Goal: Task Accomplishment & Management: Manage account settings

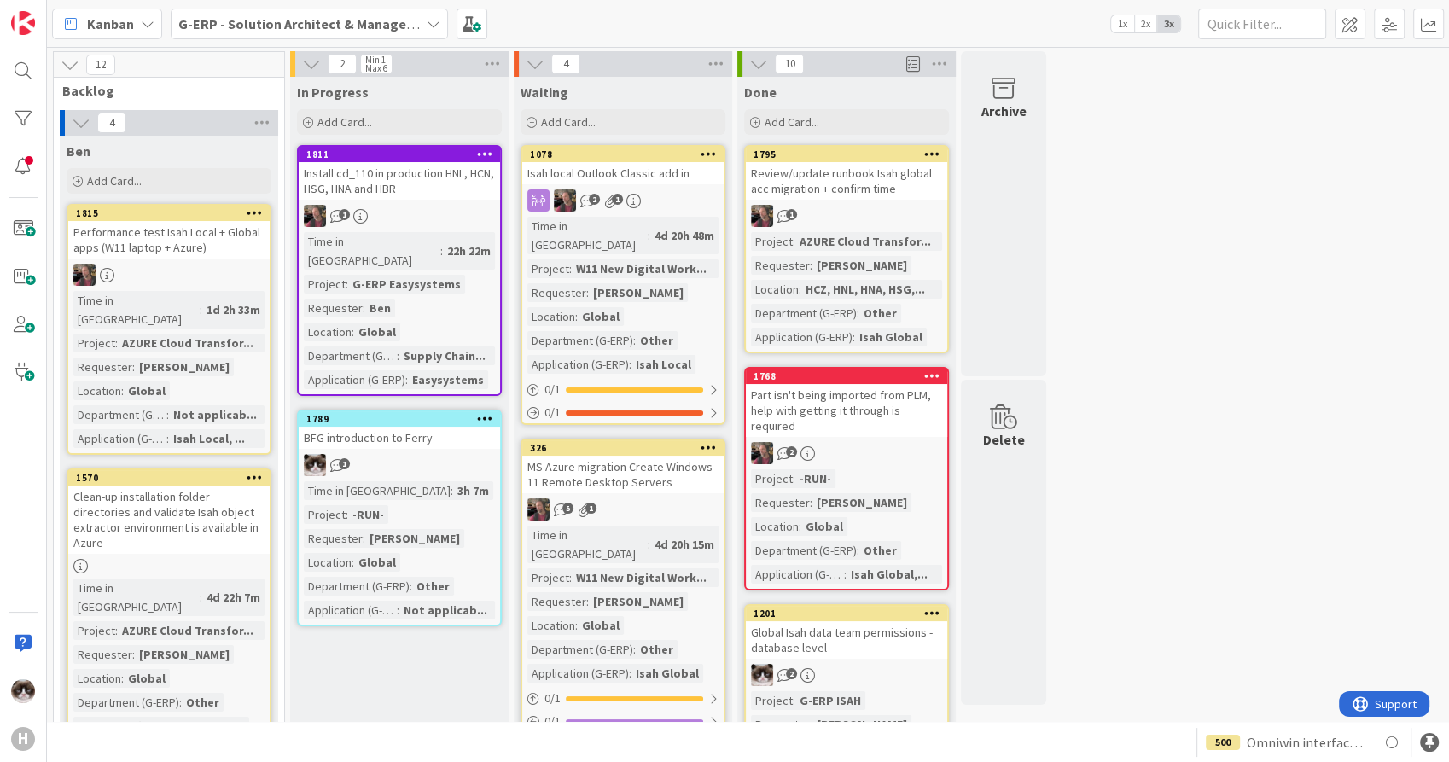
click at [283, 24] on b "G-ERP - Solution Architect & Management" at bounding box center [308, 23] width 261 height 17
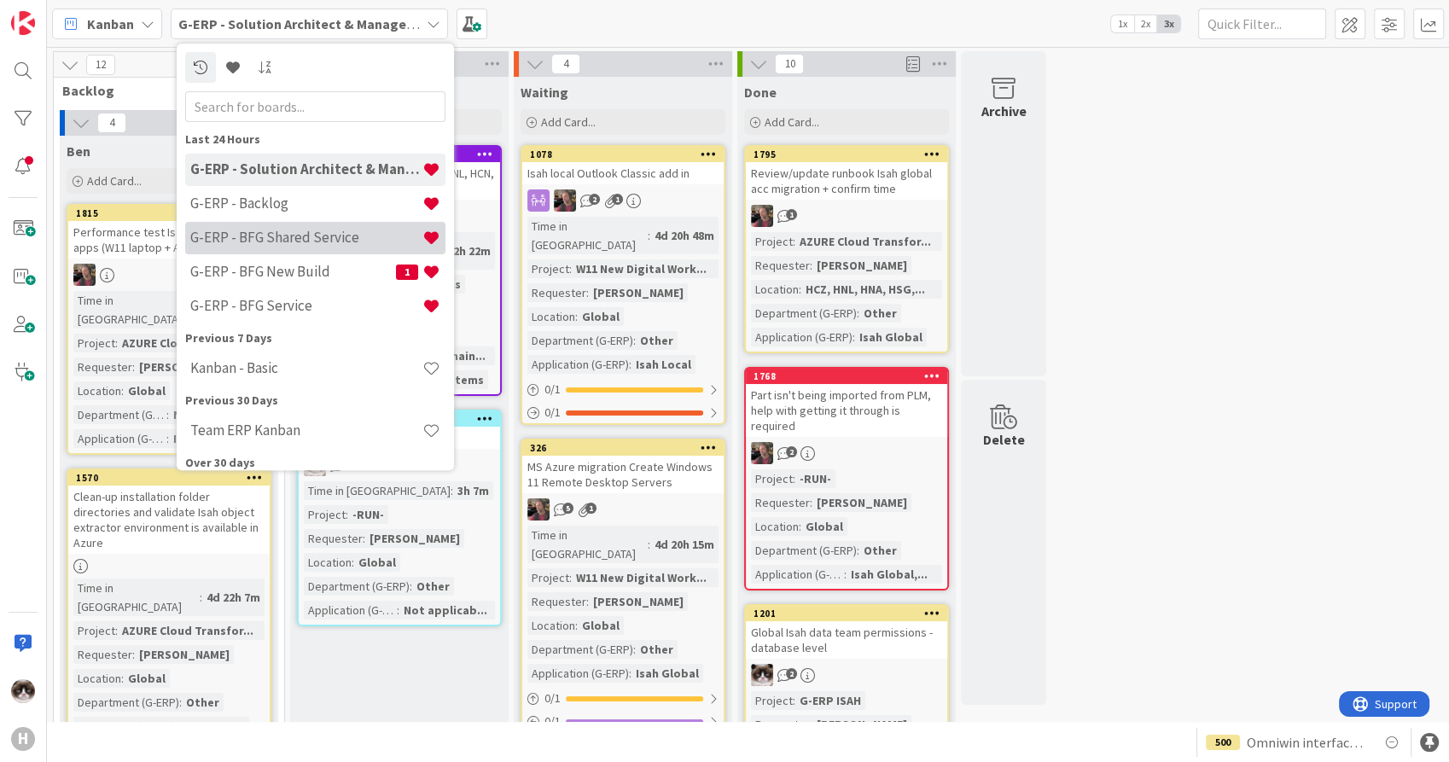
click at [266, 226] on div "G-ERP - BFG Shared Service" at bounding box center [315, 238] width 260 height 32
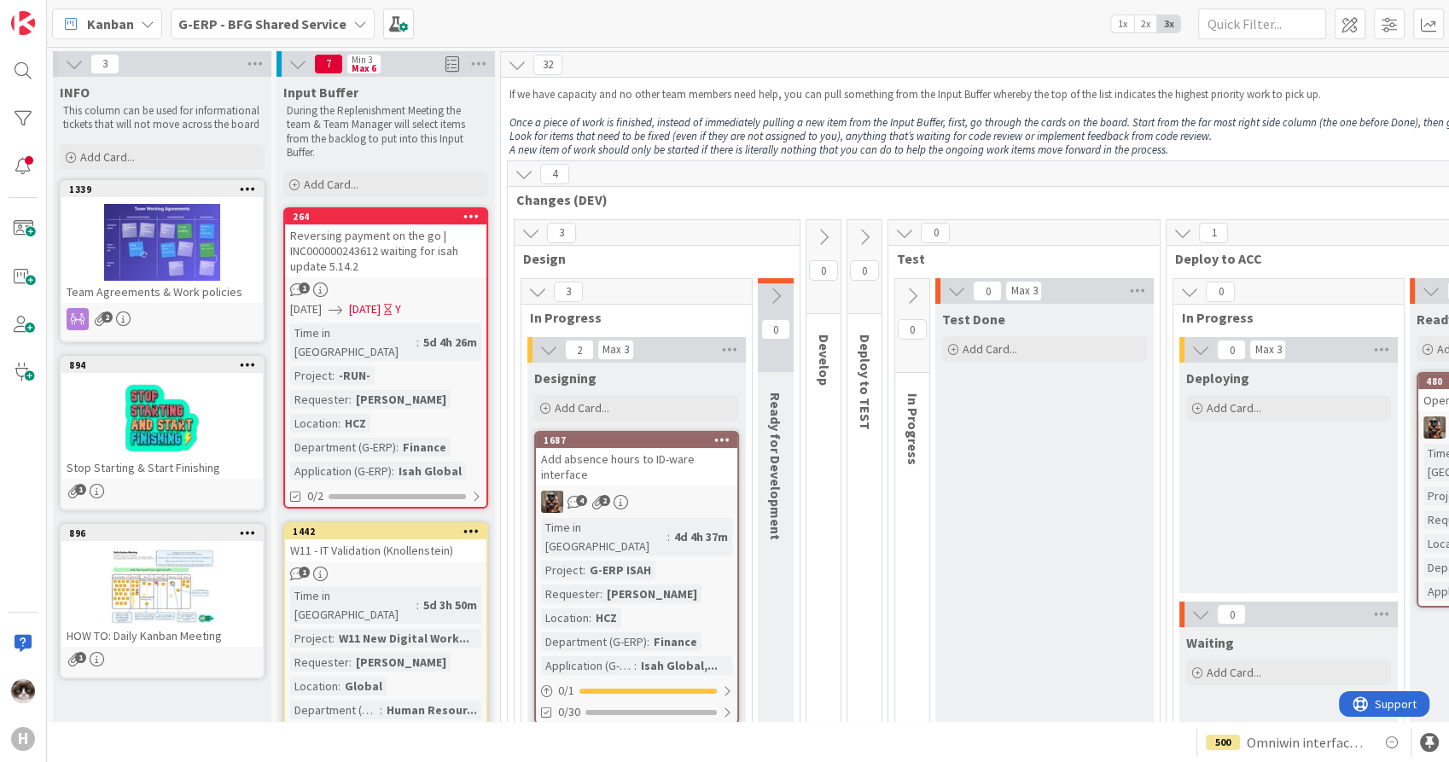
click at [314, 29] on b "G-ERP - BFG Shared Service" at bounding box center [262, 23] width 168 height 17
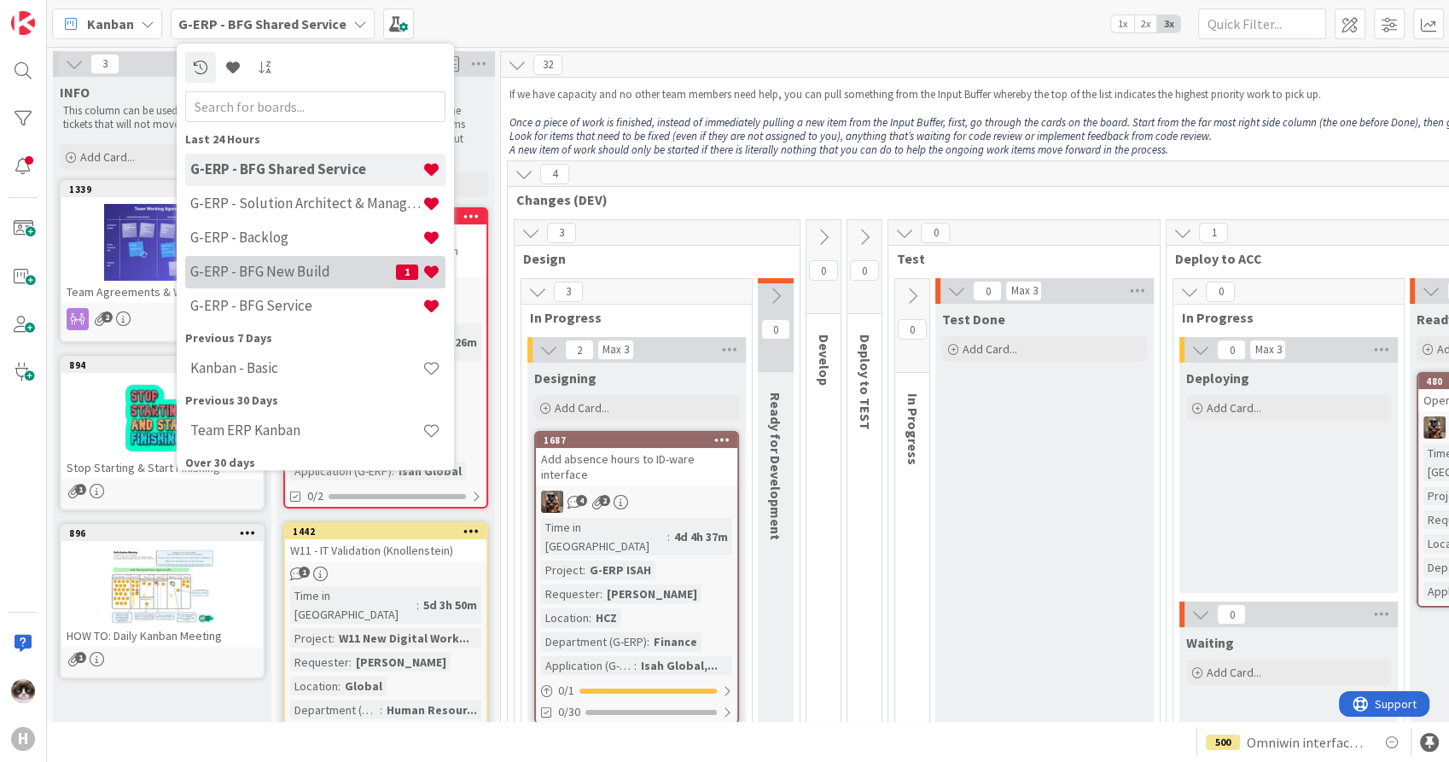
click at [305, 275] on h4 "G-ERP - BFG New Build" at bounding box center [293, 272] width 206 height 17
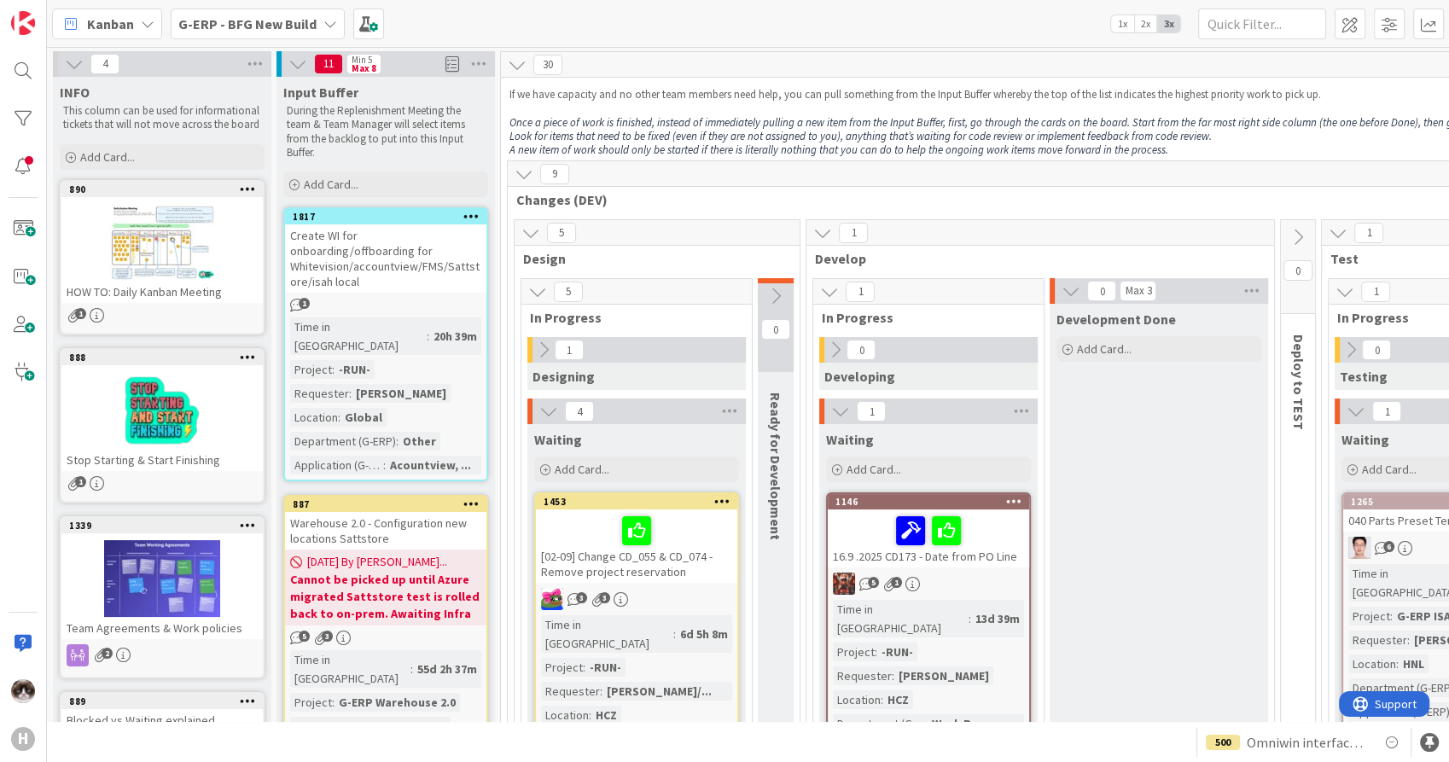
click at [277, 28] on b "G-ERP - BFG New Build" at bounding box center [247, 23] width 138 height 17
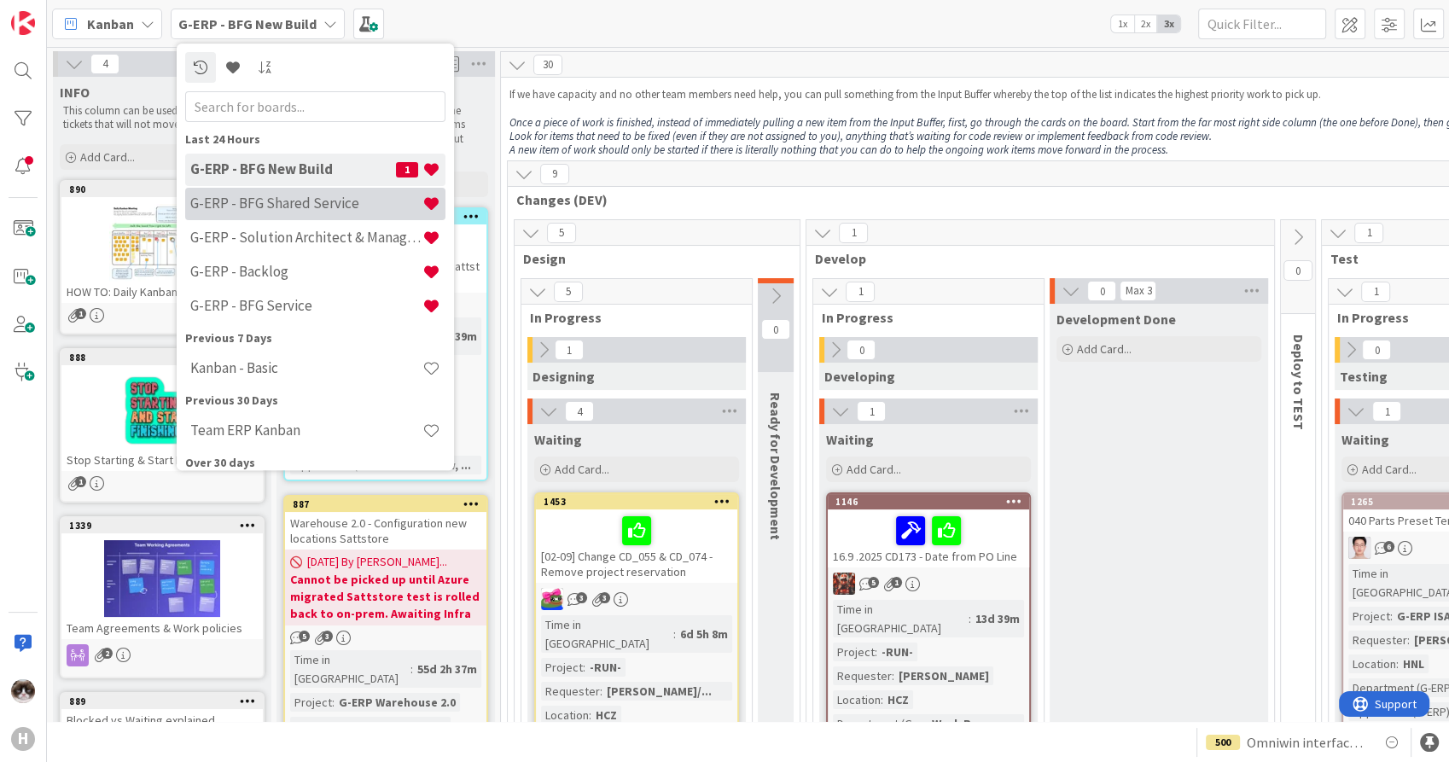
click at [335, 200] on h4 "G-ERP - BFG Shared Service" at bounding box center [306, 203] width 232 height 17
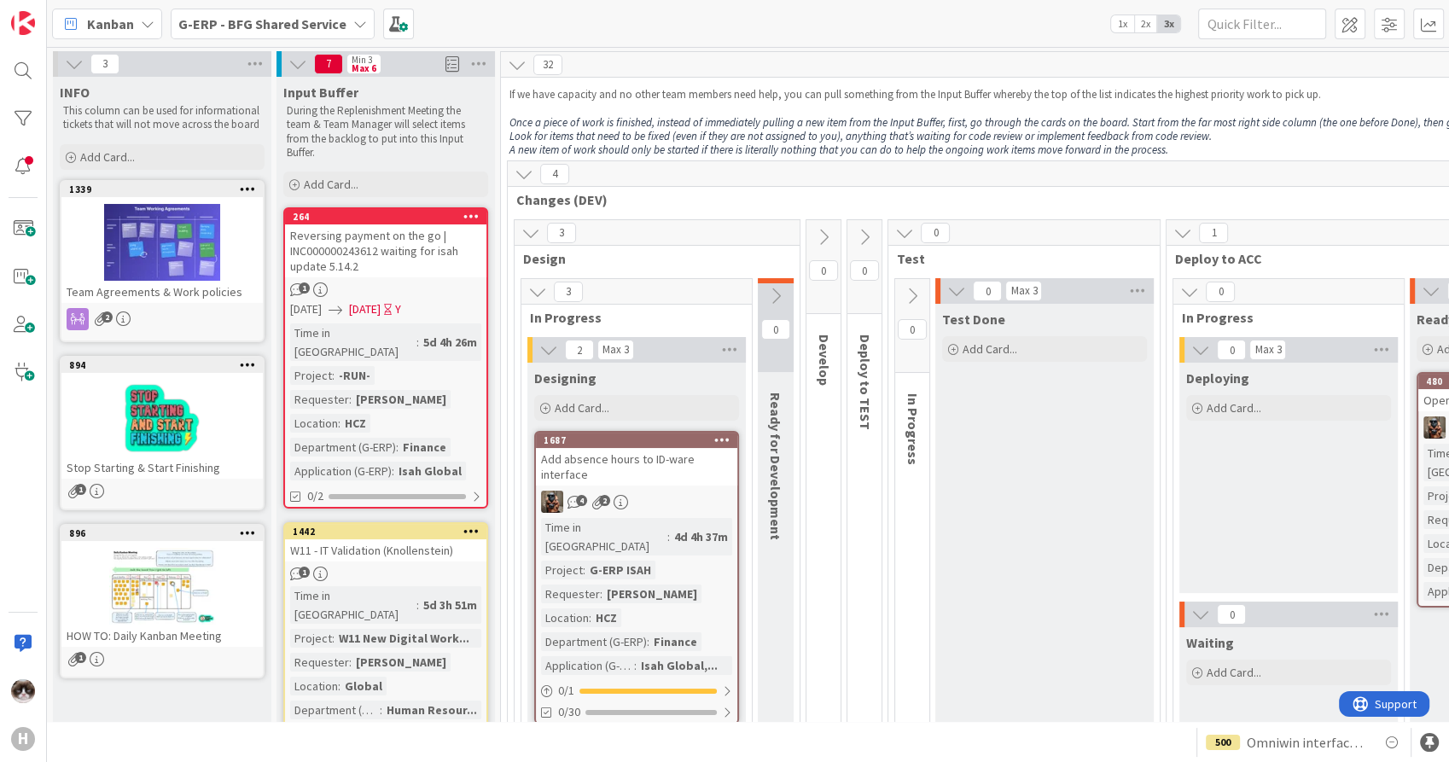
click at [293, 30] on b "G-ERP - BFG Shared Service" at bounding box center [262, 23] width 168 height 17
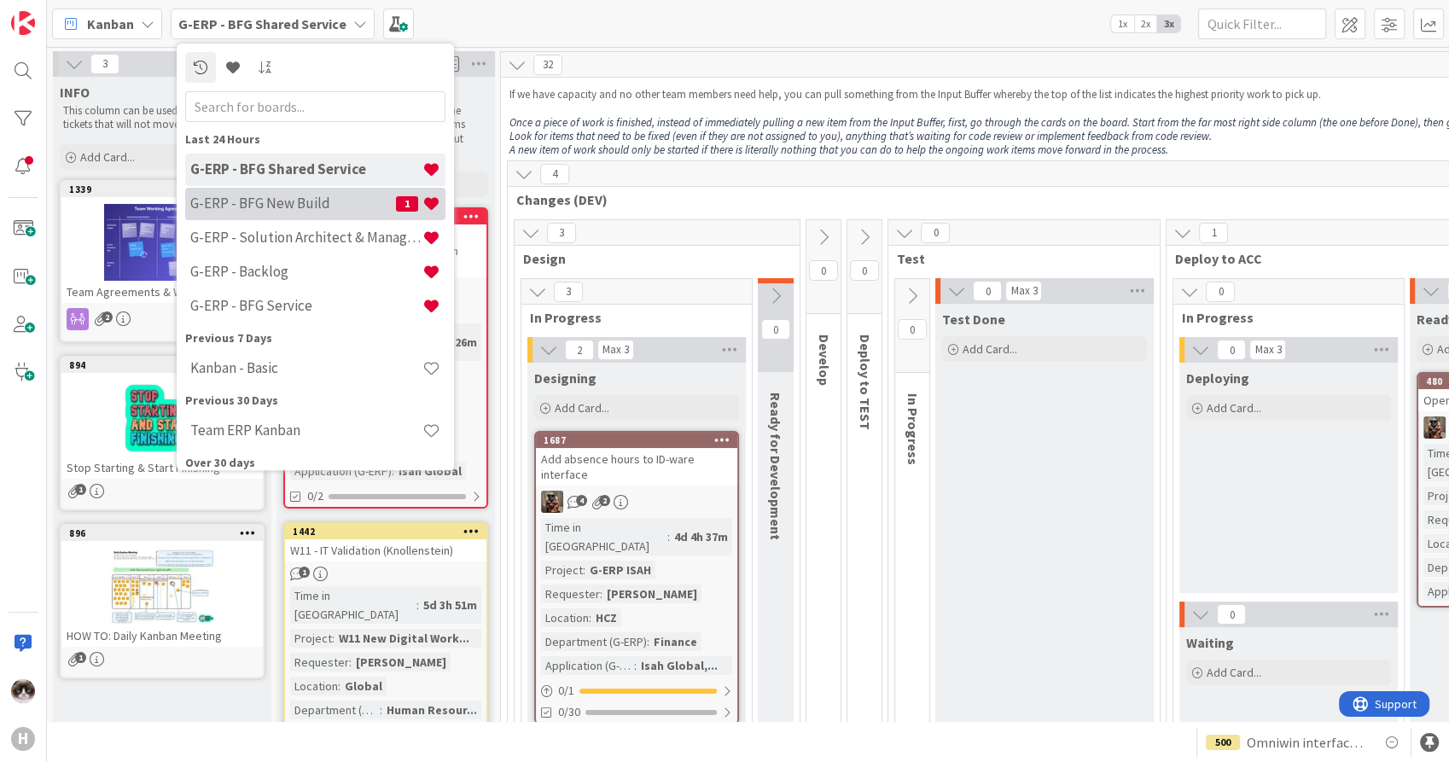
click at [315, 201] on h4 "G-ERP - BFG New Build" at bounding box center [293, 203] width 206 height 17
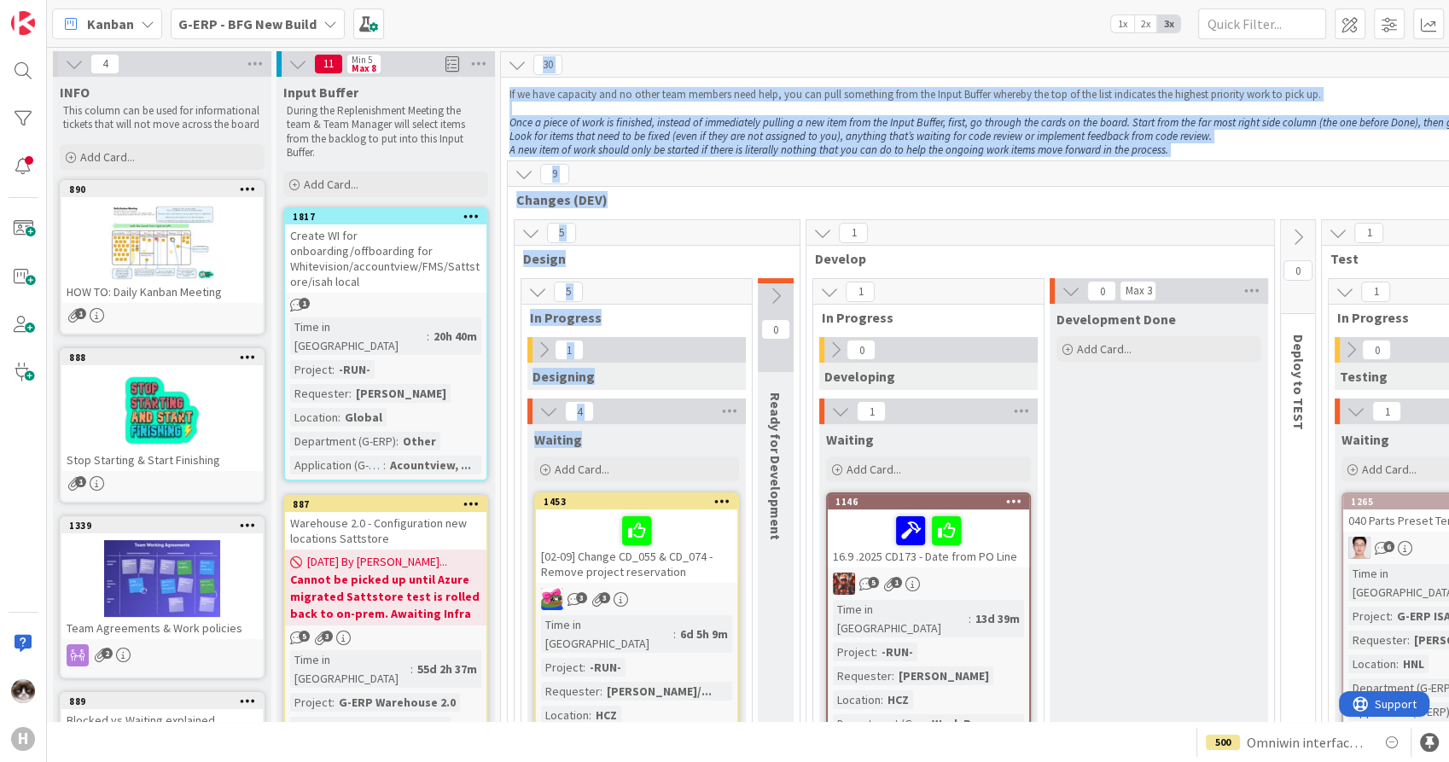
drag, startPoint x: 582, startPoint y: 447, endPoint x: 485, endPoint y: 432, distance: 98.5
click at [712, 253] on span "Design" at bounding box center [650, 258] width 255 height 17
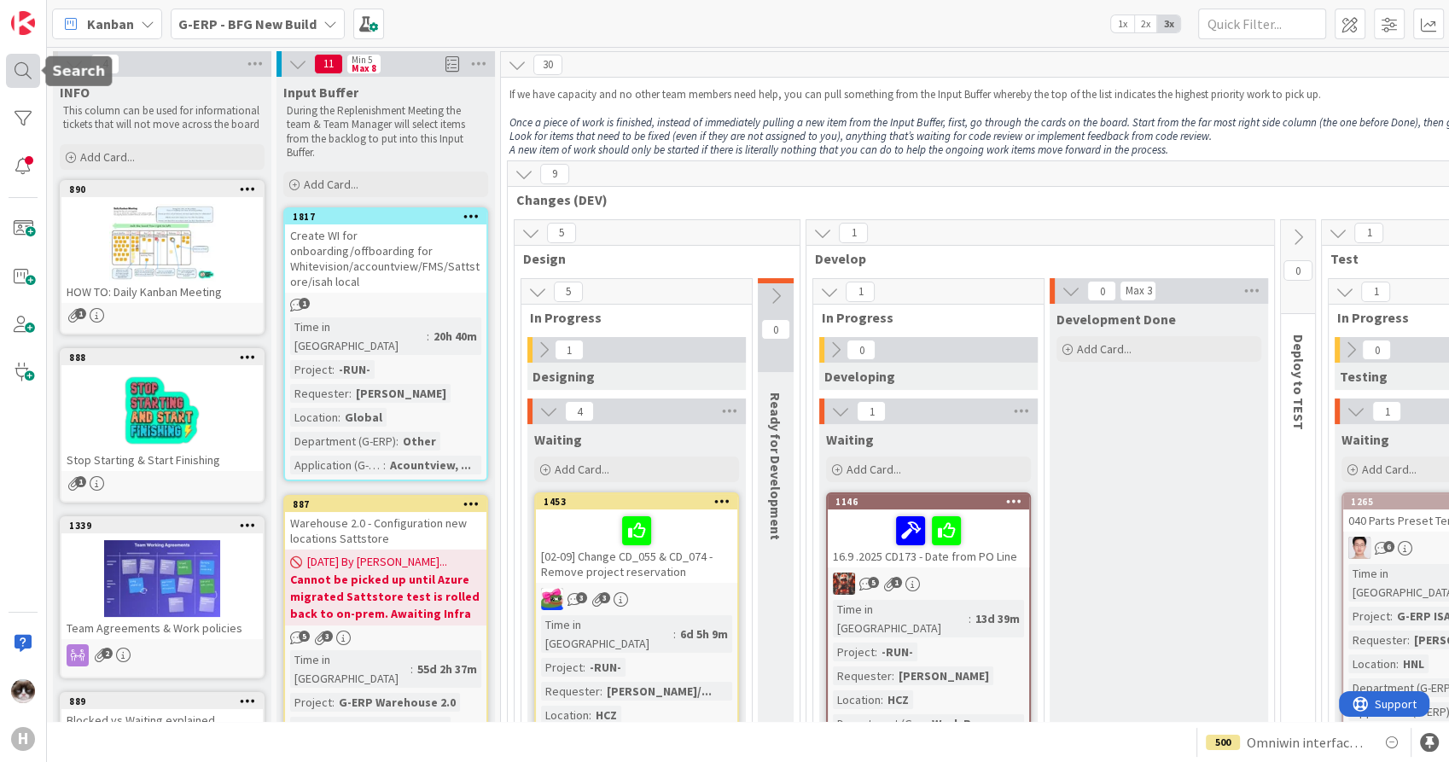
click at [25, 63] on div at bounding box center [23, 71] width 34 height 34
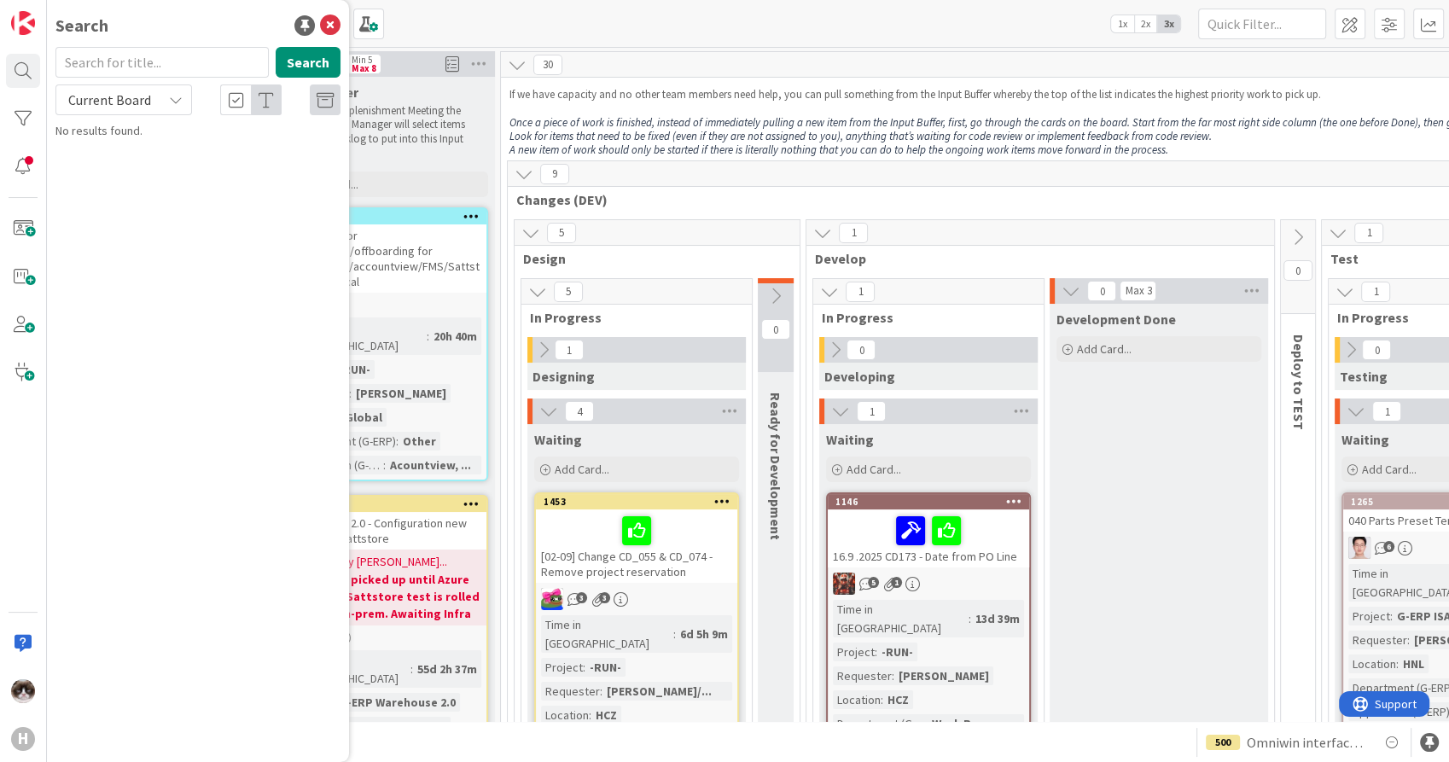
click at [90, 100] on span "Current Board" at bounding box center [109, 99] width 83 height 17
click at [109, 160] on span "All Boards" at bounding box center [154, 171] width 178 height 26
click at [102, 44] on div "Search Search All Boards Current Board All Boards No results found." at bounding box center [198, 381] width 302 height 762
click at [106, 67] on input "text" at bounding box center [161, 62] width 213 height 31
type input "172"
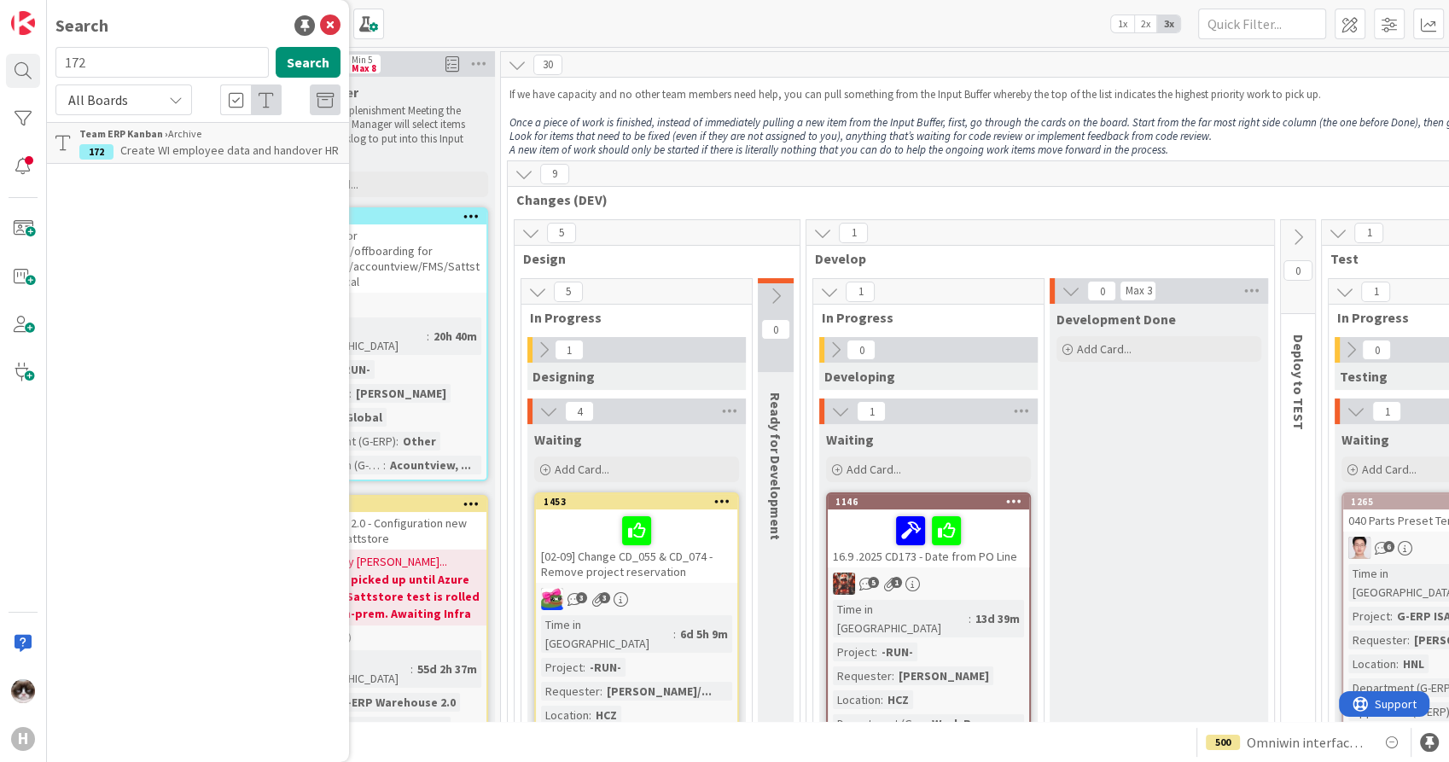
click at [135, 92] on span "All Boards" at bounding box center [109, 100] width 89 height 24
click at [328, 30] on icon at bounding box center [330, 25] width 20 height 20
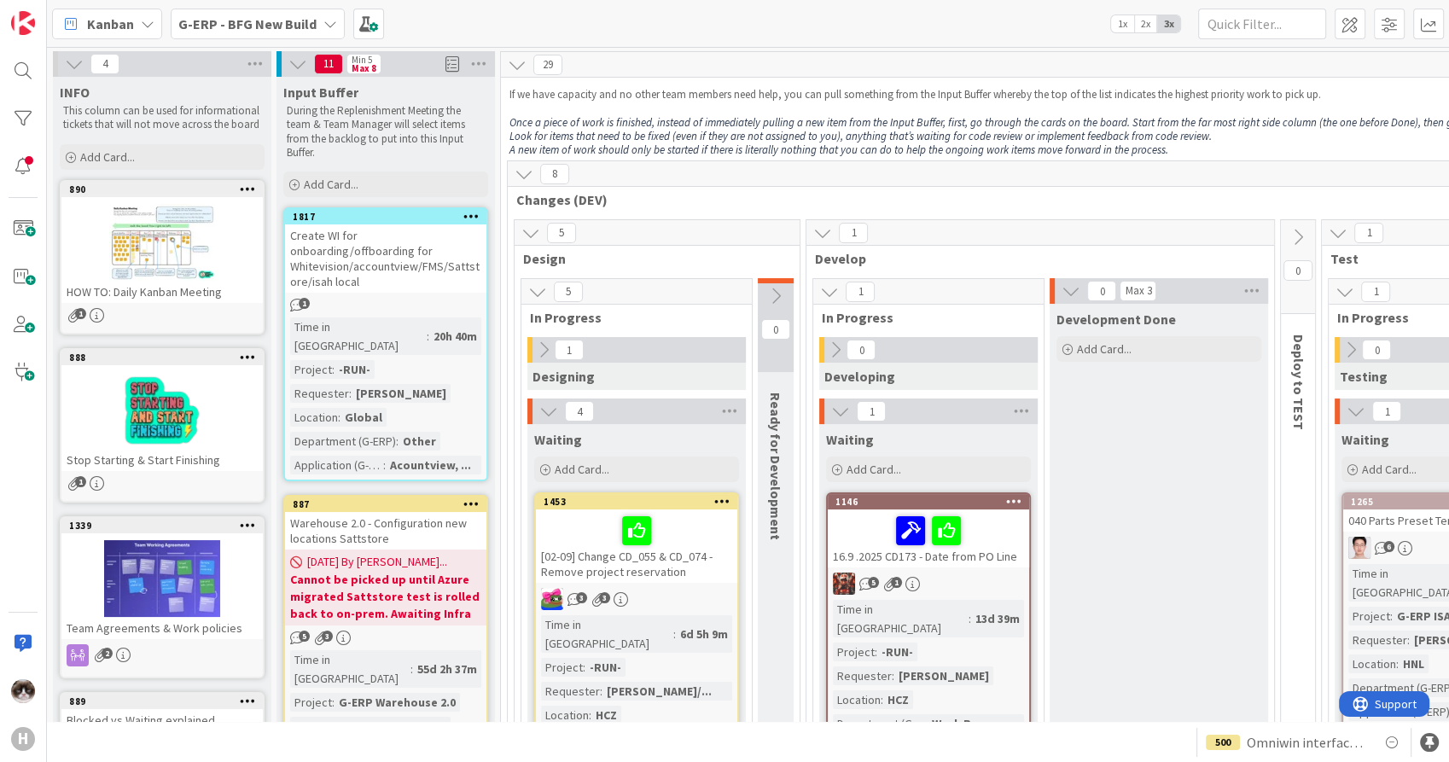
click at [218, 16] on b "G-ERP - BFG New Build" at bounding box center [247, 23] width 138 height 17
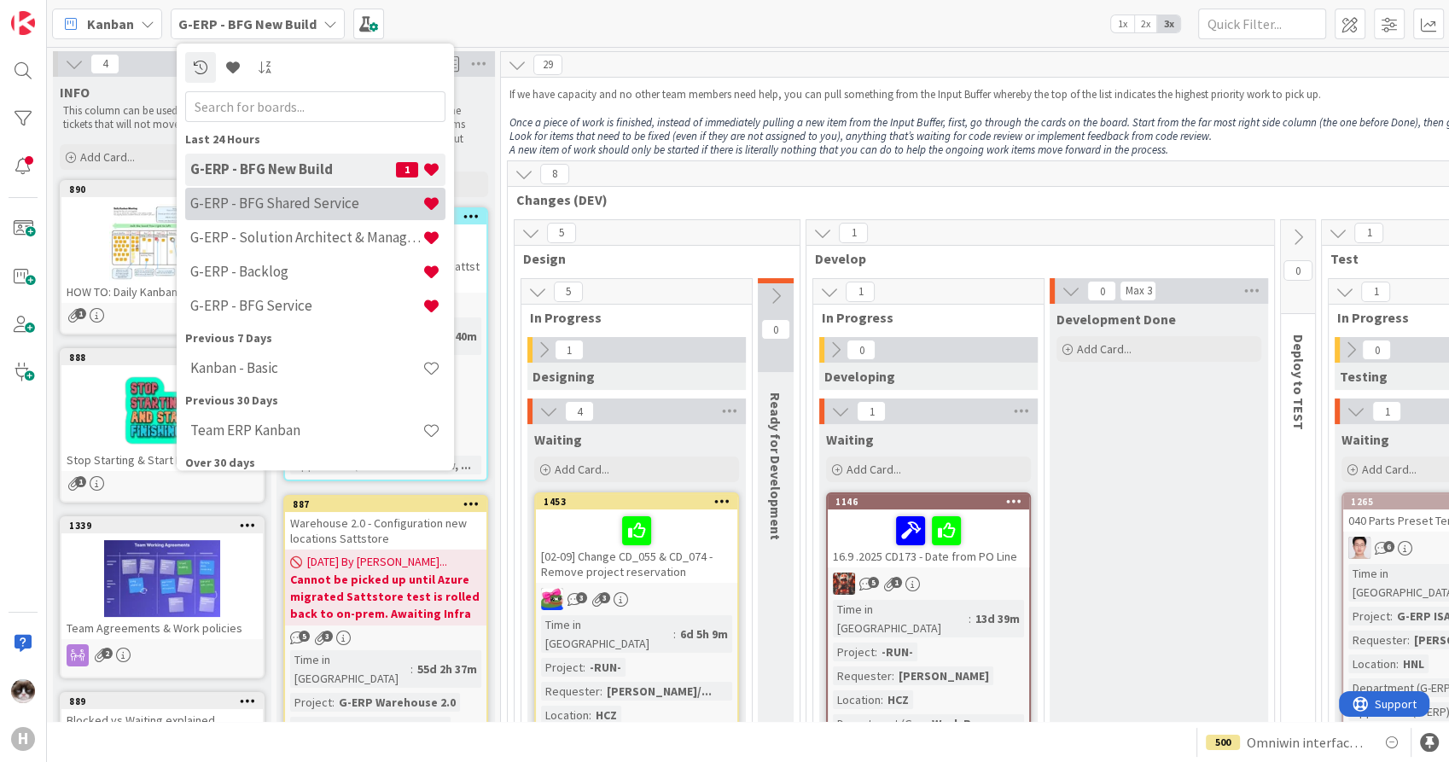
click at [326, 212] on h4 "G-ERP - BFG Shared Service" at bounding box center [306, 203] width 232 height 17
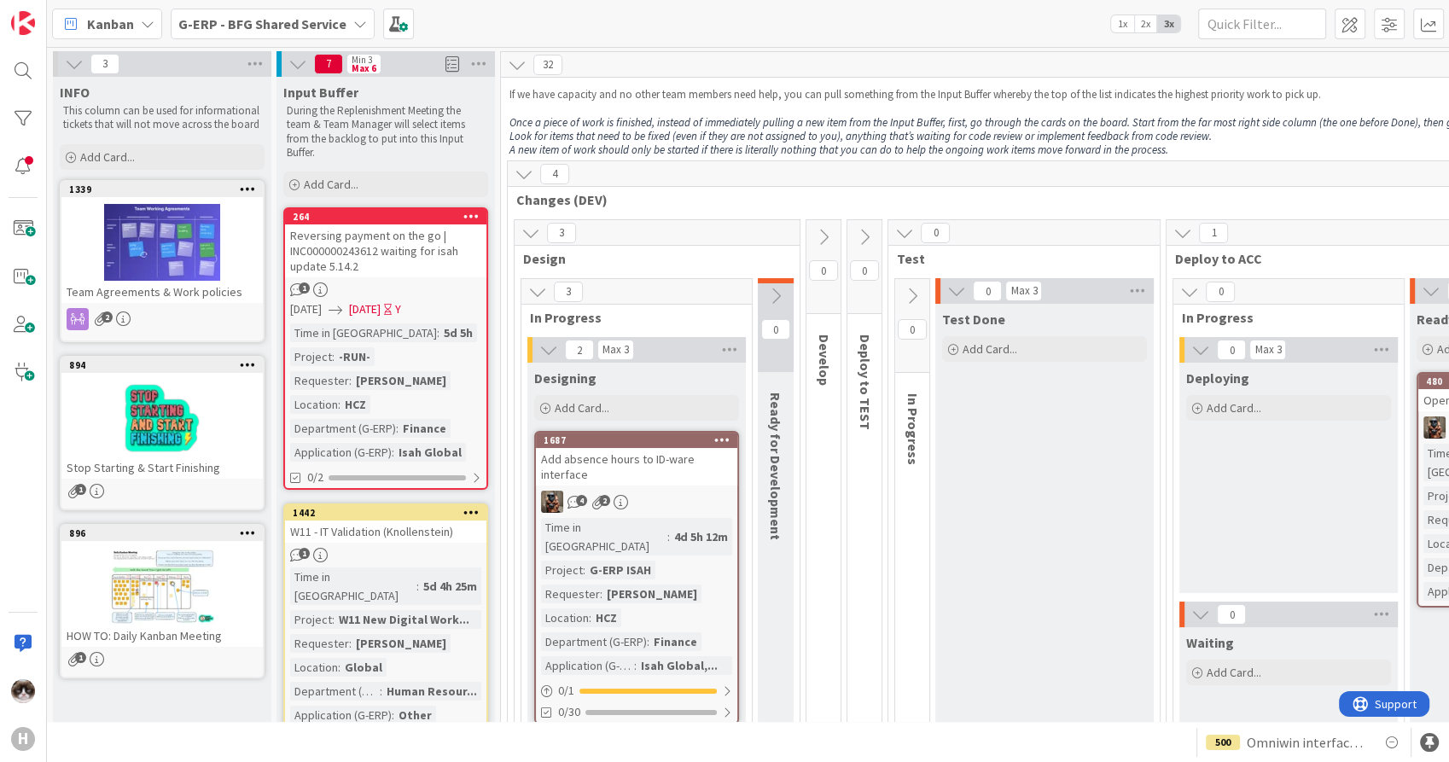
click at [266, 24] on b "G-ERP - BFG Shared Service" at bounding box center [262, 23] width 168 height 17
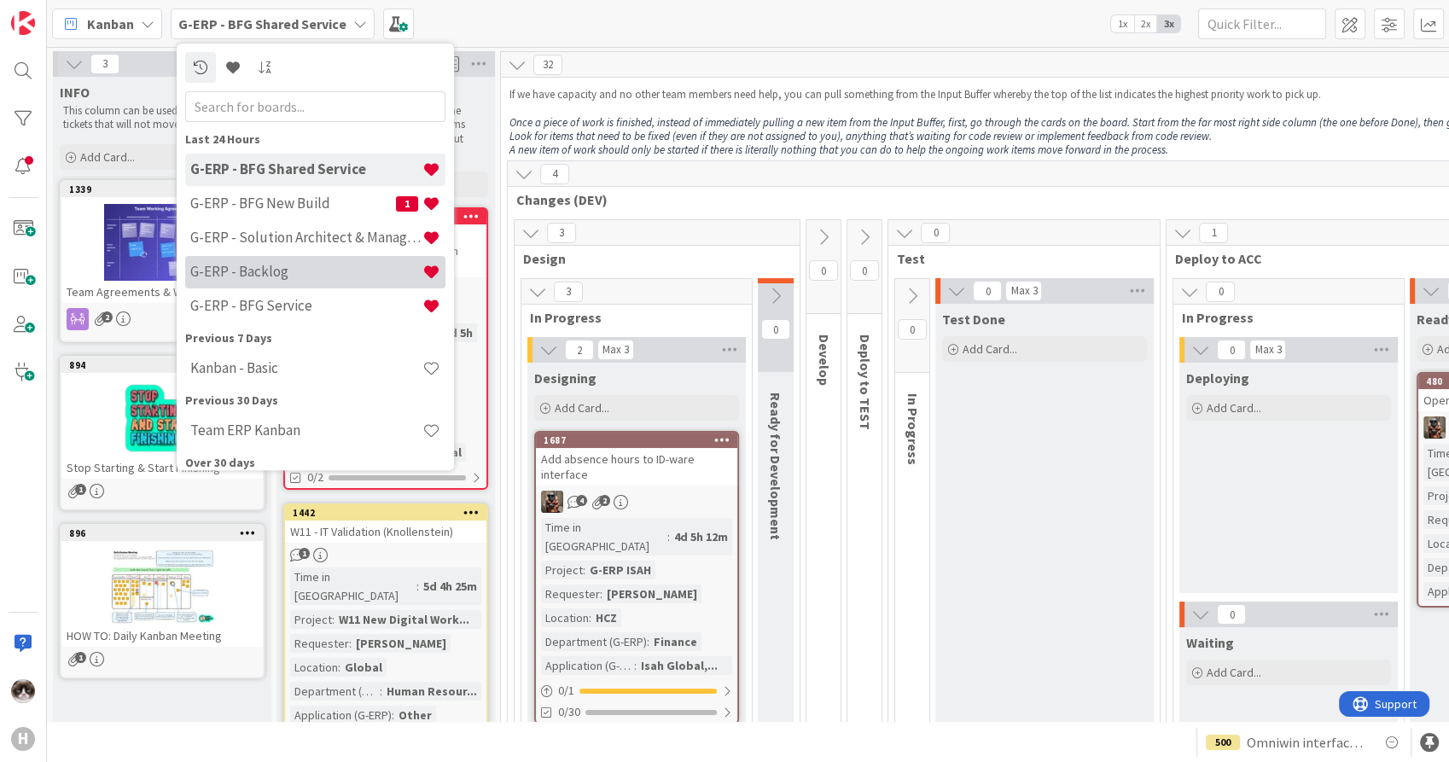
click at [299, 268] on h4 "G-ERP - Backlog" at bounding box center [306, 272] width 232 height 17
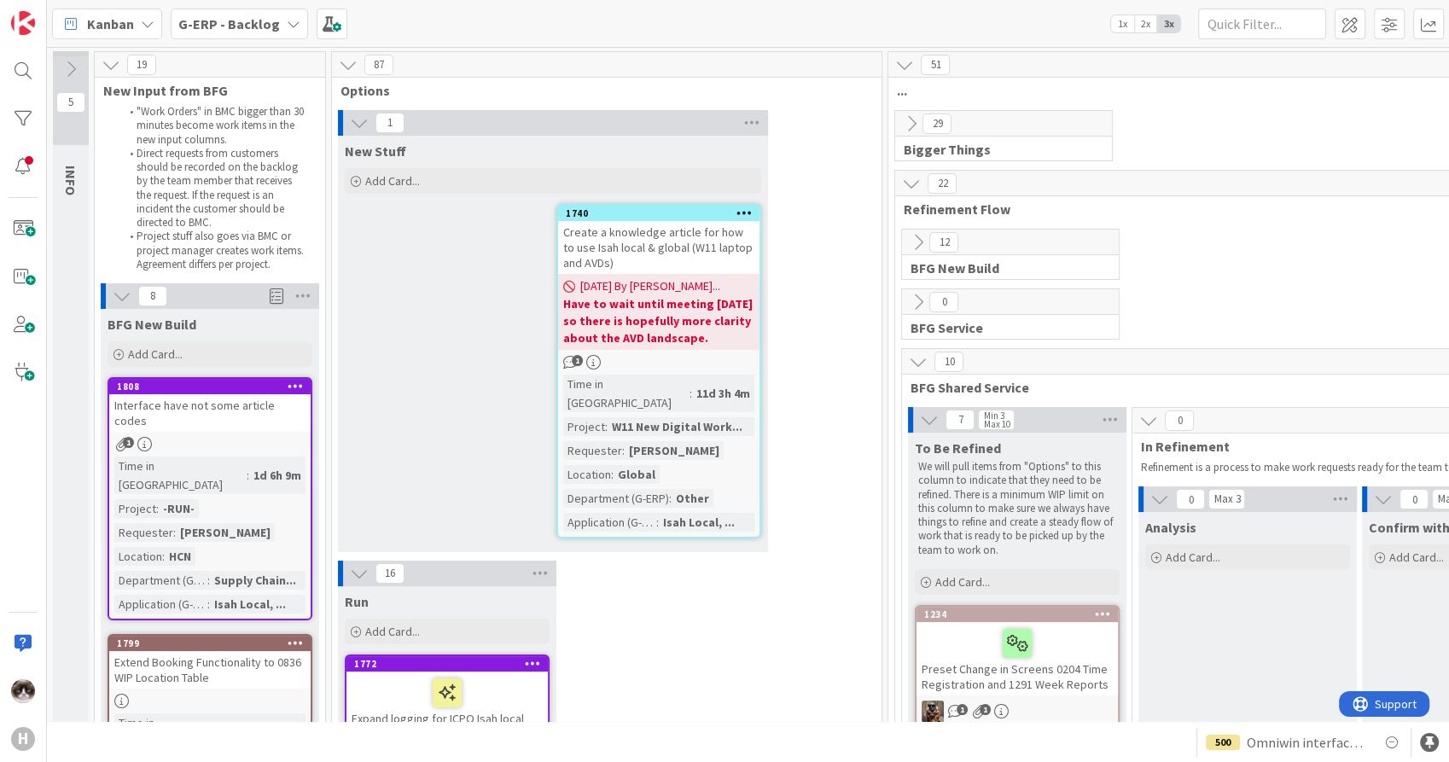
click at [111, 297] on button at bounding box center [122, 296] width 22 height 22
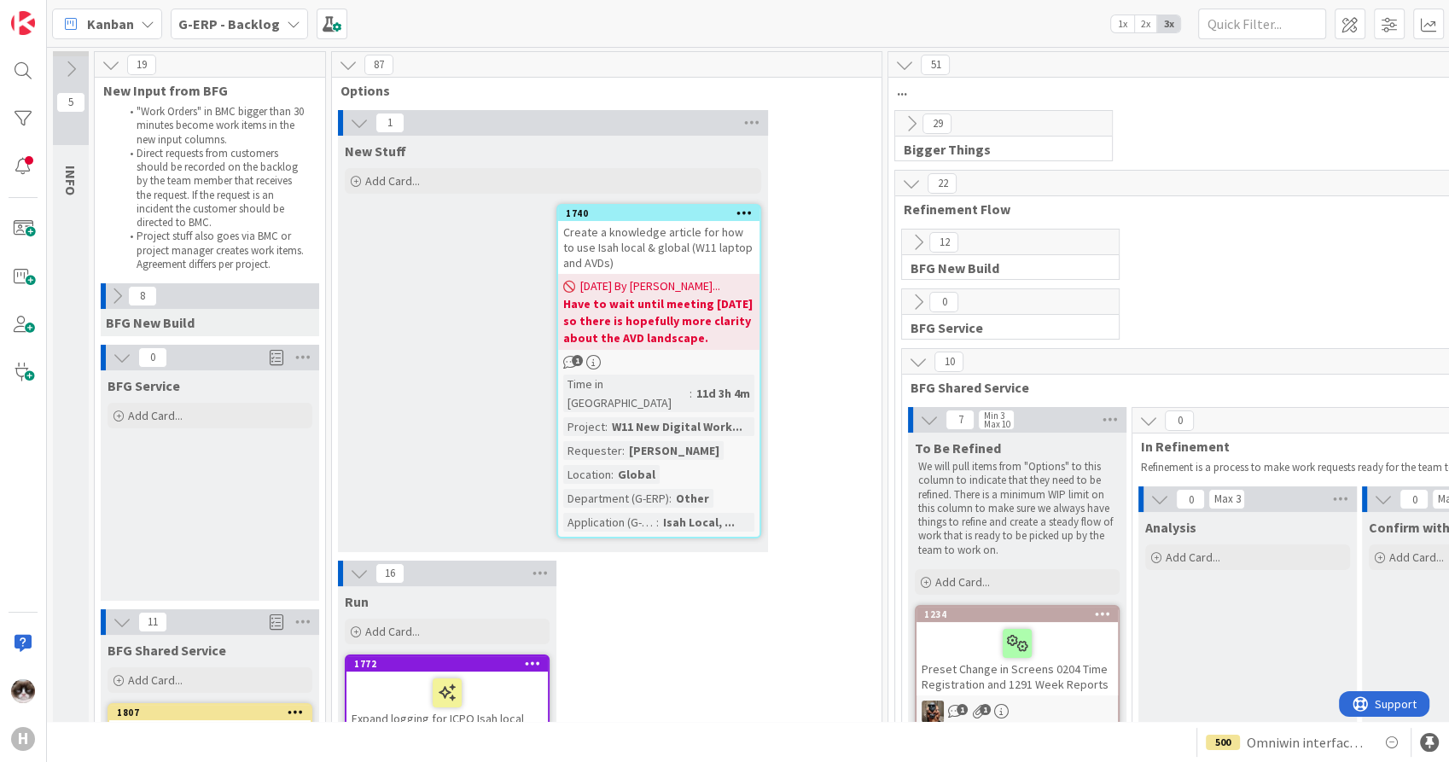
click at [115, 364] on icon at bounding box center [122, 357] width 19 height 19
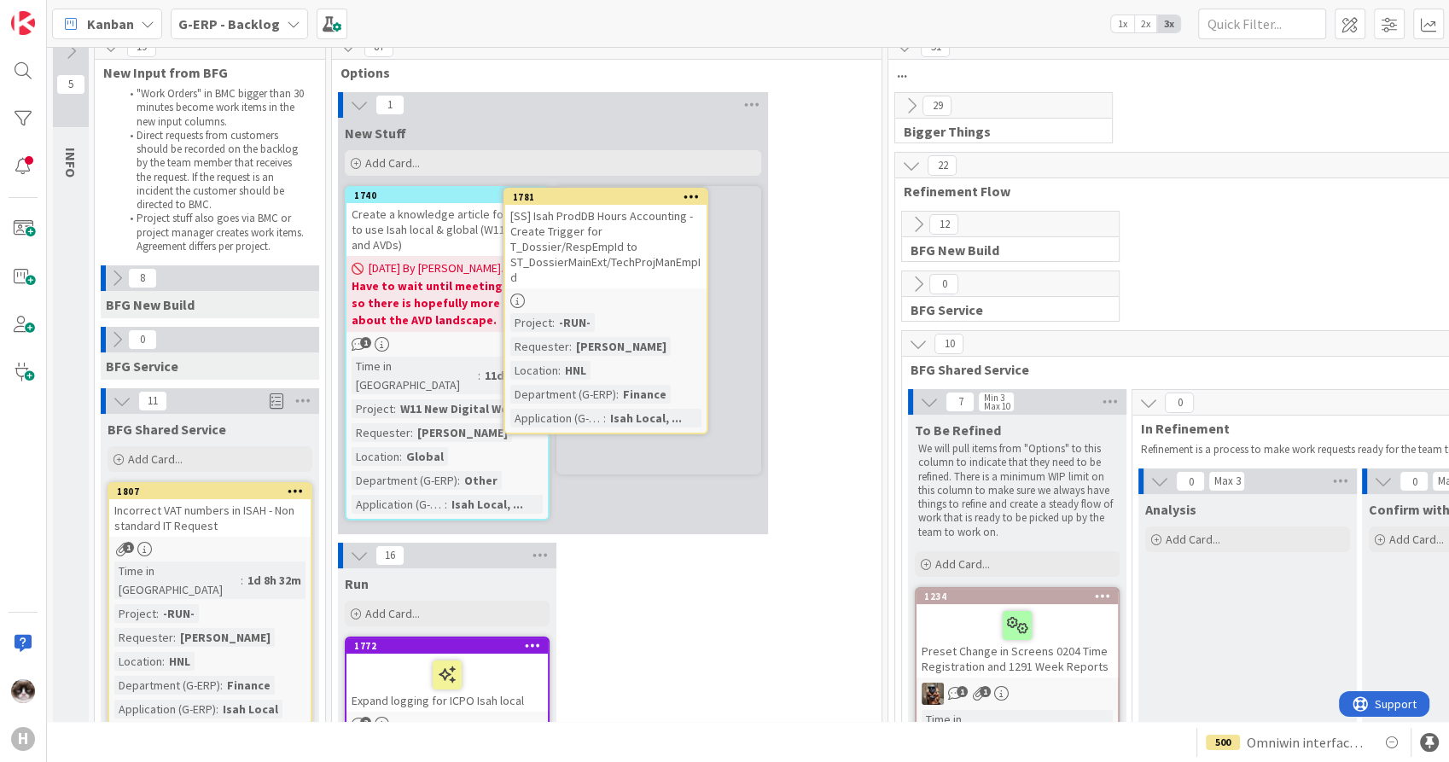
scroll to position [13, 0]
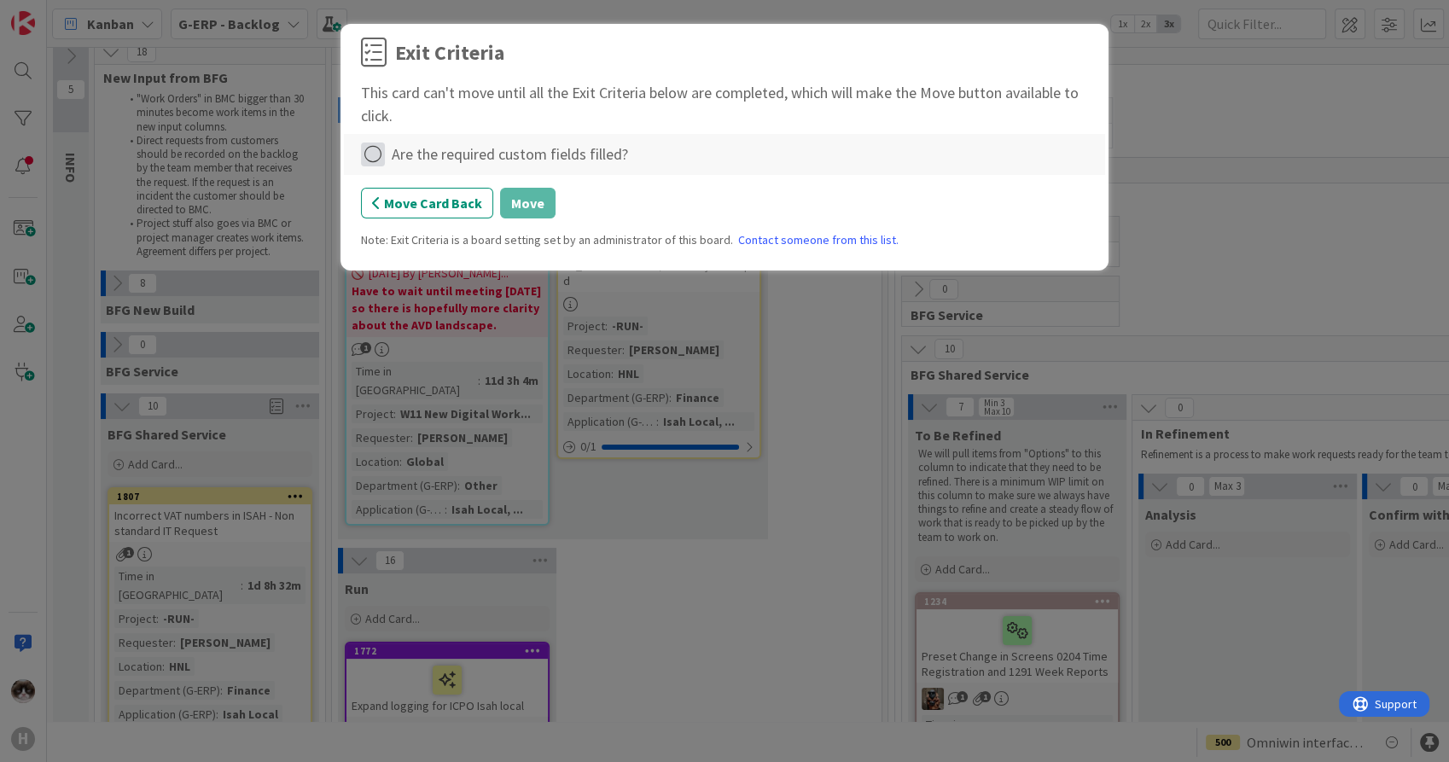
click at [382, 154] on icon at bounding box center [373, 155] width 24 height 24
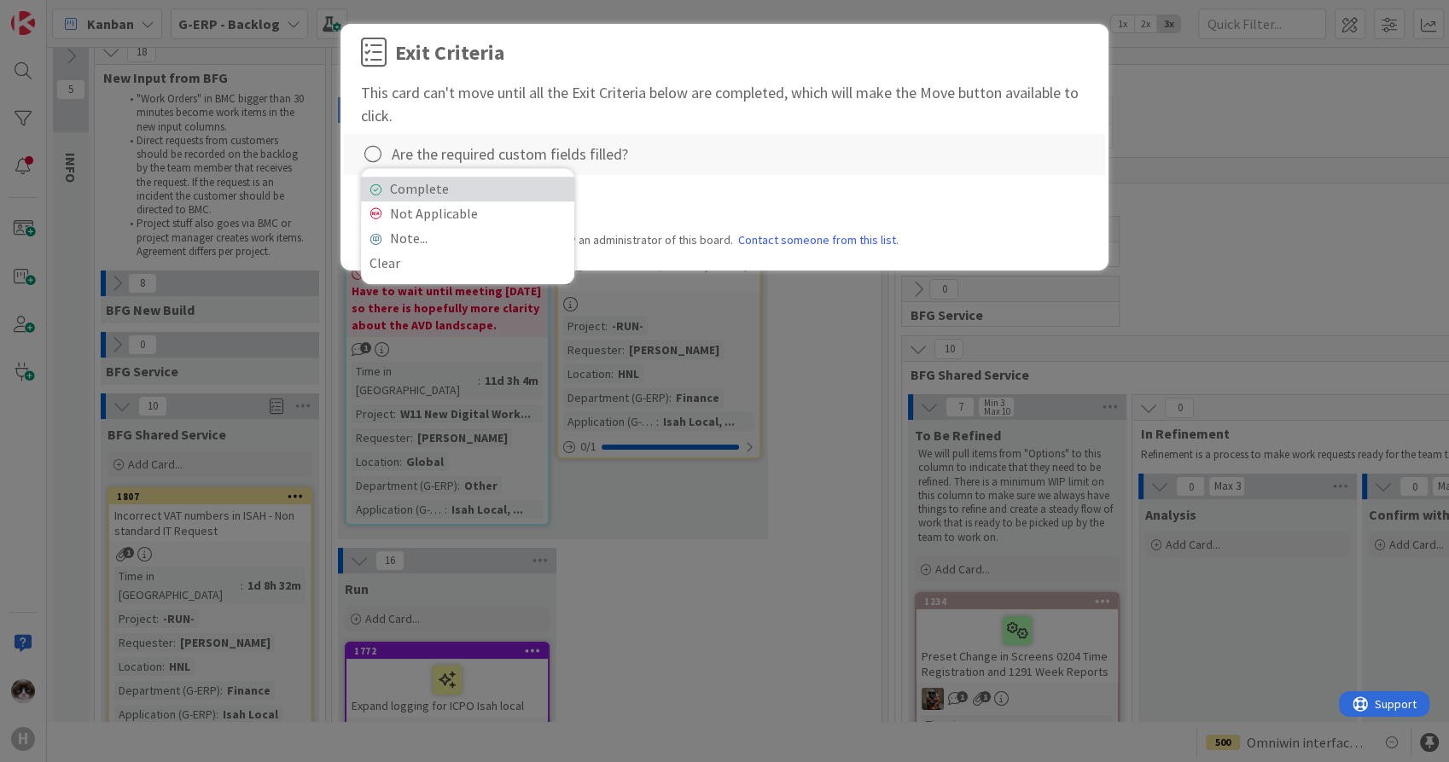
click at [444, 191] on link "Complete" at bounding box center [467, 189] width 213 height 25
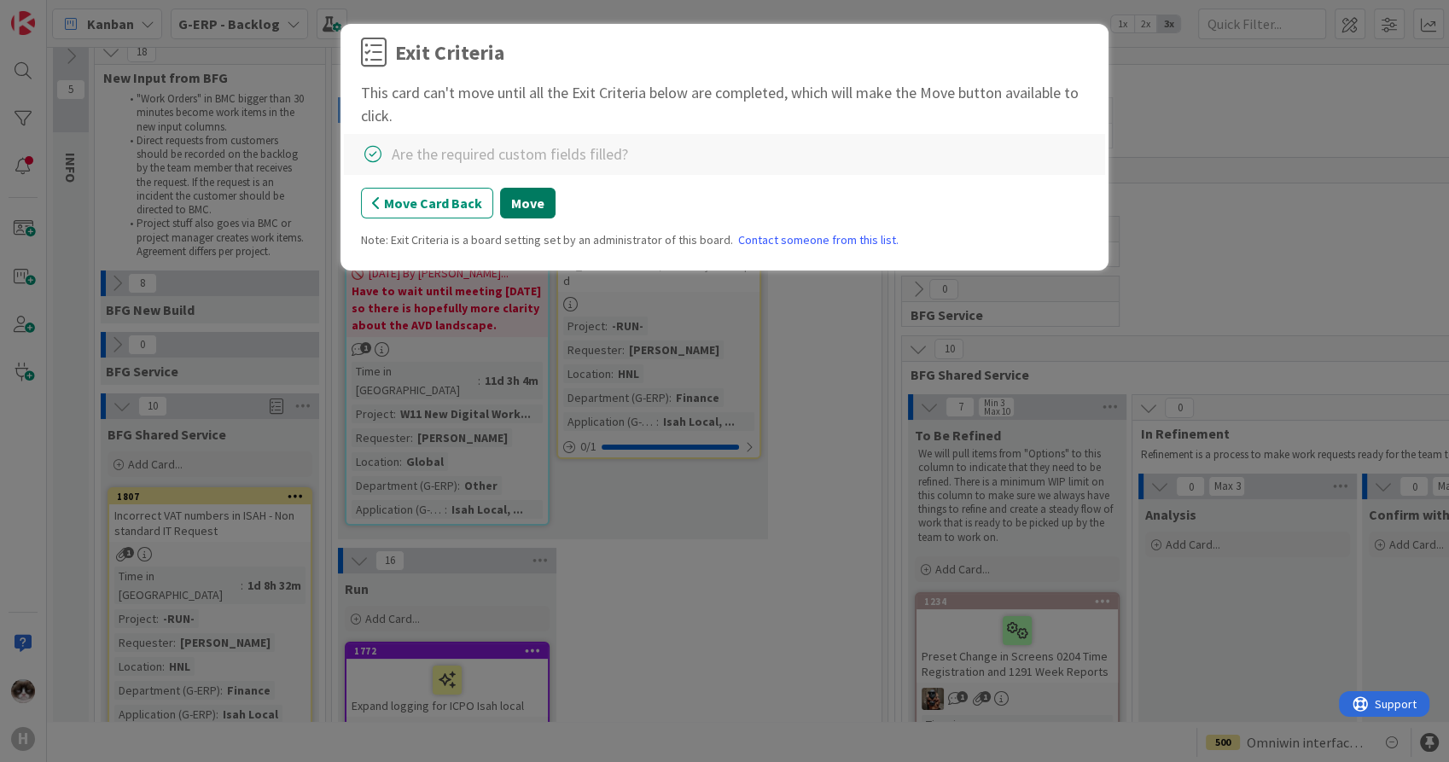
click at [527, 218] on button "Move" at bounding box center [527, 203] width 55 height 31
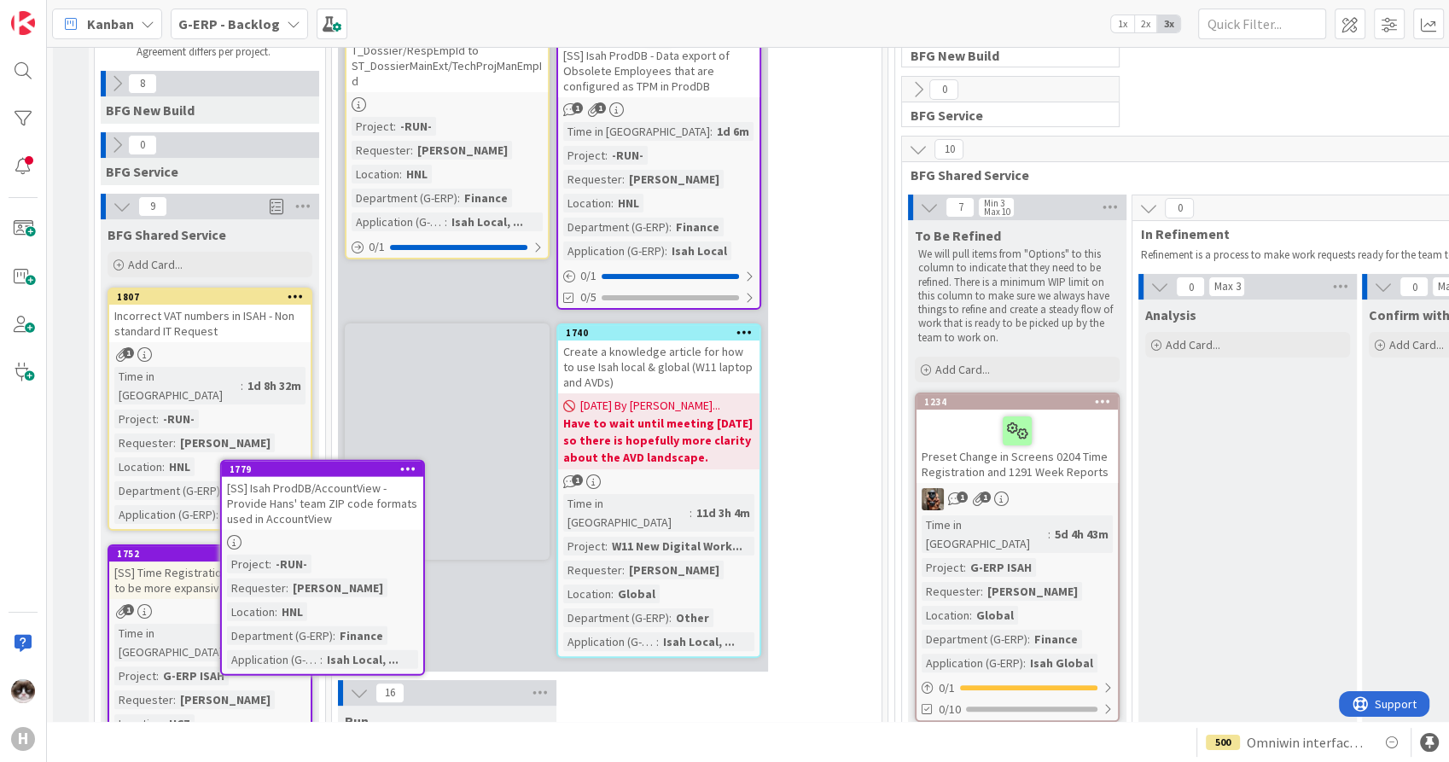
scroll to position [229, 0]
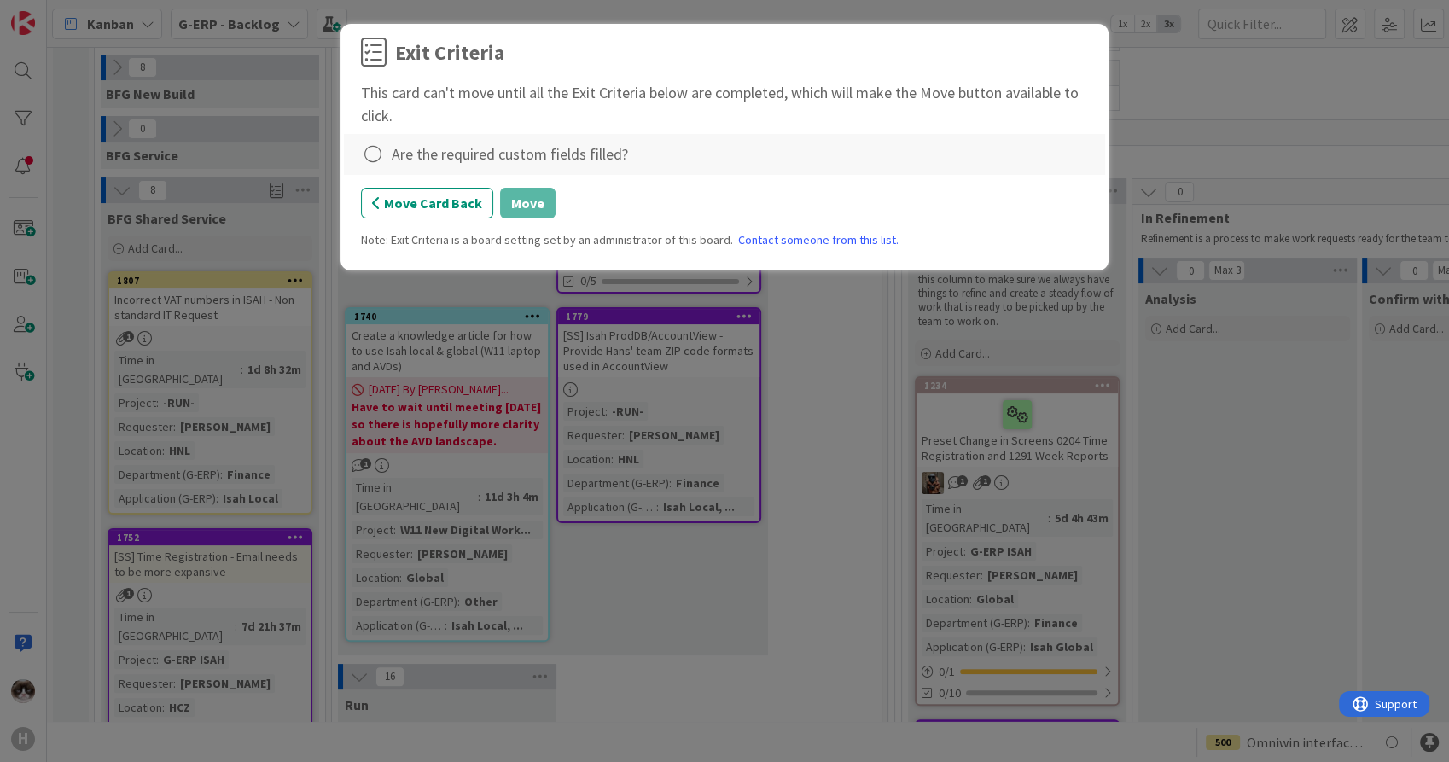
click at [389, 149] on div "Are the required custom fields filled?" at bounding box center [724, 155] width 727 height 24
click at [366, 149] on icon at bounding box center [373, 155] width 24 height 24
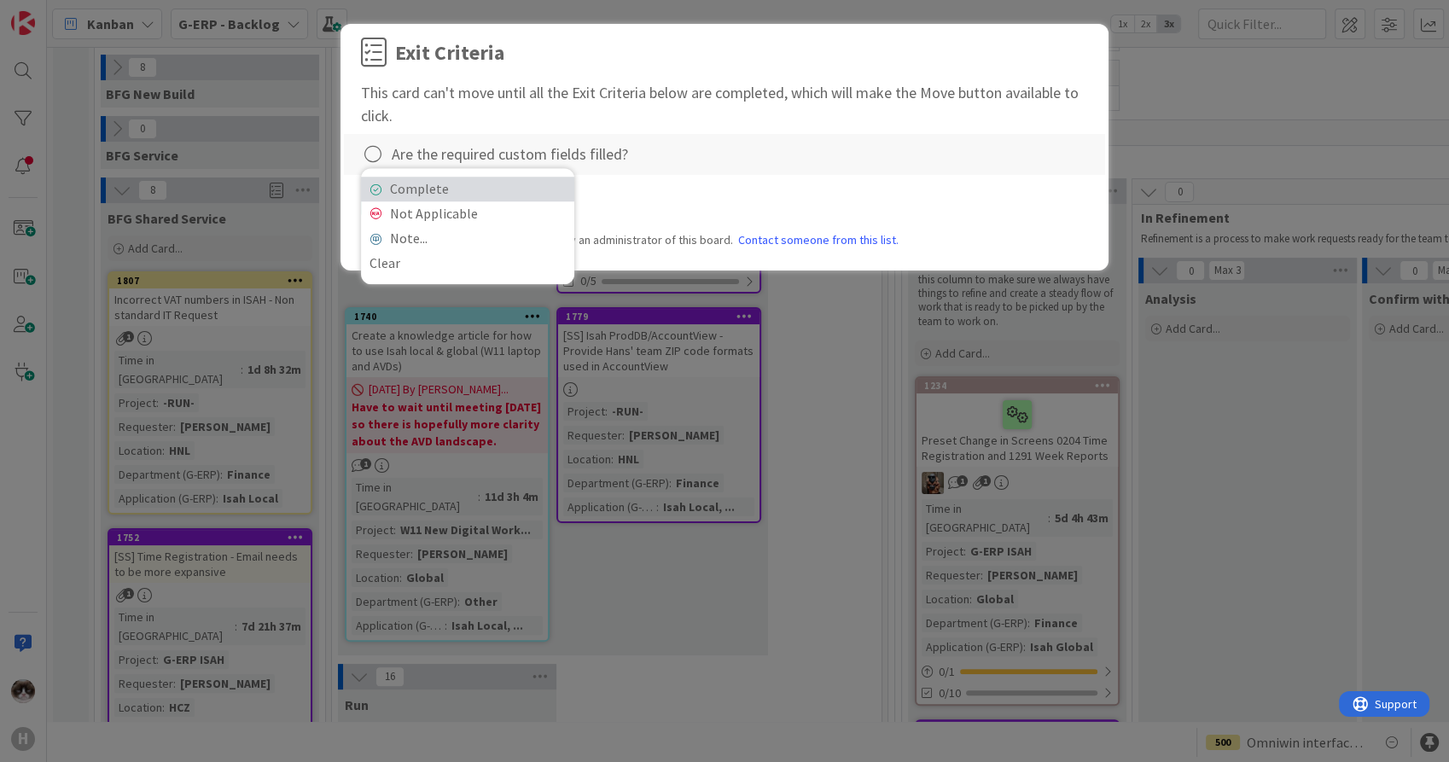
click at [426, 190] on link "Complete" at bounding box center [467, 189] width 213 height 25
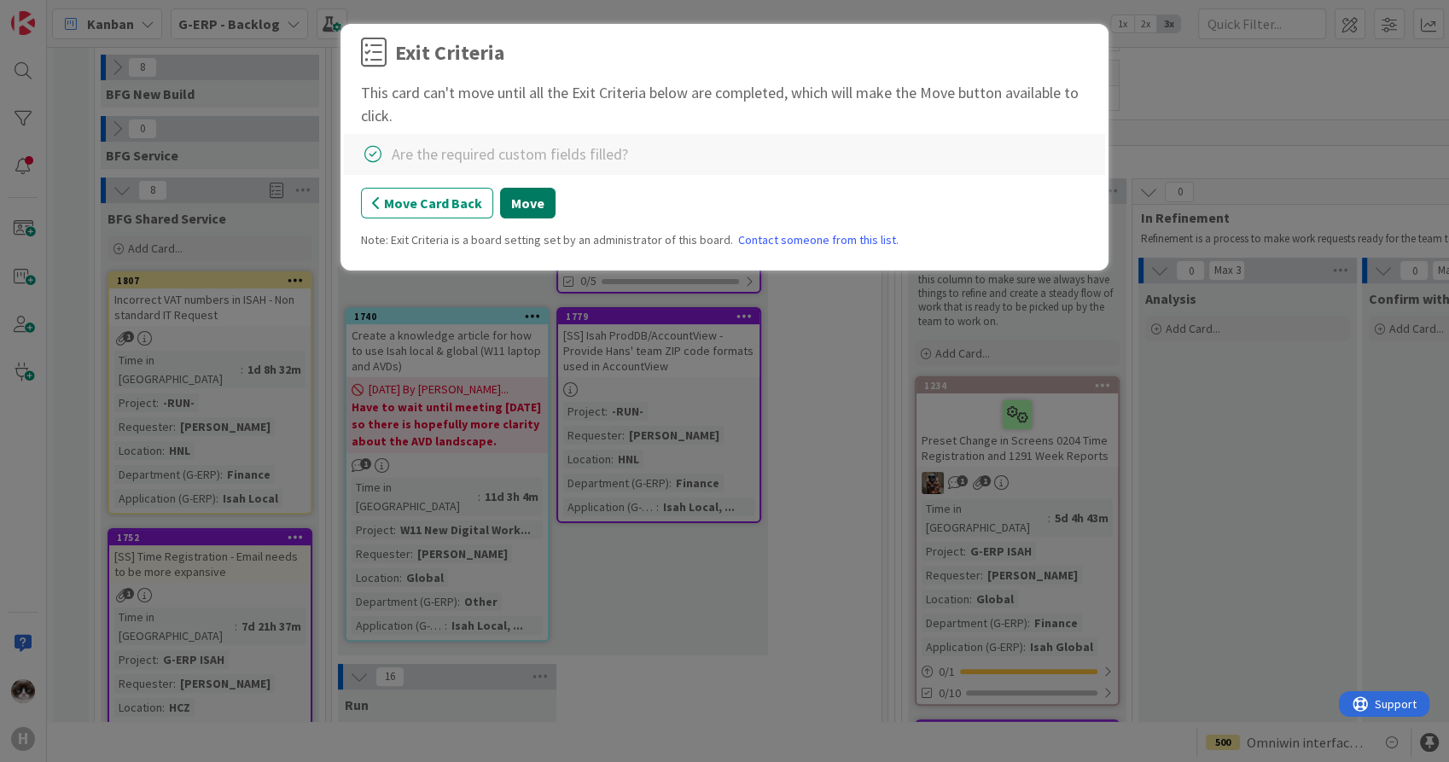
click at [535, 212] on button "Move" at bounding box center [527, 203] width 55 height 31
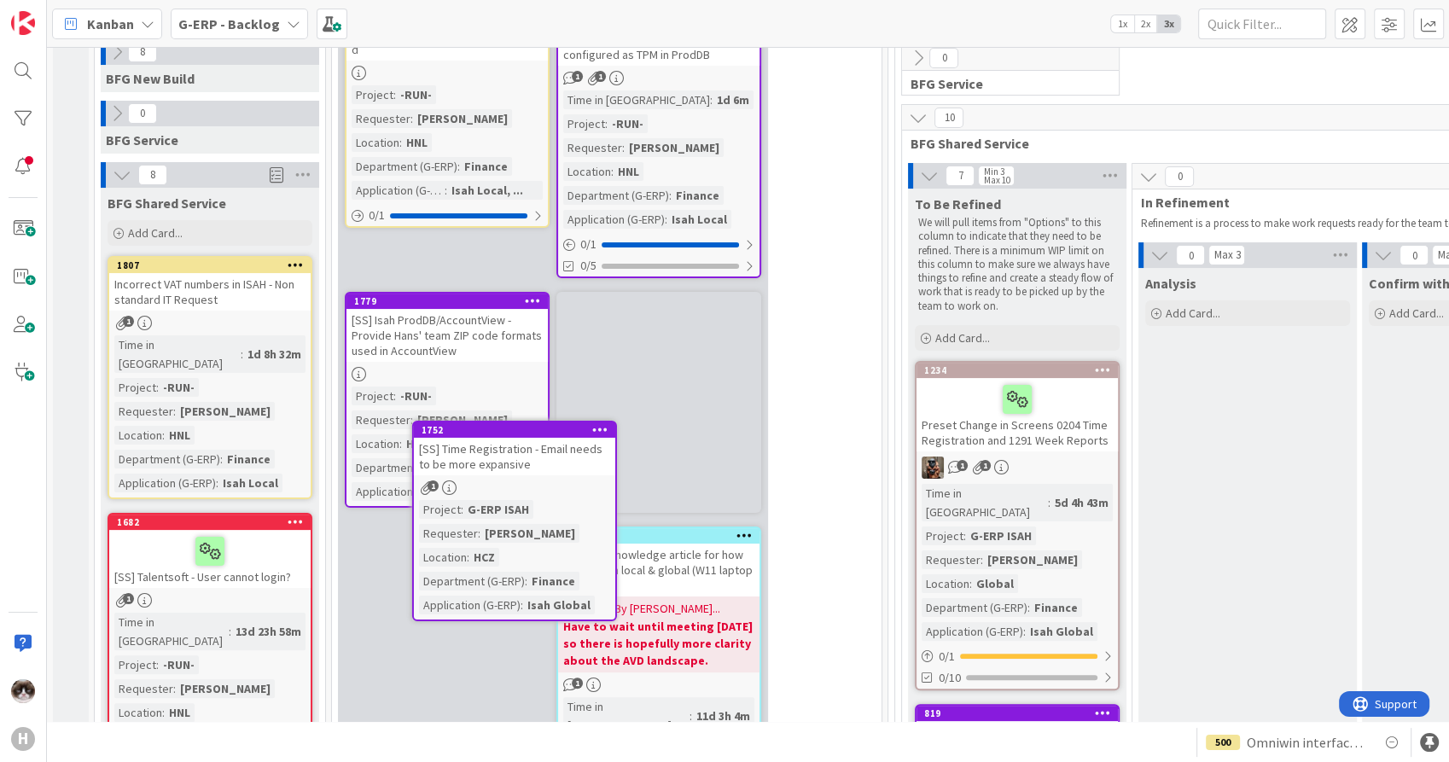
scroll to position [246, 0]
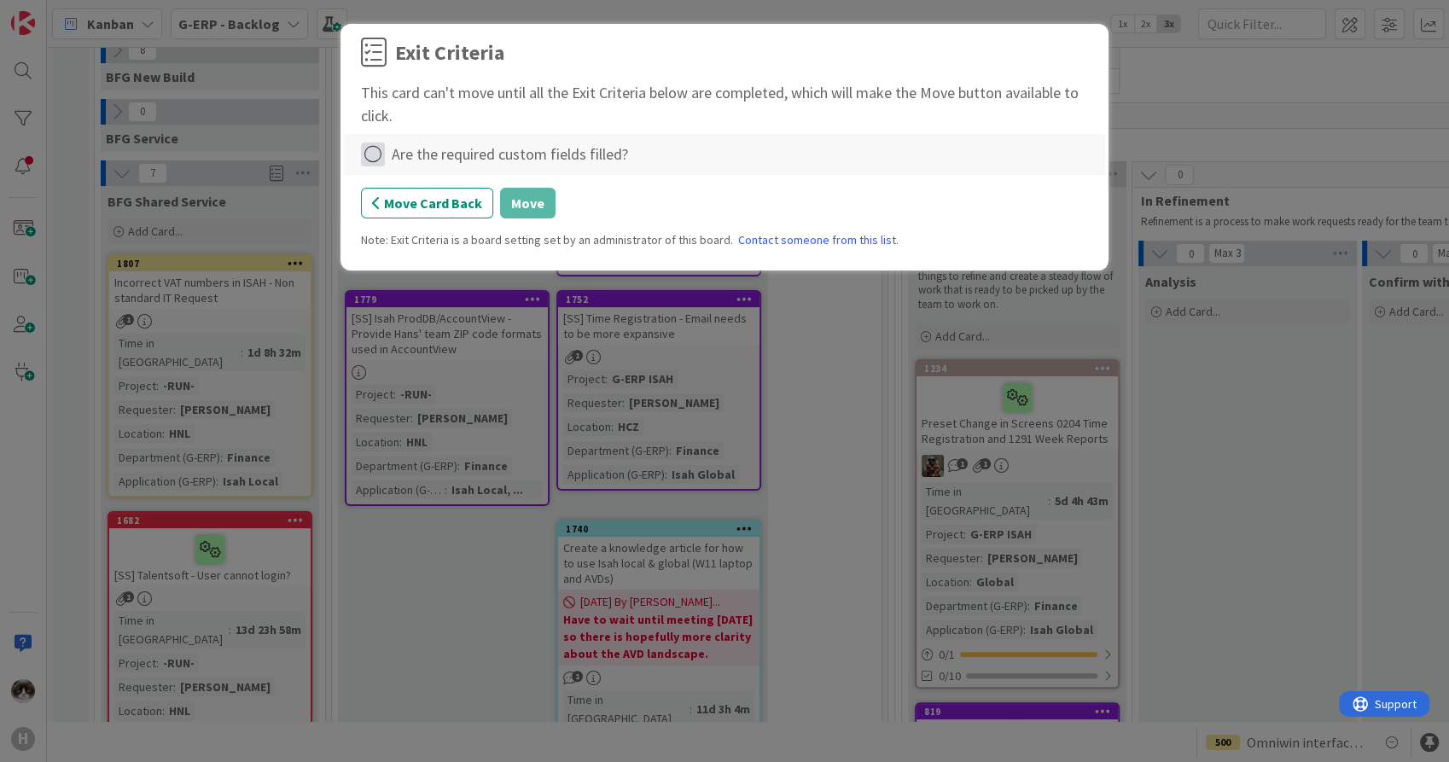
click at [376, 150] on icon at bounding box center [373, 155] width 24 height 24
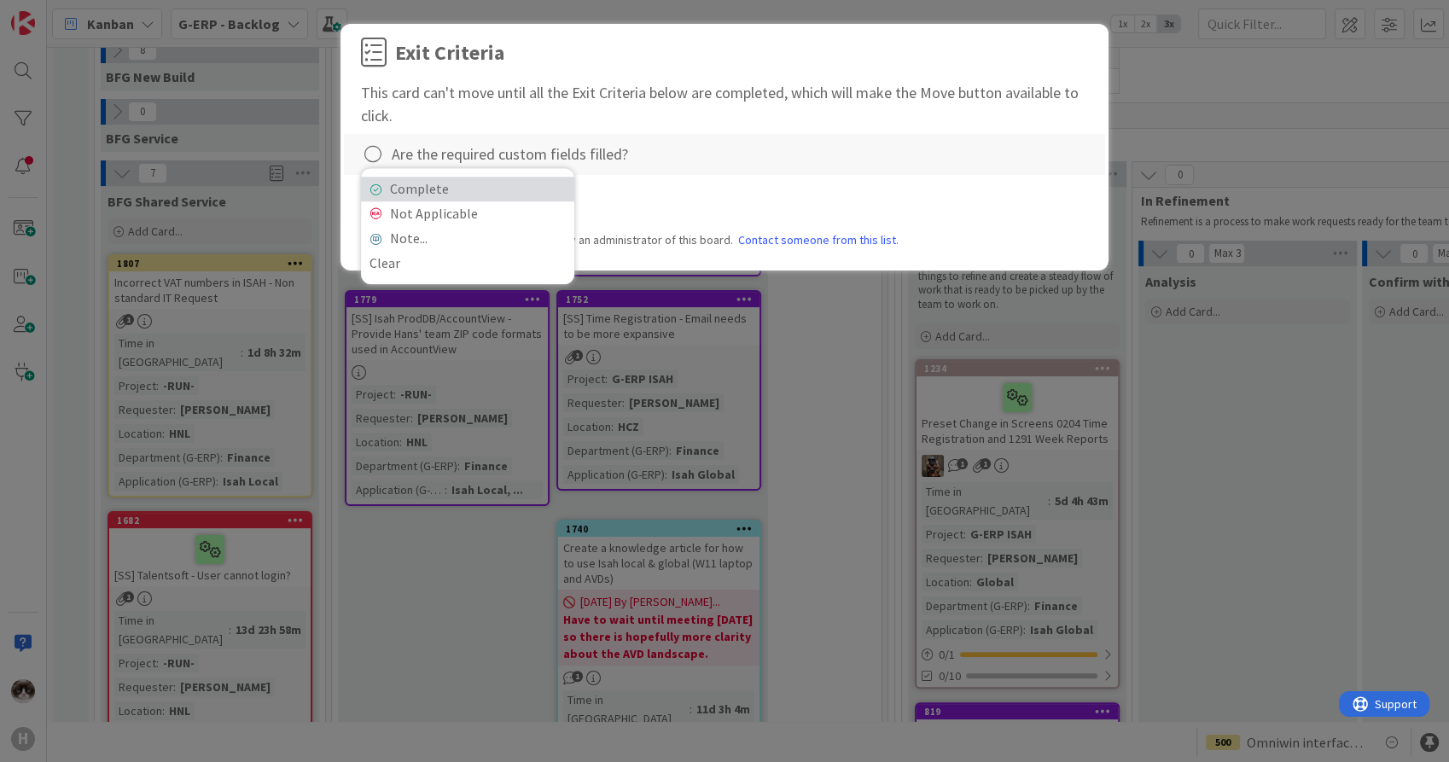
click at [496, 185] on link "Complete" at bounding box center [467, 189] width 213 height 25
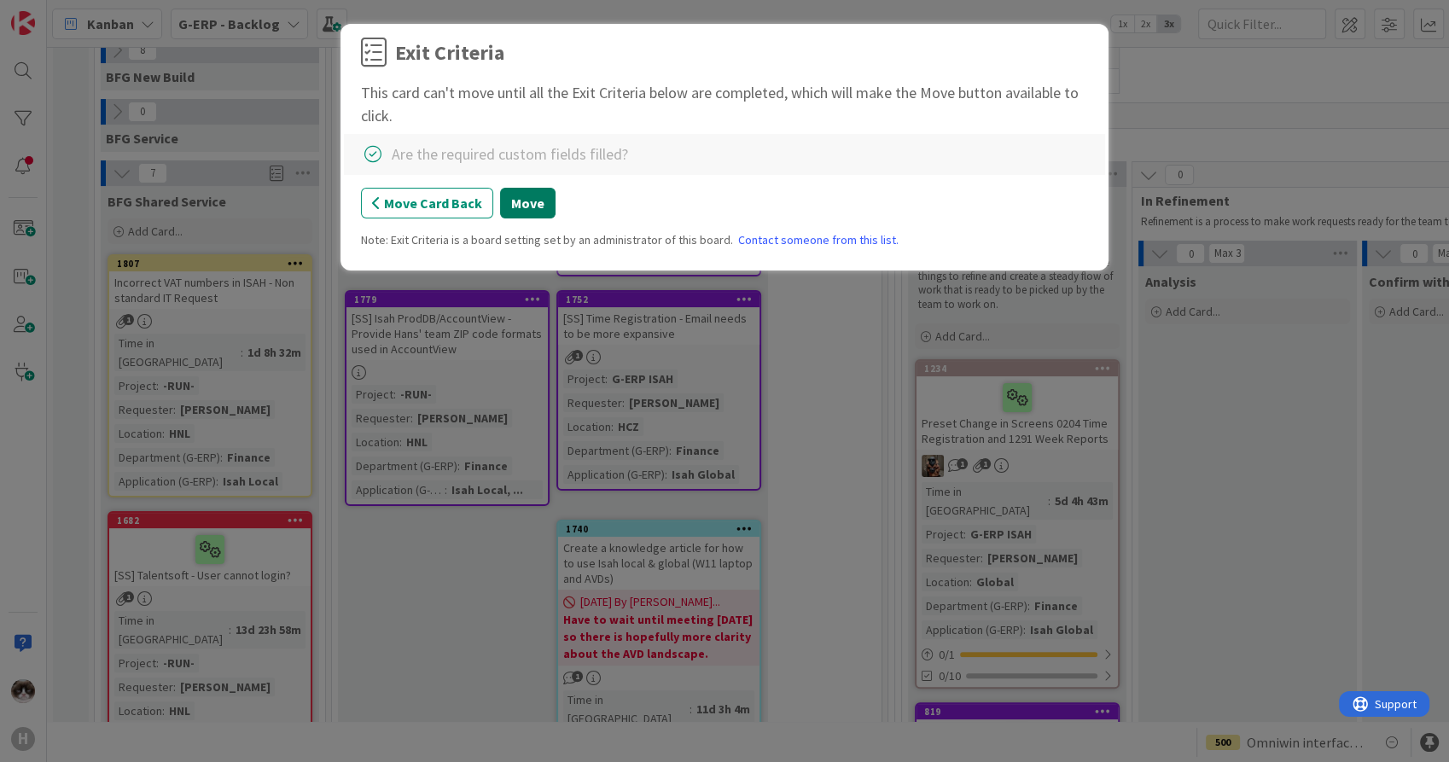
click at [512, 203] on button "Move" at bounding box center [527, 203] width 55 height 31
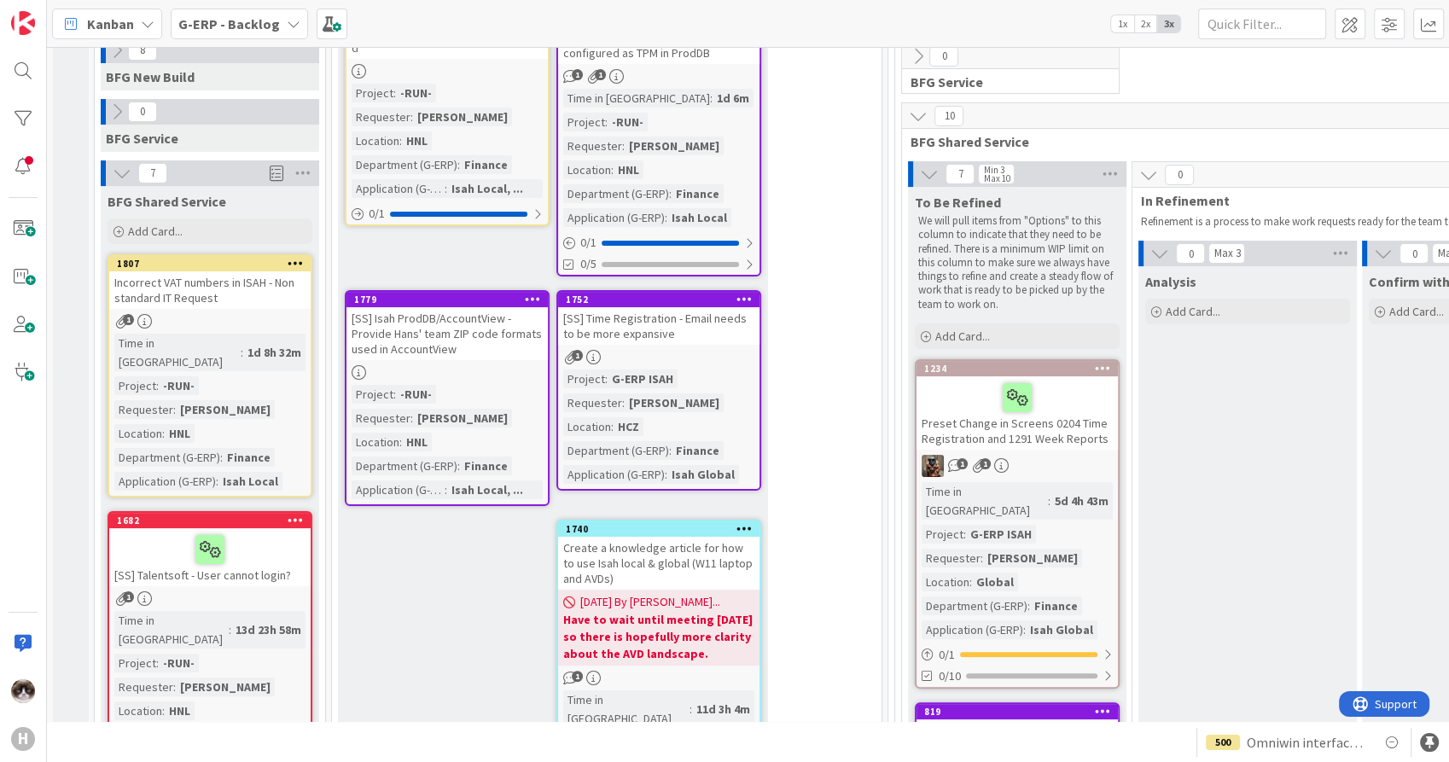
click at [673, 331] on div "[SS] Time Registration - Email needs to be more expansive" at bounding box center [658, 326] width 201 height 38
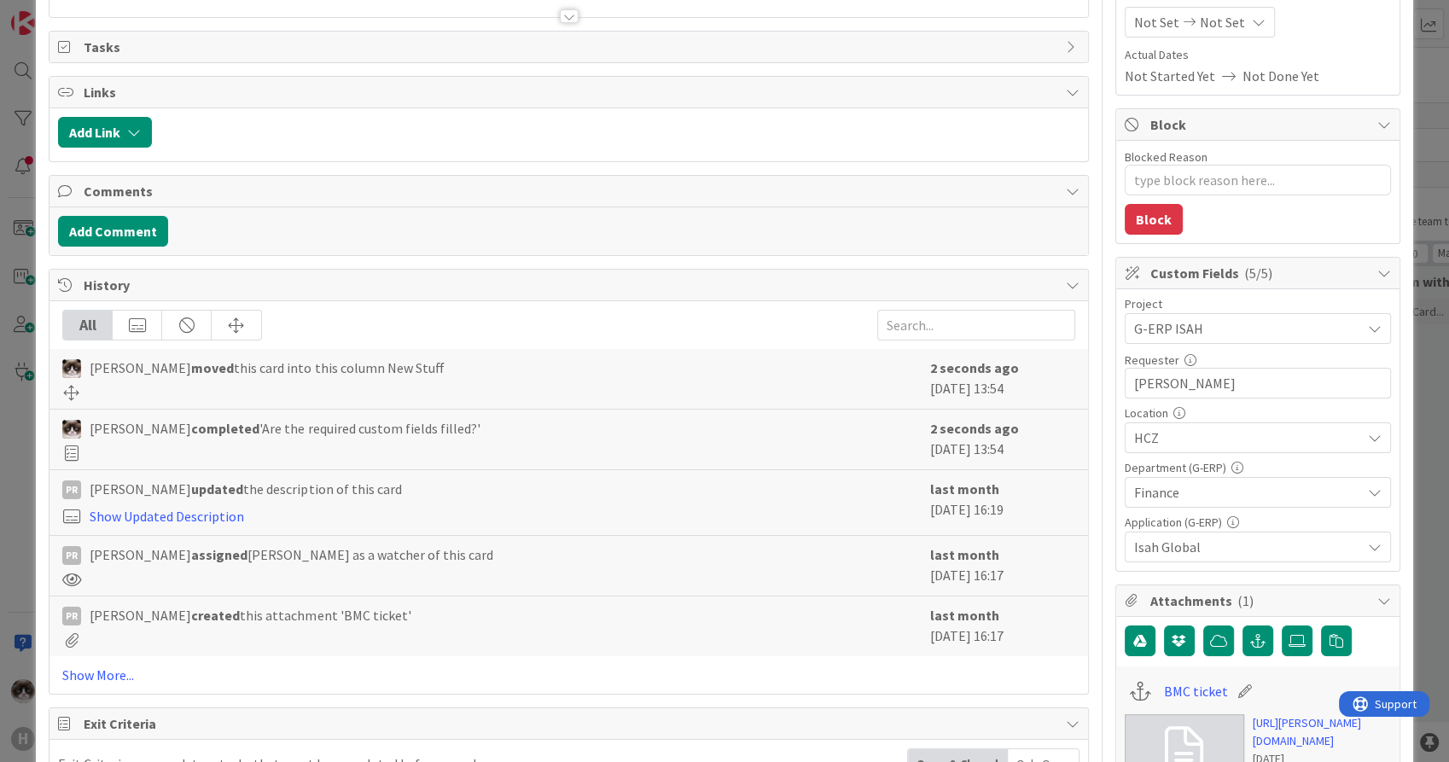
scroll to position [568, 0]
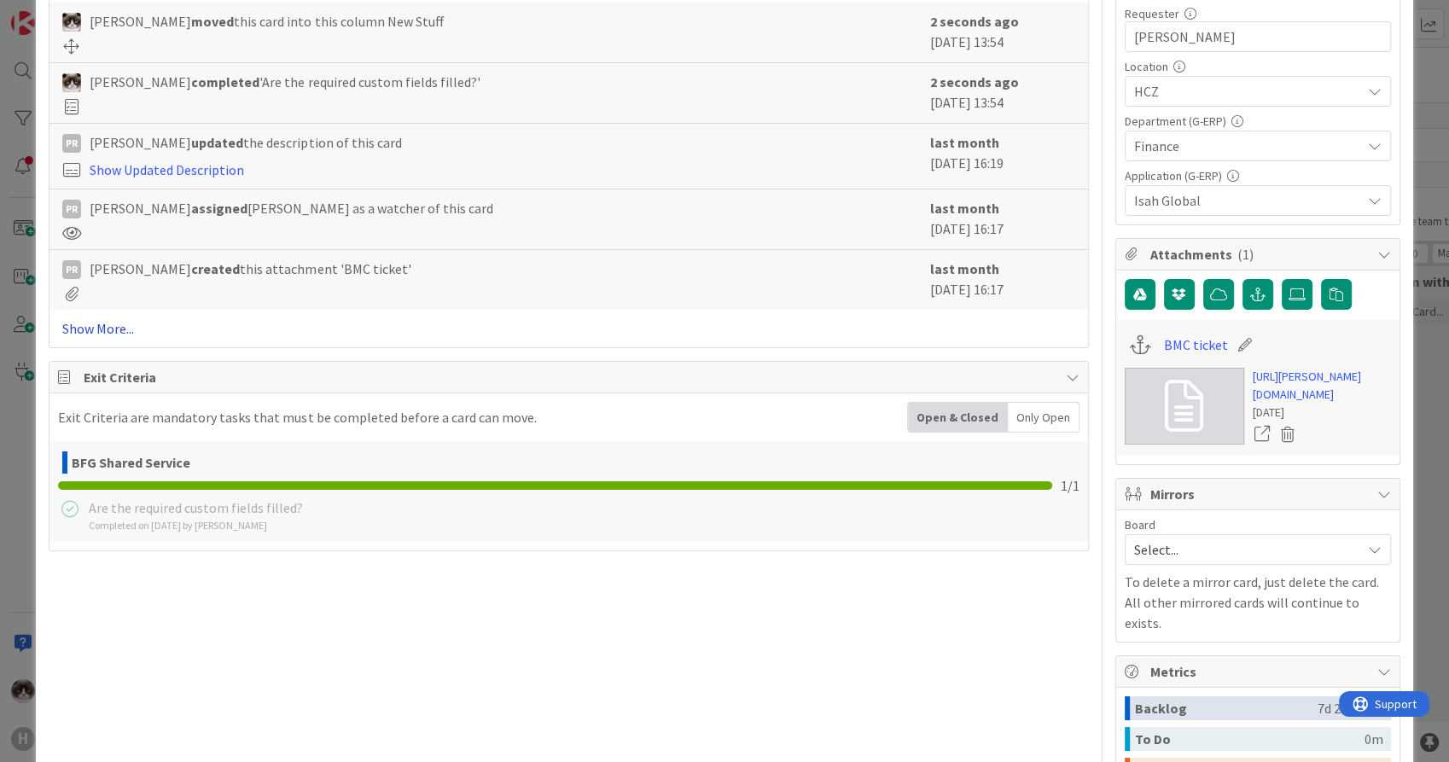
click at [104, 322] on link "Show More..." at bounding box center [568, 328] width 1012 height 20
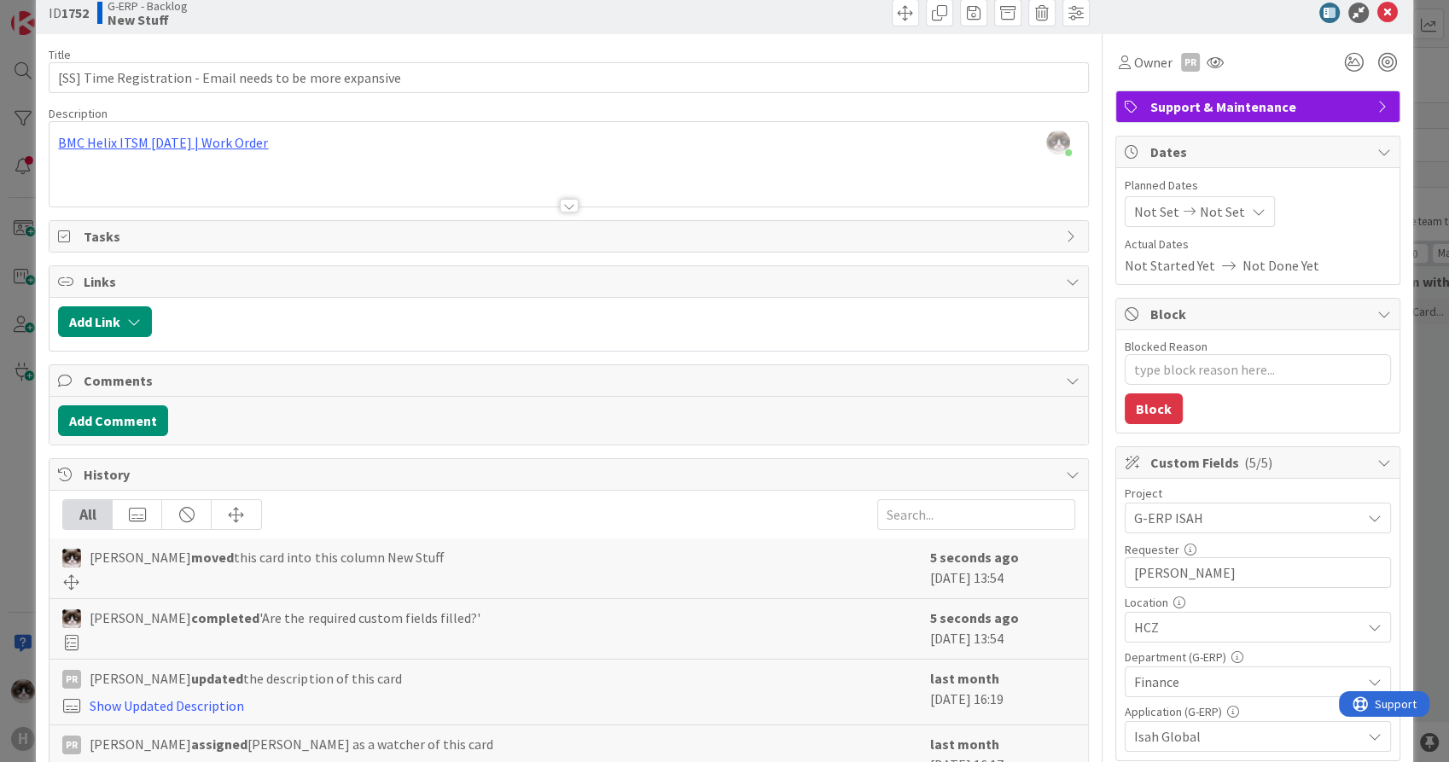
scroll to position [0, 0]
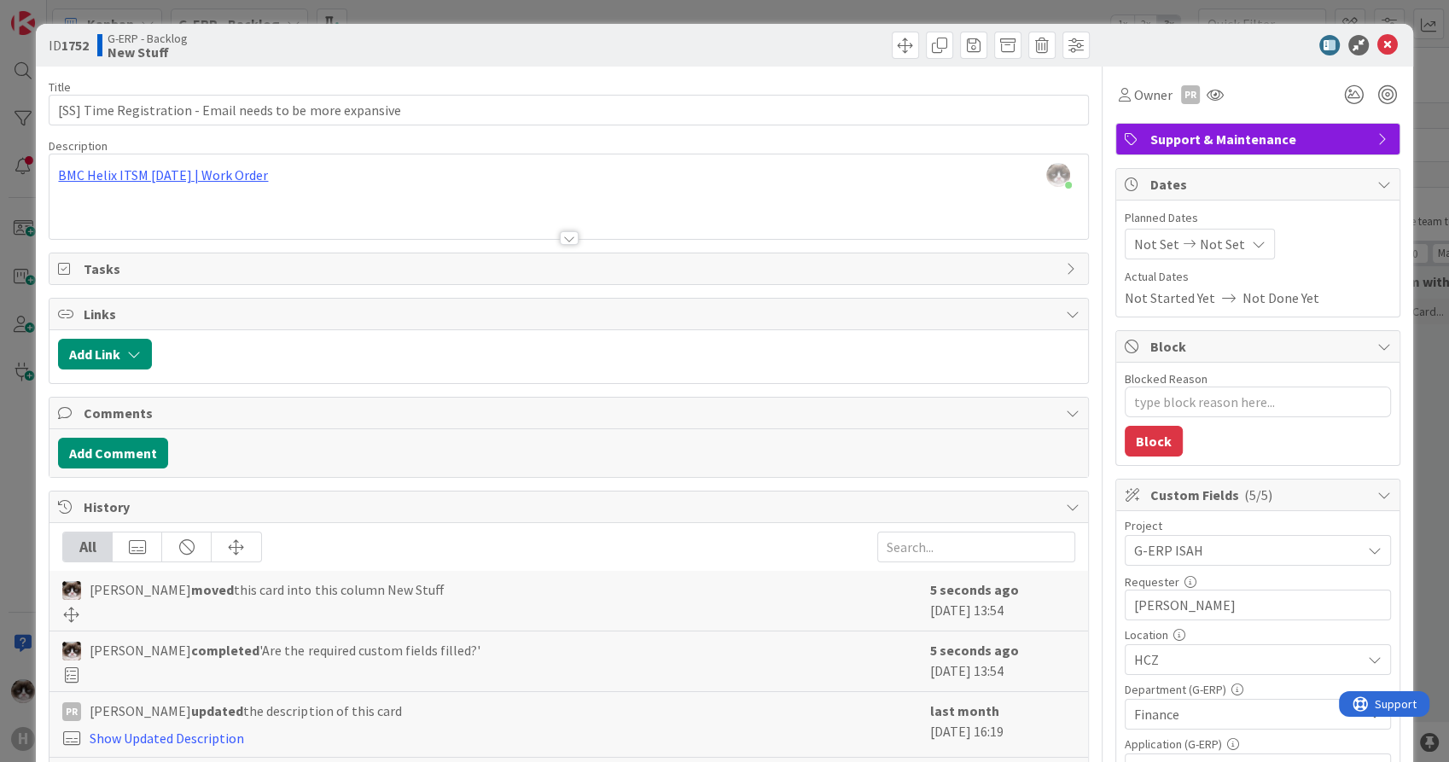
click at [1209, 140] on span "Support & Maintenance" at bounding box center [1260, 139] width 218 height 20
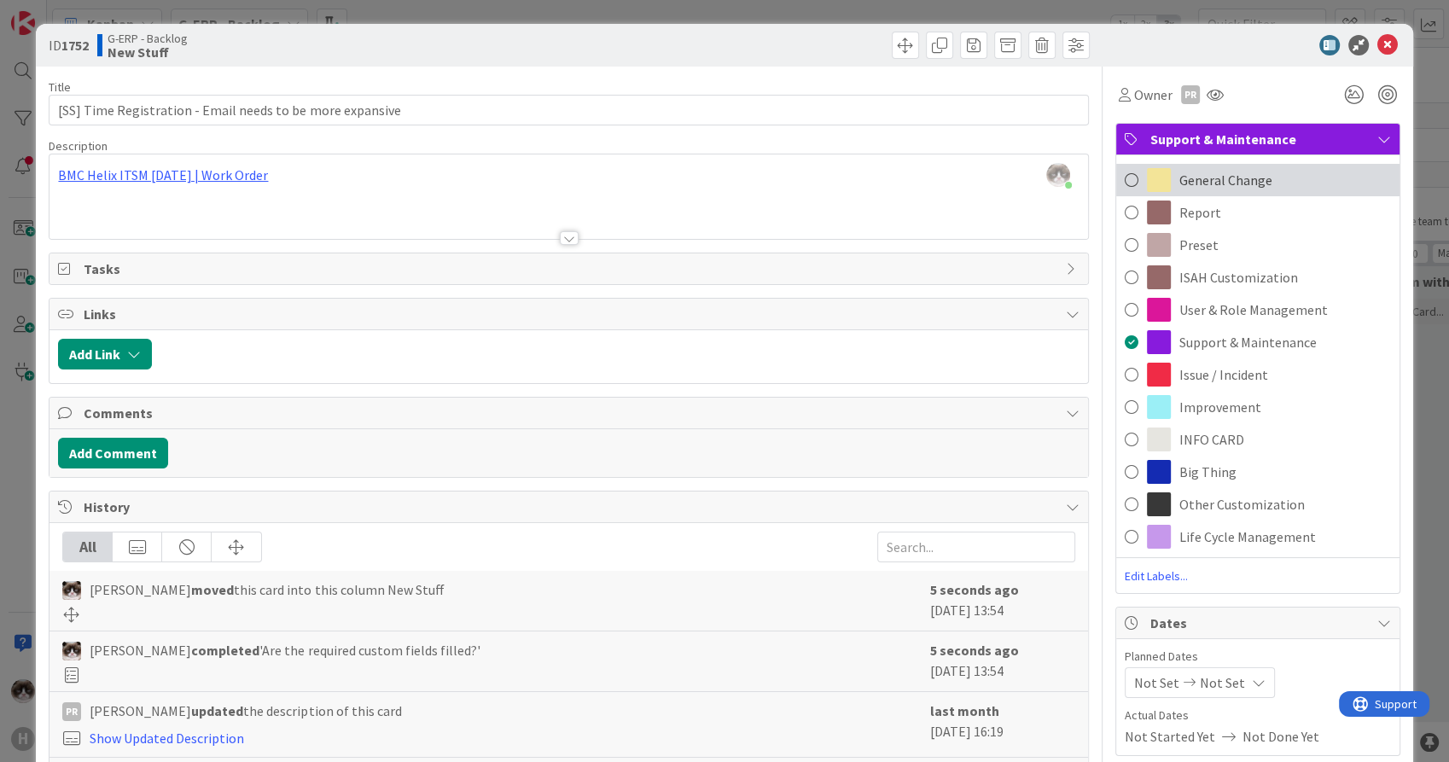
click at [1209, 172] on span "General Change" at bounding box center [1226, 180] width 93 height 20
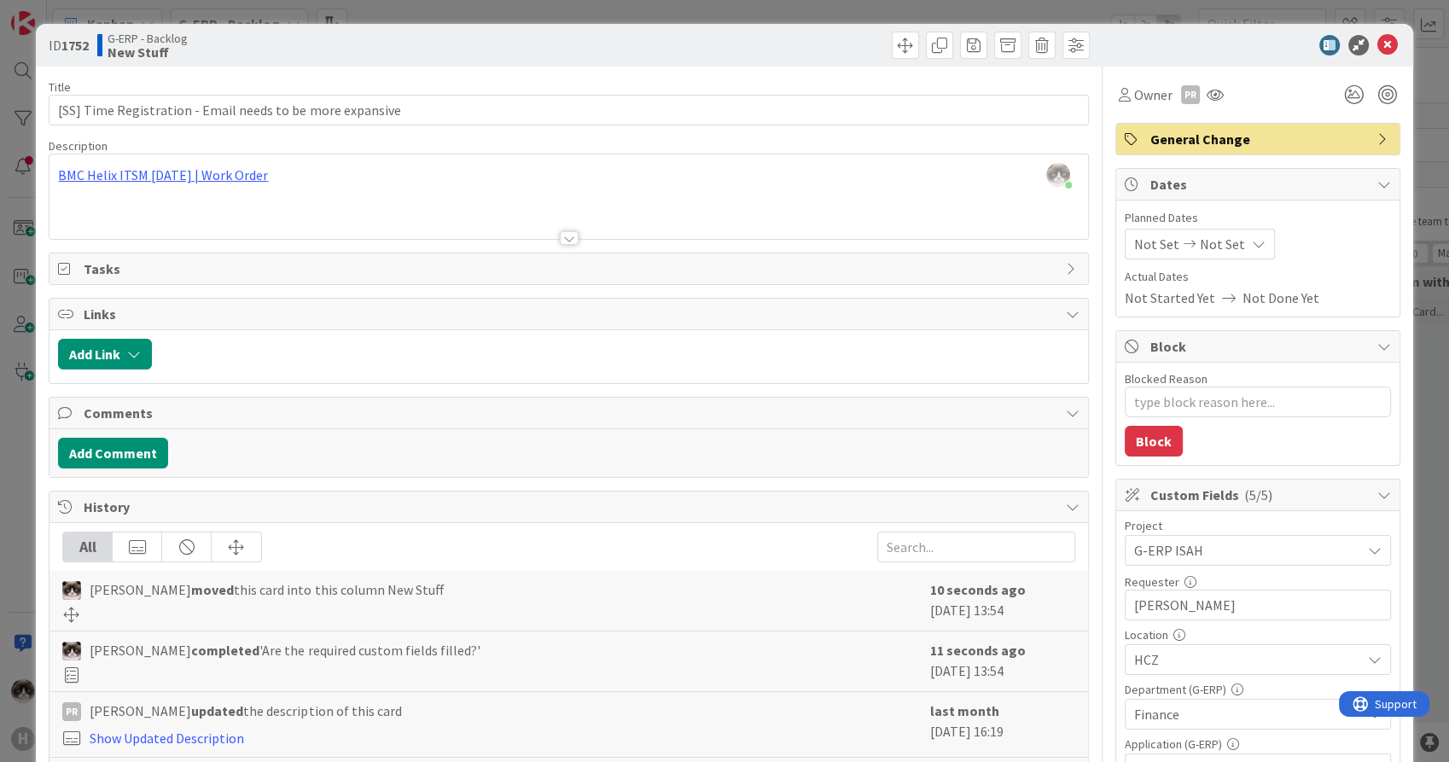
click at [1384, 44] on div at bounding box center [1249, 45] width 302 height 20
click at [1380, 43] on icon at bounding box center [1388, 45] width 20 height 20
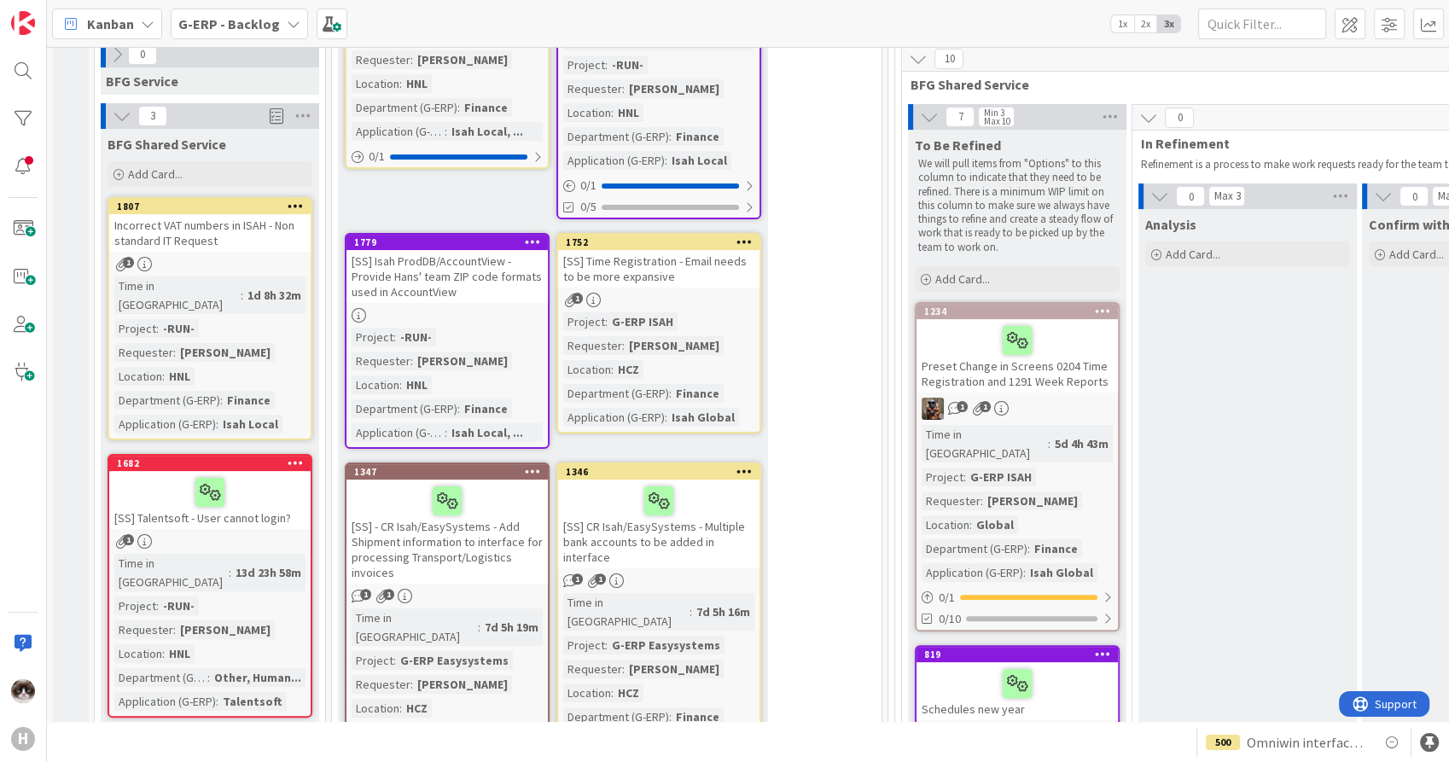
scroll to position [236, 0]
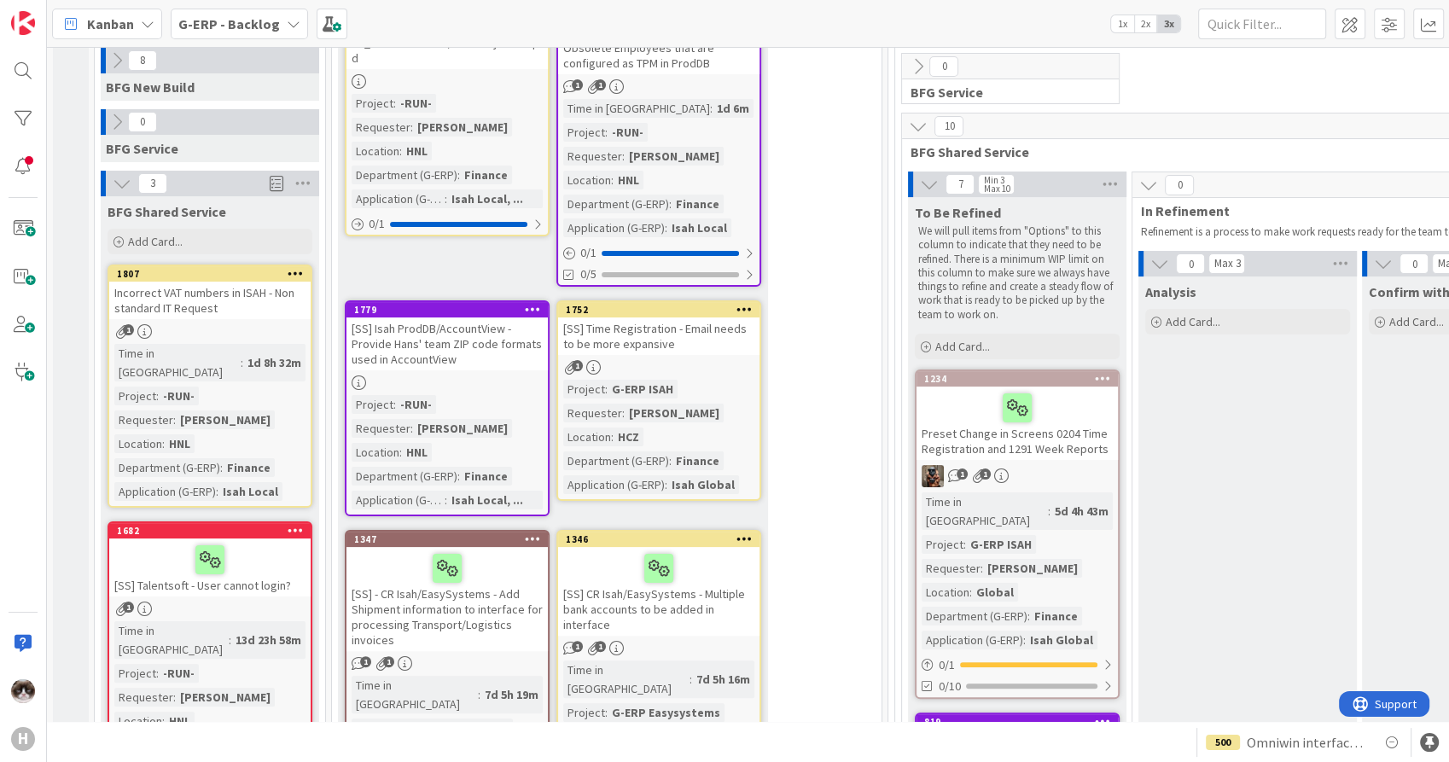
click at [120, 184] on icon at bounding box center [122, 183] width 19 height 19
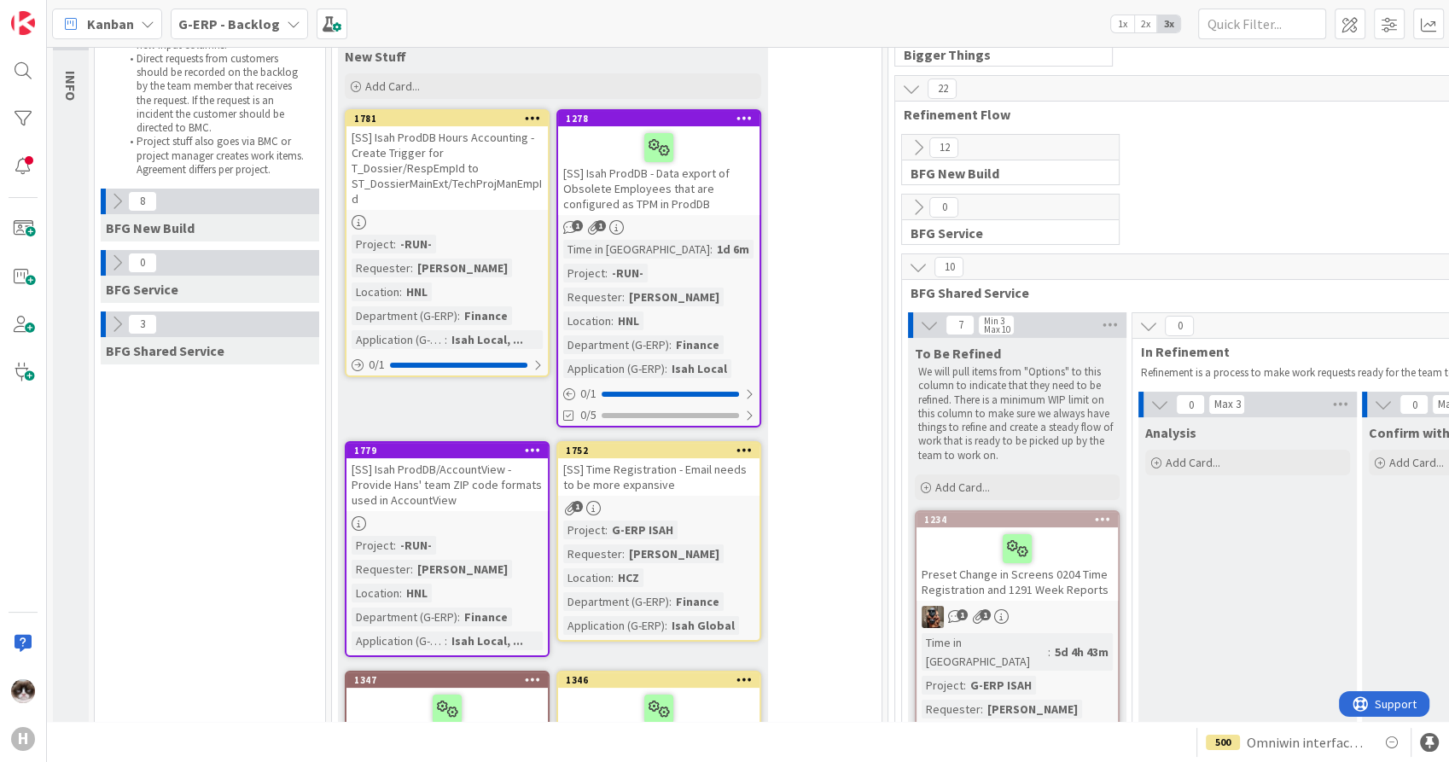
scroll to position [0, 0]
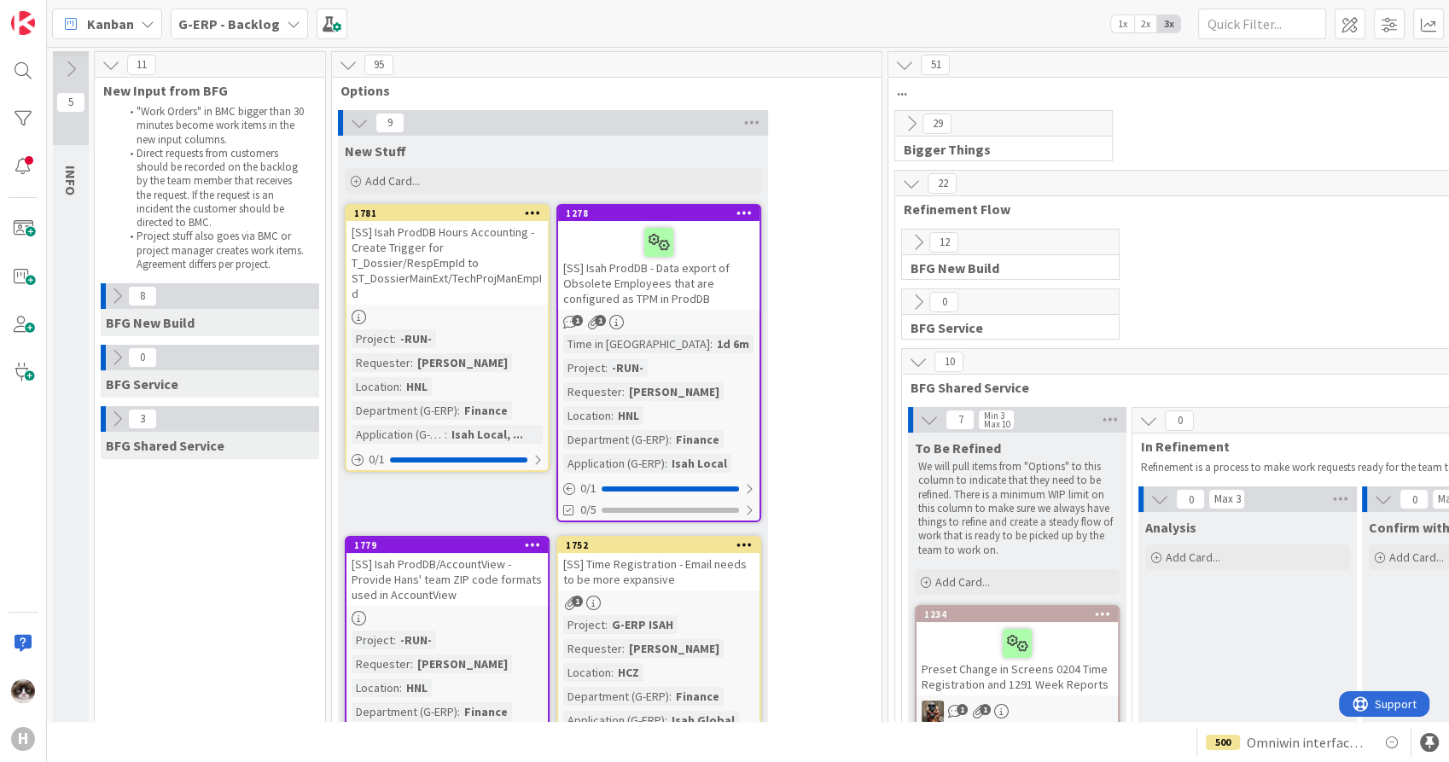
click at [909, 368] on icon at bounding box center [918, 361] width 19 height 19
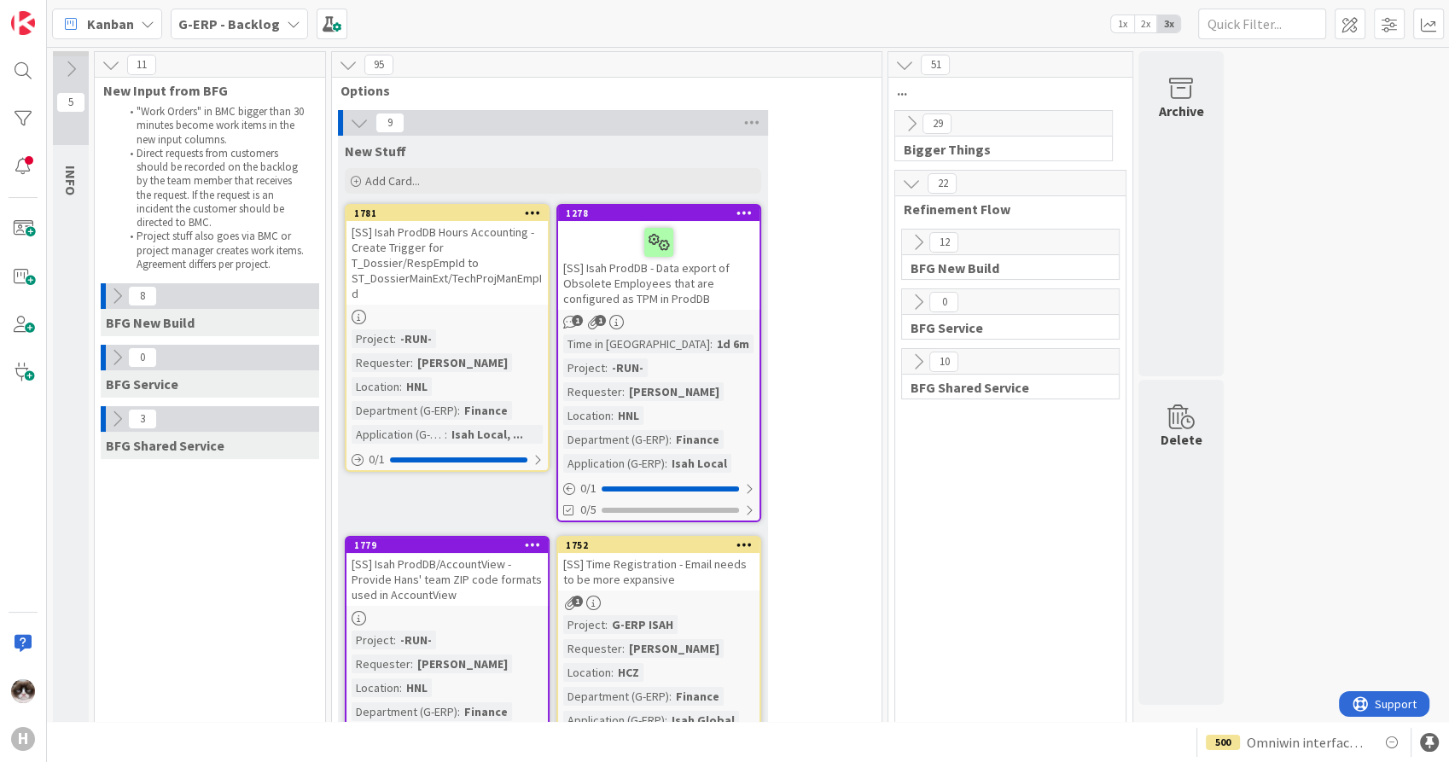
click at [919, 369] on icon at bounding box center [918, 361] width 19 height 19
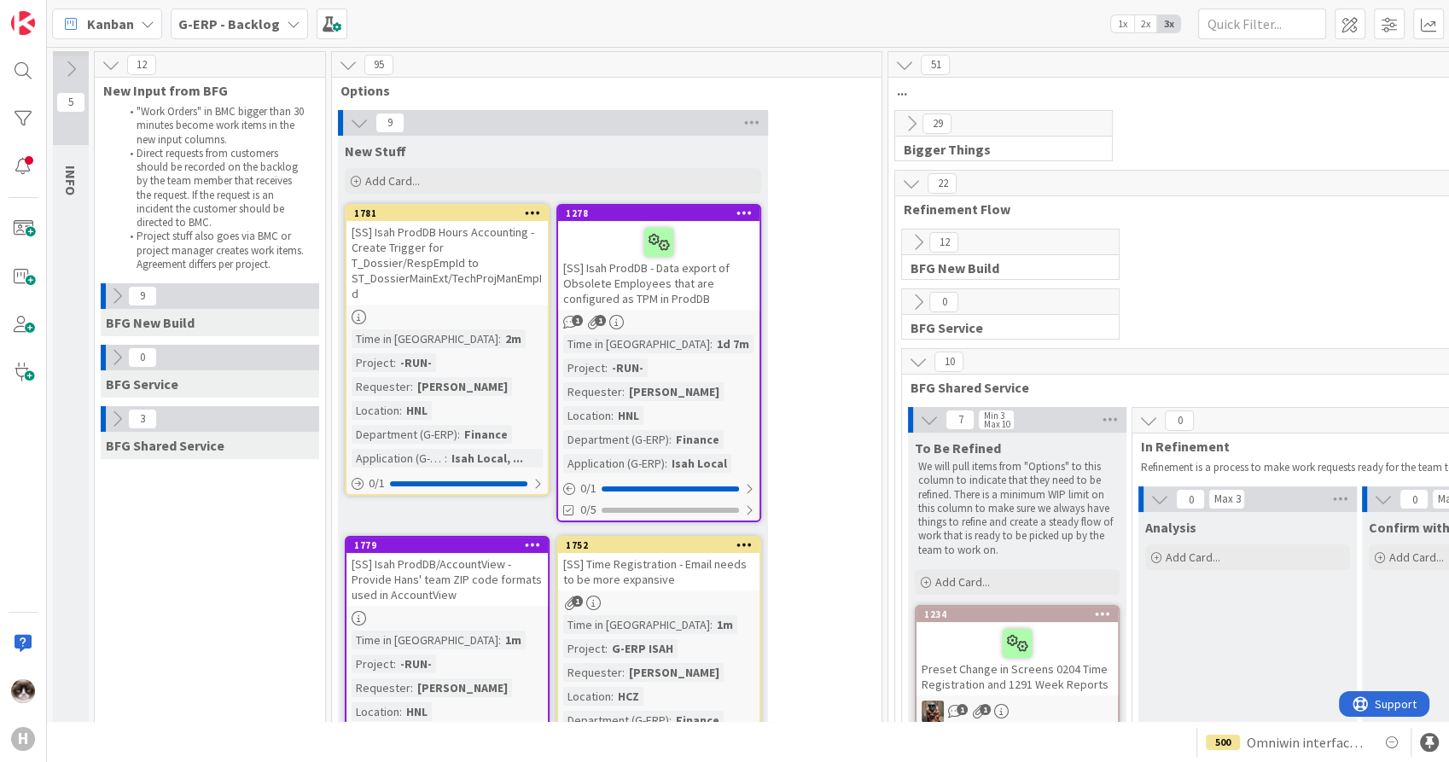
click at [195, 28] on b "G-ERP - Backlog" at bounding box center [229, 23] width 102 height 17
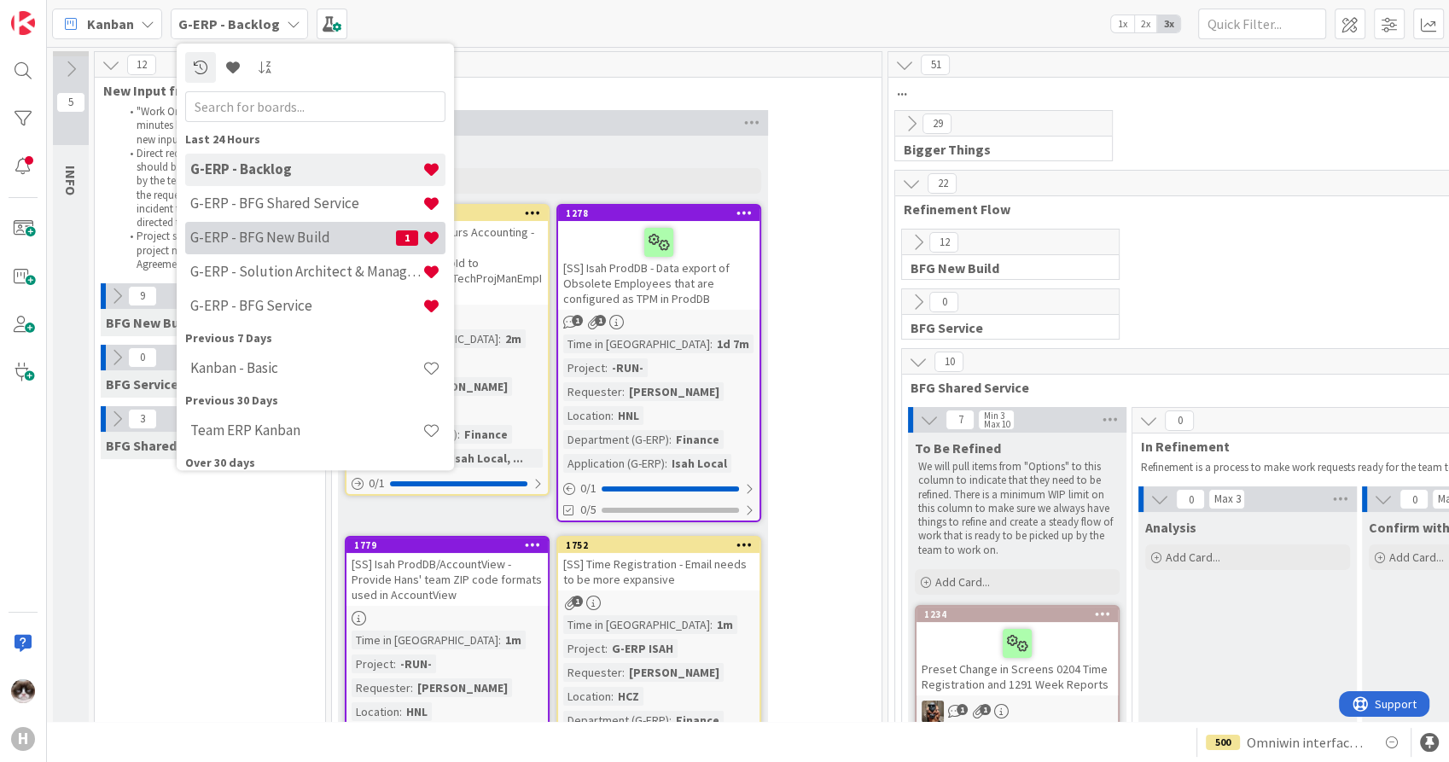
click at [290, 232] on h4 "G-ERP - BFG New Build" at bounding box center [293, 238] width 206 height 17
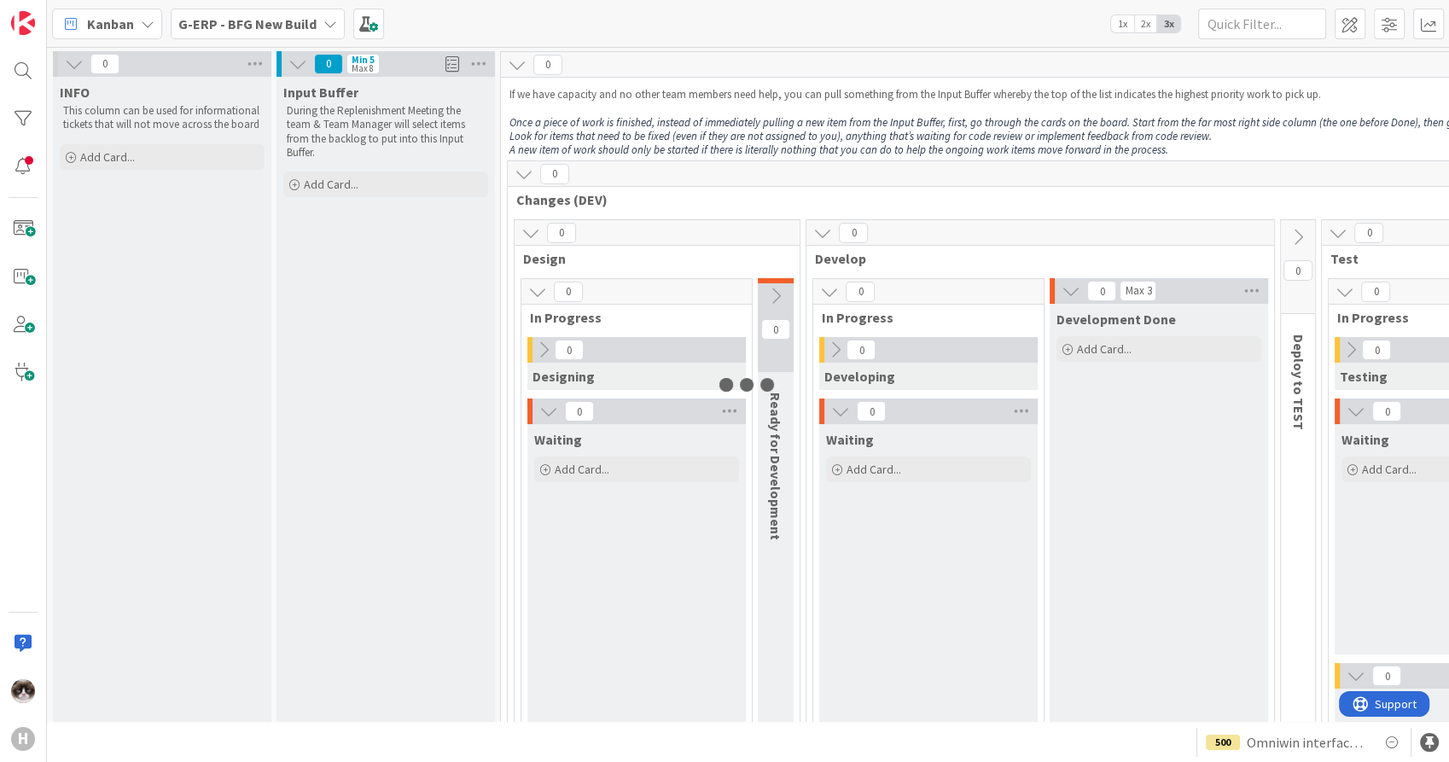
click at [232, 26] on b "G-ERP - BFG New Build" at bounding box center [247, 23] width 138 height 17
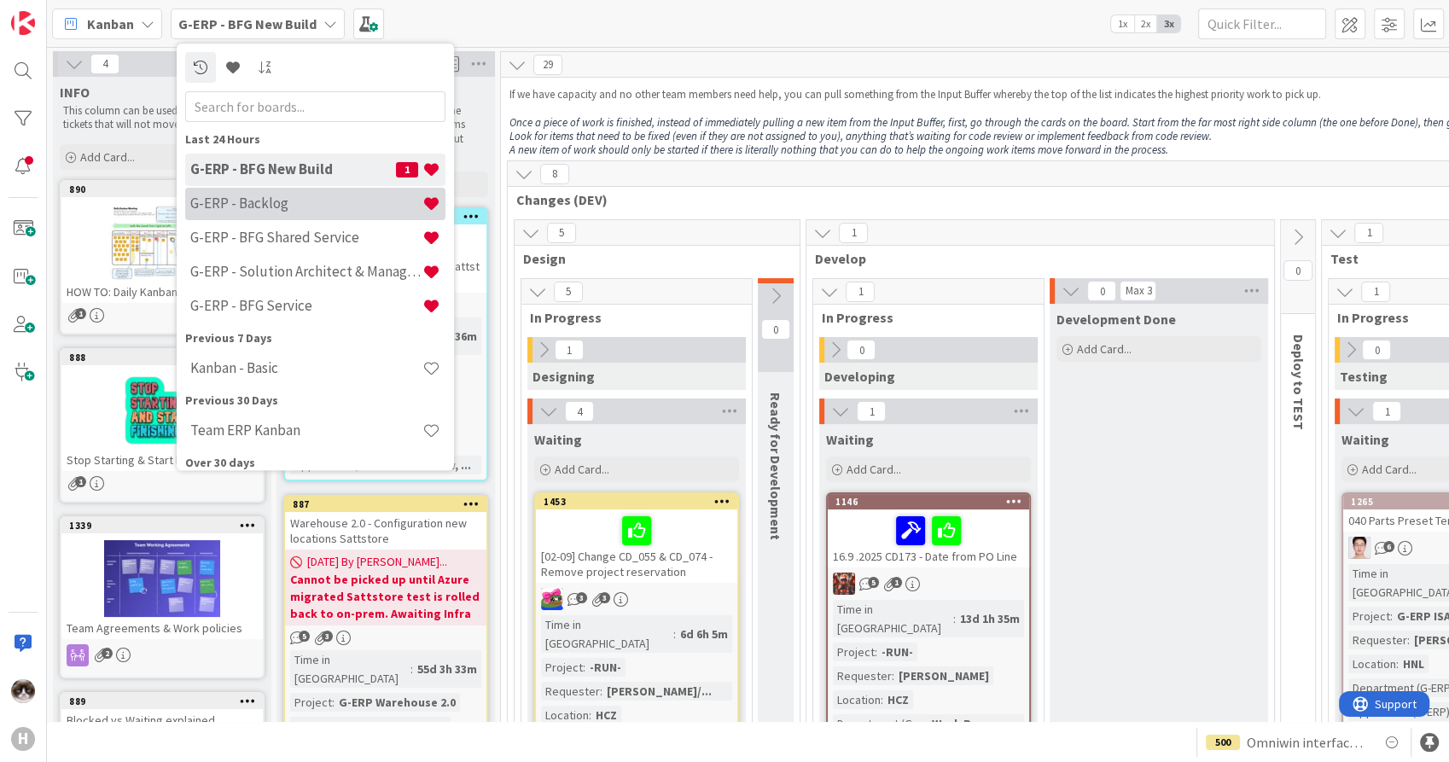
click at [259, 209] on h4 "G-ERP - Backlog" at bounding box center [306, 203] width 232 height 17
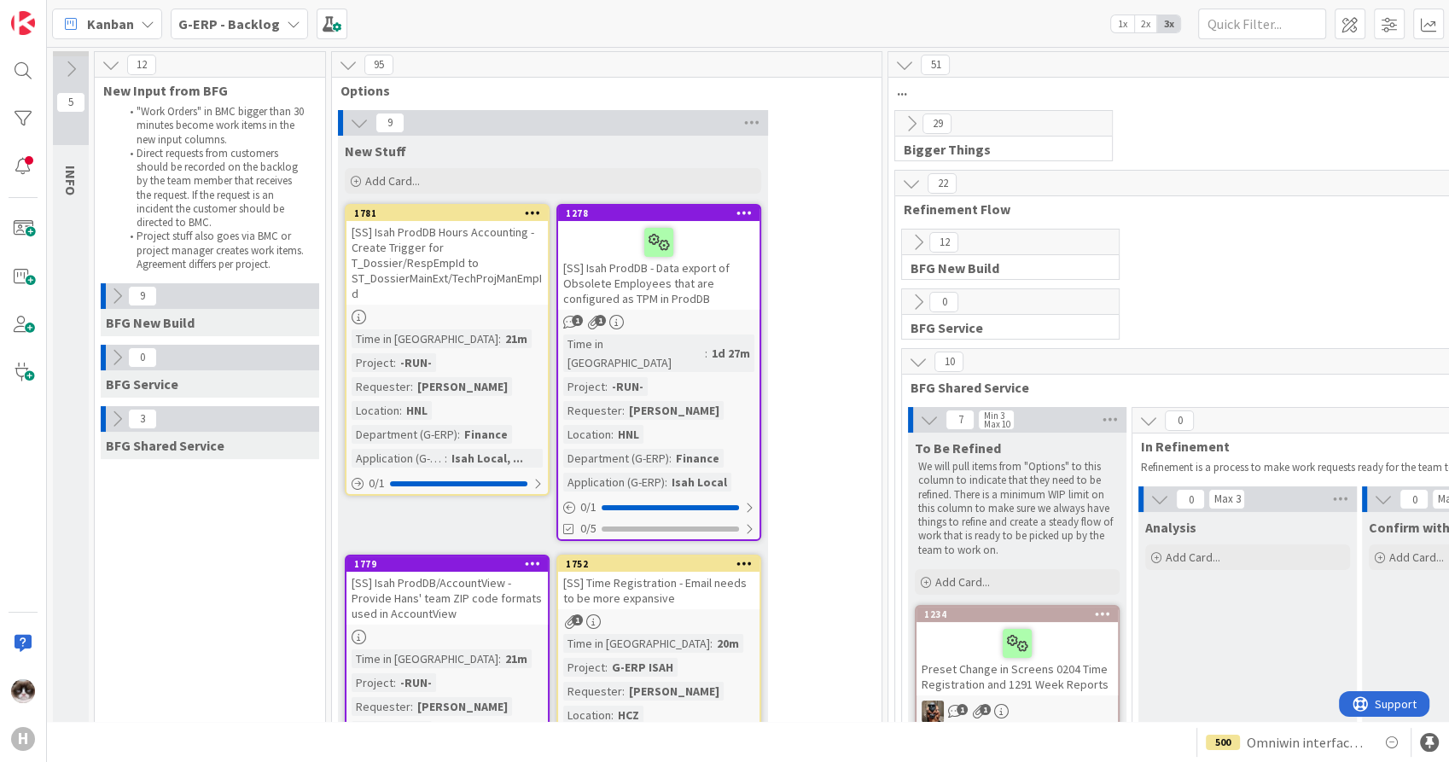
click at [539, 212] on div at bounding box center [532, 213] width 31 height 12
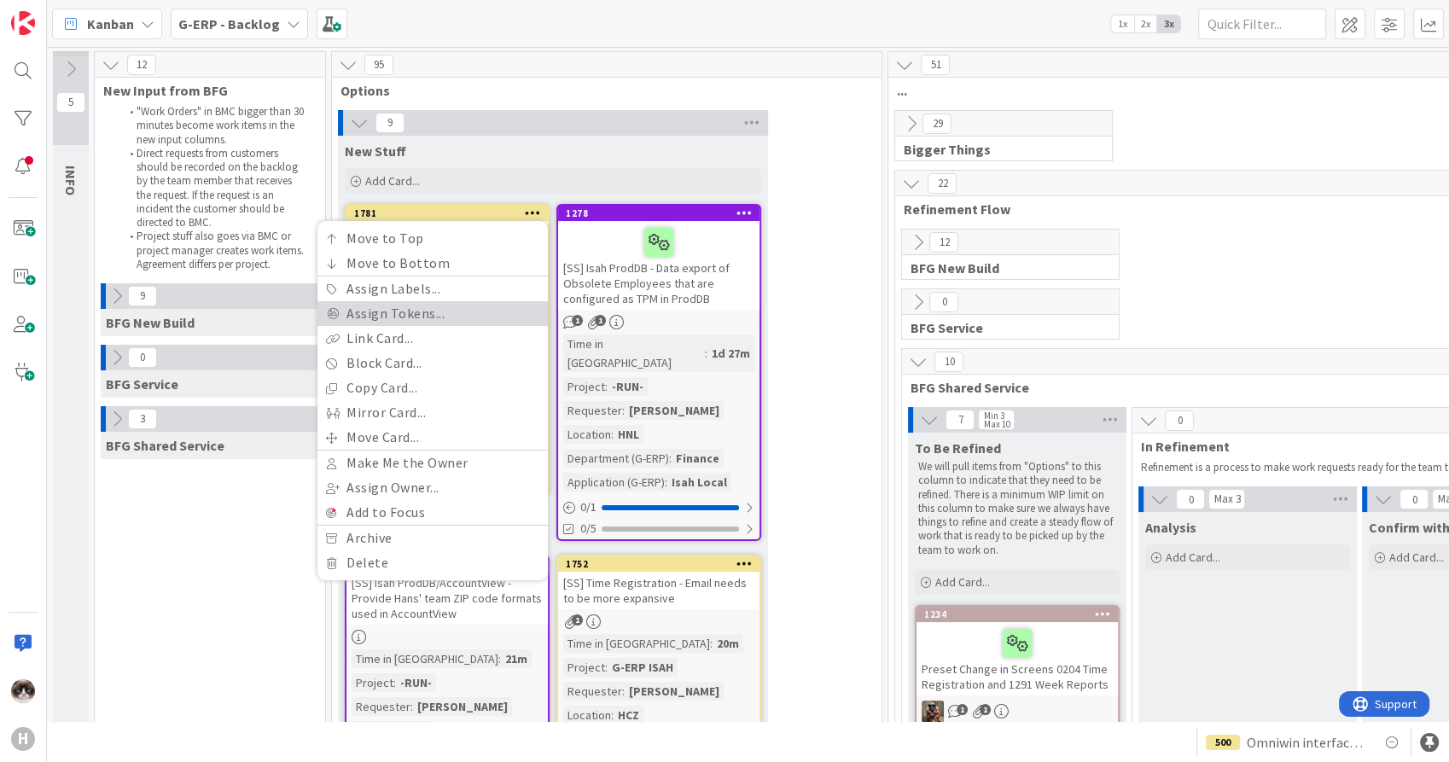
click at [468, 307] on link "Assign Tokens..." at bounding box center [433, 313] width 230 height 25
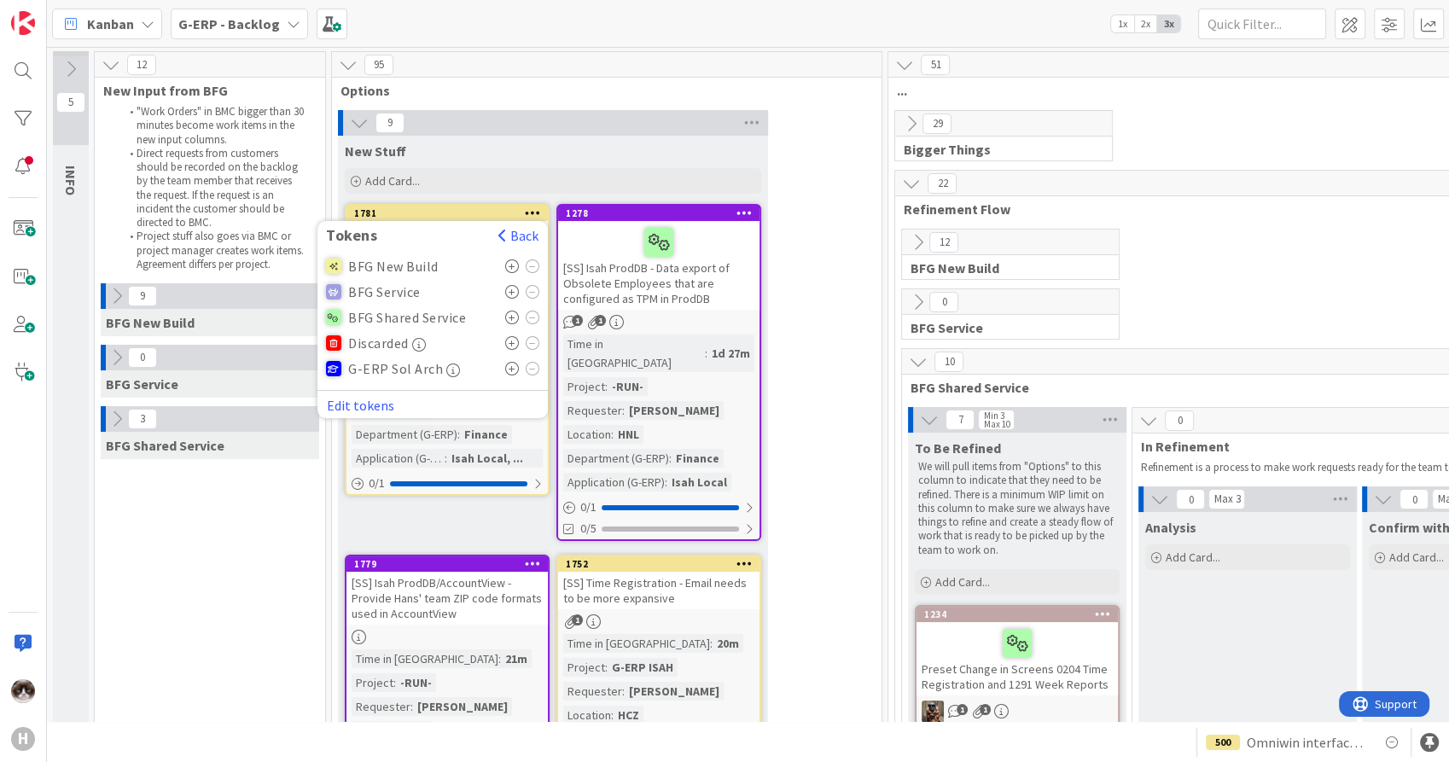
click at [511, 316] on icon at bounding box center [512, 318] width 15 height 14
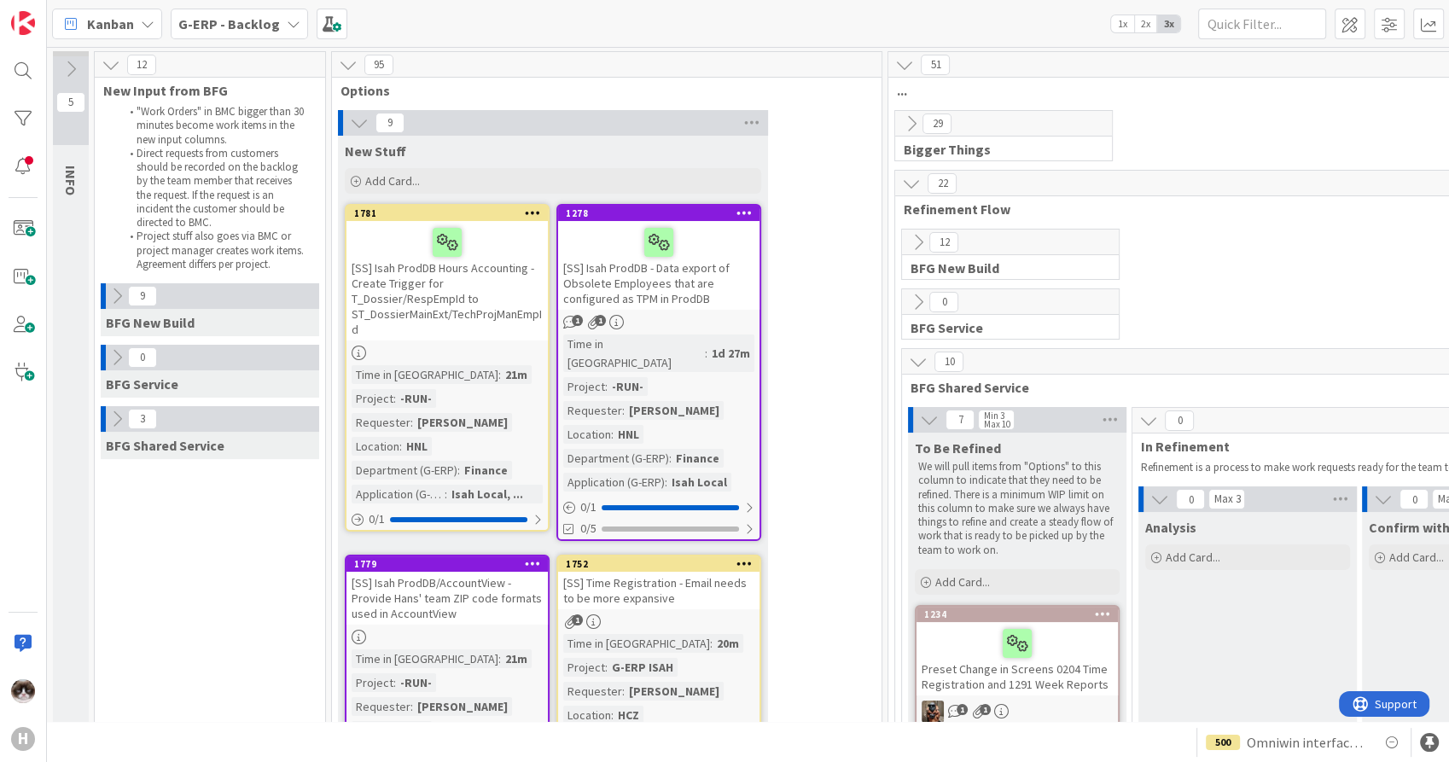
click at [747, 216] on icon at bounding box center [745, 213] width 16 height 12
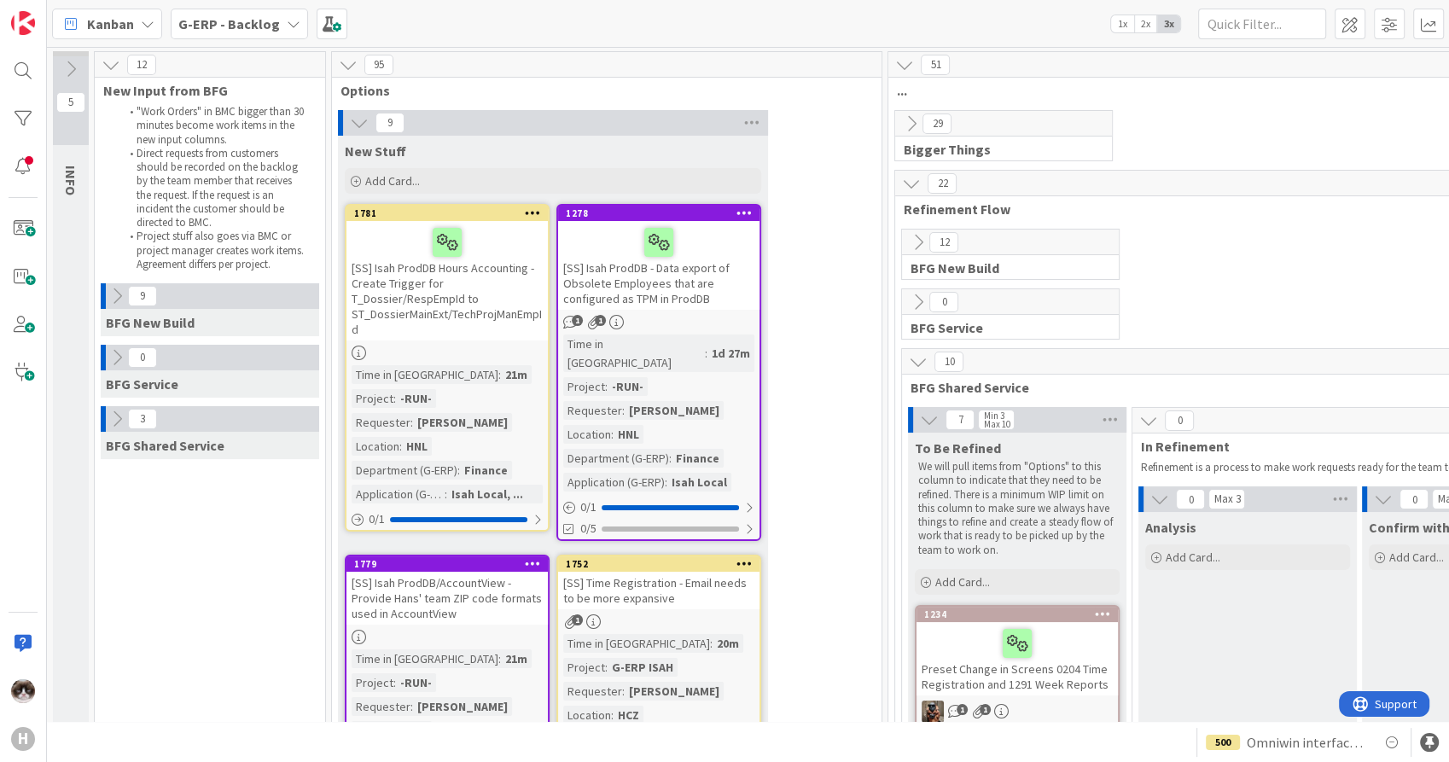
click at [506, 343] on link "1781 Move to Top Move to Bottom Assign Labels... Assign Tokens... Link Card... …" at bounding box center [447, 368] width 205 height 328
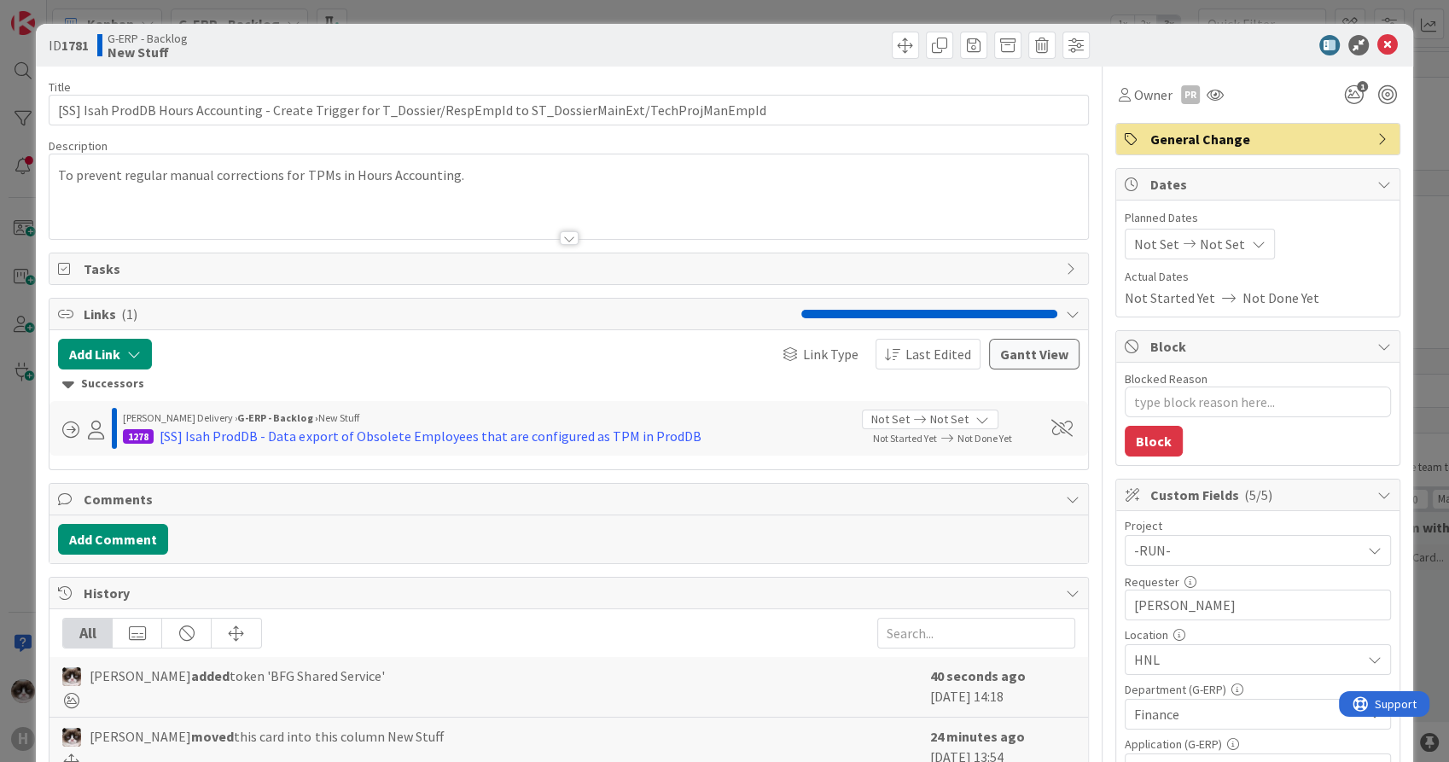
click at [564, 243] on div at bounding box center [569, 238] width 19 height 14
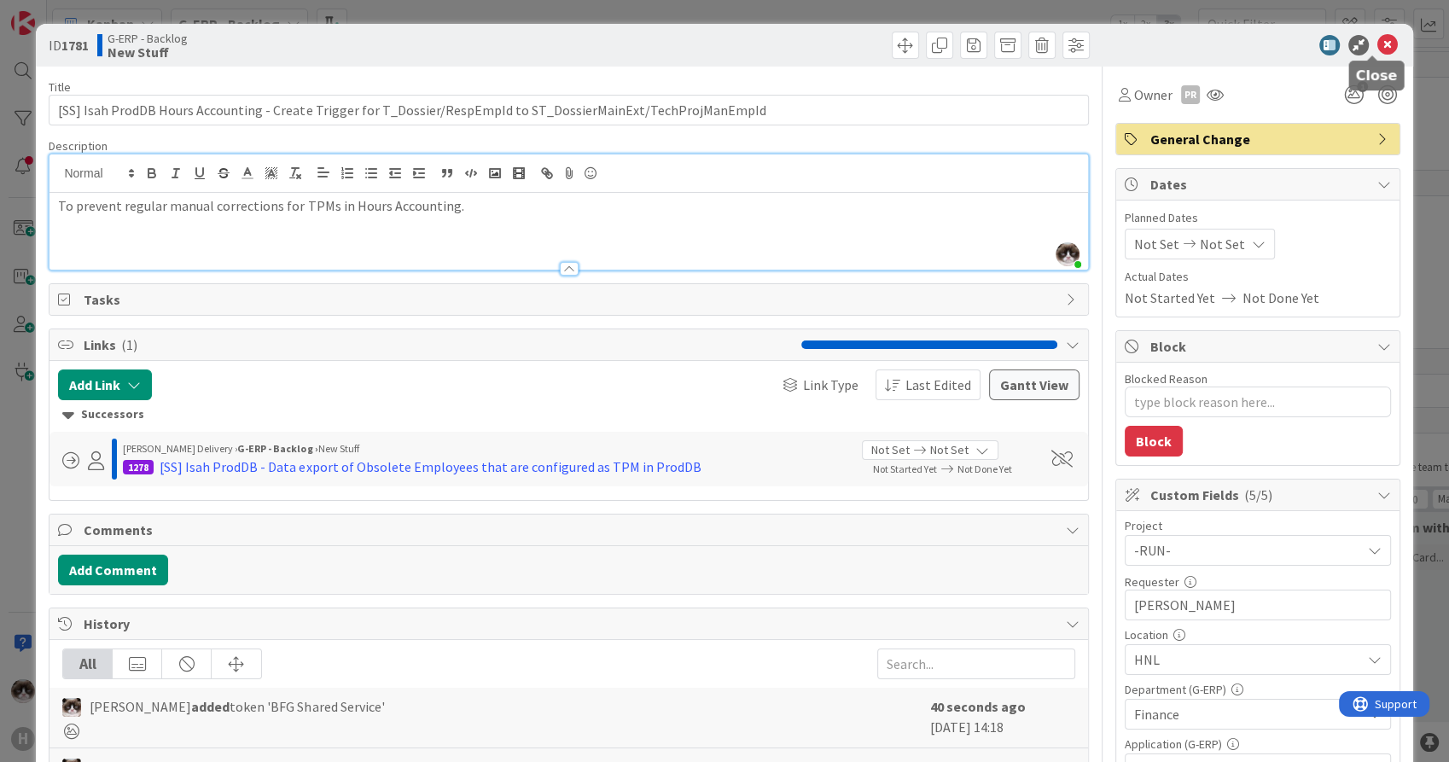
click at [1378, 50] on icon at bounding box center [1388, 45] width 20 height 20
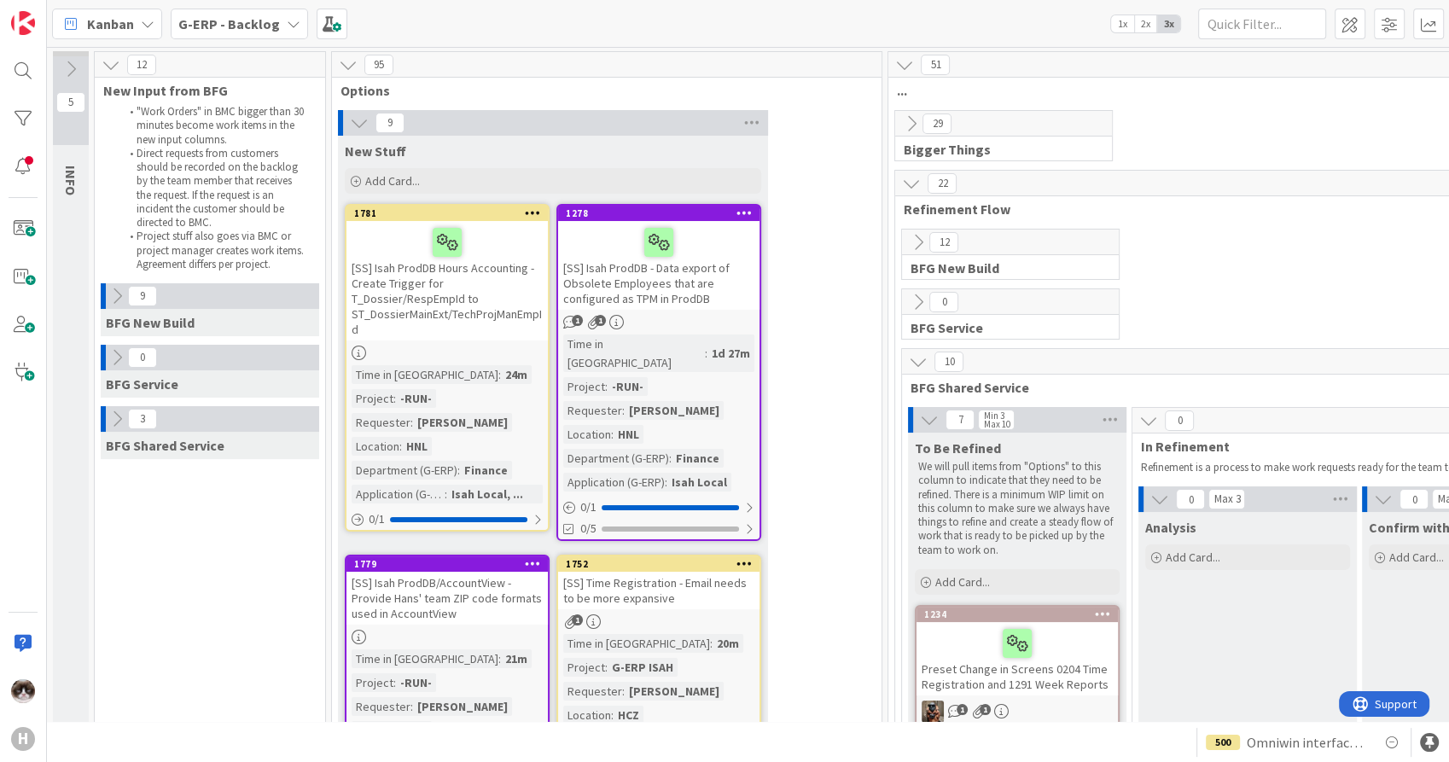
click at [737, 218] on icon at bounding box center [745, 213] width 16 height 12
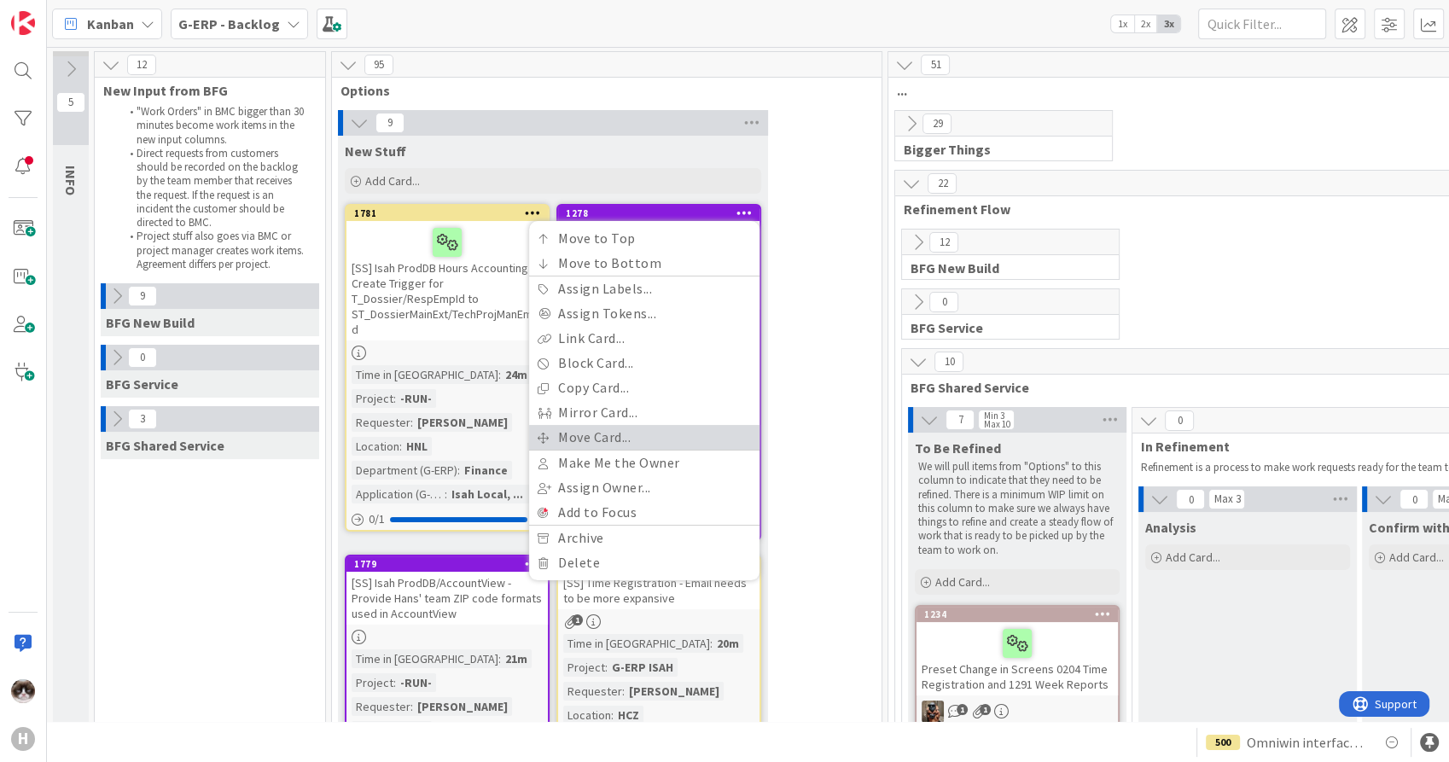
click at [591, 432] on link "Move Card..." at bounding box center [644, 437] width 230 height 25
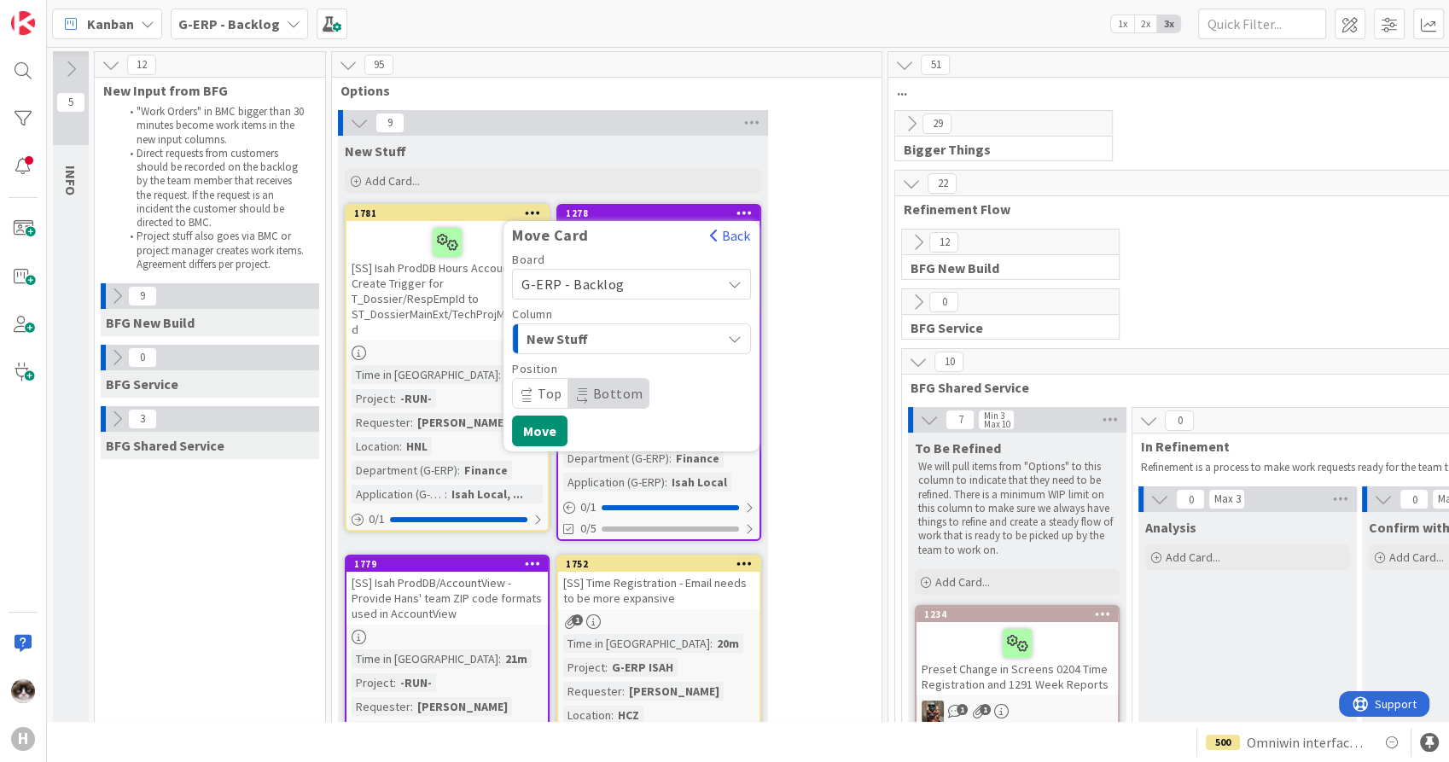
click at [617, 331] on span "New Stuff" at bounding box center [591, 339] width 128 height 22
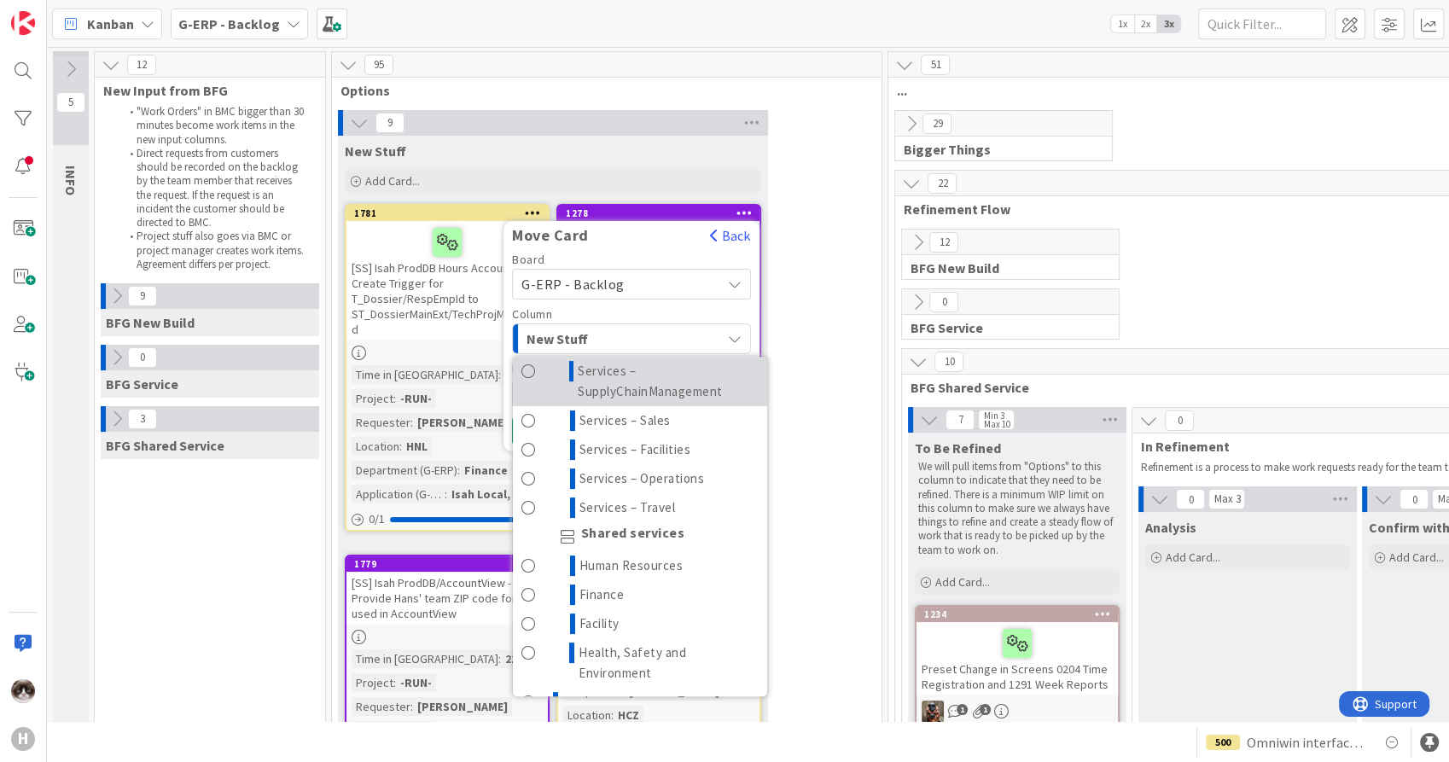
scroll to position [539, 0]
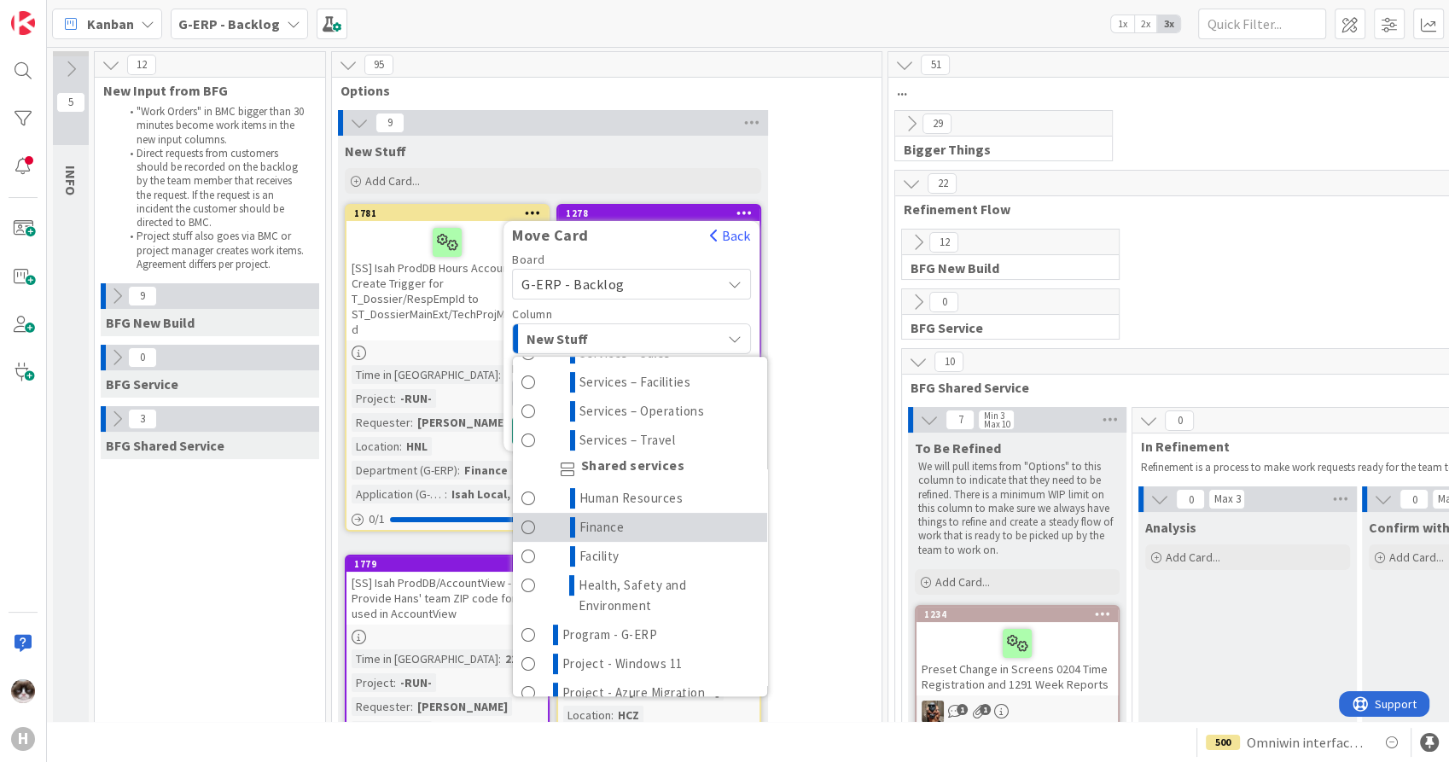
click at [671, 521] on link "Finance" at bounding box center [640, 527] width 254 height 29
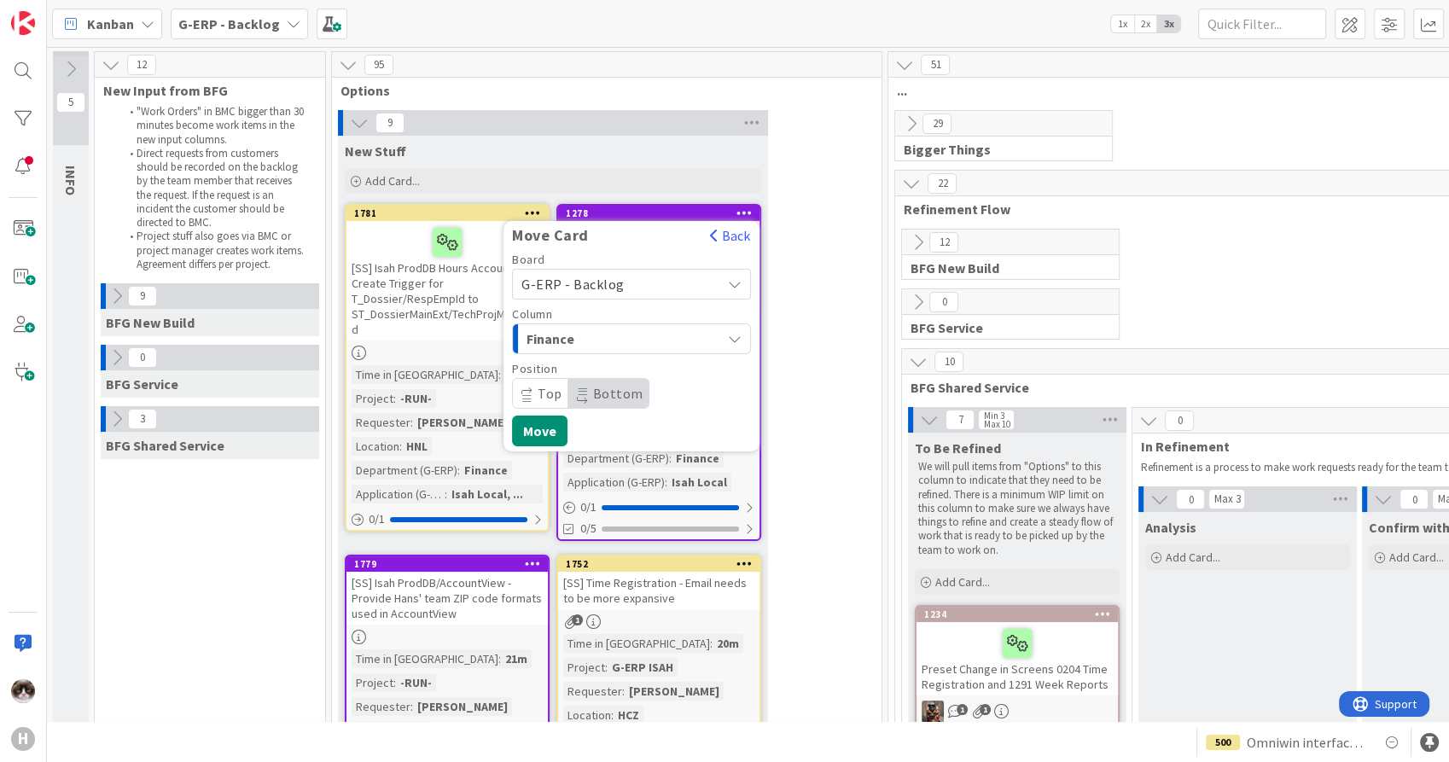
click at [550, 403] on span "Top" at bounding box center [540, 393] width 55 height 29
click at [548, 428] on button "Move" at bounding box center [539, 431] width 55 height 31
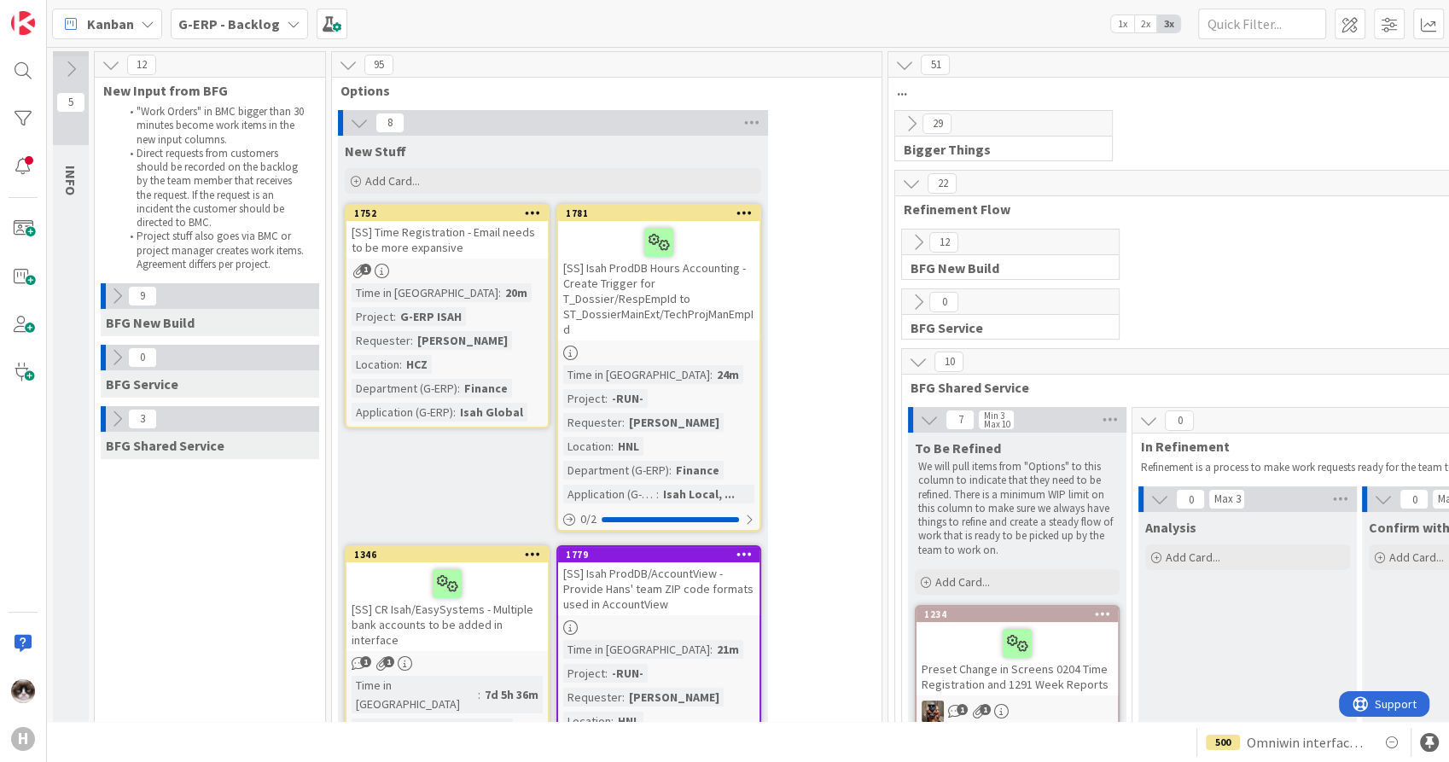
click at [739, 215] on icon at bounding box center [745, 213] width 16 height 12
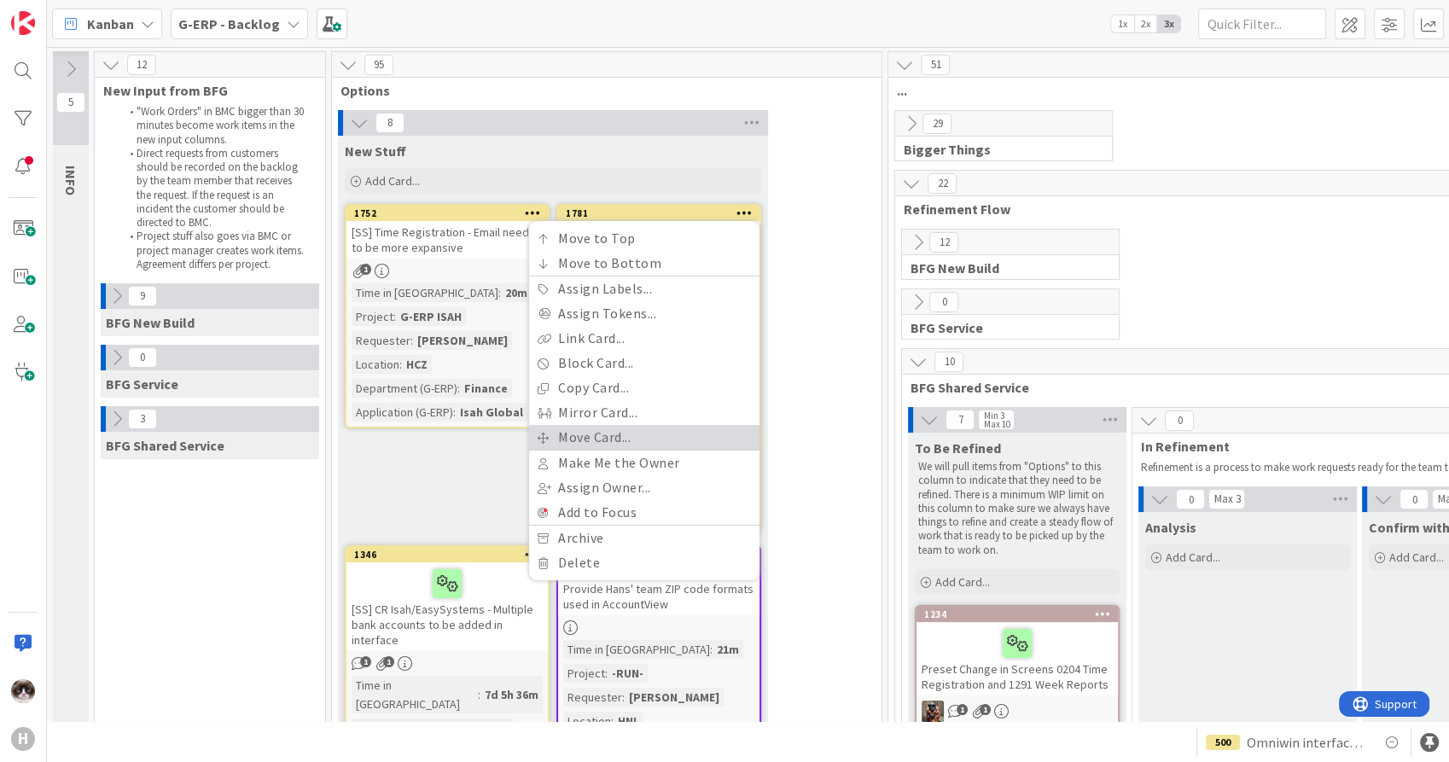
click at [664, 440] on link "Move Card..." at bounding box center [644, 437] width 230 height 25
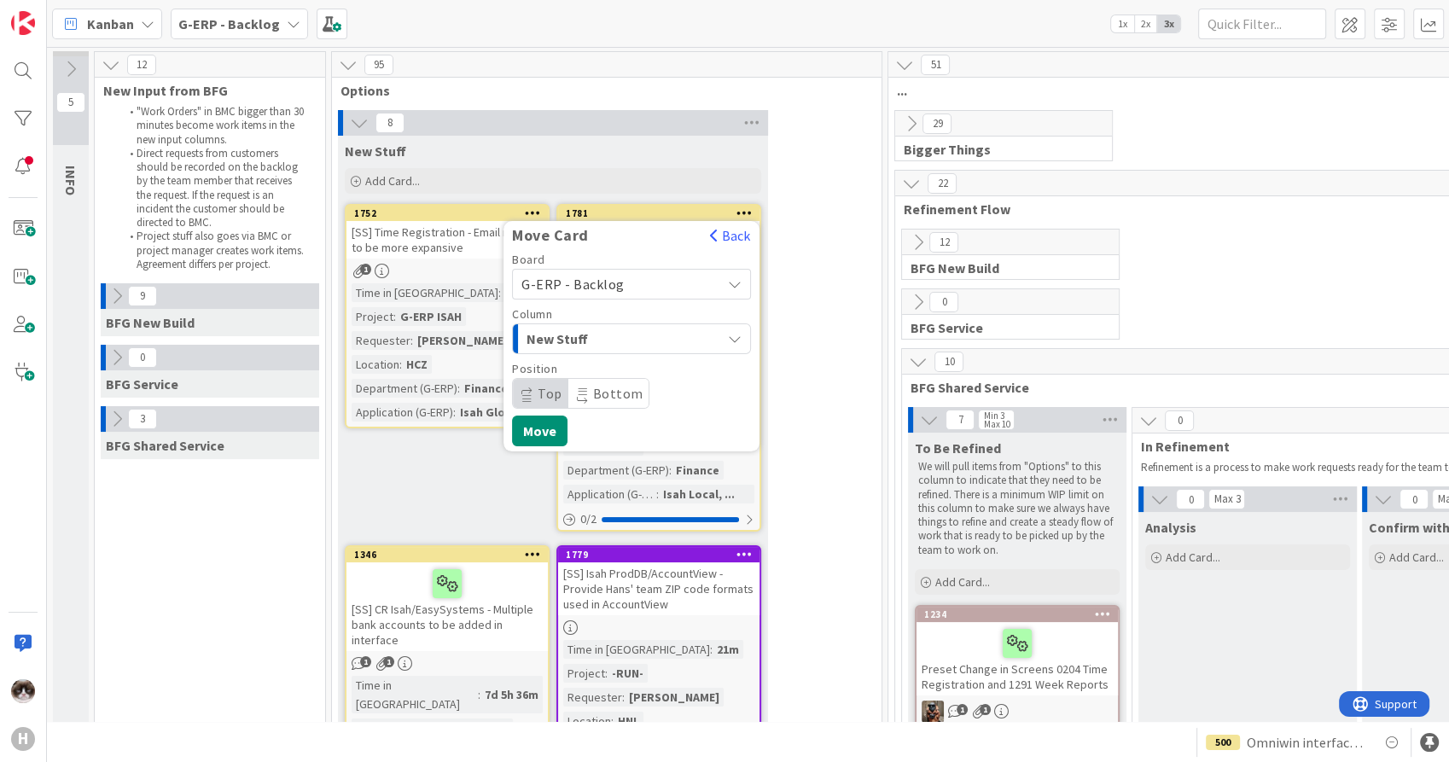
click at [676, 341] on div "New Stuff" at bounding box center [621, 338] width 199 height 27
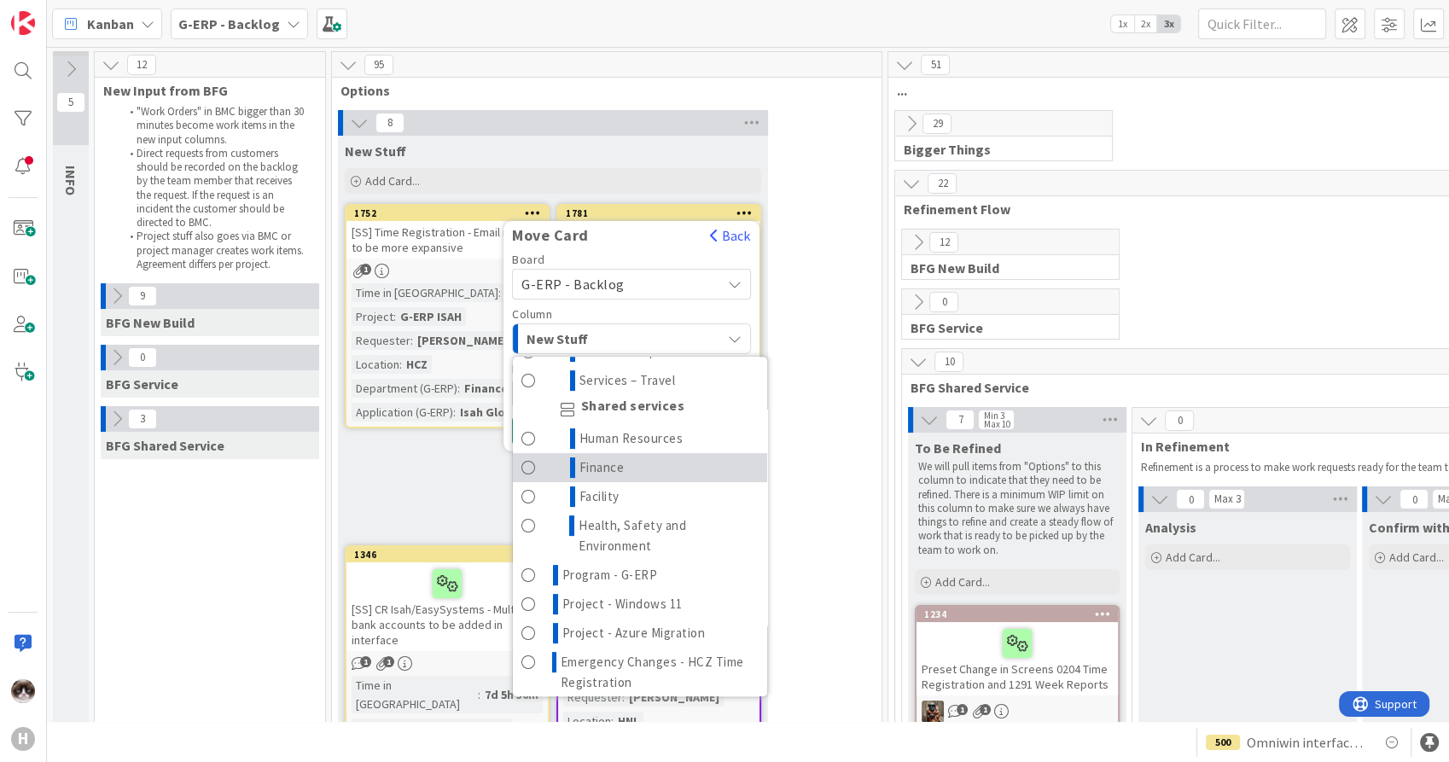
scroll to position [568, 0]
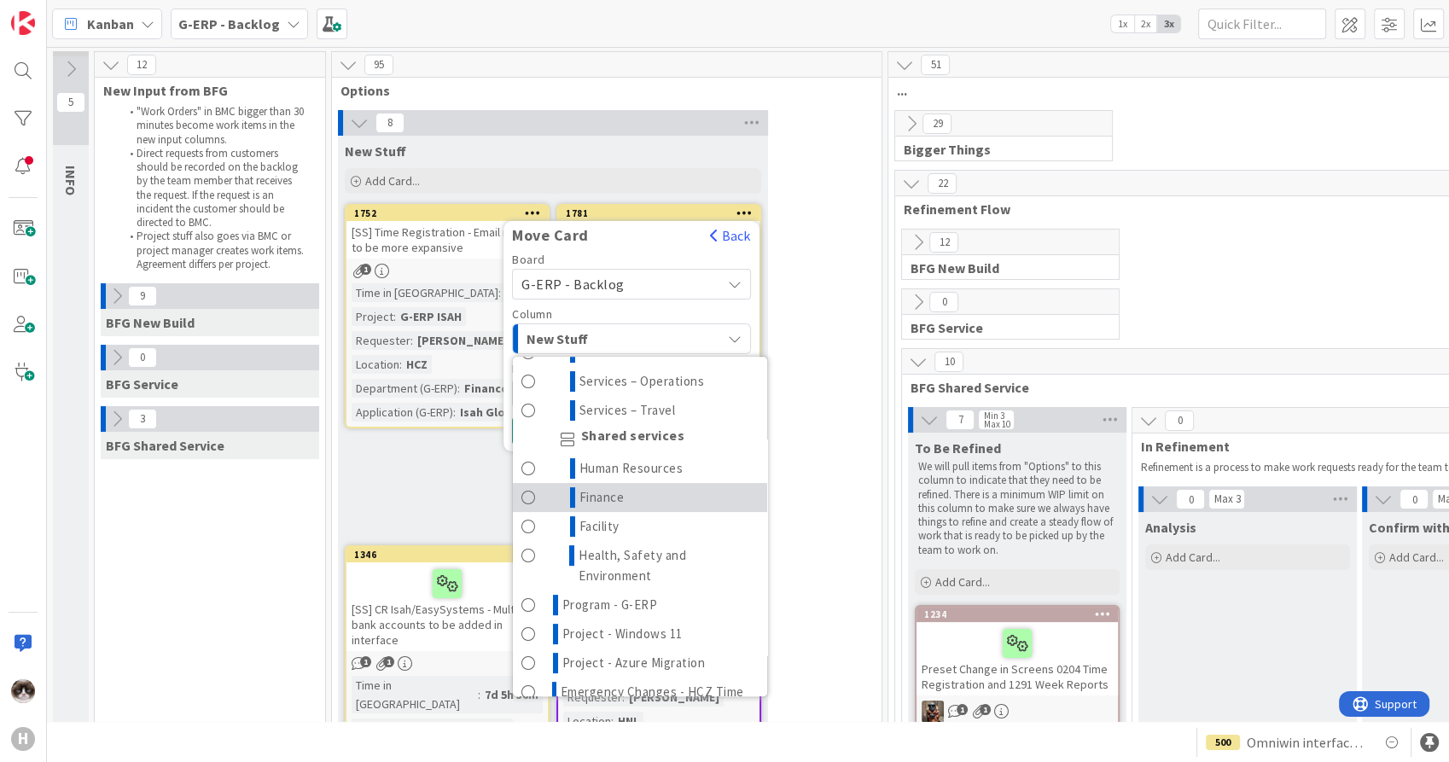
click at [677, 499] on link "Finance" at bounding box center [640, 497] width 254 height 29
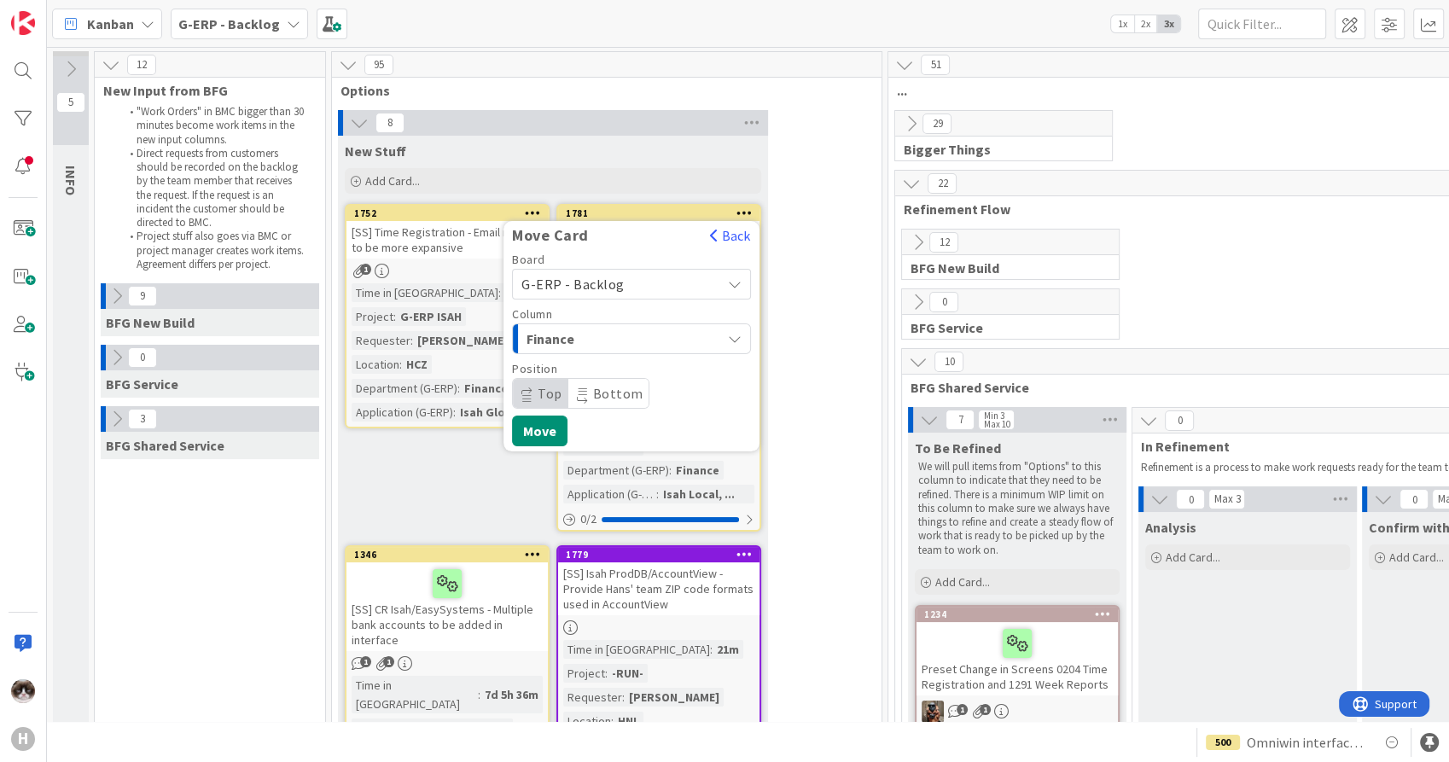
click at [705, 354] on div "Board G-ERP - Backlog Column Finance INFO New Input from BFG BFG New Build BFG …" at bounding box center [631, 330] width 239 height 155
click at [703, 345] on div "Finance" at bounding box center [621, 338] width 199 height 27
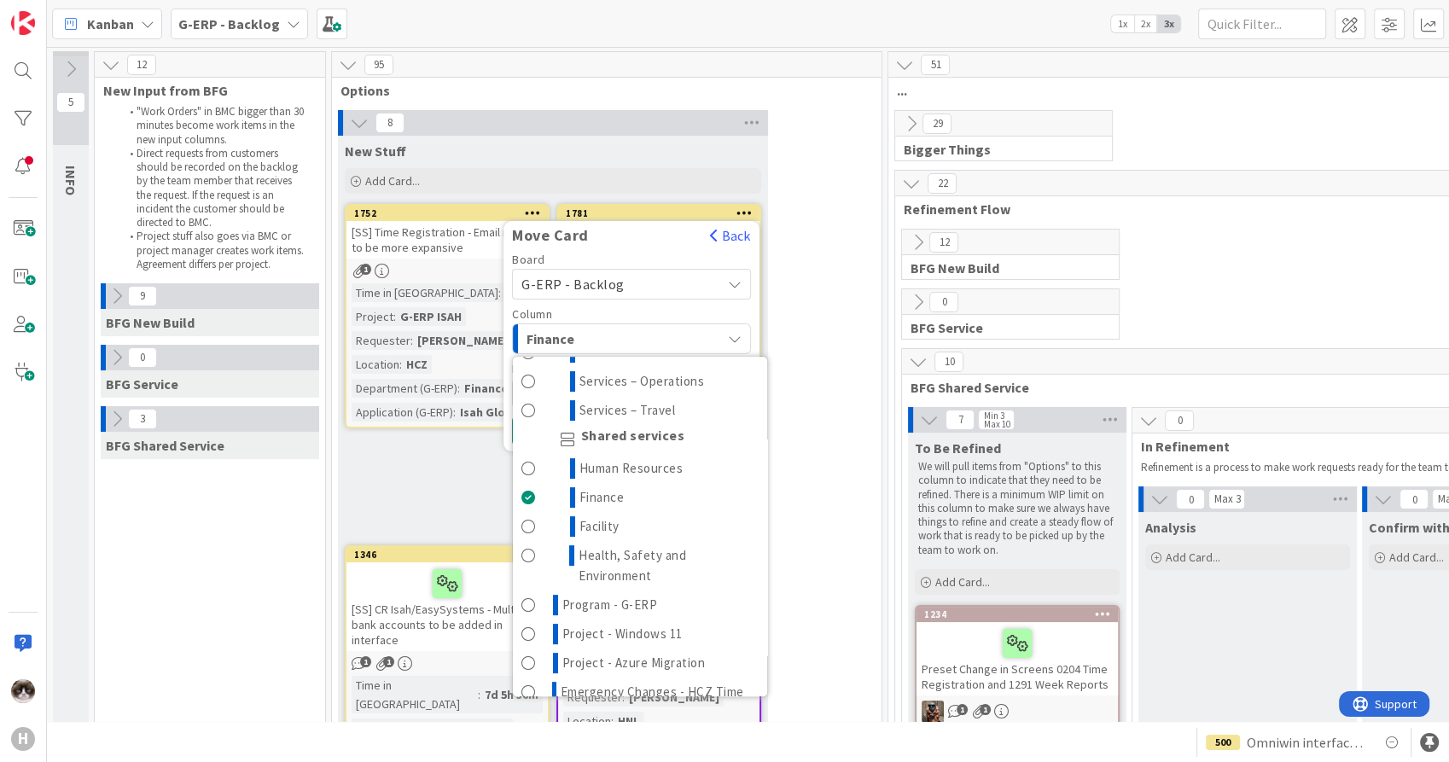
click at [703, 345] on div "Finance" at bounding box center [621, 338] width 199 height 27
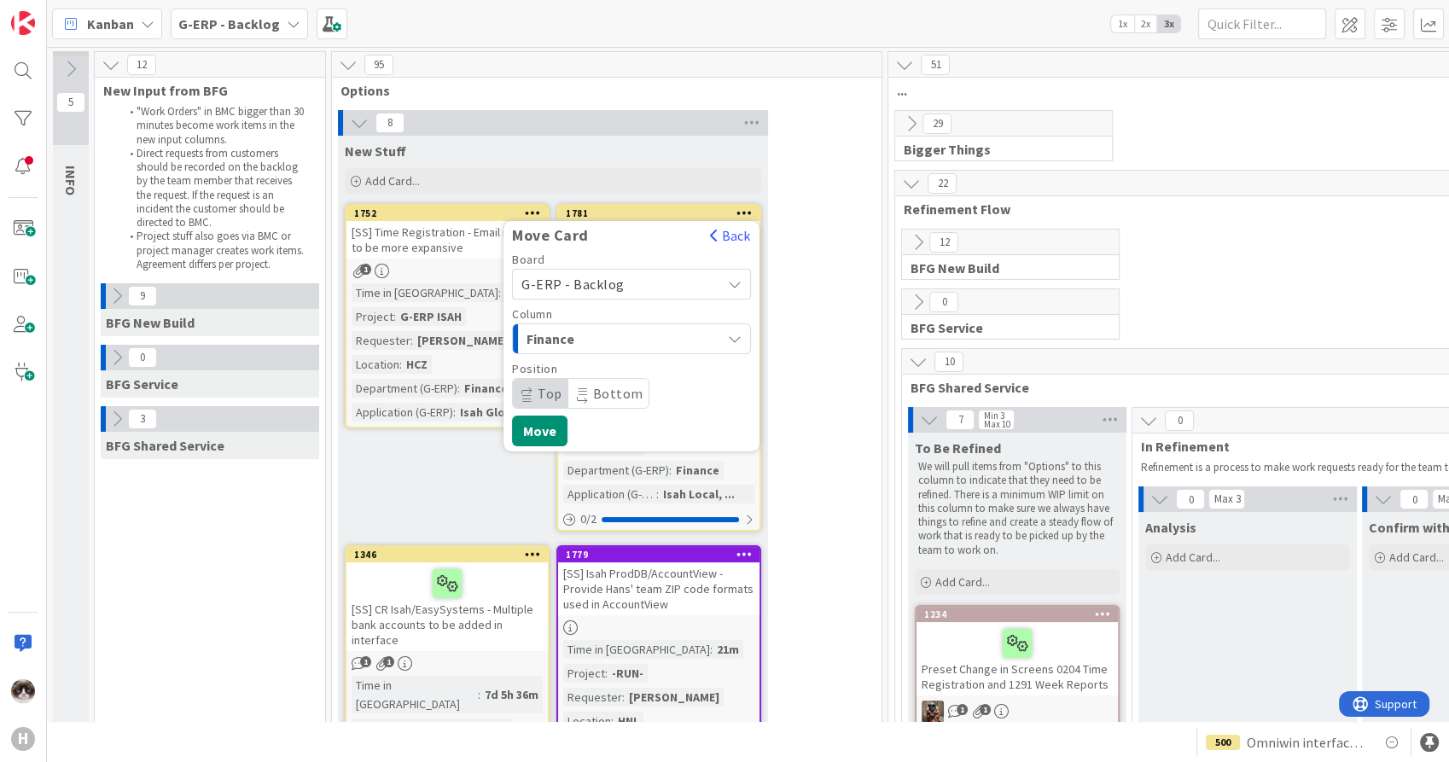
click at [603, 346] on span "Finance" at bounding box center [591, 339] width 128 height 22
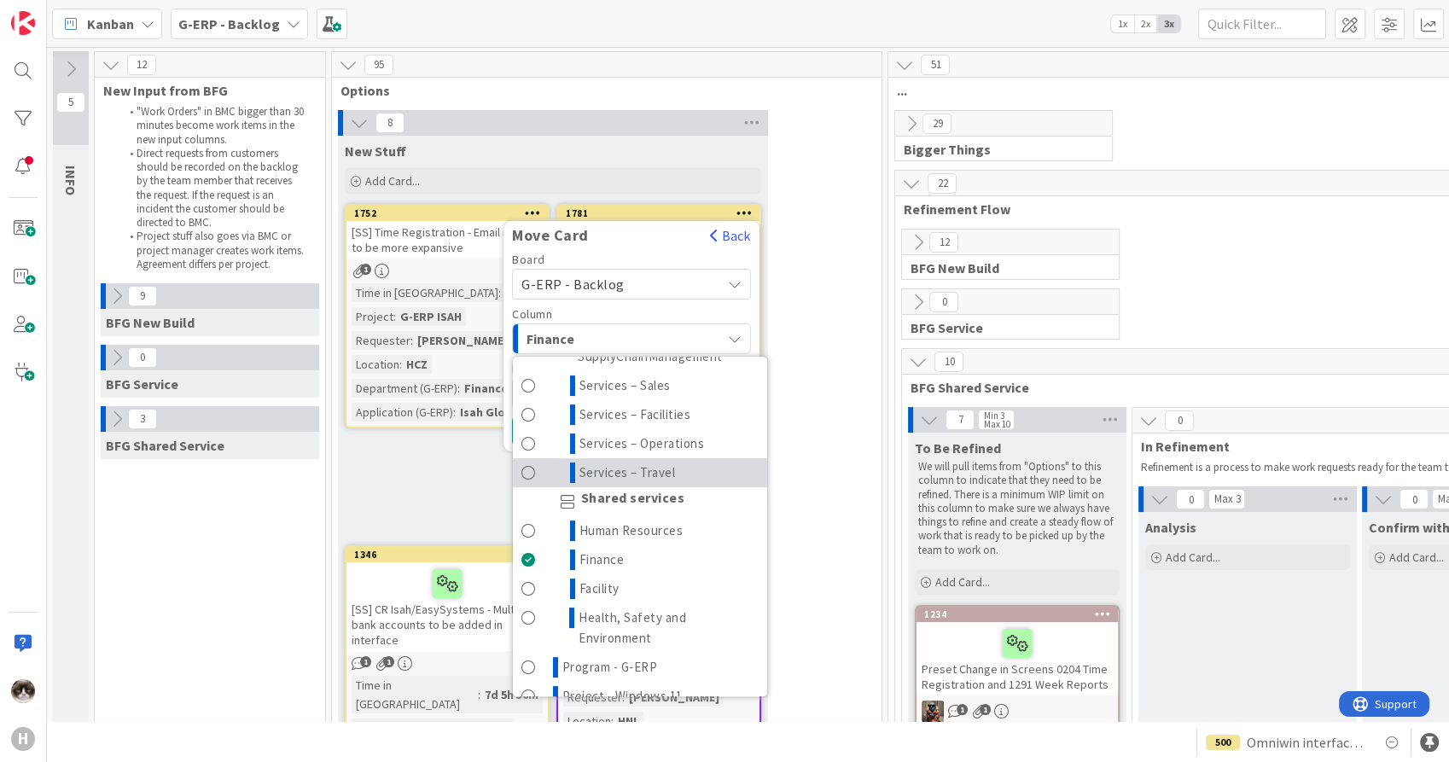
scroll to position [474, 0]
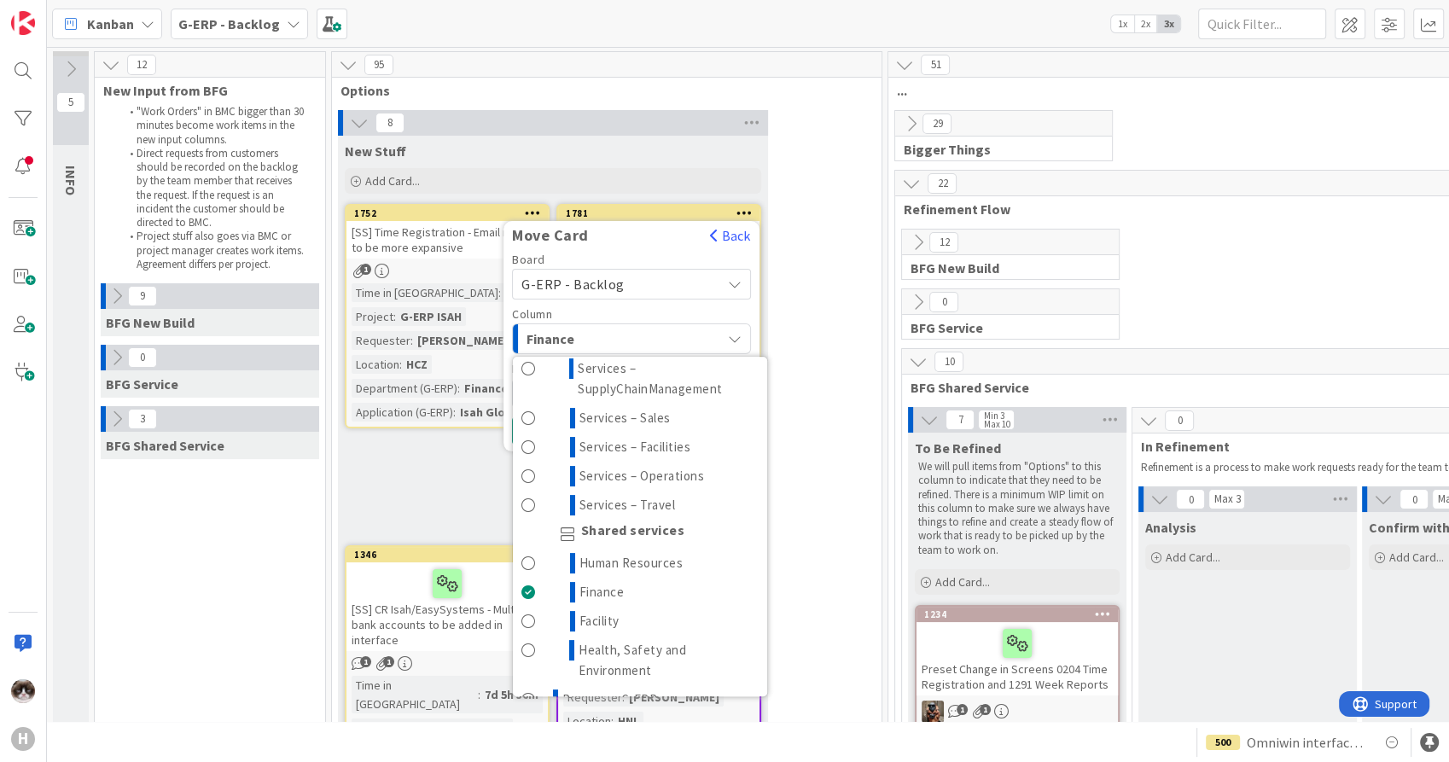
click at [709, 336] on div "Finance" at bounding box center [621, 338] width 199 height 27
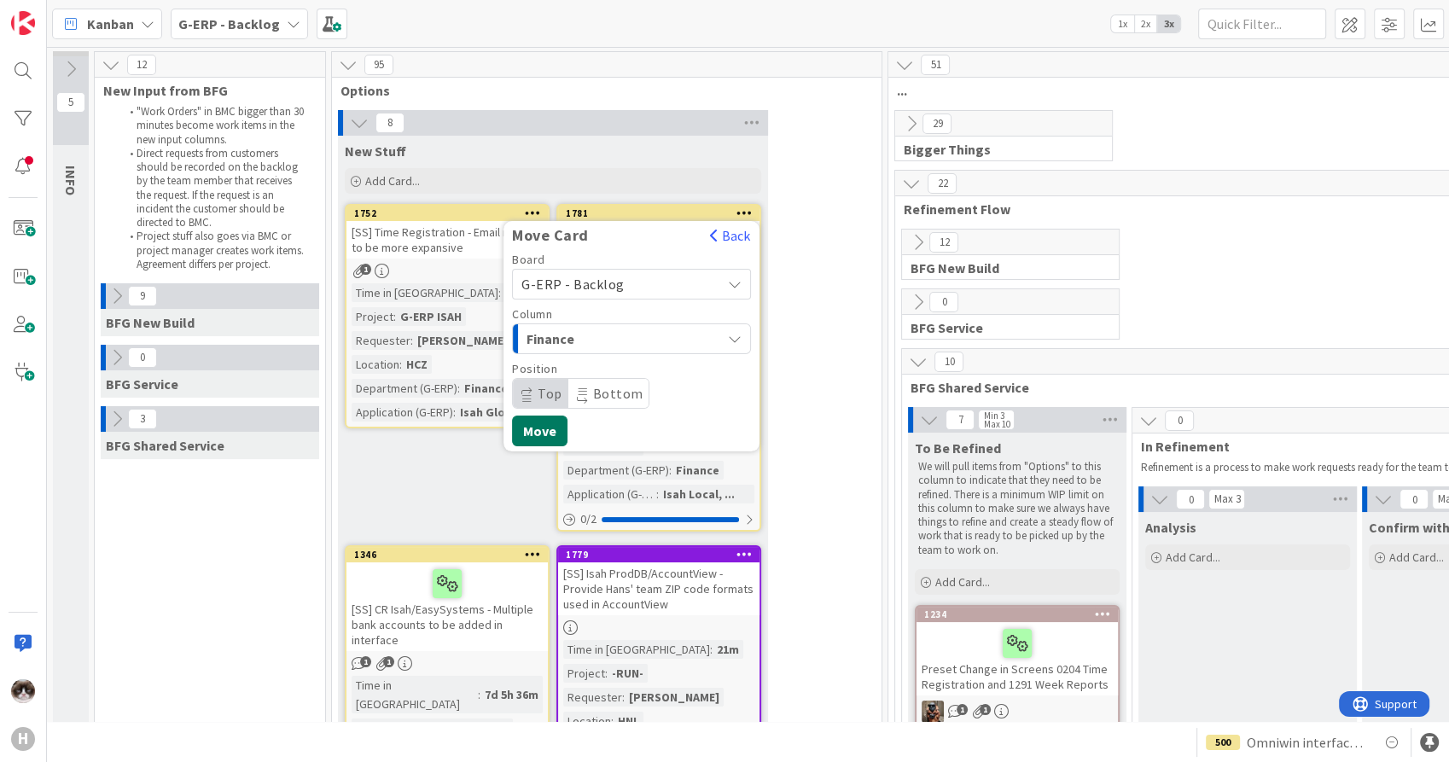
click at [558, 430] on button "Move" at bounding box center [539, 431] width 55 height 31
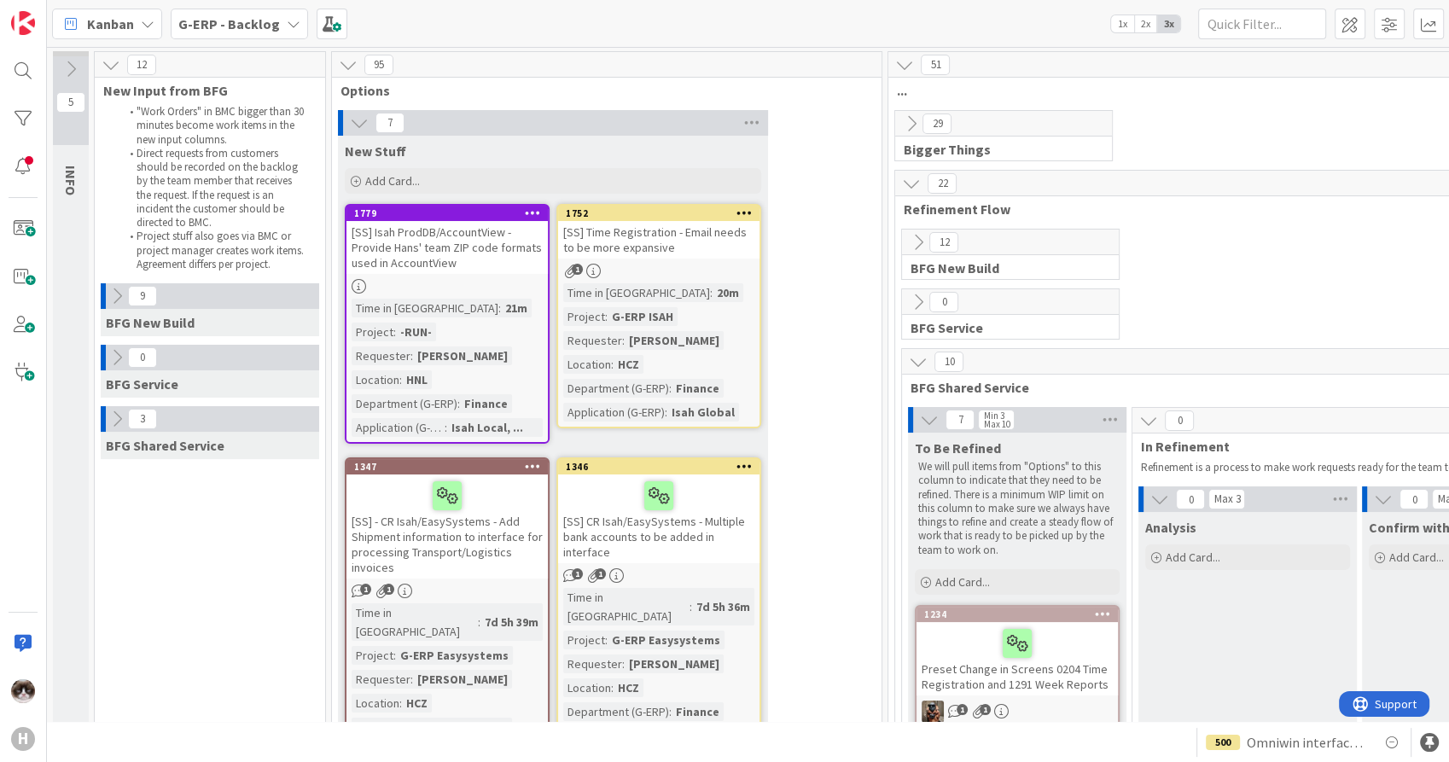
click at [498, 259] on div "[SS] Isah ProdDB/AccountView - Provide Hans' team ZIP code formats used in Acco…" at bounding box center [447, 247] width 201 height 53
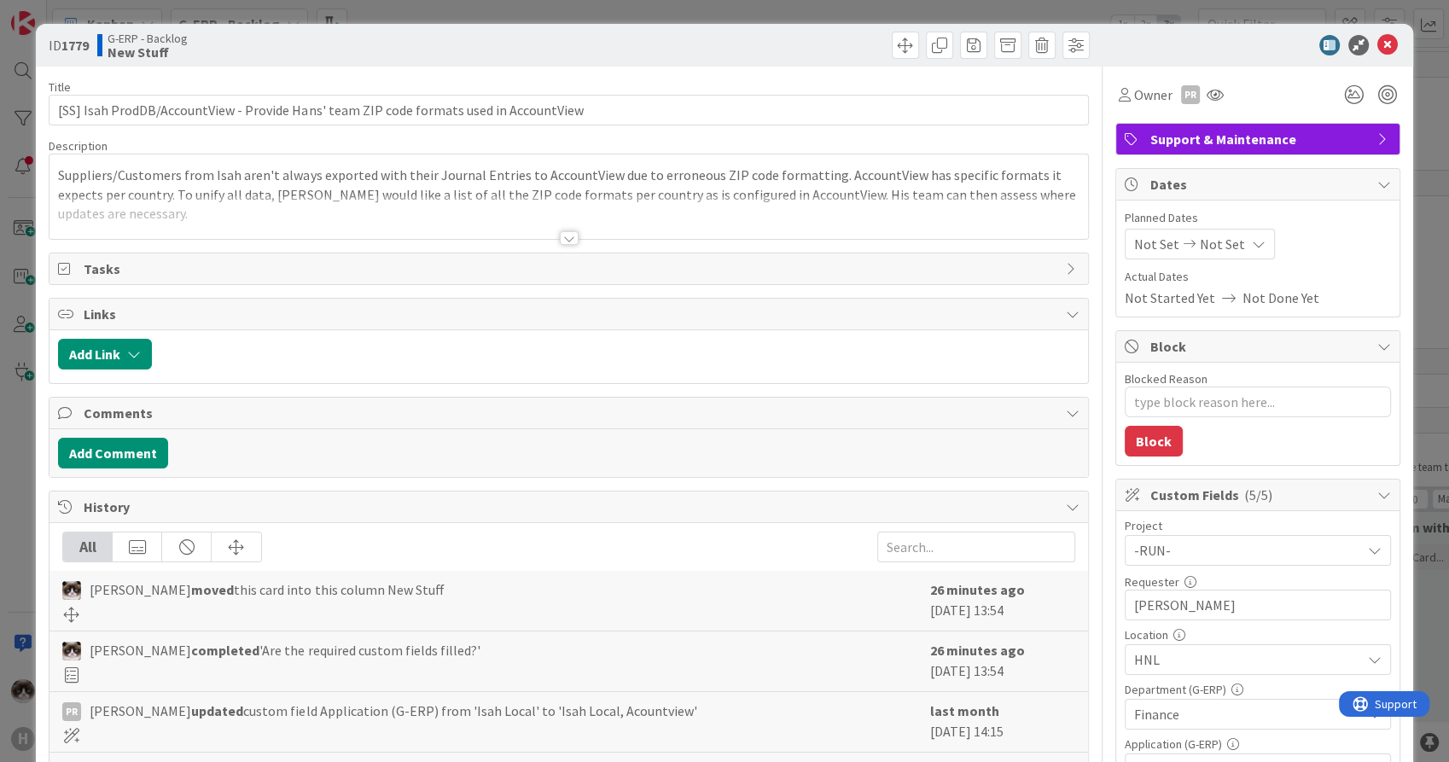
click at [566, 236] on div at bounding box center [569, 238] width 19 height 14
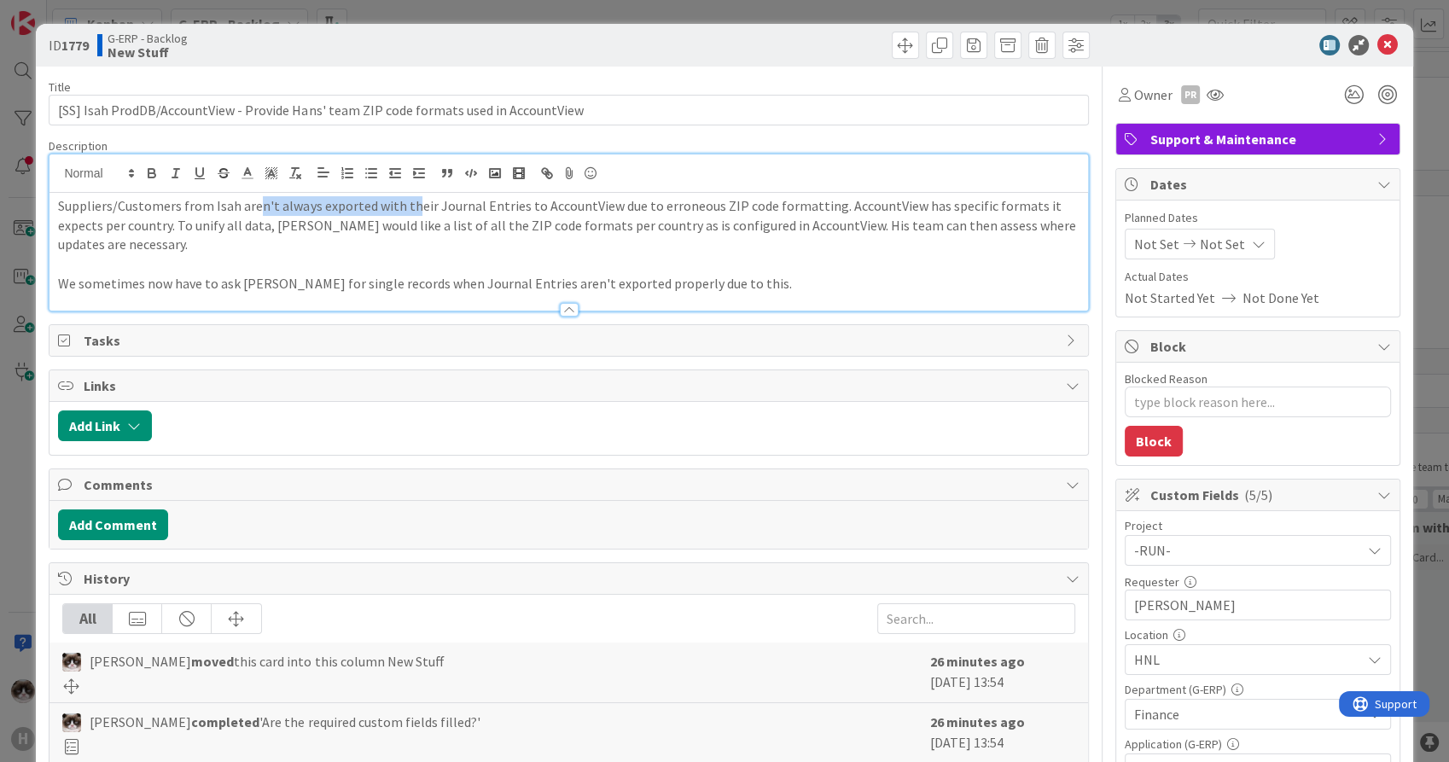
drag, startPoint x: 253, startPoint y: 212, endPoint x: 411, endPoint y: 213, distance: 157.9
click at [410, 213] on p "Suppliers/Customers from Isah aren't always exported with their Journal Entries…" at bounding box center [568, 225] width 1021 height 58
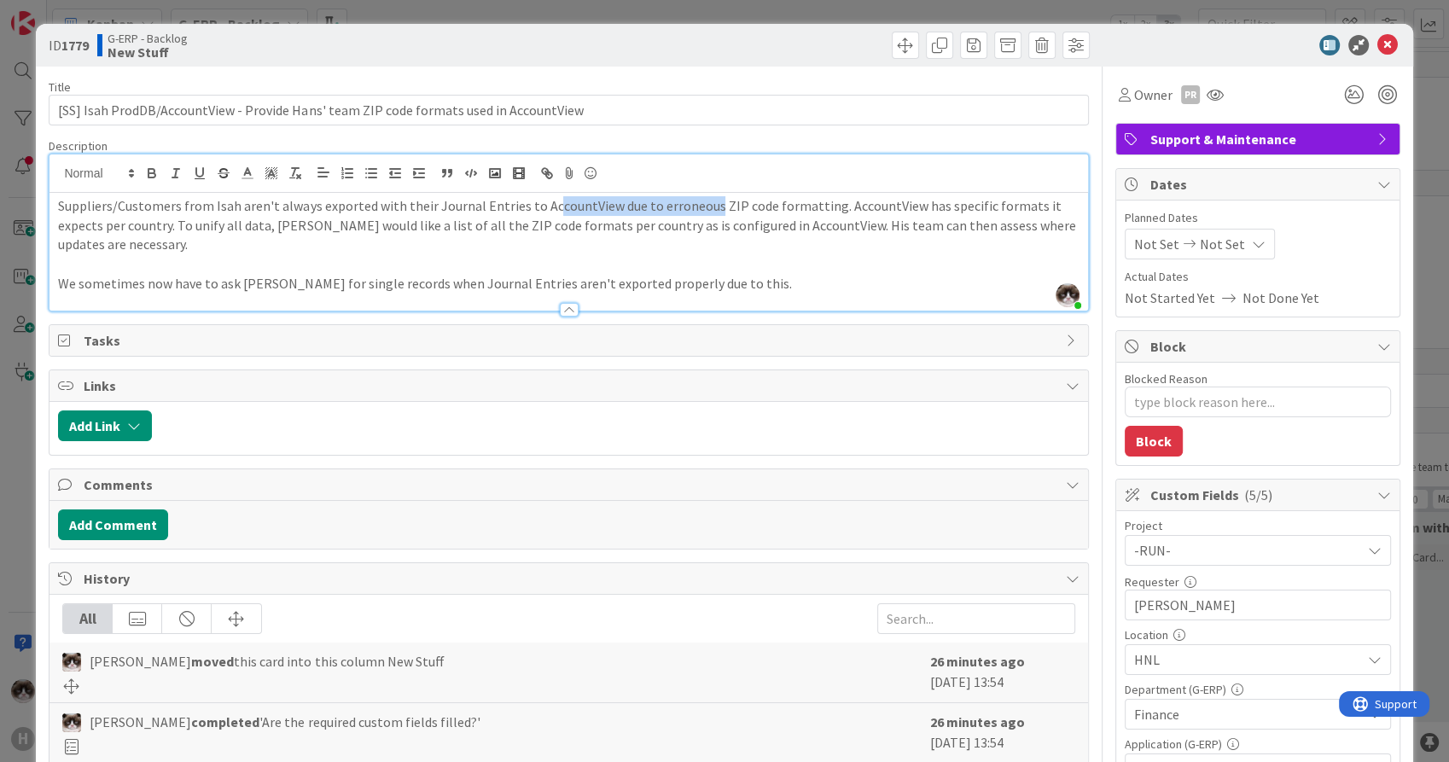
drag, startPoint x: 542, startPoint y: 207, endPoint x: 721, endPoint y: 208, distance: 179.2
click at [721, 208] on p "Suppliers/Customers from Isah aren't always exported with their Journal Entries…" at bounding box center [568, 225] width 1021 height 58
click at [795, 246] on p "Suppliers/Customers from Isah aren't always exported with their Journal Entries…" at bounding box center [568, 225] width 1021 height 58
click at [1378, 44] on icon at bounding box center [1388, 45] width 20 height 20
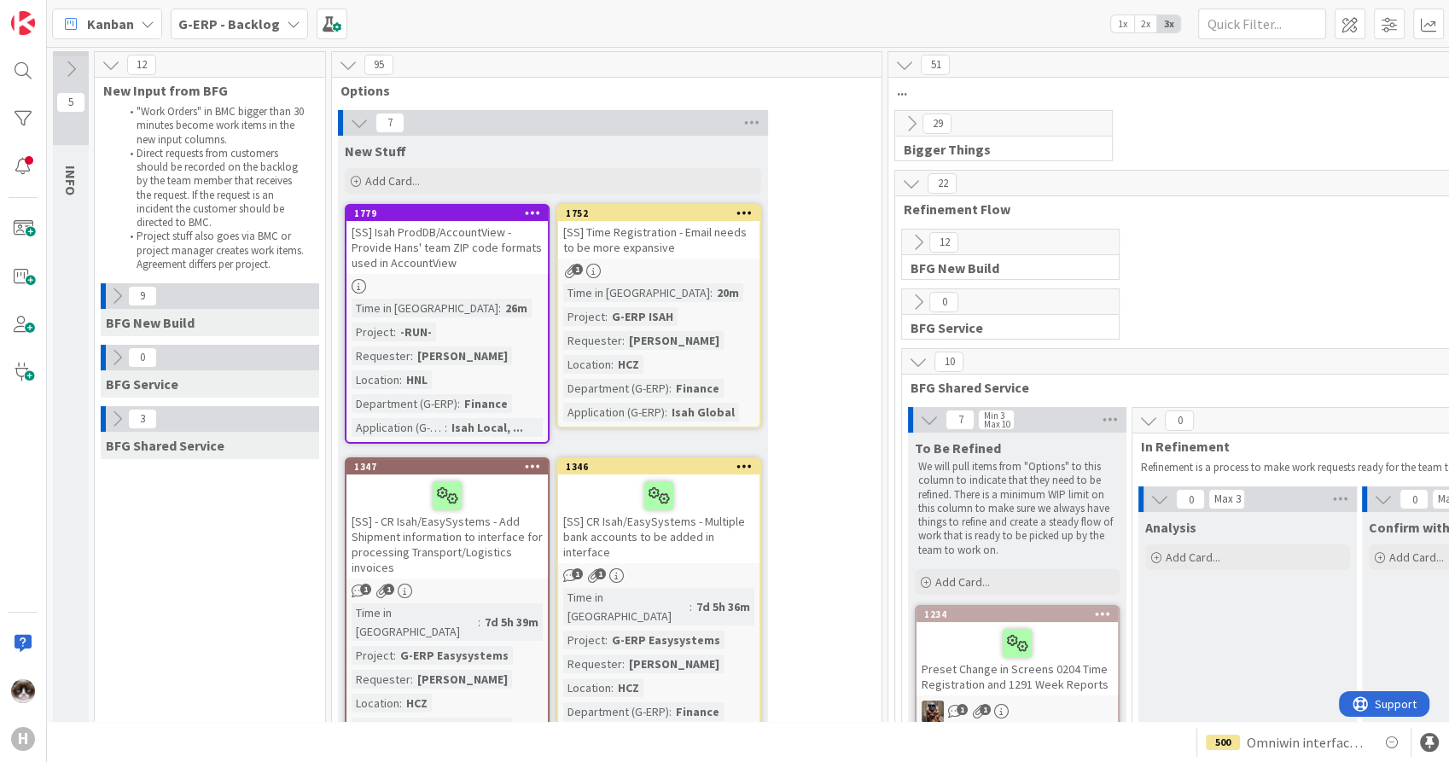
click at [517, 276] on link "1779 [SS] Isah ProdDB/AccountView - Provide Hans' team ZIP code formats used in…" at bounding box center [447, 324] width 205 height 240
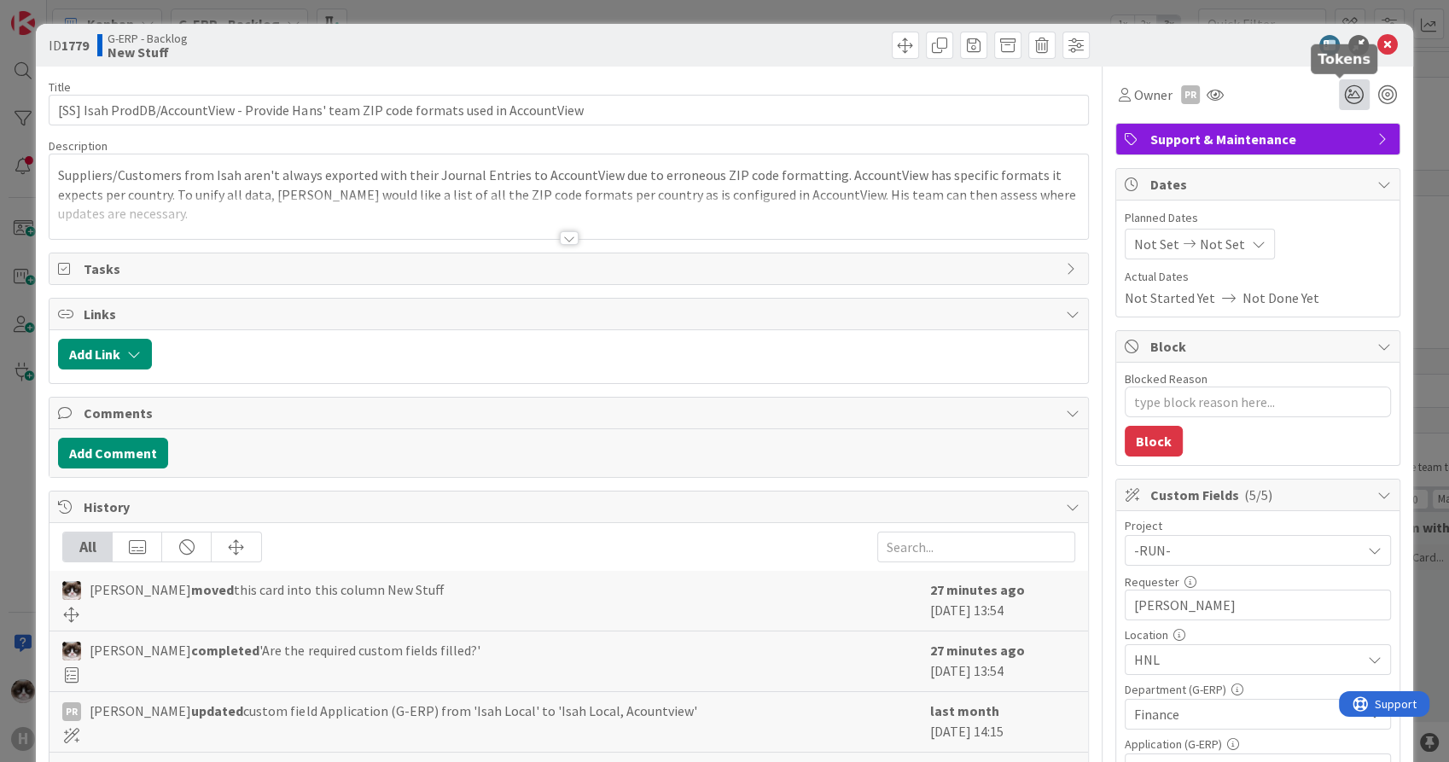
click at [1351, 96] on icon at bounding box center [1354, 94] width 31 height 31
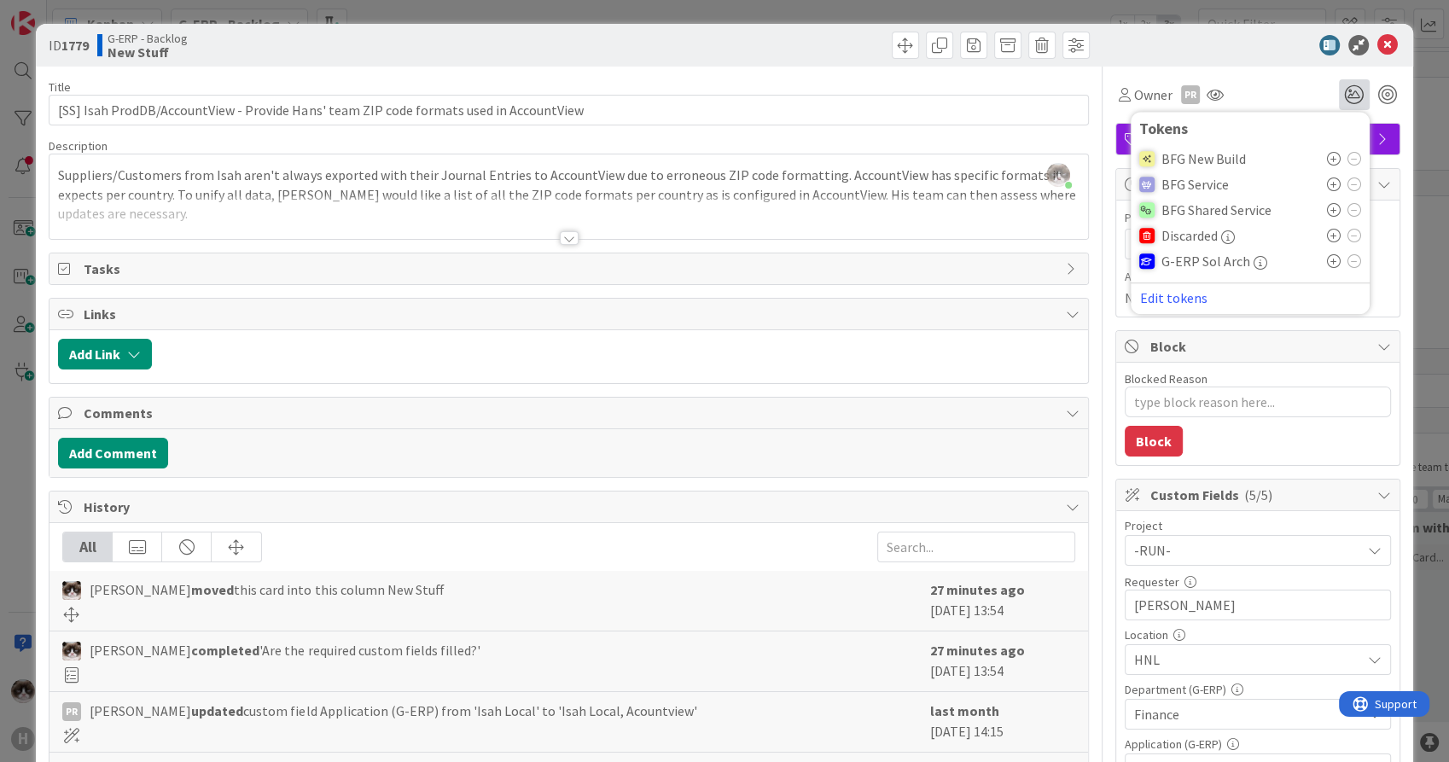
click at [1327, 208] on icon at bounding box center [1334, 210] width 14 height 14
click at [1378, 37] on icon at bounding box center [1388, 45] width 20 height 20
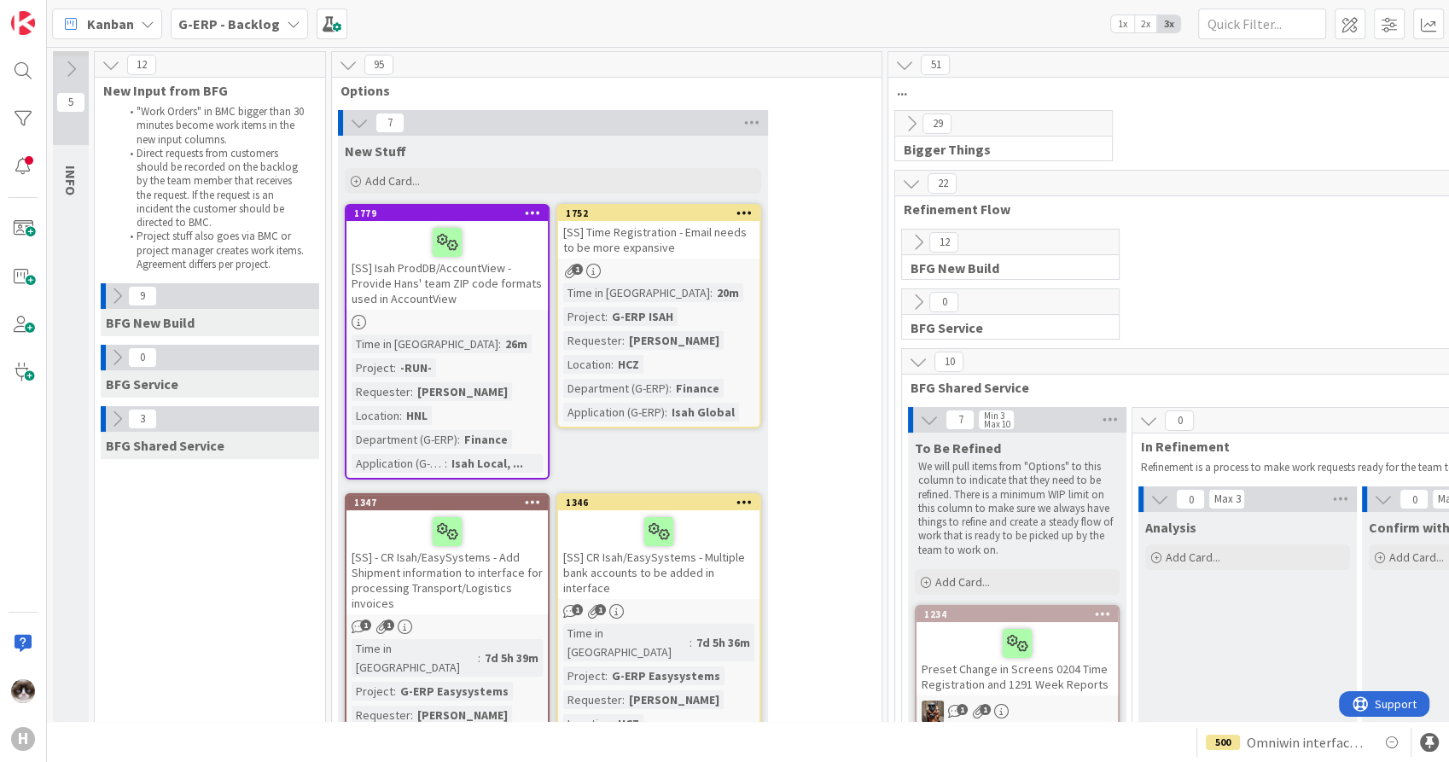
click at [542, 213] on div at bounding box center [532, 213] width 31 height 12
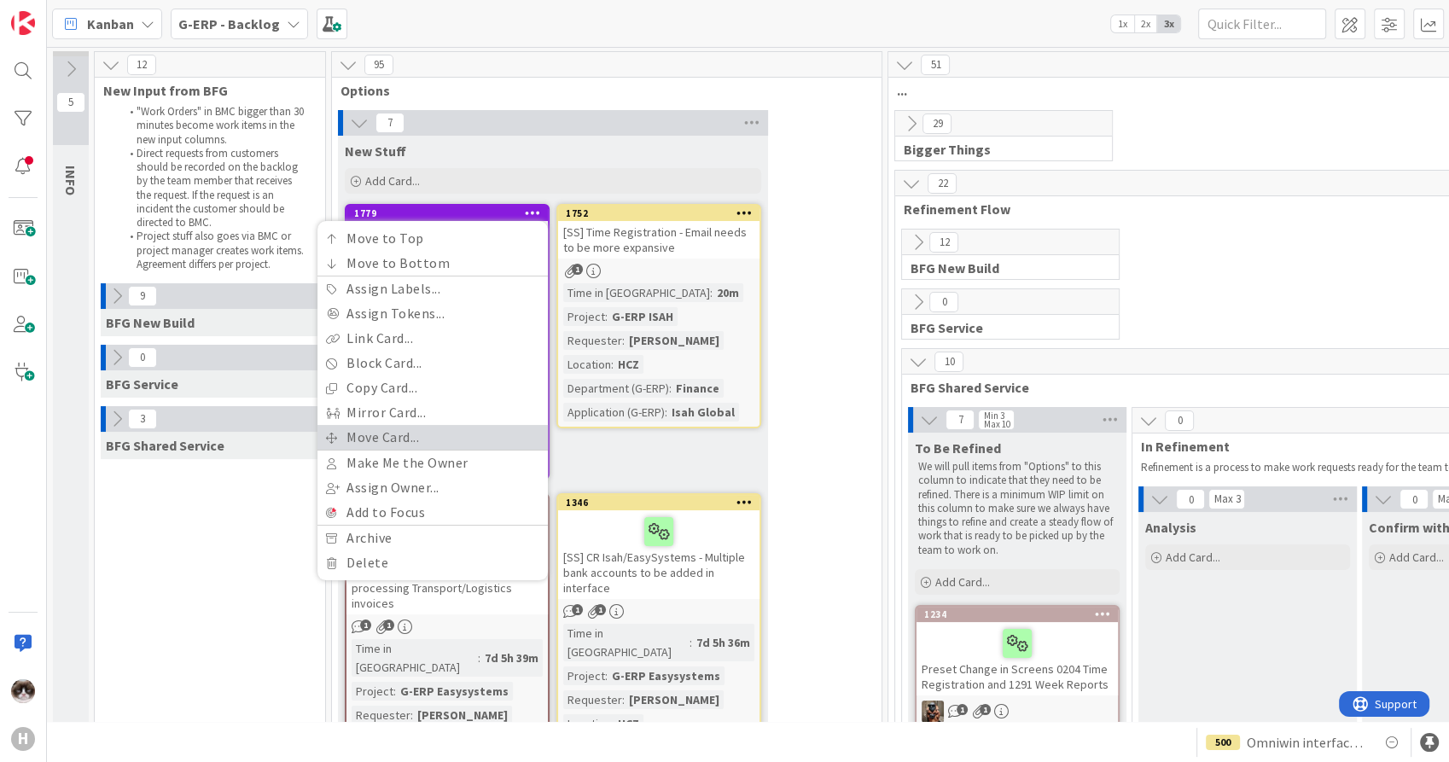
click at [471, 428] on link "Move Card..." at bounding box center [433, 437] width 230 height 25
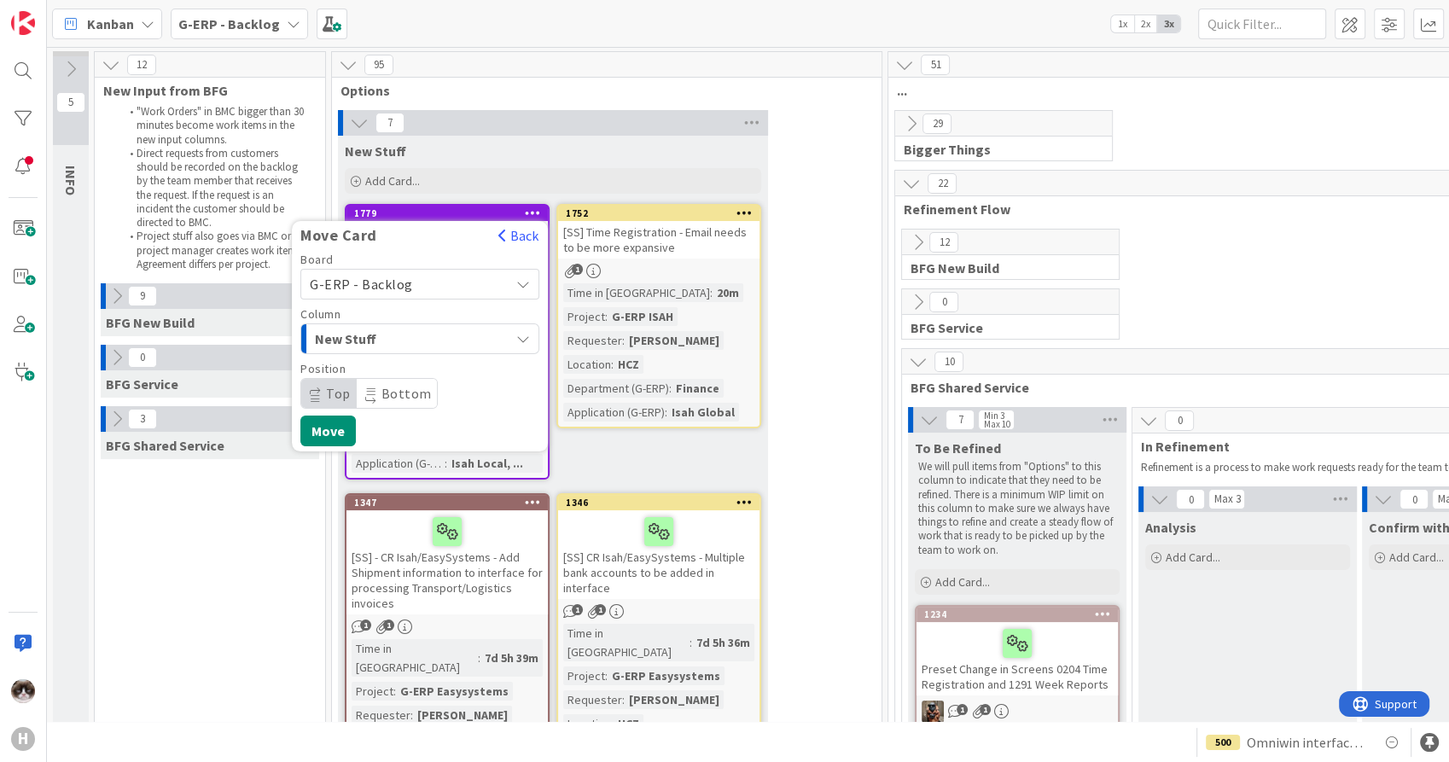
click at [457, 347] on div "New Stuff" at bounding box center [410, 338] width 199 height 27
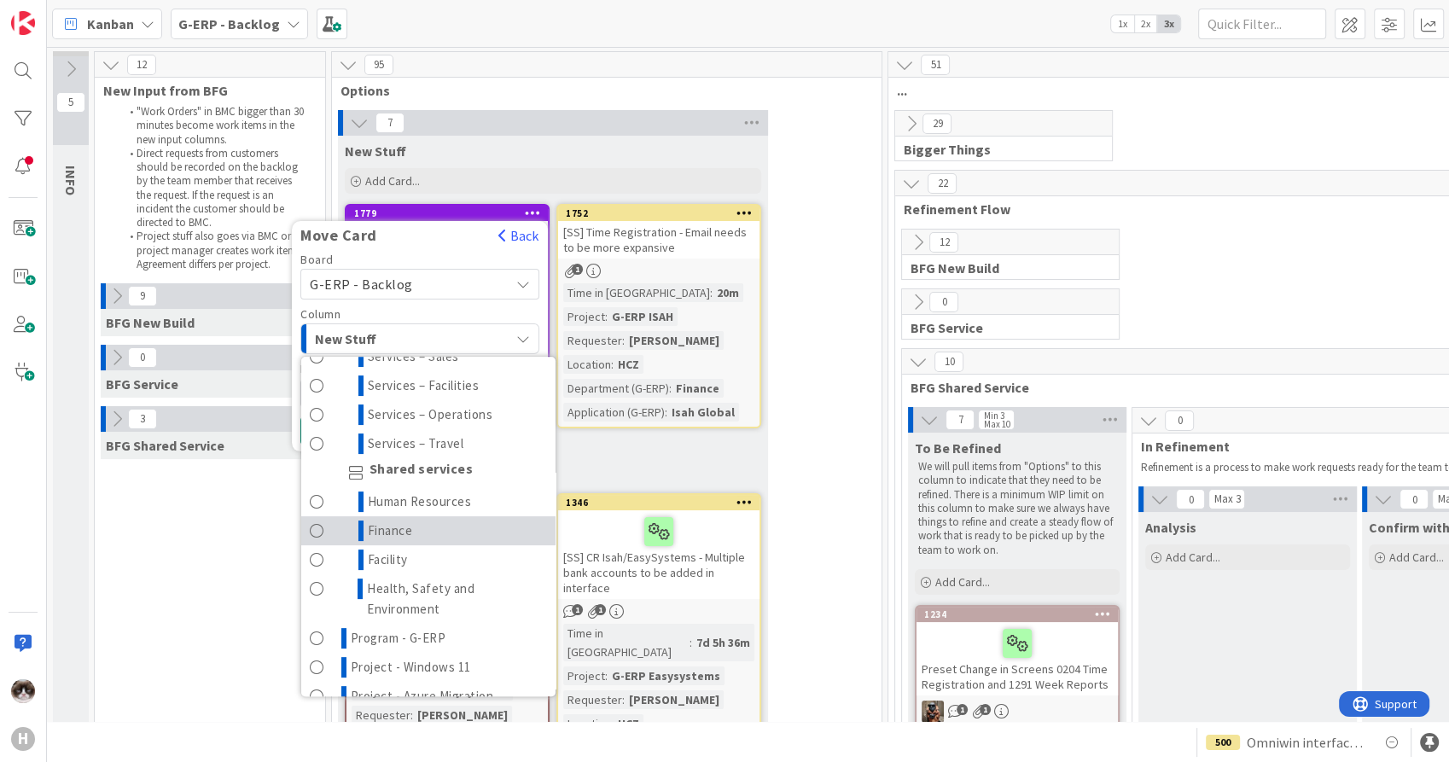
scroll to position [568, 0]
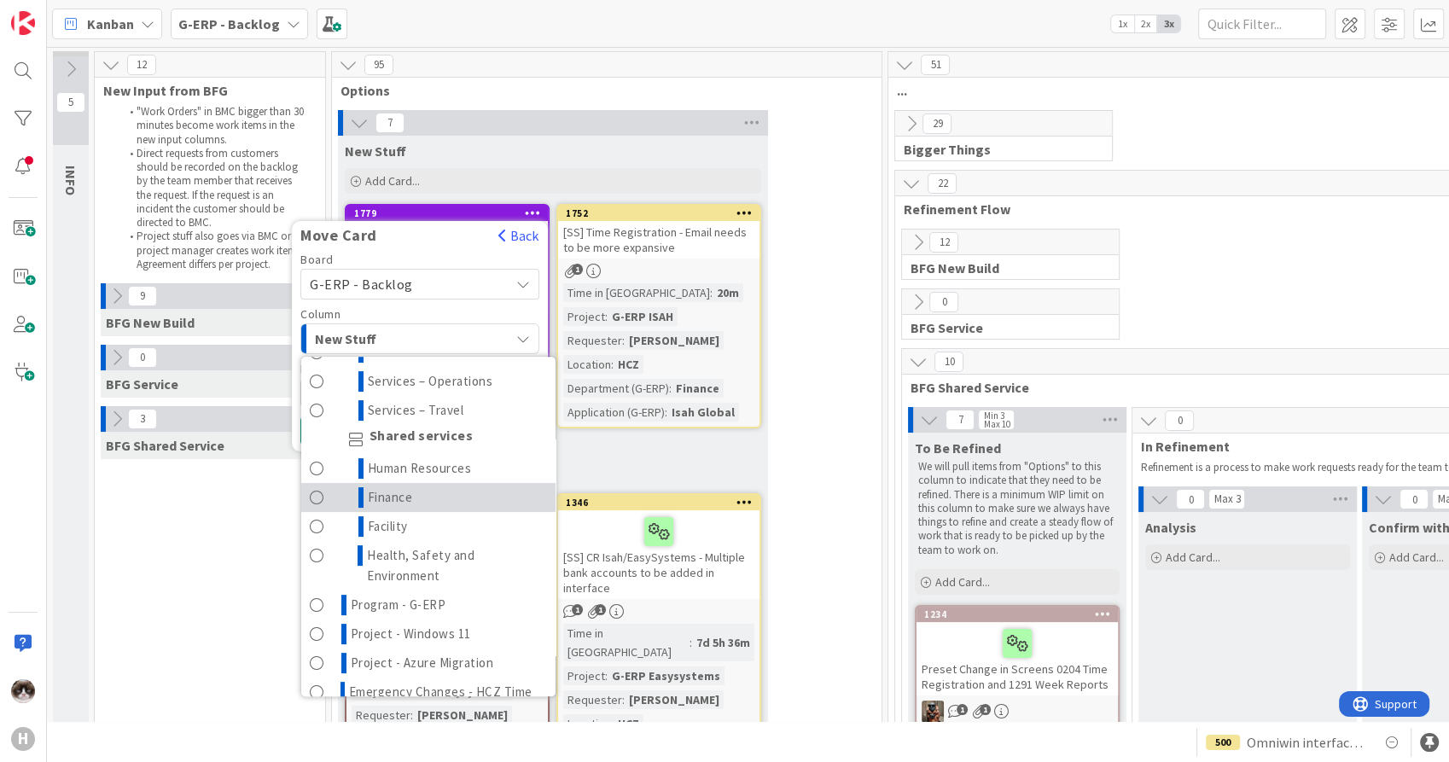
click at [435, 500] on link "Finance" at bounding box center [428, 497] width 254 height 29
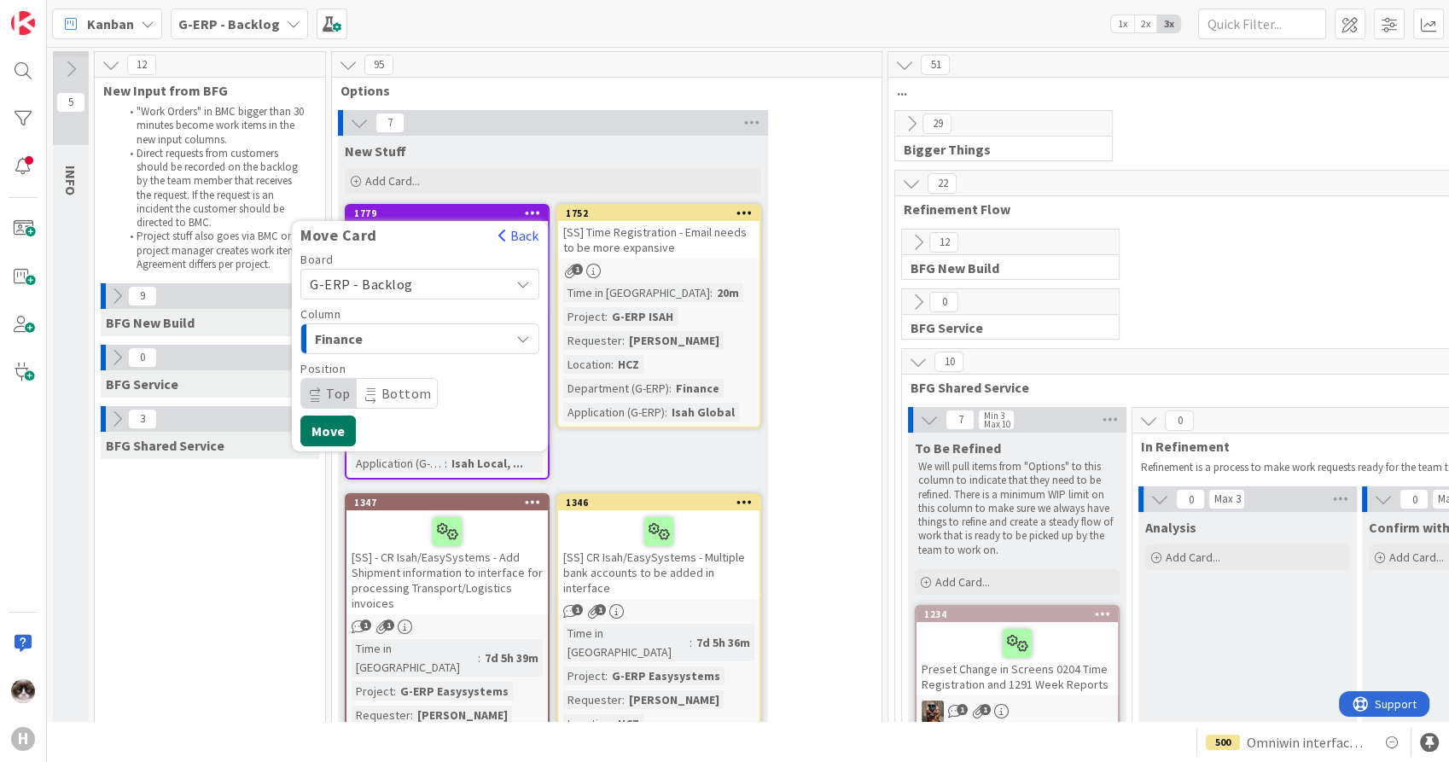
click at [323, 431] on button "Move" at bounding box center [327, 431] width 55 height 31
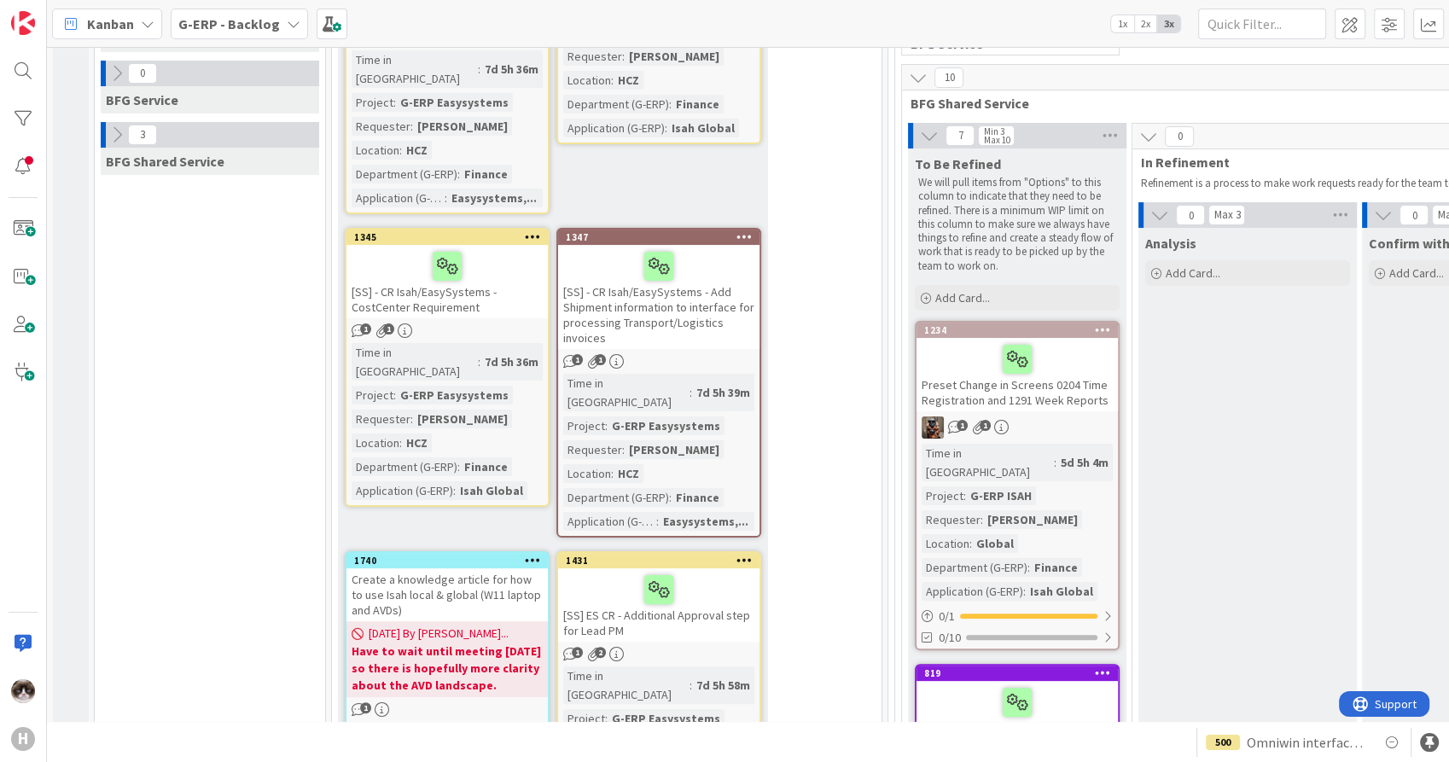
scroll to position [95, 0]
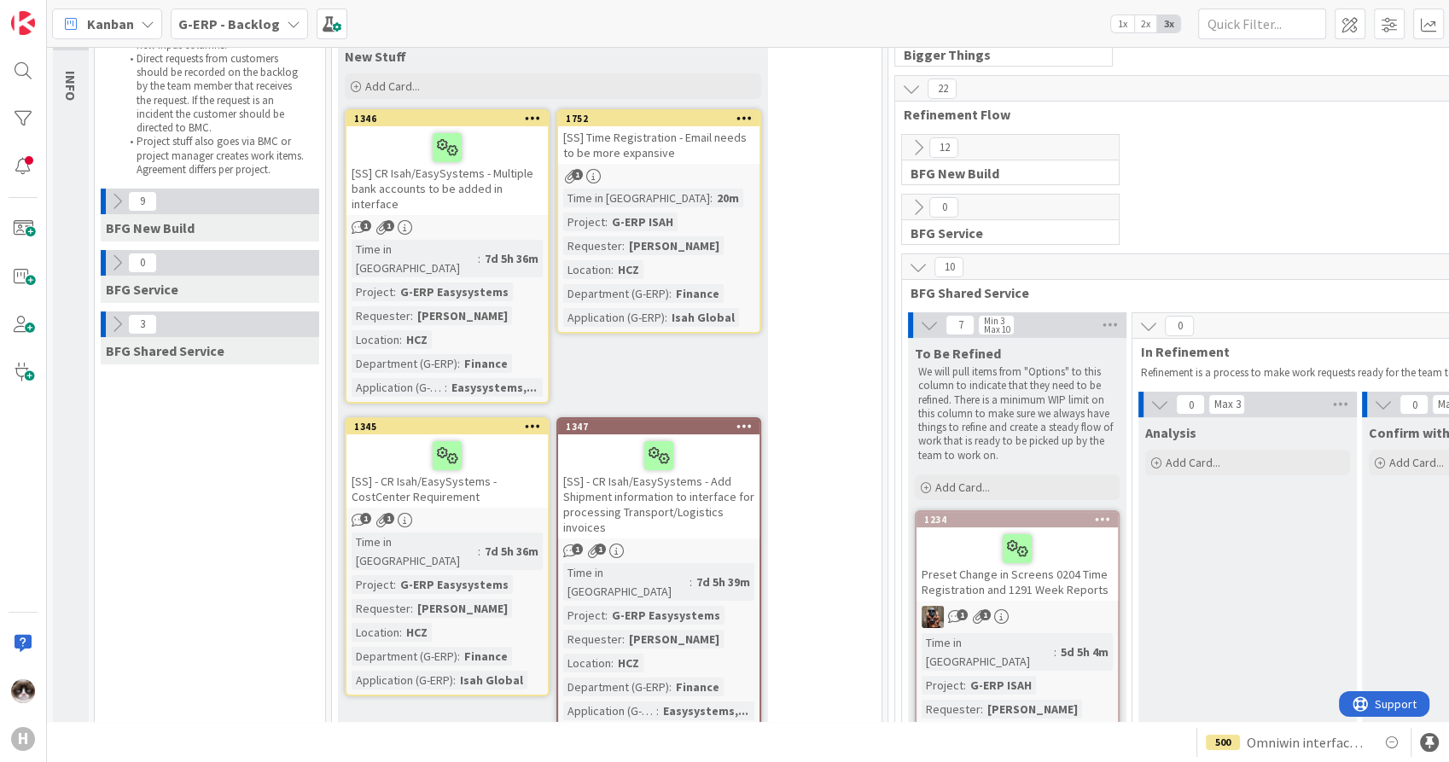
click at [533, 119] on icon at bounding box center [533, 118] width 16 height 12
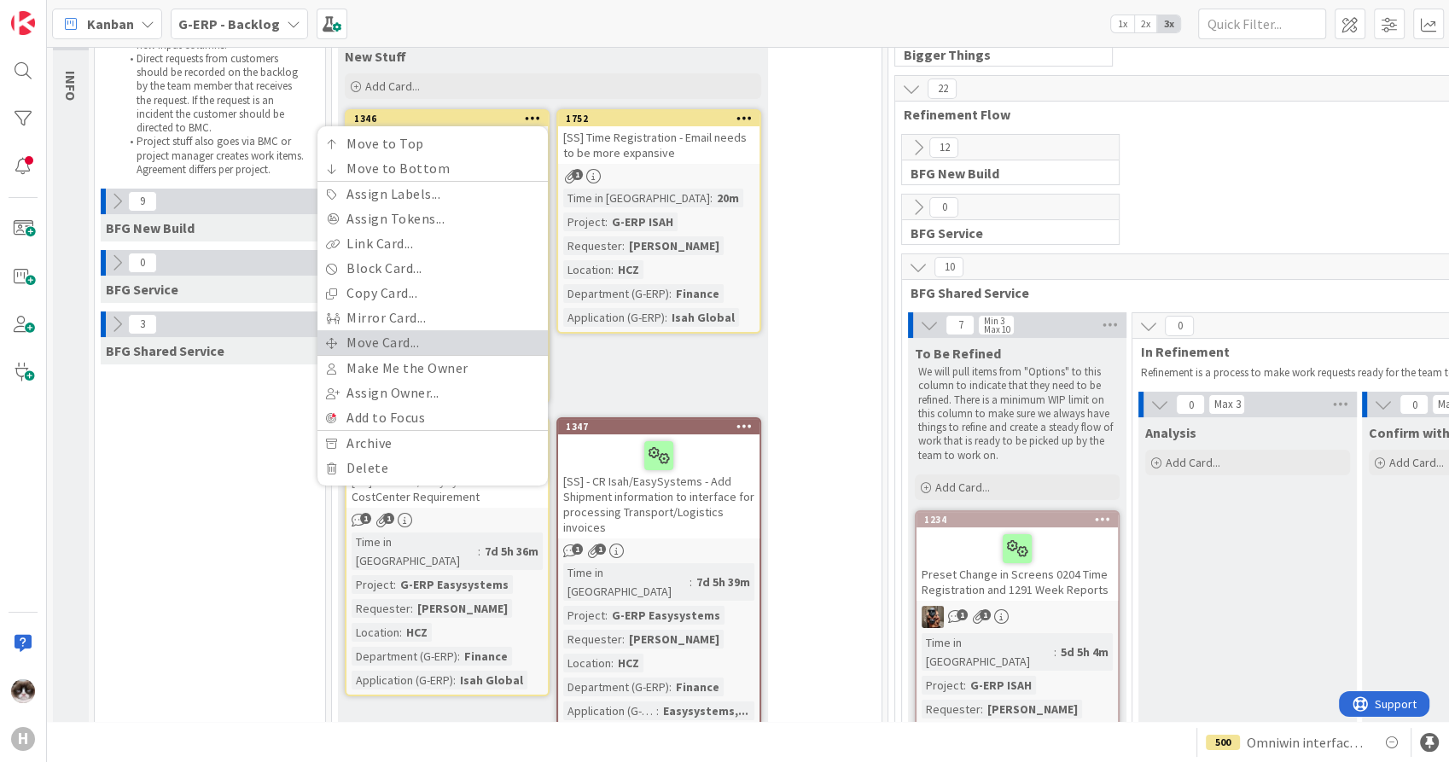
click at [423, 341] on link "Move Card..." at bounding box center [433, 342] width 230 height 25
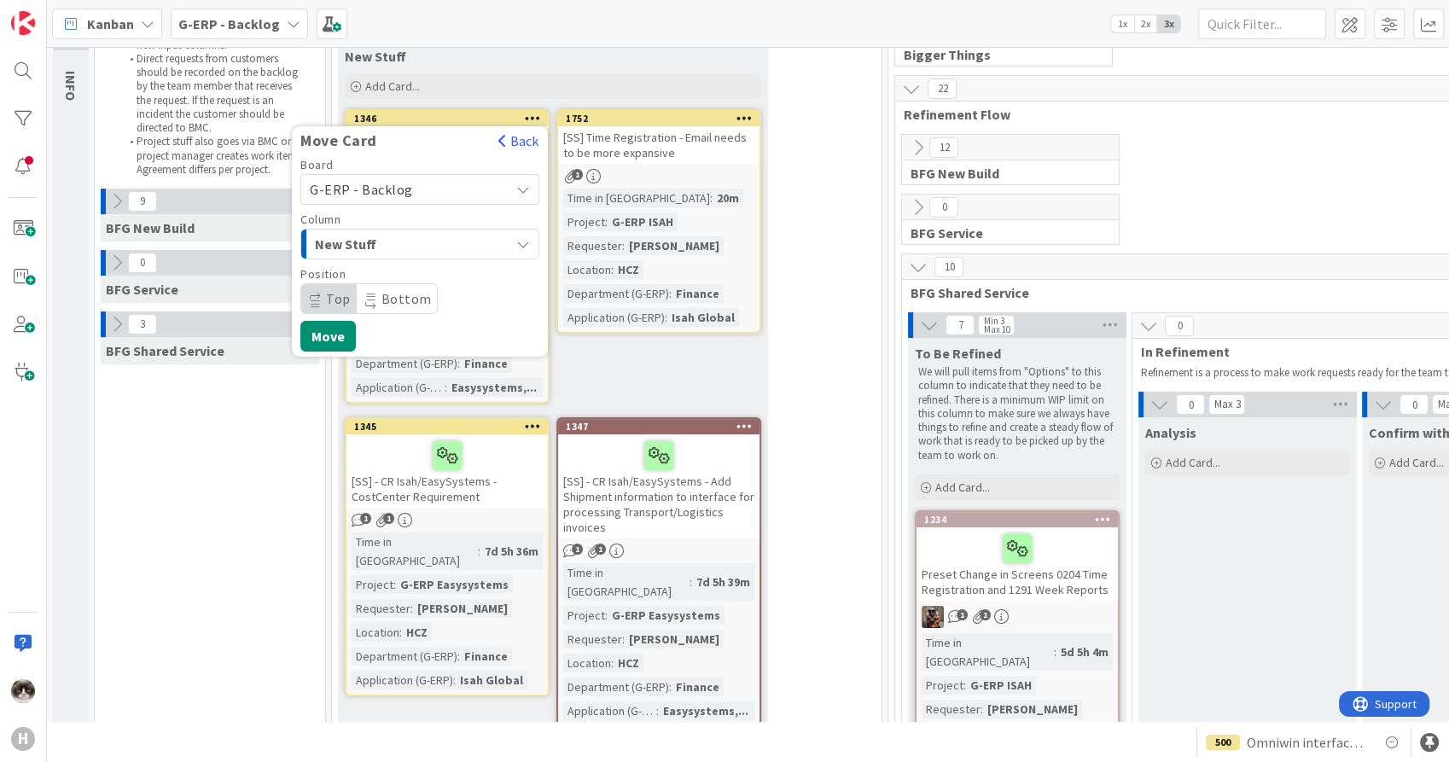
click at [395, 248] on span "New Stuff" at bounding box center [379, 244] width 128 height 22
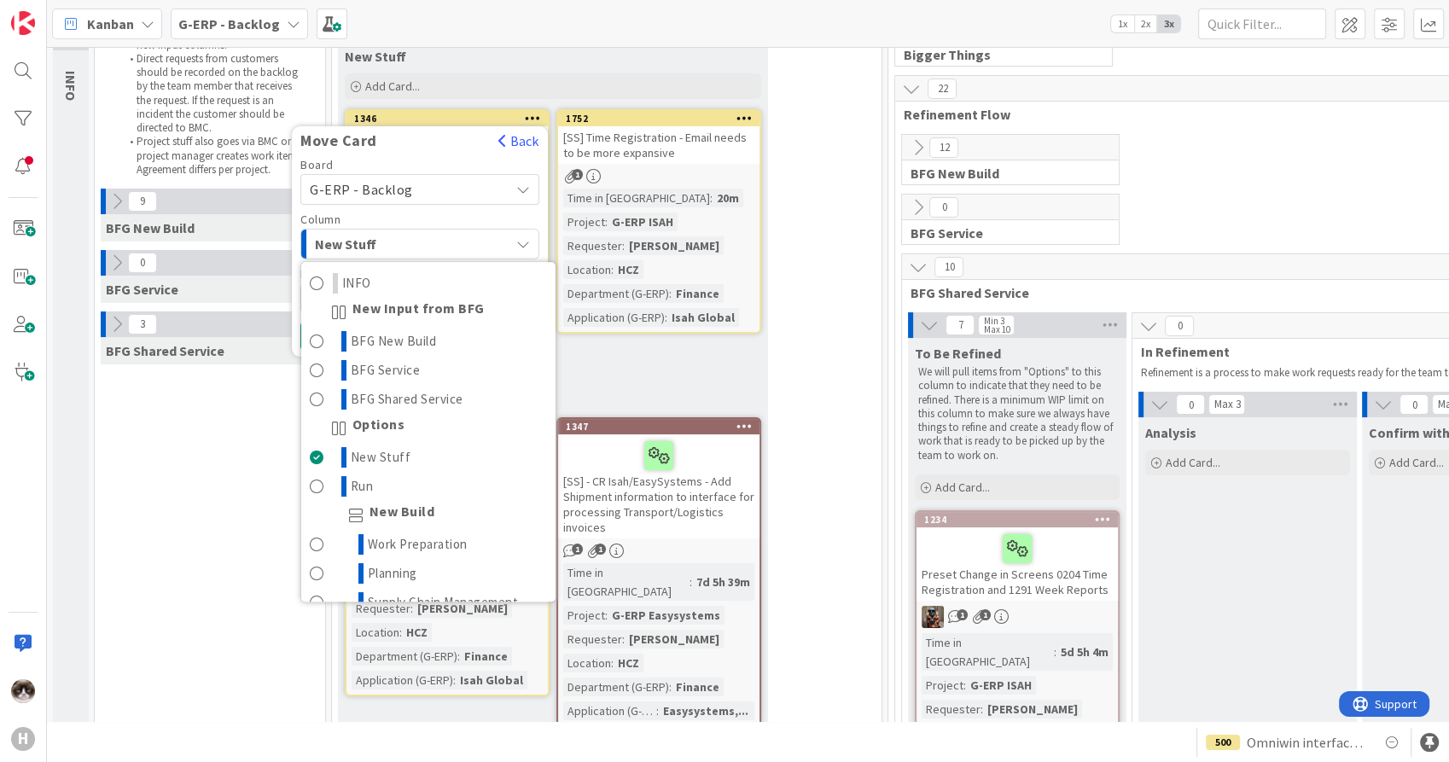
click at [515, 248] on button "New Stuff" at bounding box center [419, 244] width 239 height 31
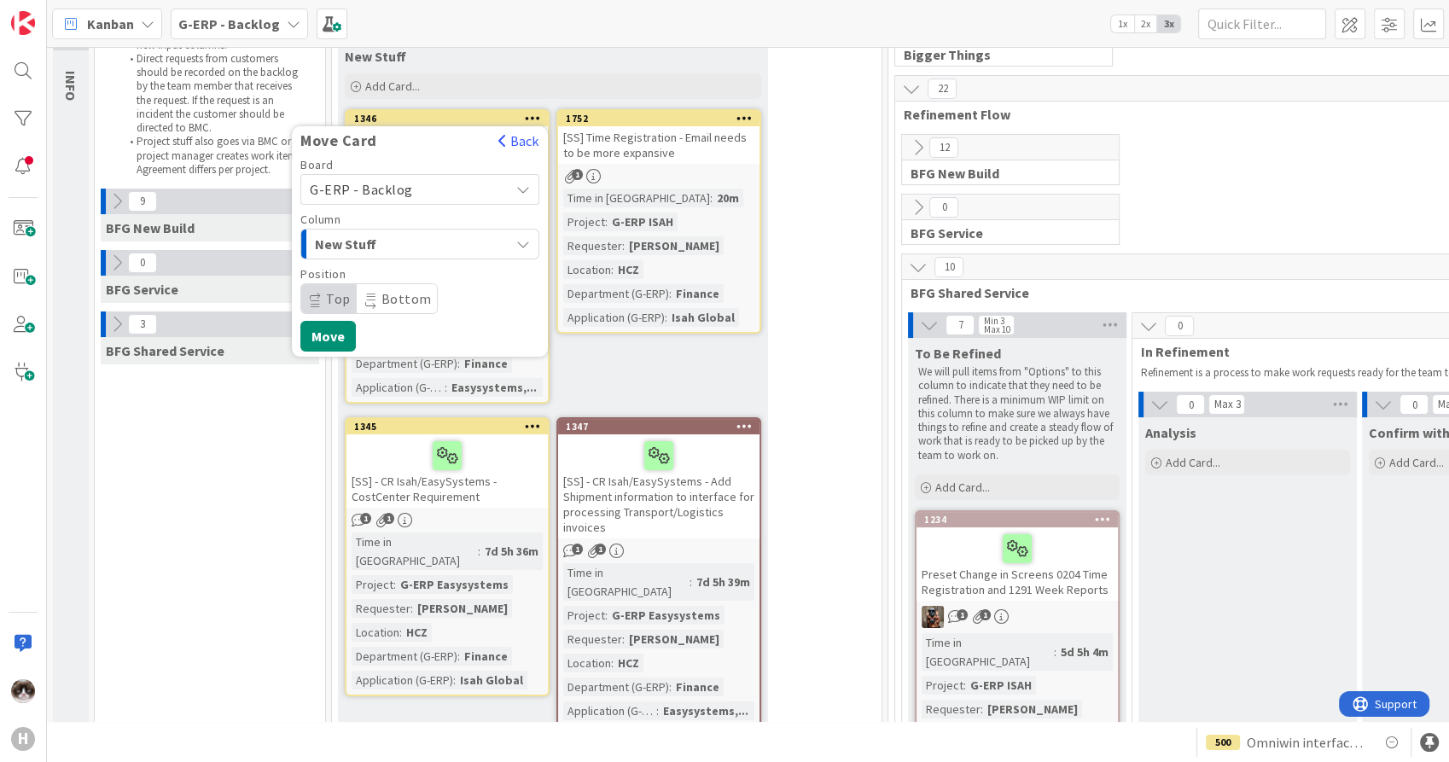
click at [649, 372] on div "New Stuff Add Card... 1752 [SS] Time Registration - Email needs to be more expa…" at bounding box center [553, 565] width 430 height 1048
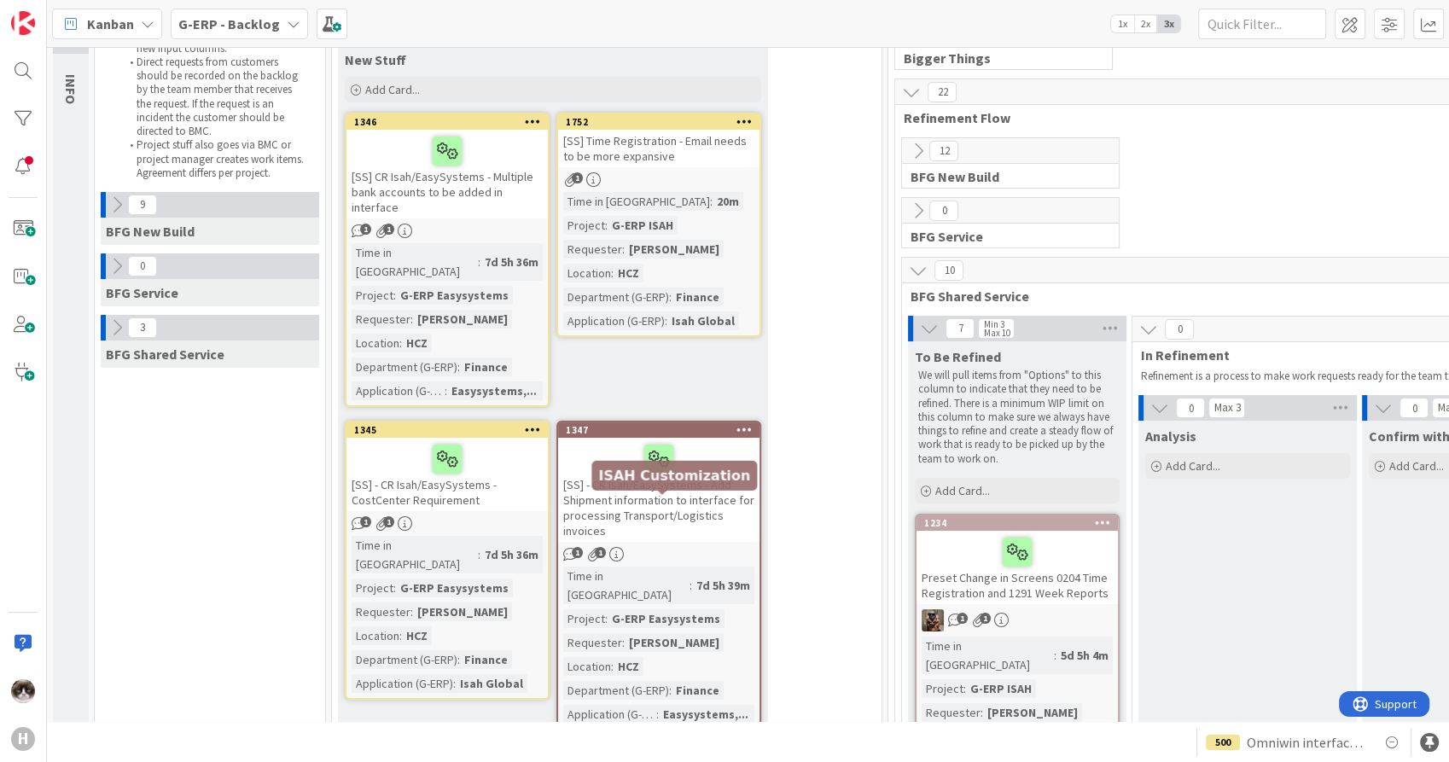
scroll to position [0, 0]
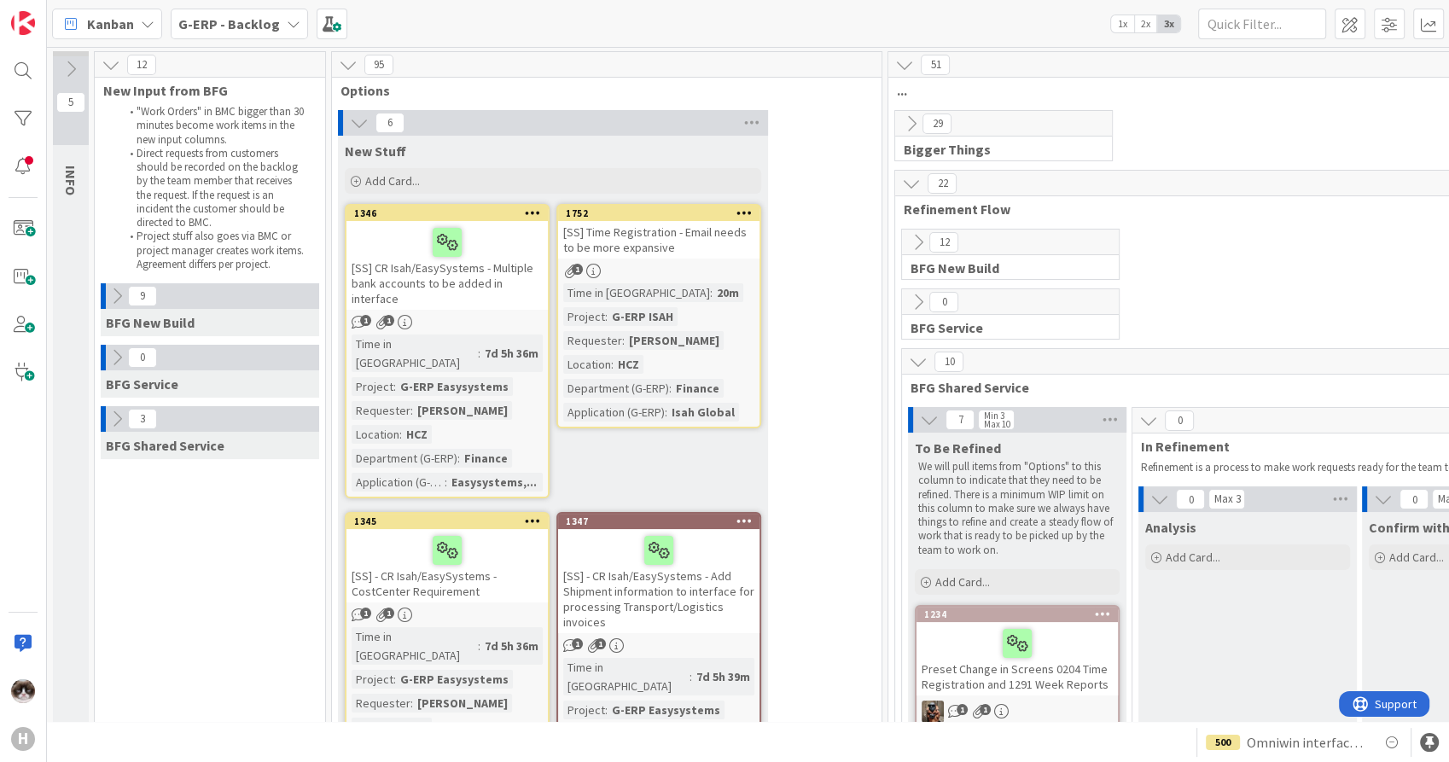
click at [519, 218] on div "1346 Move to Top Move to Bottom Assign Labels... Assign Tokens... Link Card... …" at bounding box center [447, 213] width 201 height 15
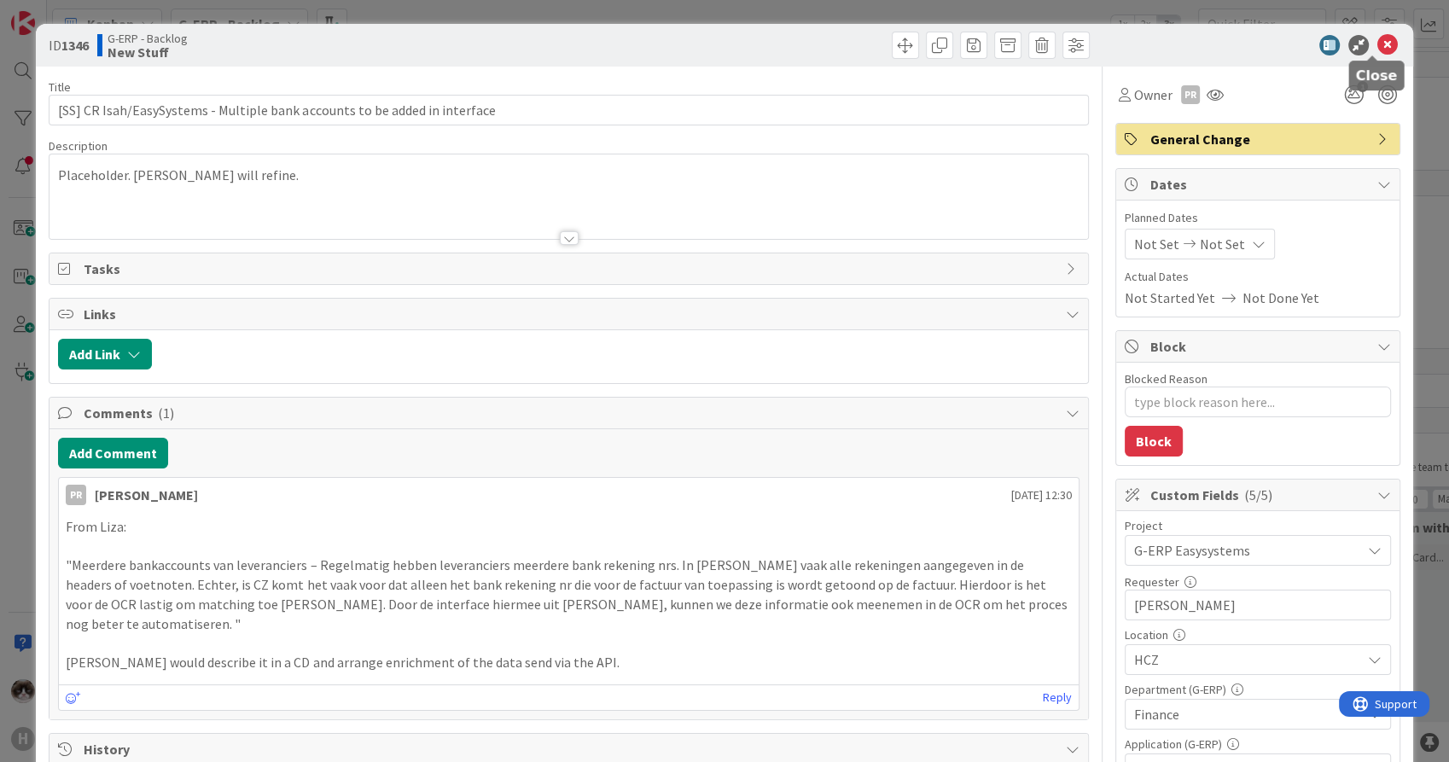
click at [1378, 49] on icon at bounding box center [1388, 45] width 20 height 20
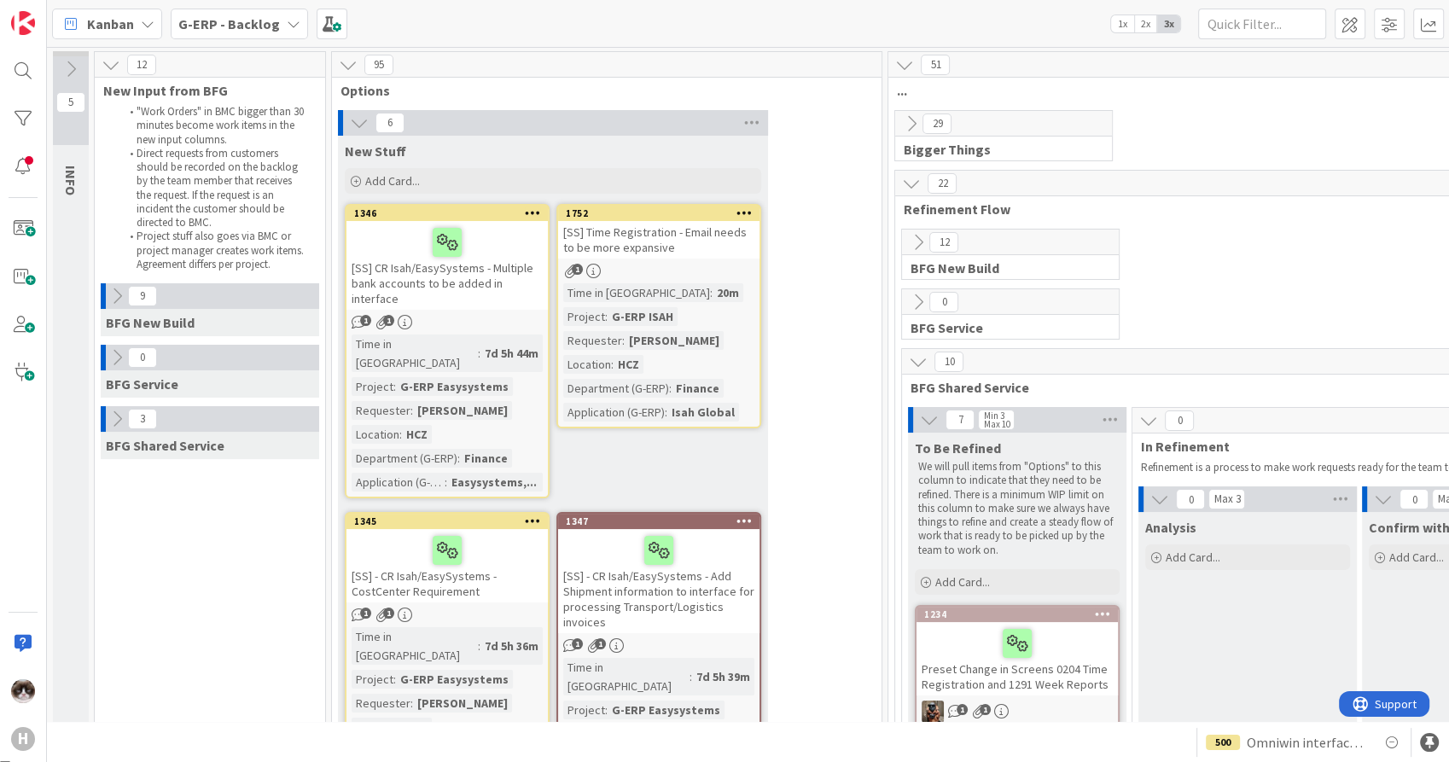
click at [526, 218] on icon at bounding box center [533, 213] width 16 height 12
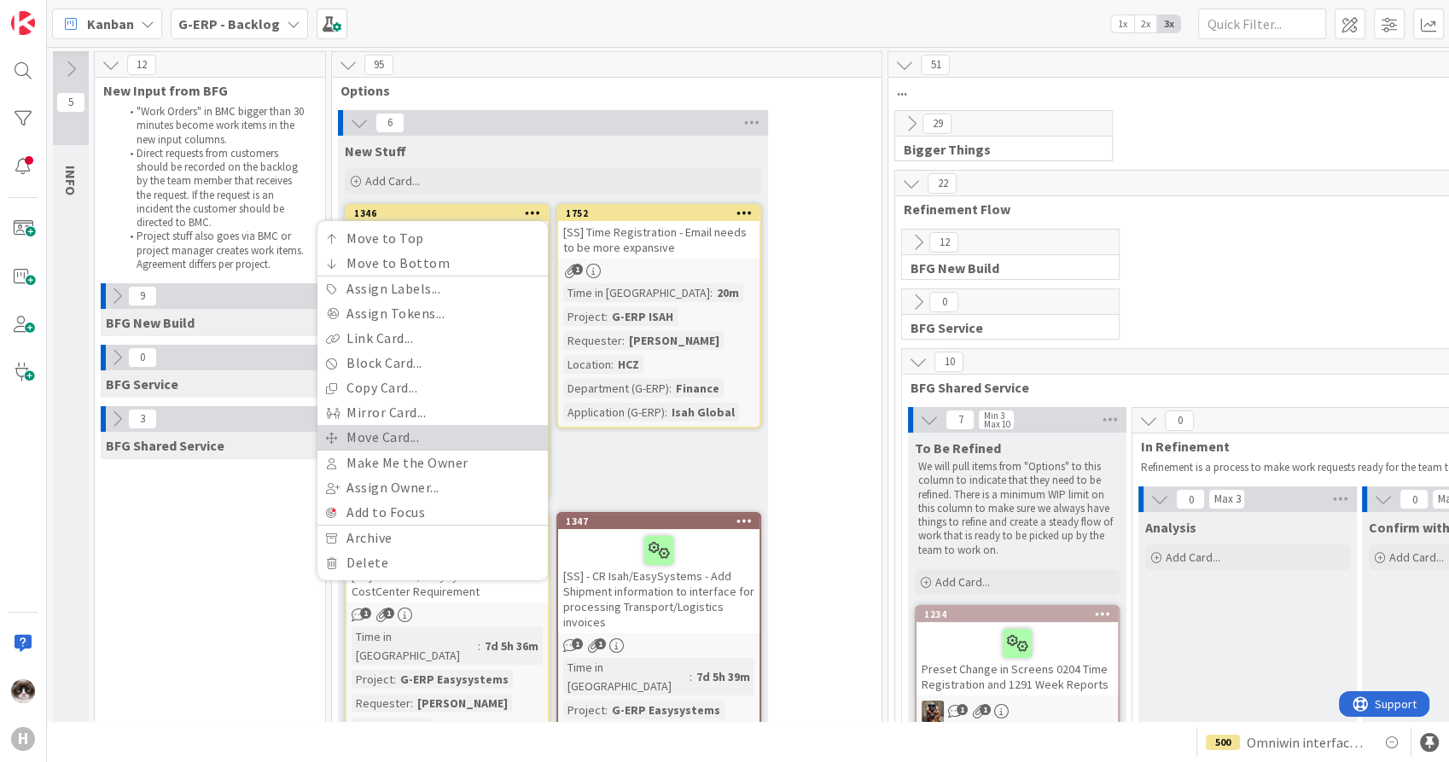
click at [393, 429] on link "Move Card..." at bounding box center [433, 437] width 230 height 25
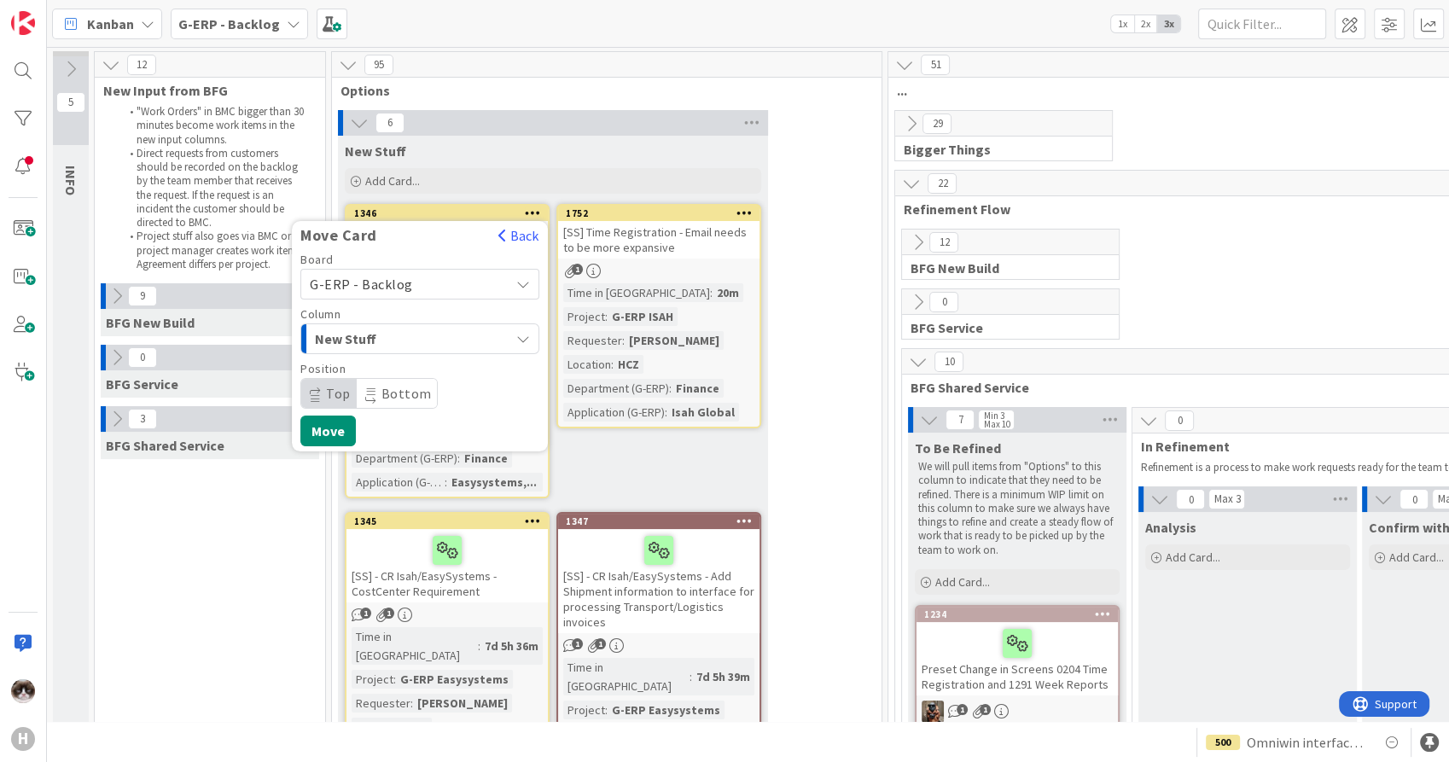
click at [485, 341] on div "New Stuff" at bounding box center [410, 338] width 199 height 27
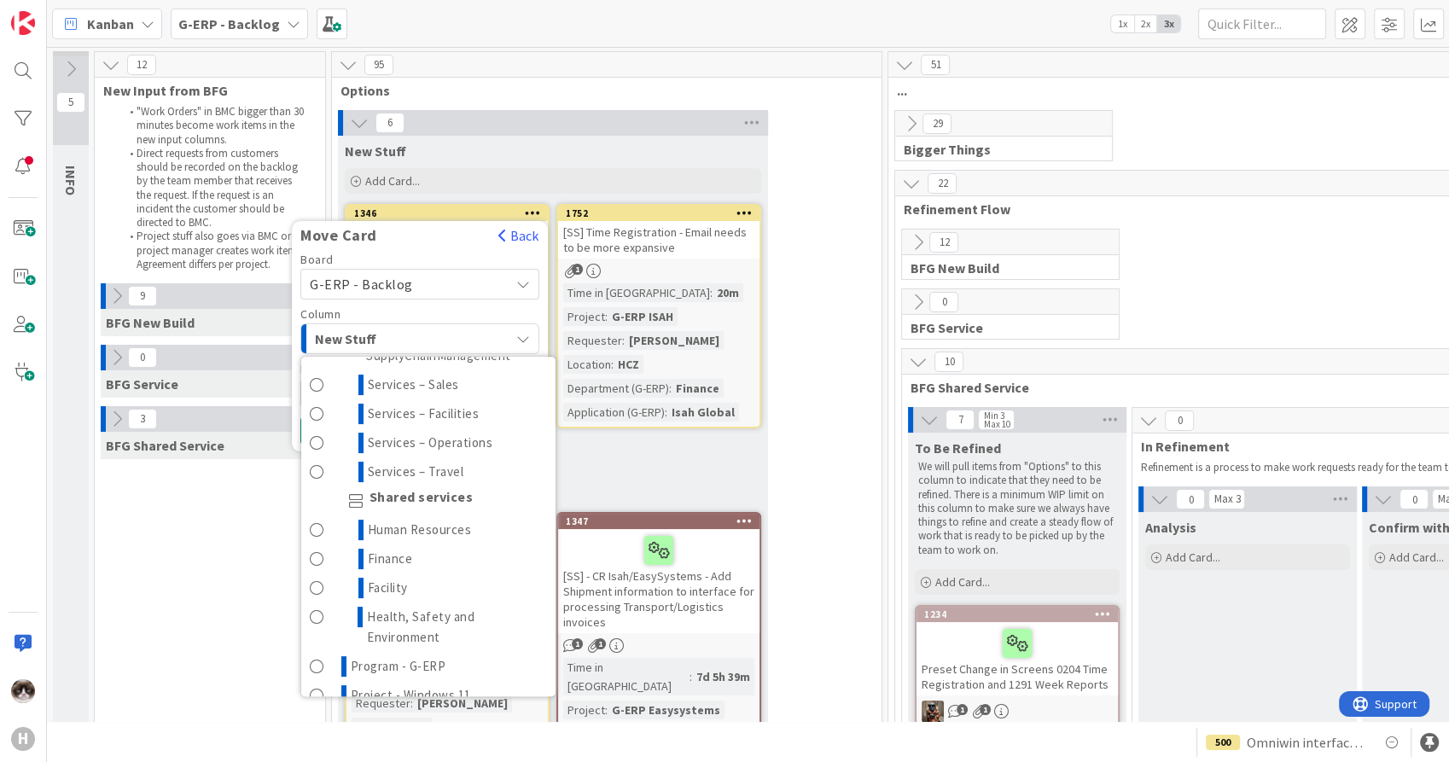
scroll to position [474, 0]
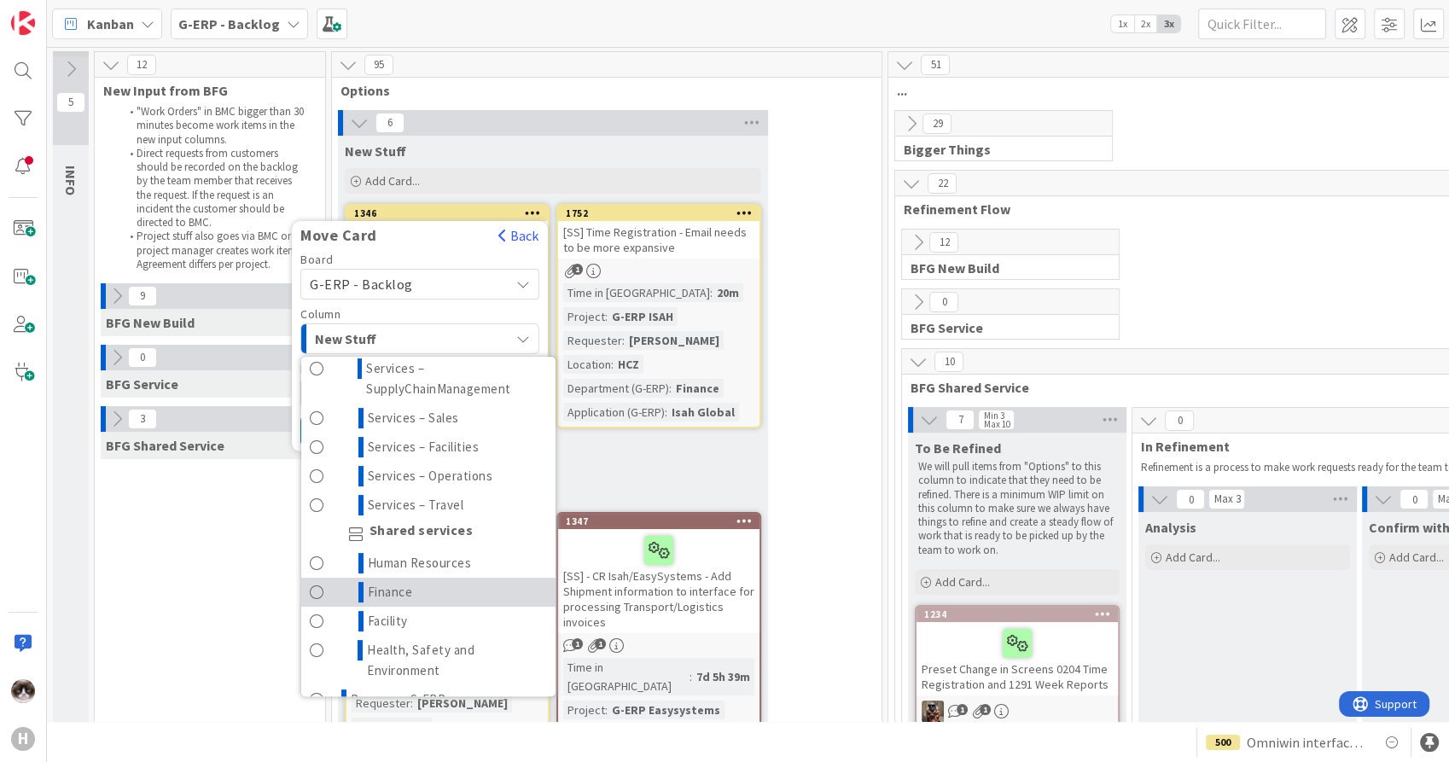
click at [435, 594] on link "Finance" at bounding box center [428, 592] width 254 height 29
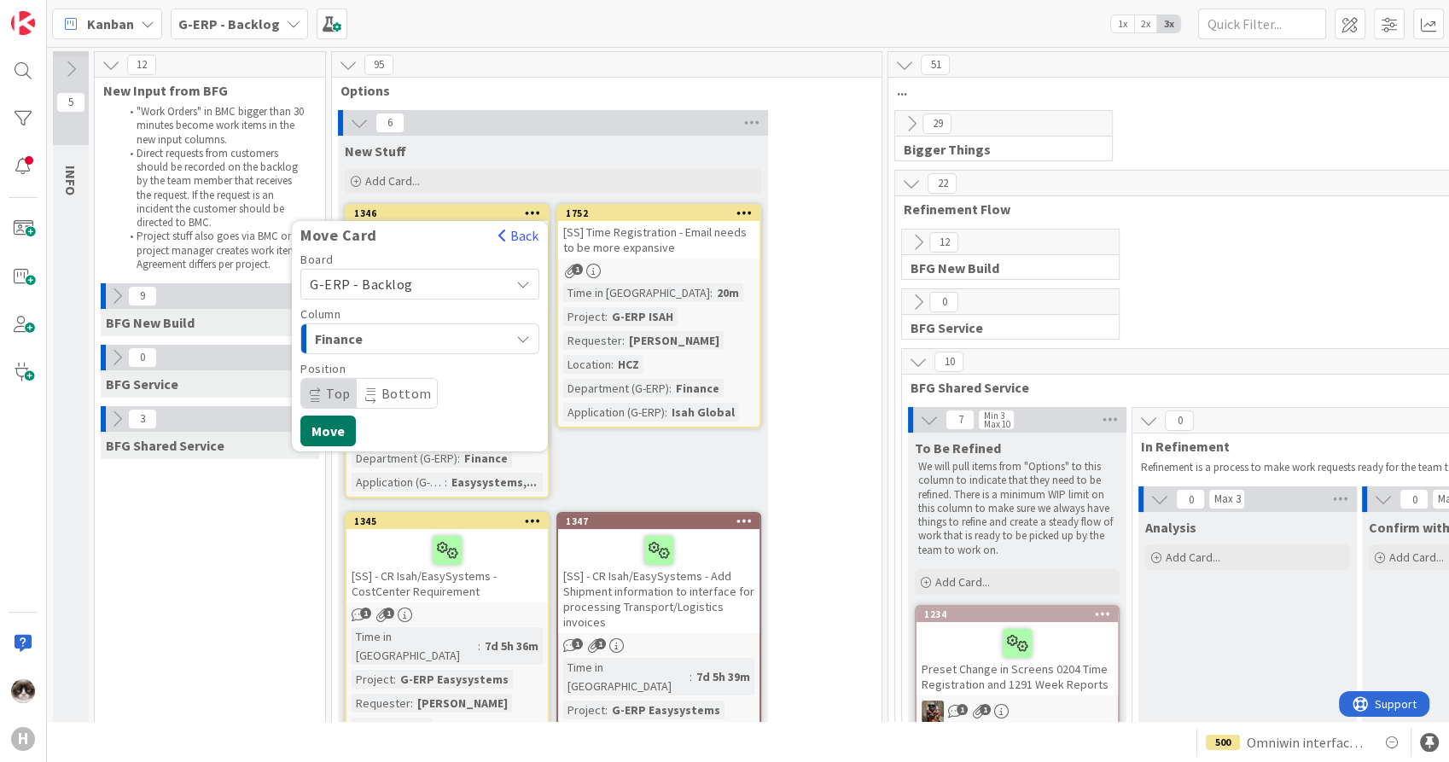
click at [327, 418] on button "Move" at bounding box center [327, 431] width 55 height 31
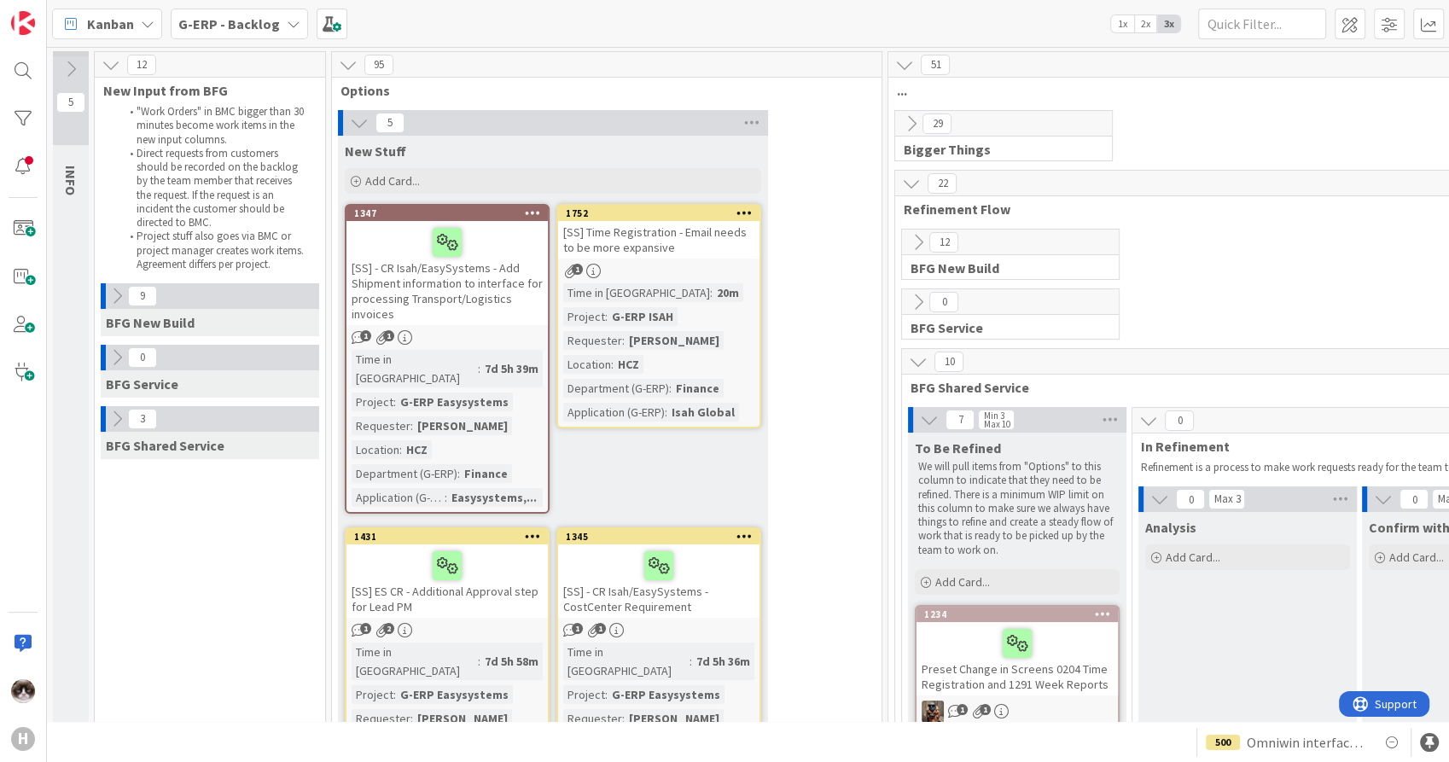
click at [537, 213] on icon at bounding box center [533, 213] width 16 height 12
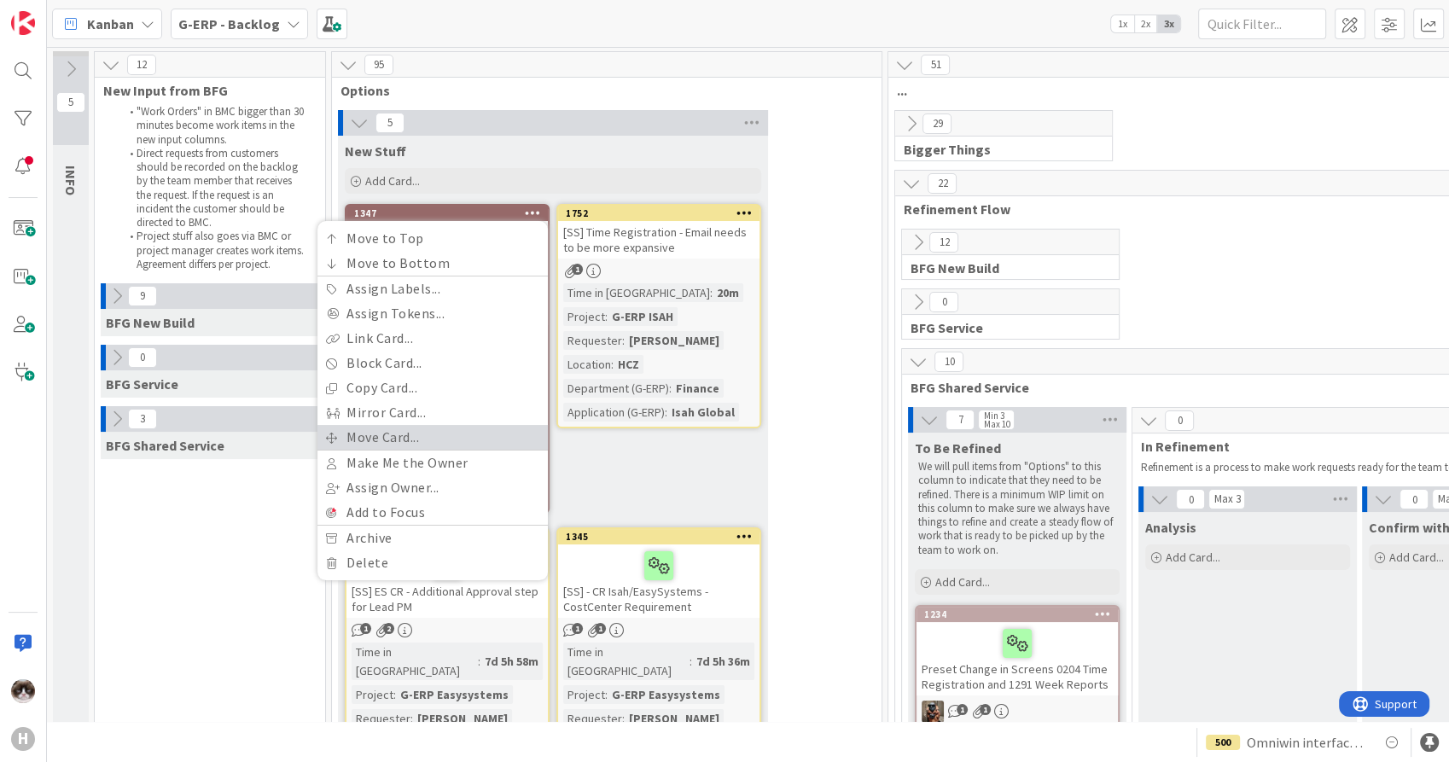
click at [406, 441] on link "Move Card..." at bounding box center [433, 437] width 230 height 25
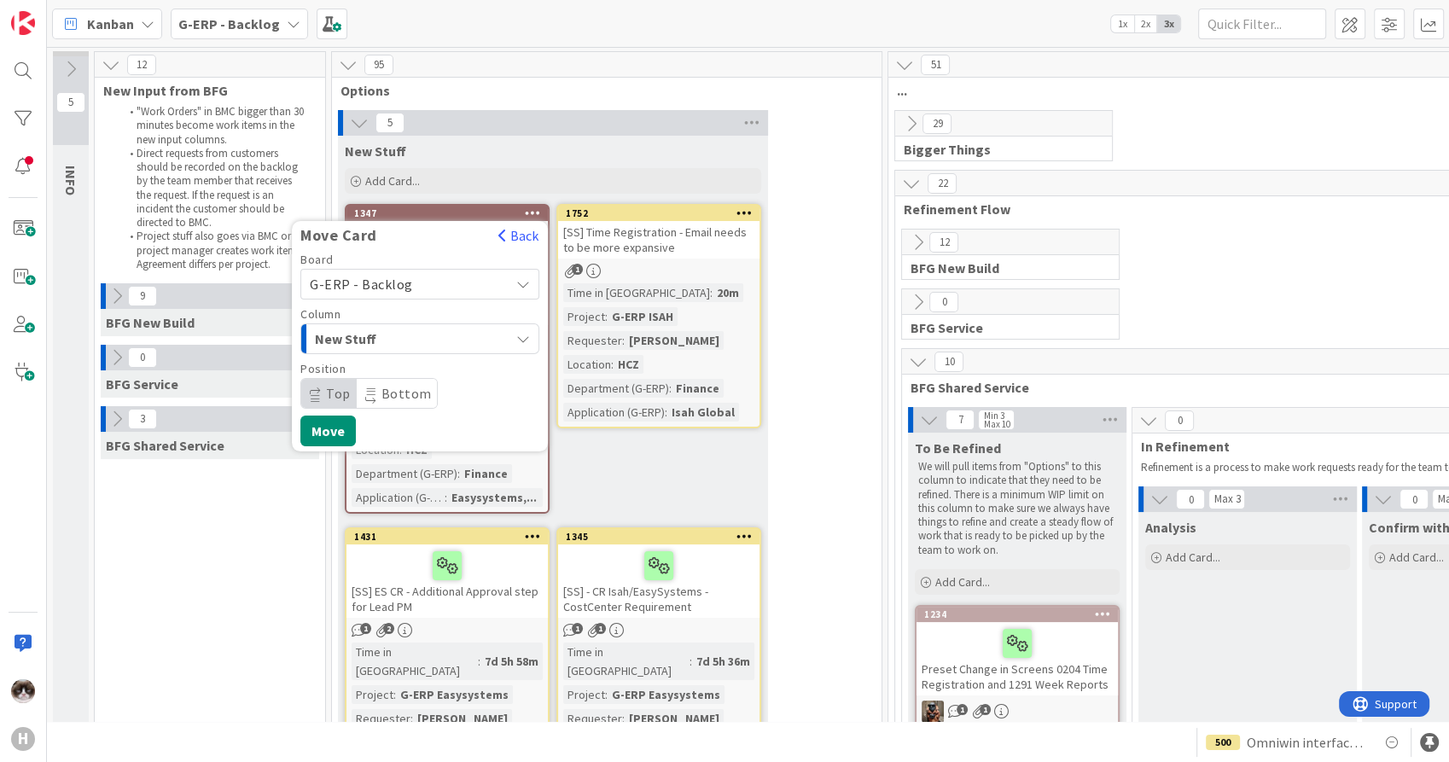
click at [395, 344] on span "New Stuff" at bounding box center [379, 339] width 128 height 22
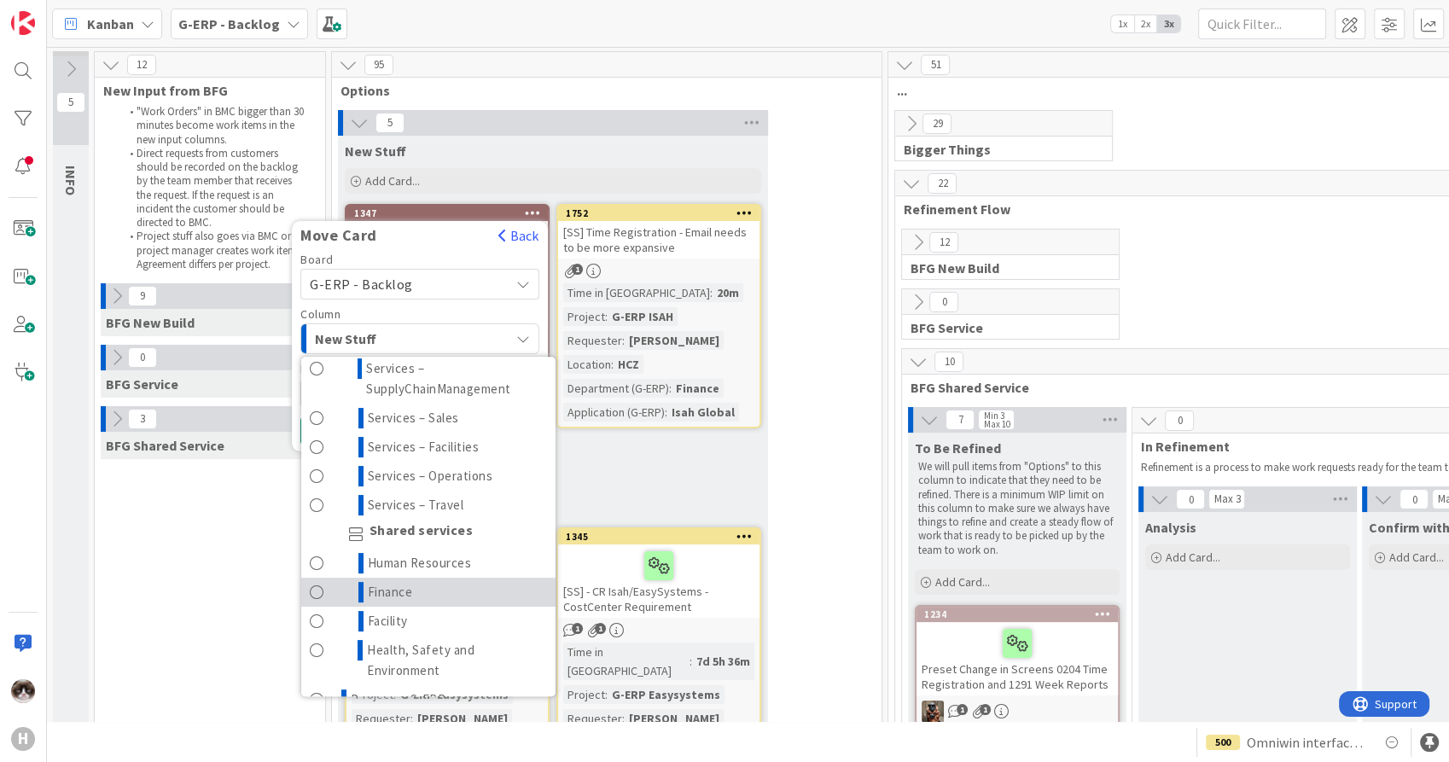
click at [417, 581] on link "Finance" at bounding box center [428, 592] width 254 height 29
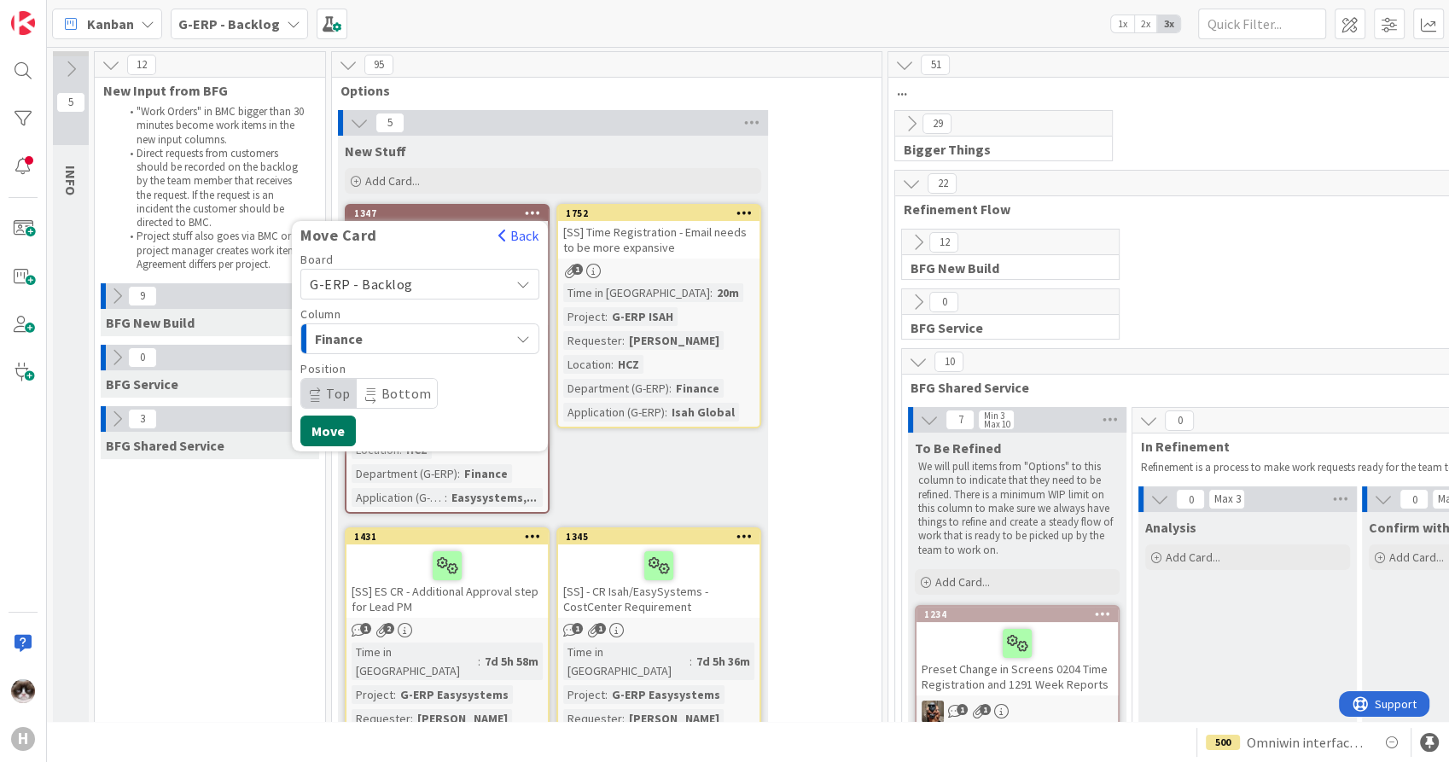
click at [331, 418] on button "Move" at bounding box center [327, 431] width 55 height 31
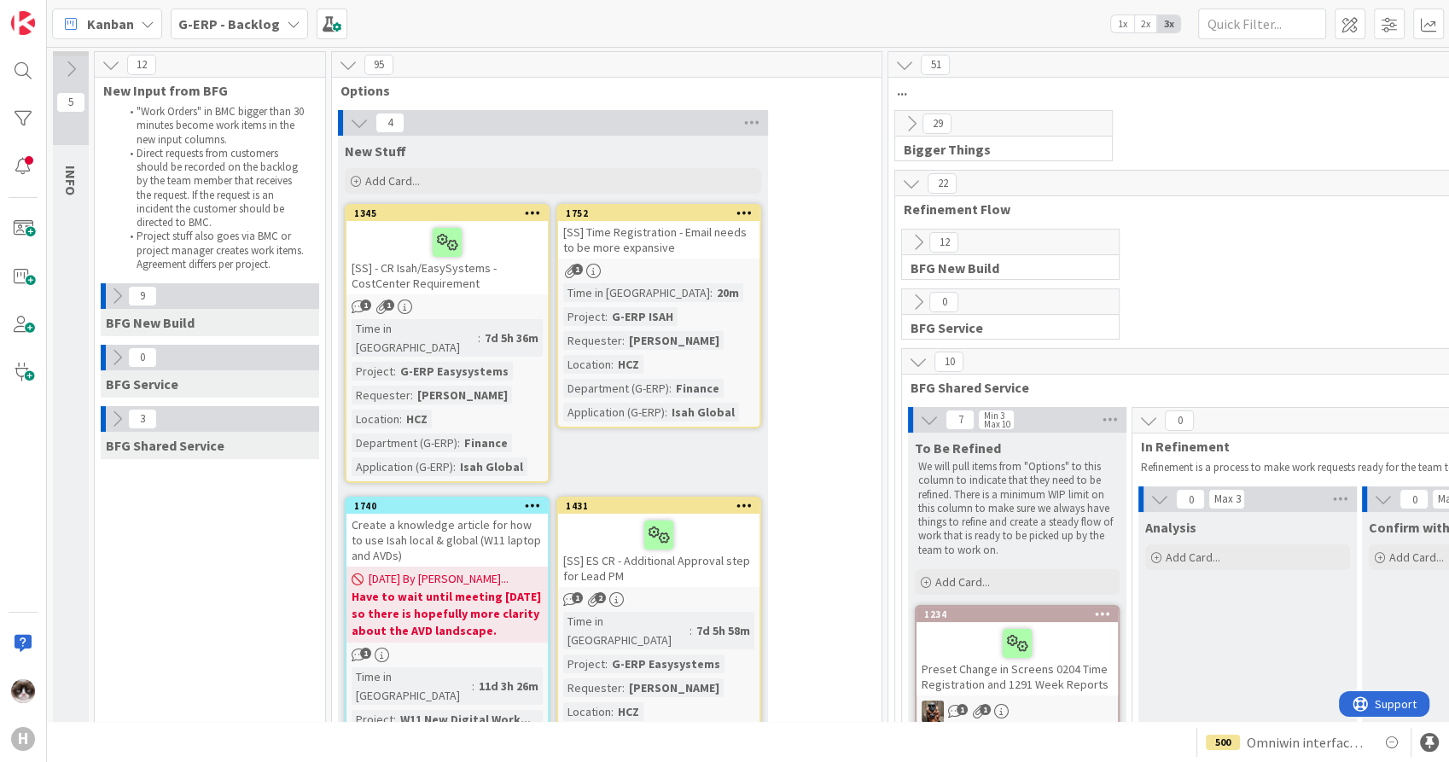
click at [533, 212] on icon at bounding box center [533, 213] width 16 height 12
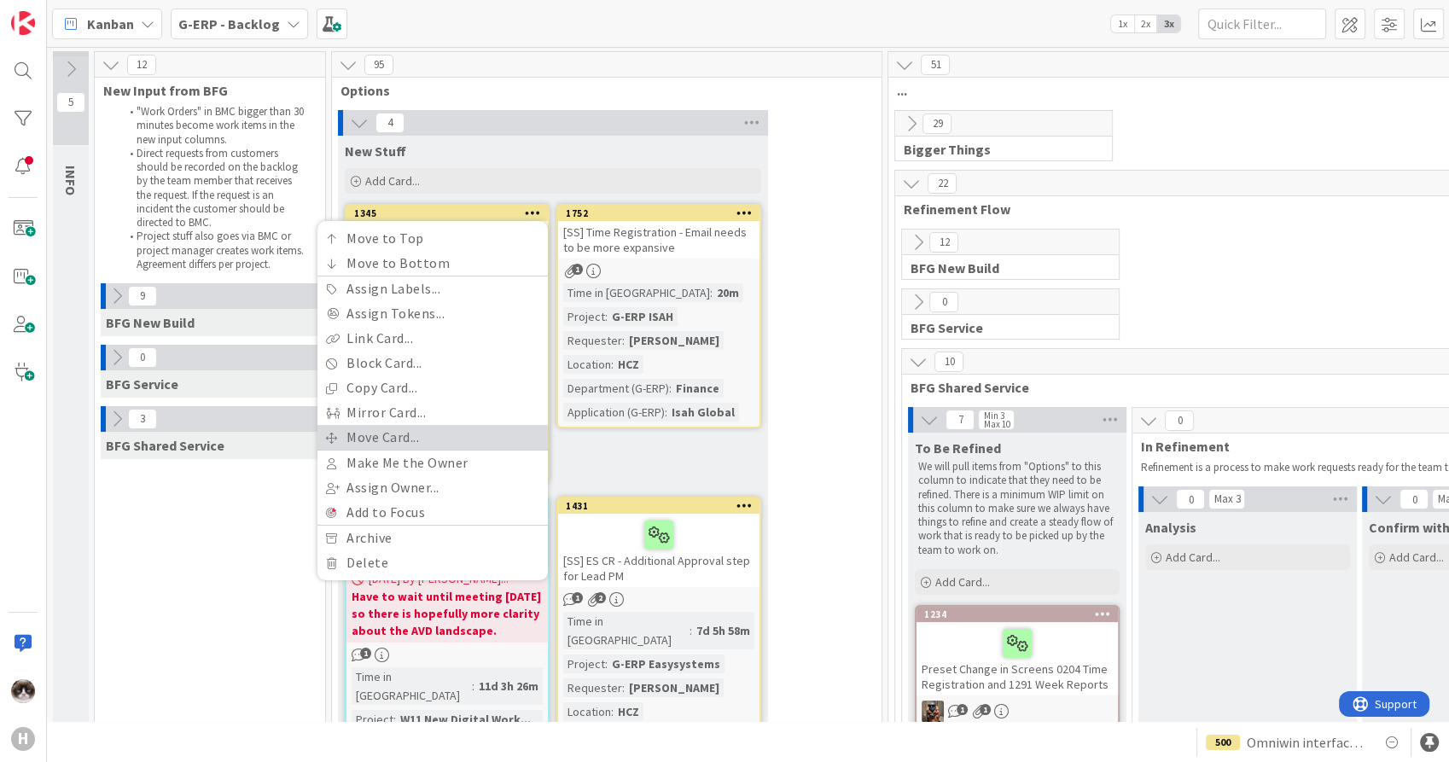
click at [403, 440] on link "Move Card..." at bounding box center [433, 437] width 230 height 25
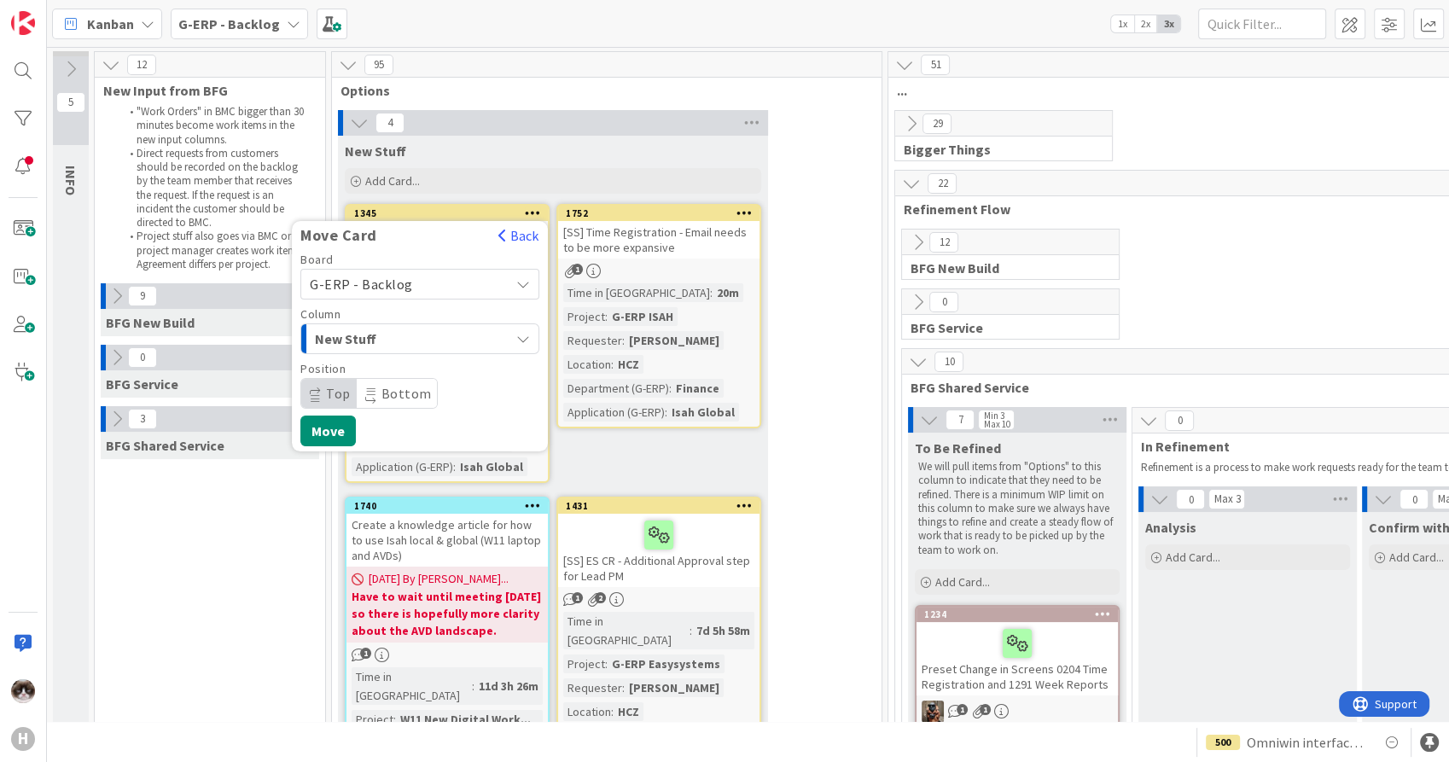
click at [410, 333] on span "New Stuff" at bounding box center [379, 339] width 128 height 22
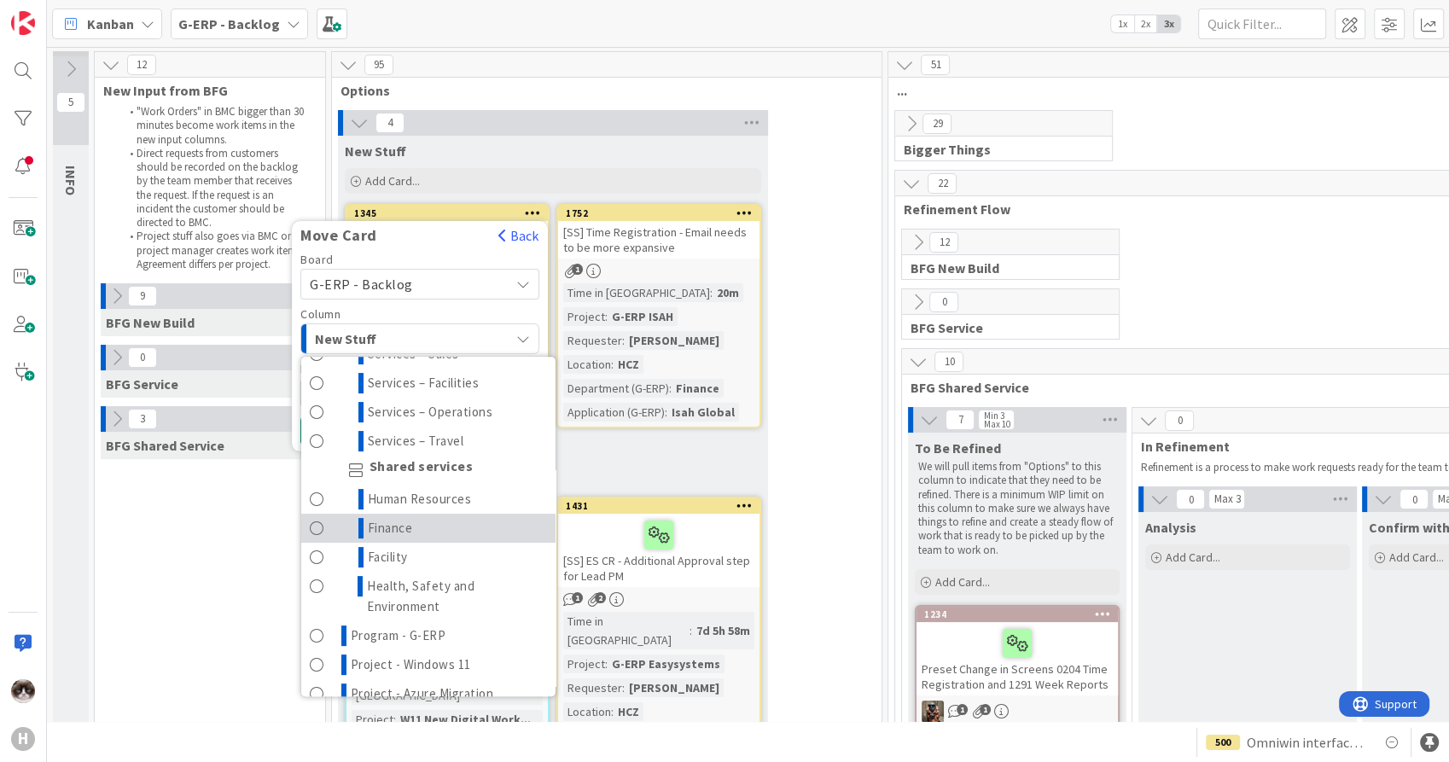
scroll to position [568, 0]
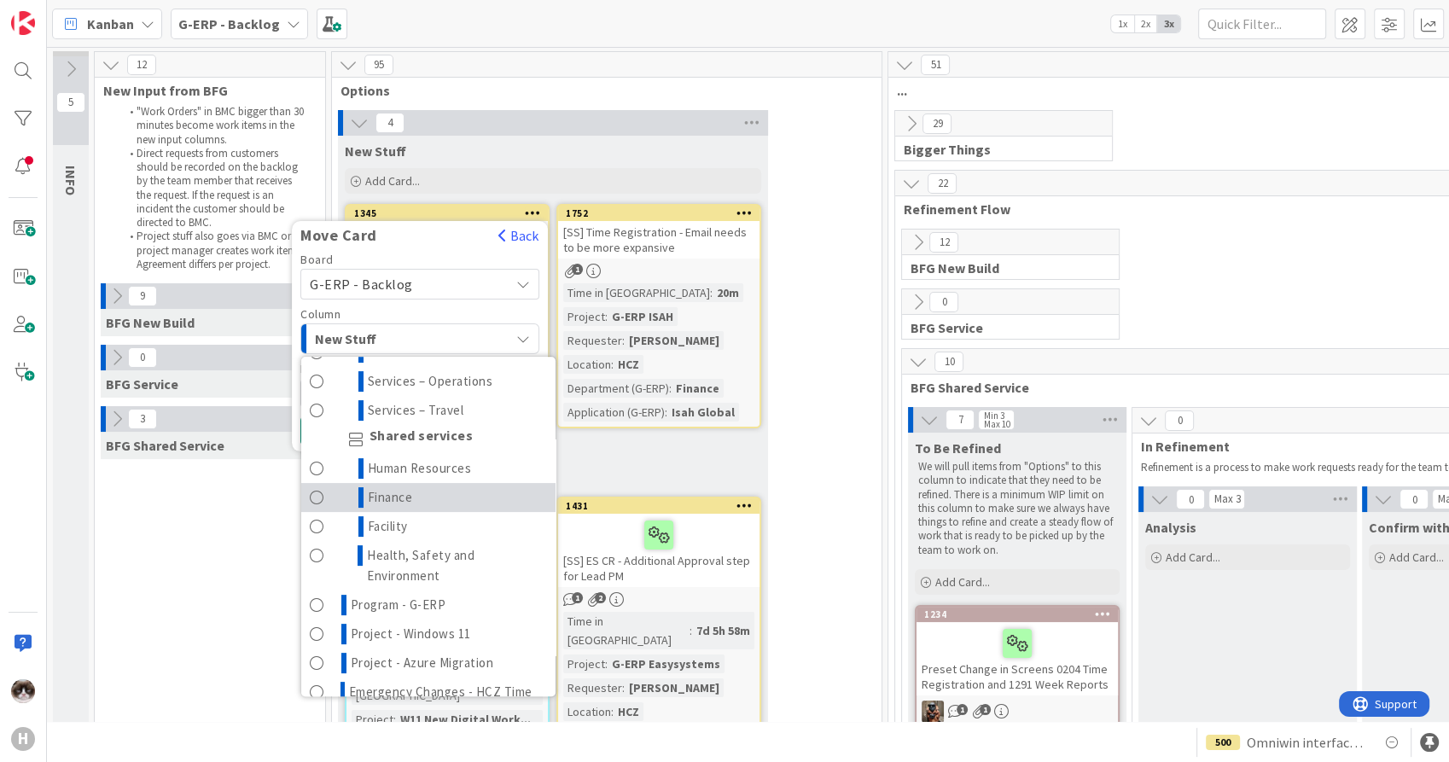
click at [431, 491] on link "Finance" at bounding box center [428, 497] width 254 height 29
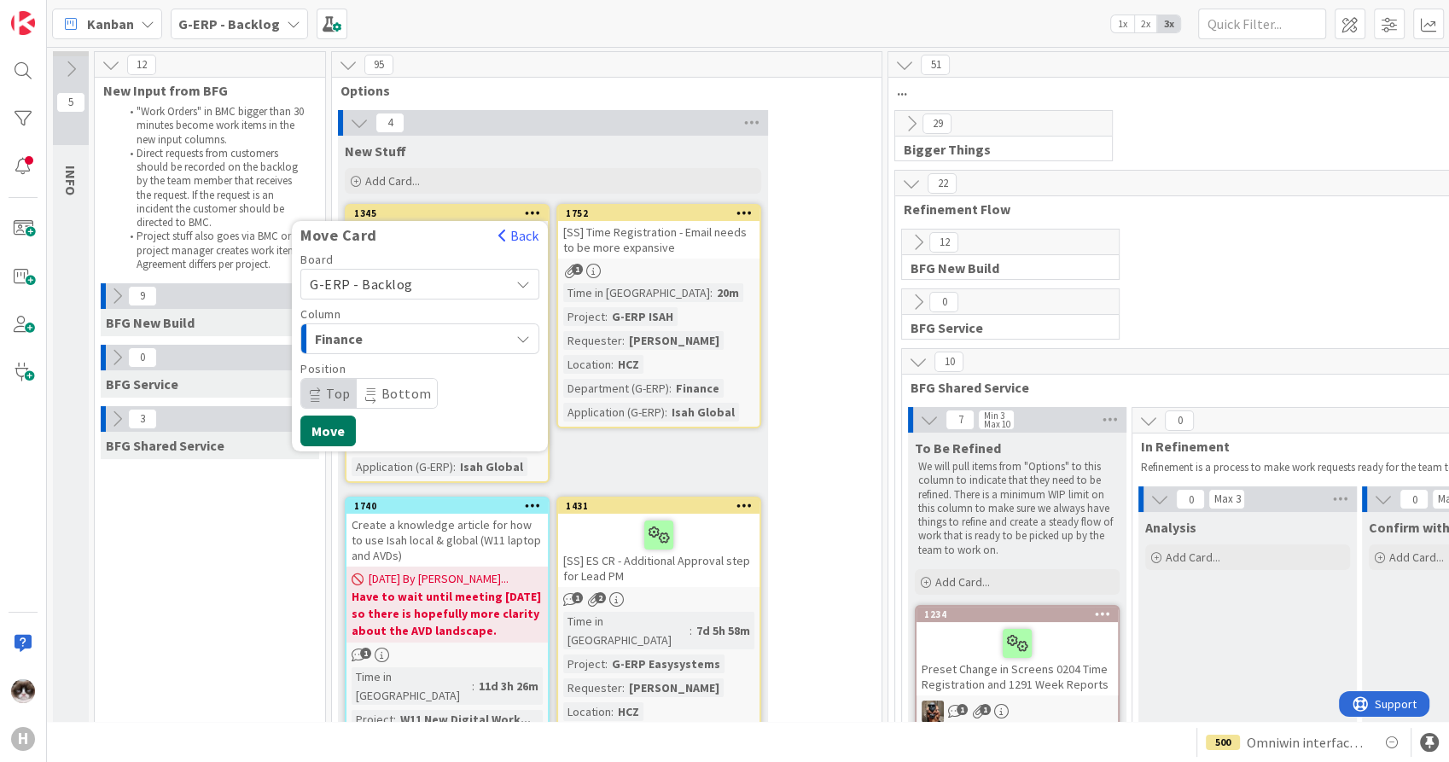
click at [333, 425] on button "Move" at bounding box center [327, 431] width 55 height 31
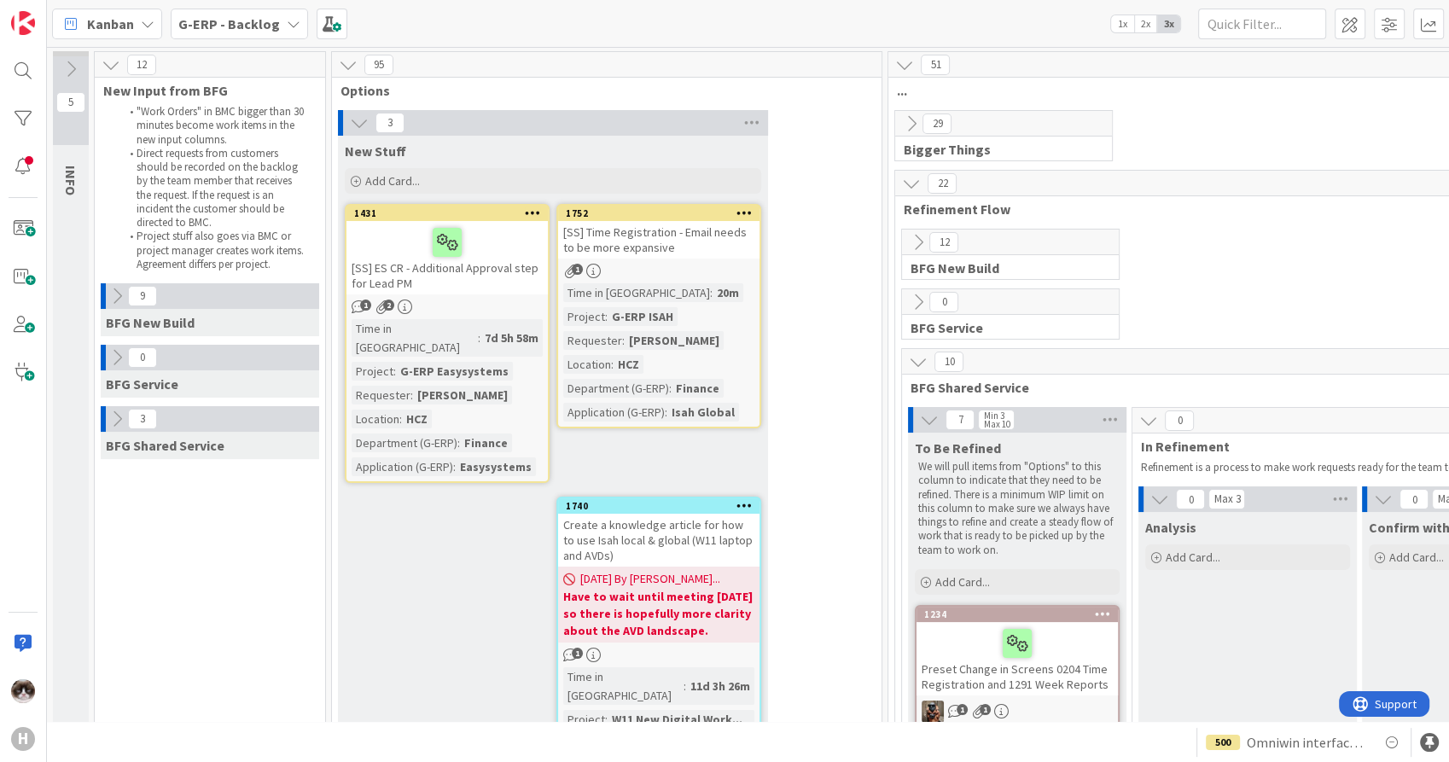
click at [535, 218] on icon at bounding box center [533, 213] width 16 height 12
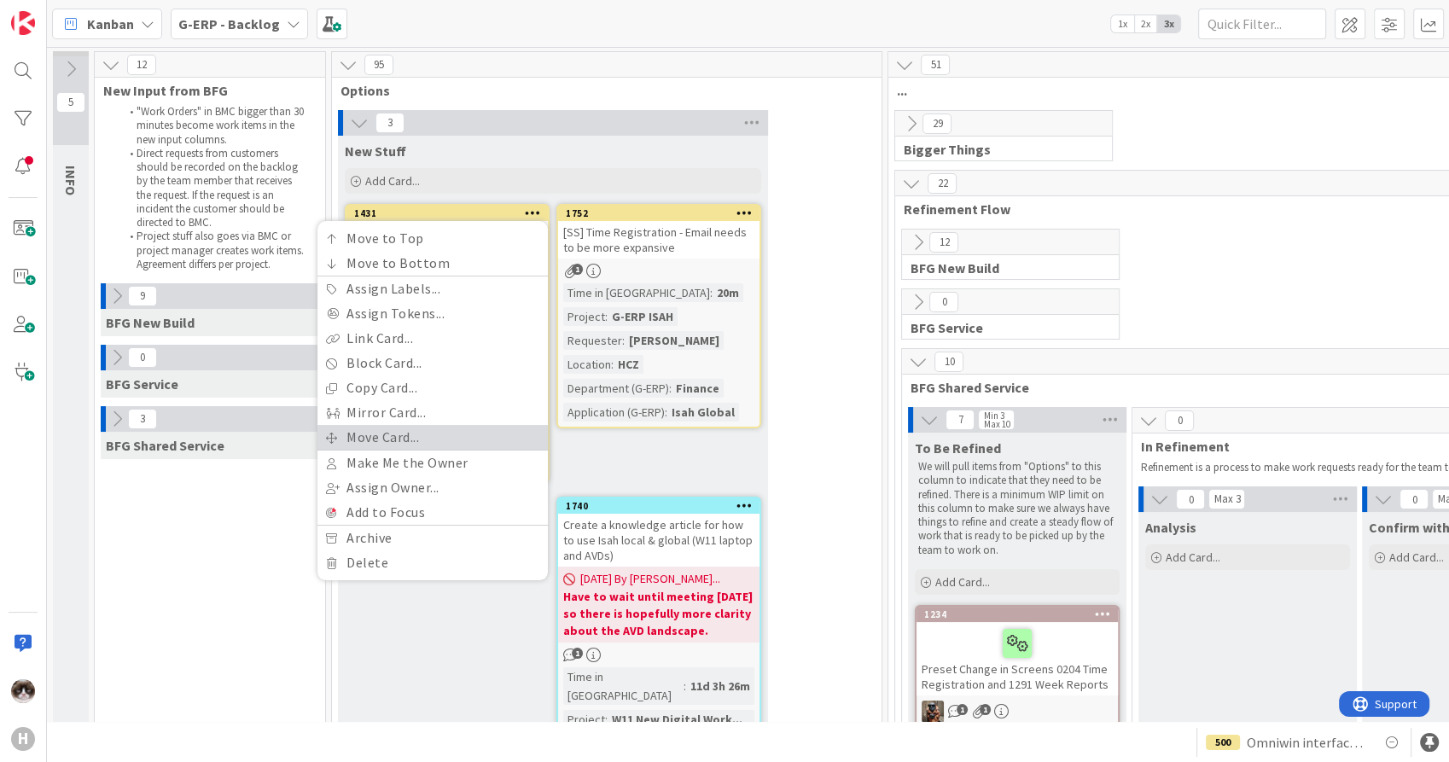
click at [381, 436] on link "Move Card..." at bounding box center [433, 437] width 230 height 25
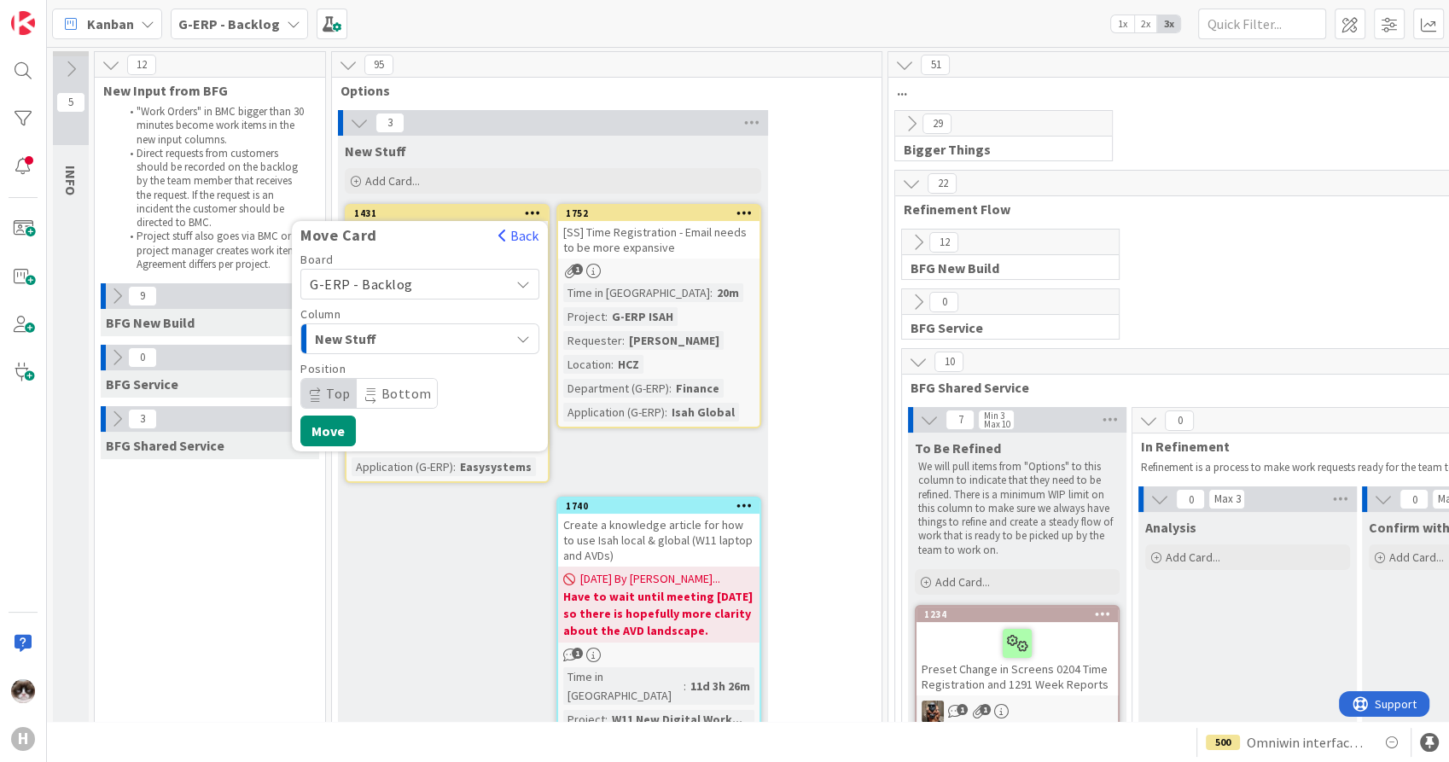
click at [411, 335] on span "New Stuff" at bounding box center [379, 339] width 128 height 22
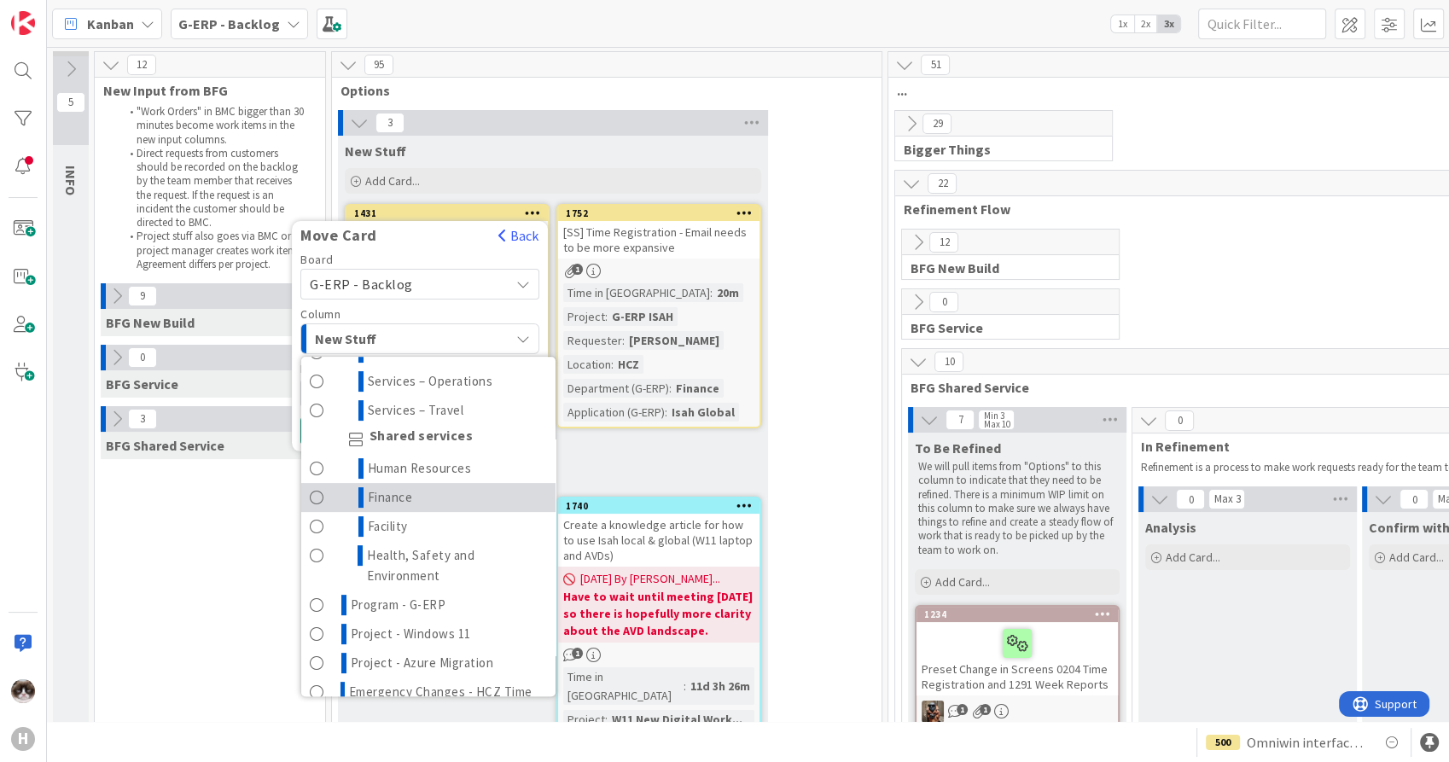
click at [439, 499] on link "Finance" at bounding box center [428, 497] width 254 height 29
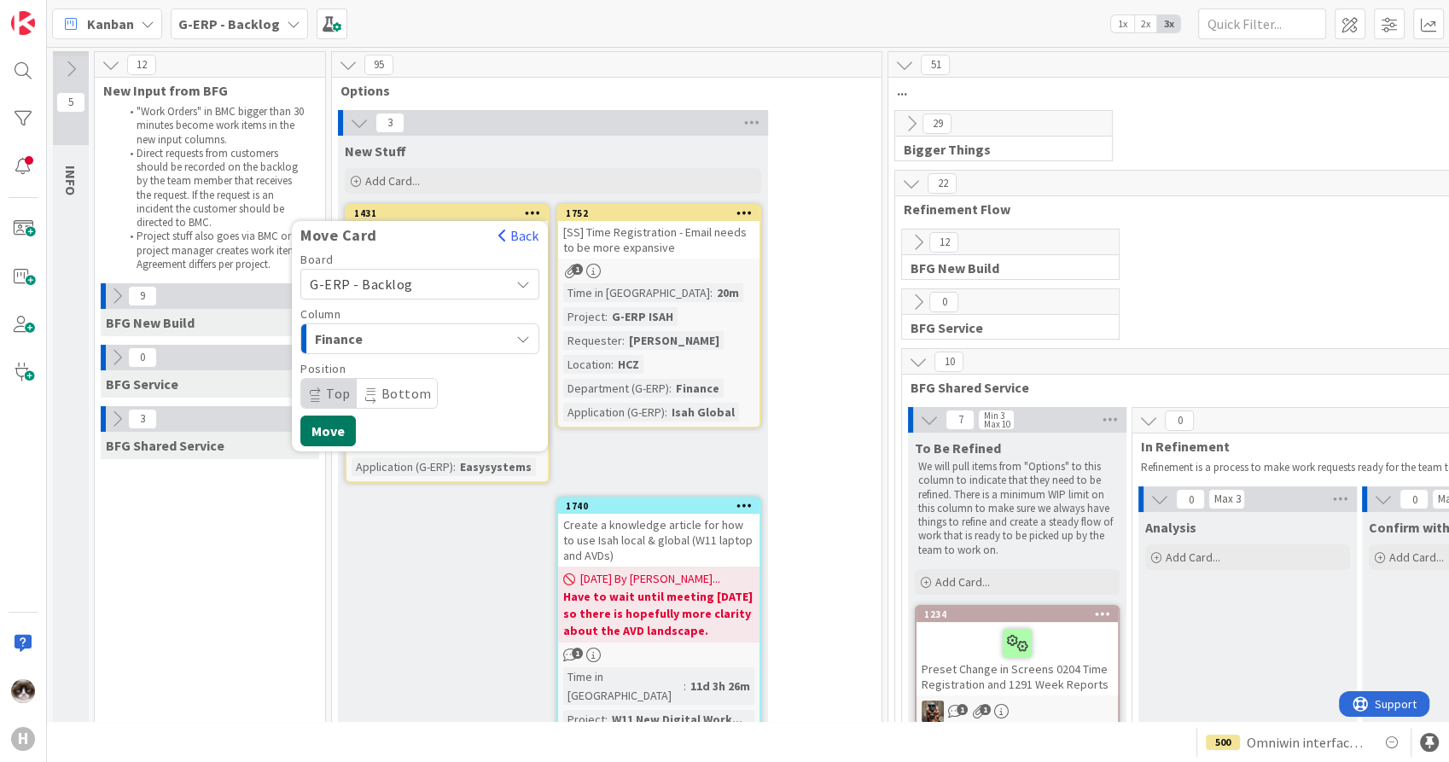
click at [335, 423] on button "Move" at bounding box center [327, 431] width 55 height 31
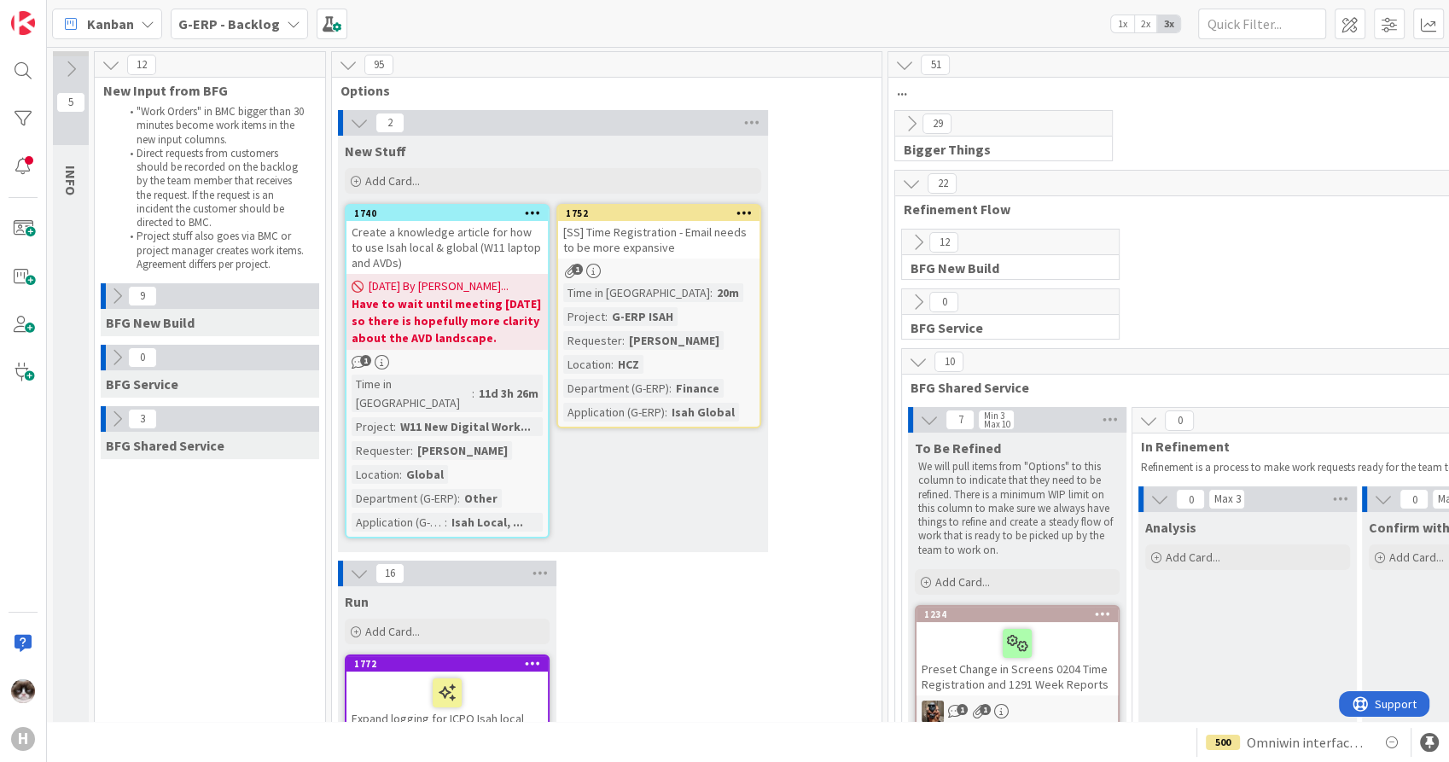
click at [454, 257] on div "Create a knowledge article for how to use Isah local & global (W11 laptop and A…" at bounding box center [447, 247] width 201 height 53
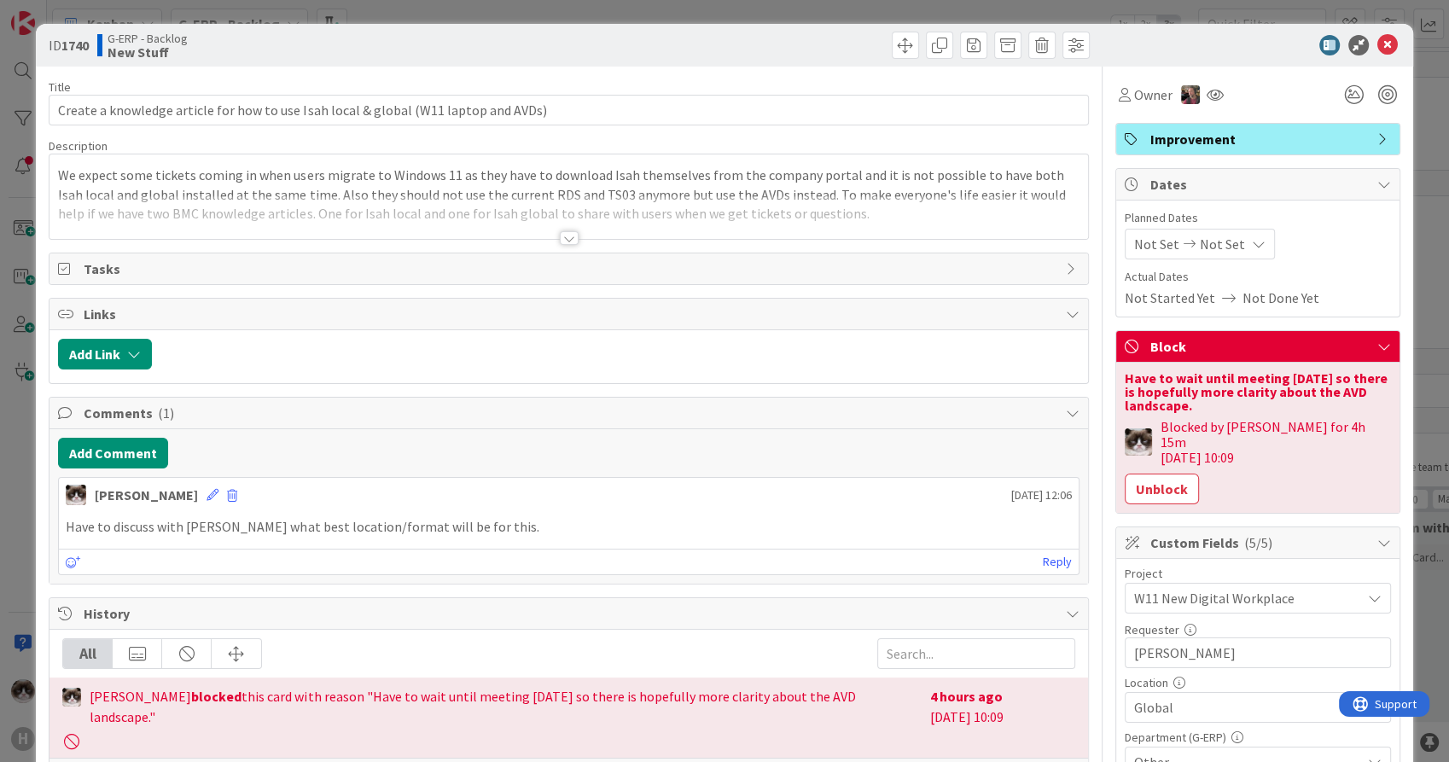
click at [569, 243] on div at bounding box center [569, 238] width 19 height 14
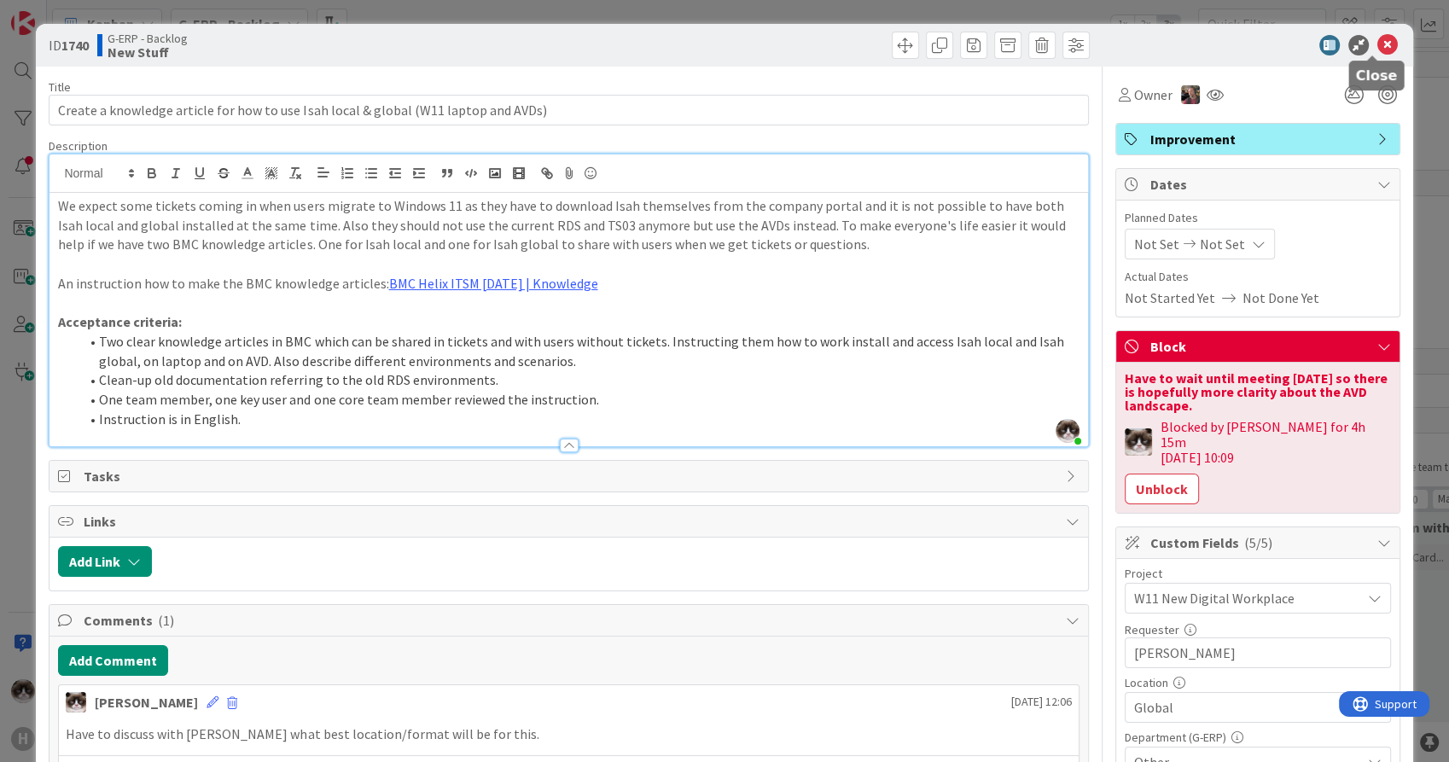
click at [1378, 50] on icon at bounding box center [1388, 45] width 20 height 20
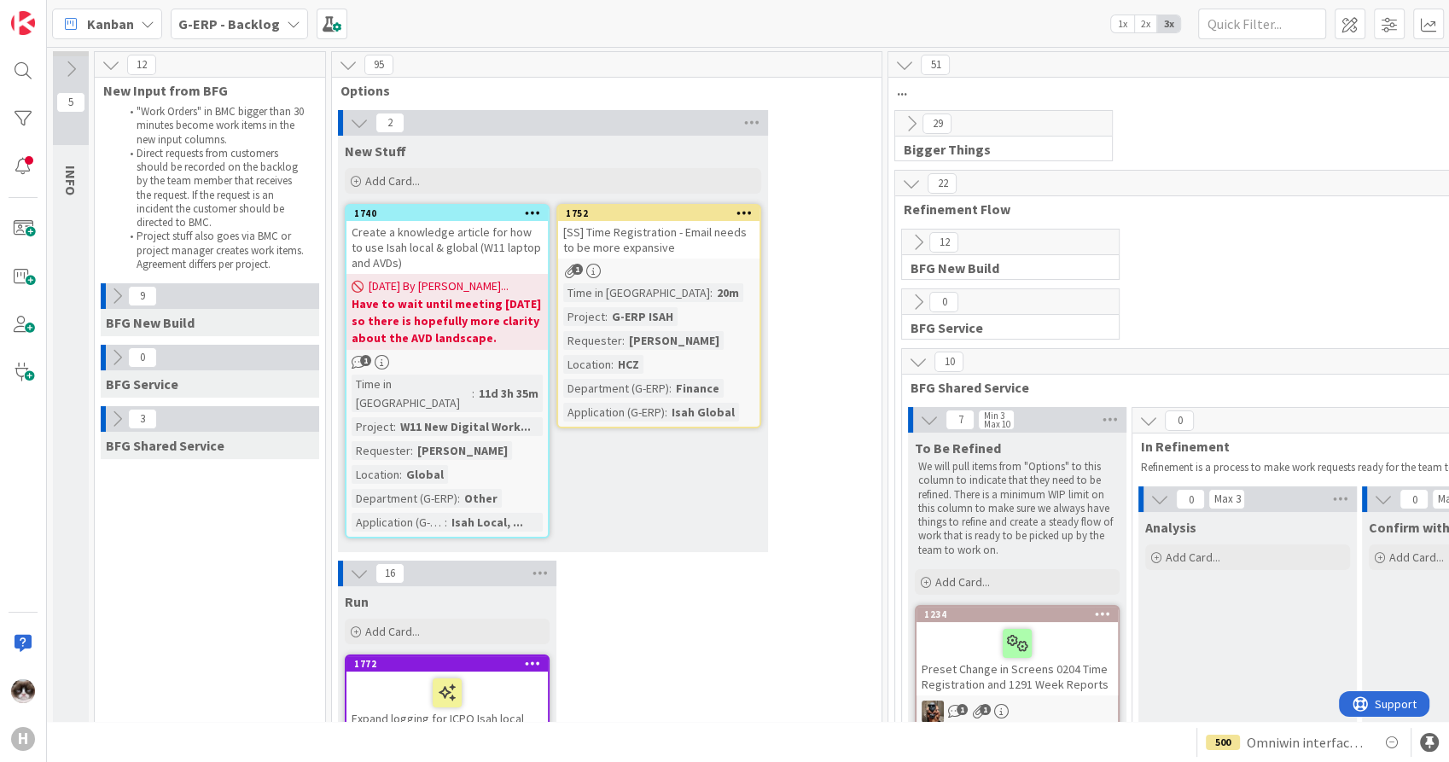
click at [700, 272] on div "1" at bounding box center [658, 271] width 201 height 15
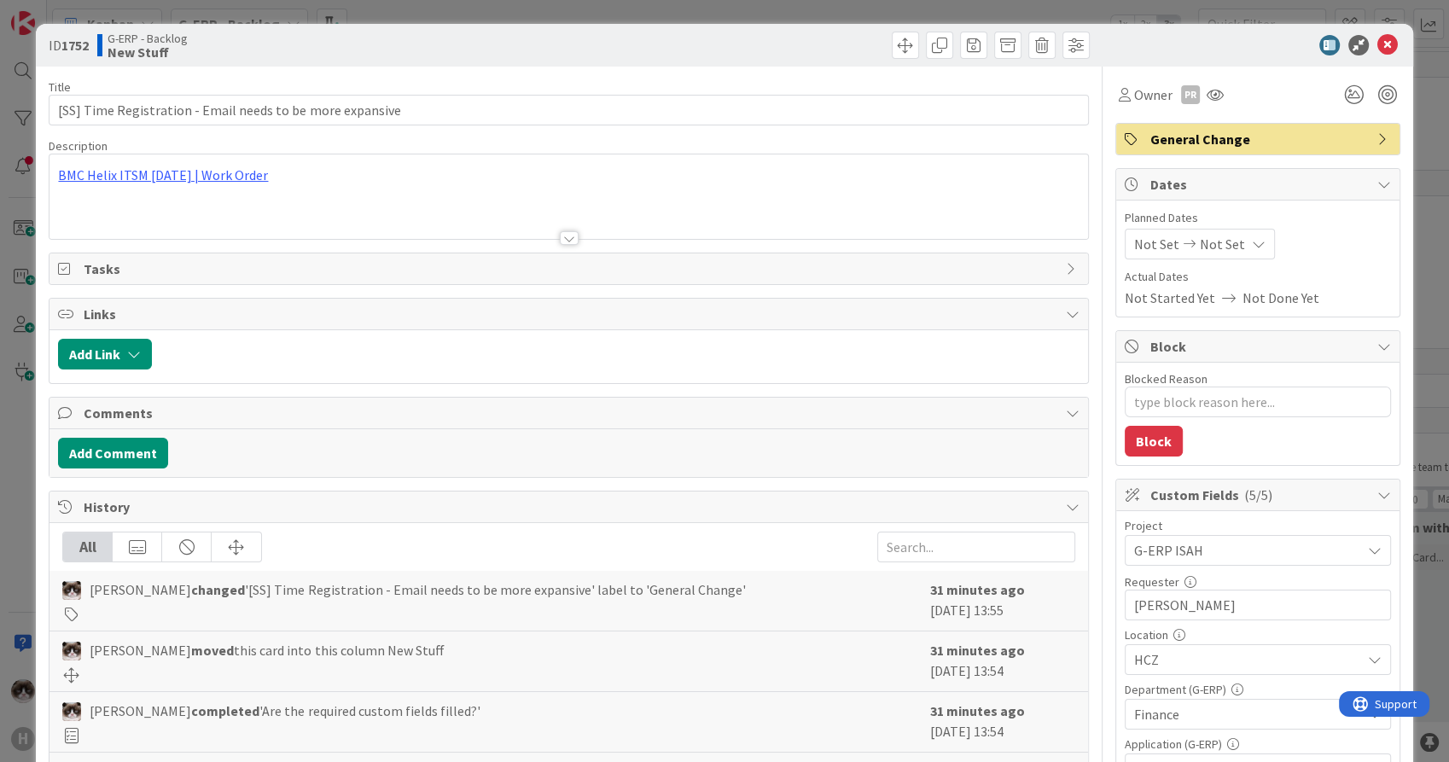
type textarea "x"
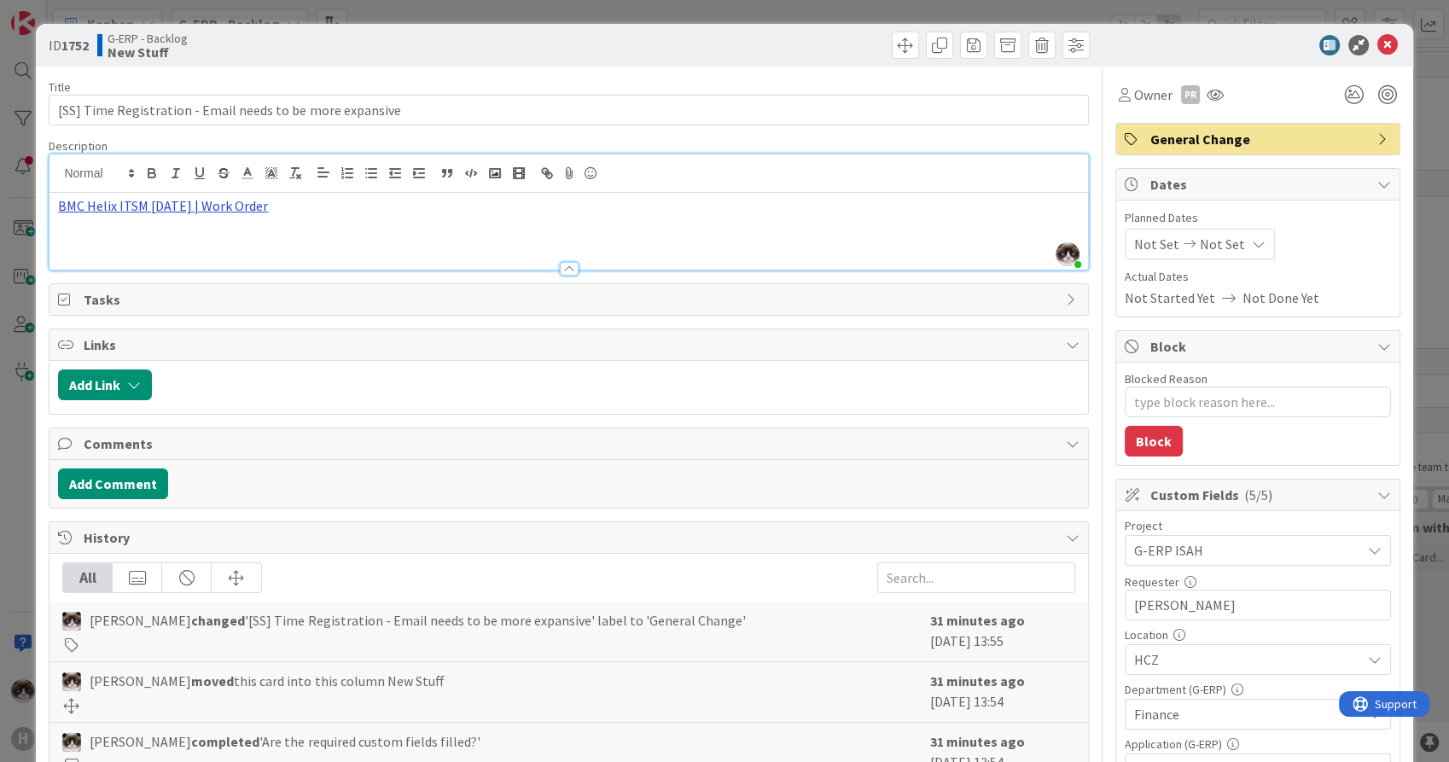
click at [129, 205] on link "BMC Helix ITSM [DATE] | Work Order" at bounding box center [163, 205] width 210 height 17
click at [156, 233] on link "[URL][PERSON_NAME][DOMAIN_NAME]" at bounding box center [152, 239] width 171 height 22
click at [1339, 94] on icon at bounding box center [1354, 94] width 31 height 31
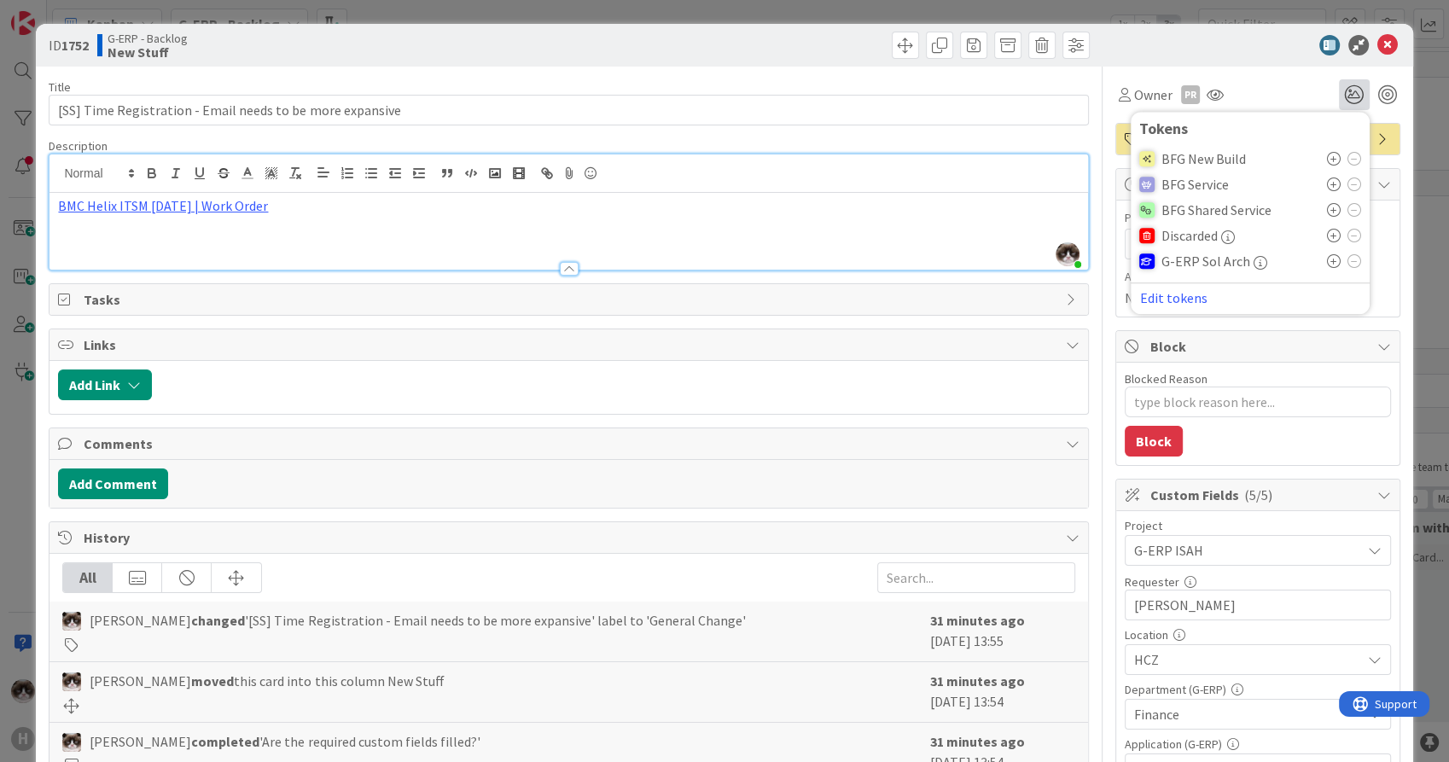
click at [1327, 210] on icon at bounding box center [1334, 210] width 14 height 14
click at [1378, 43] on icon at bounding box center [1388, 45] width 20 height 20
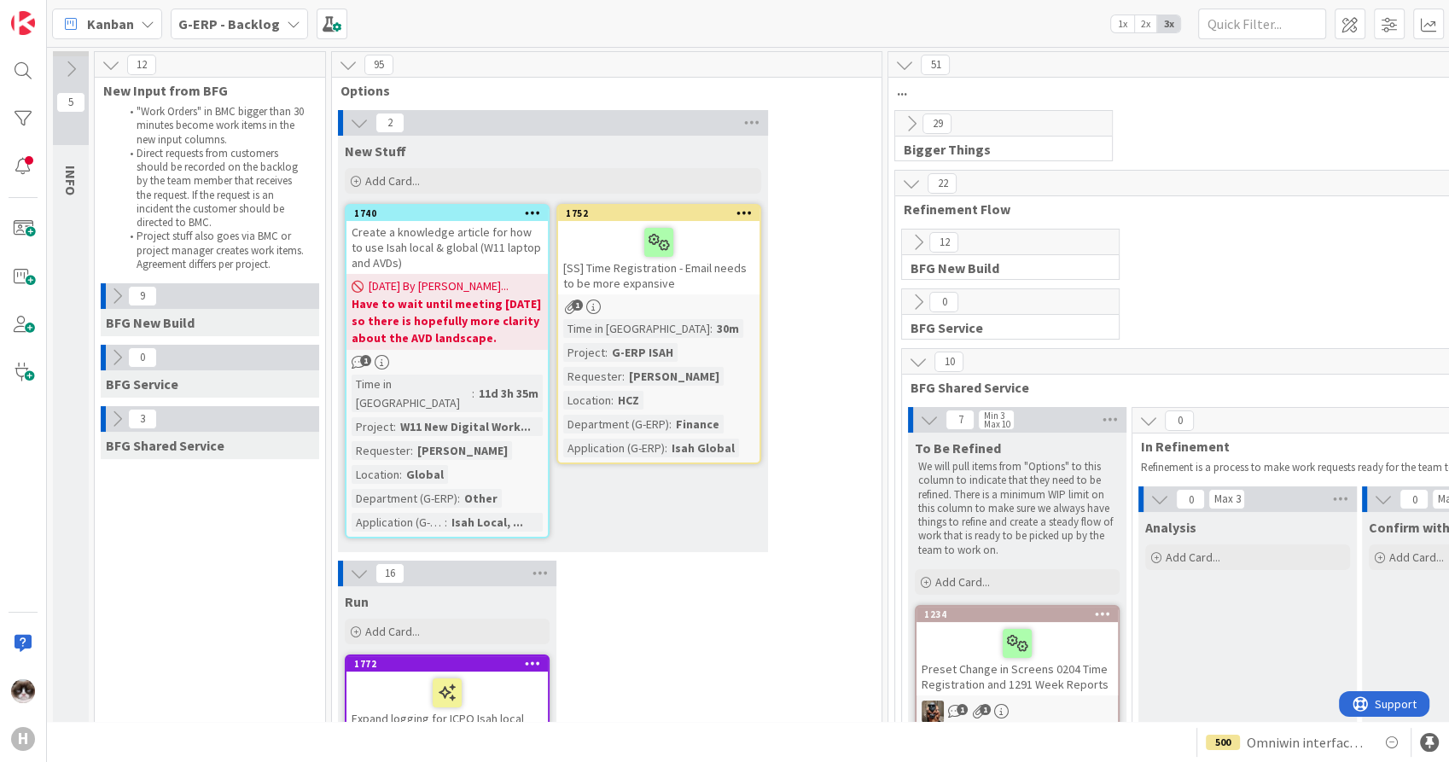
click at [751, 212] on icon at bounding box center [745, 213] width 16 height 12
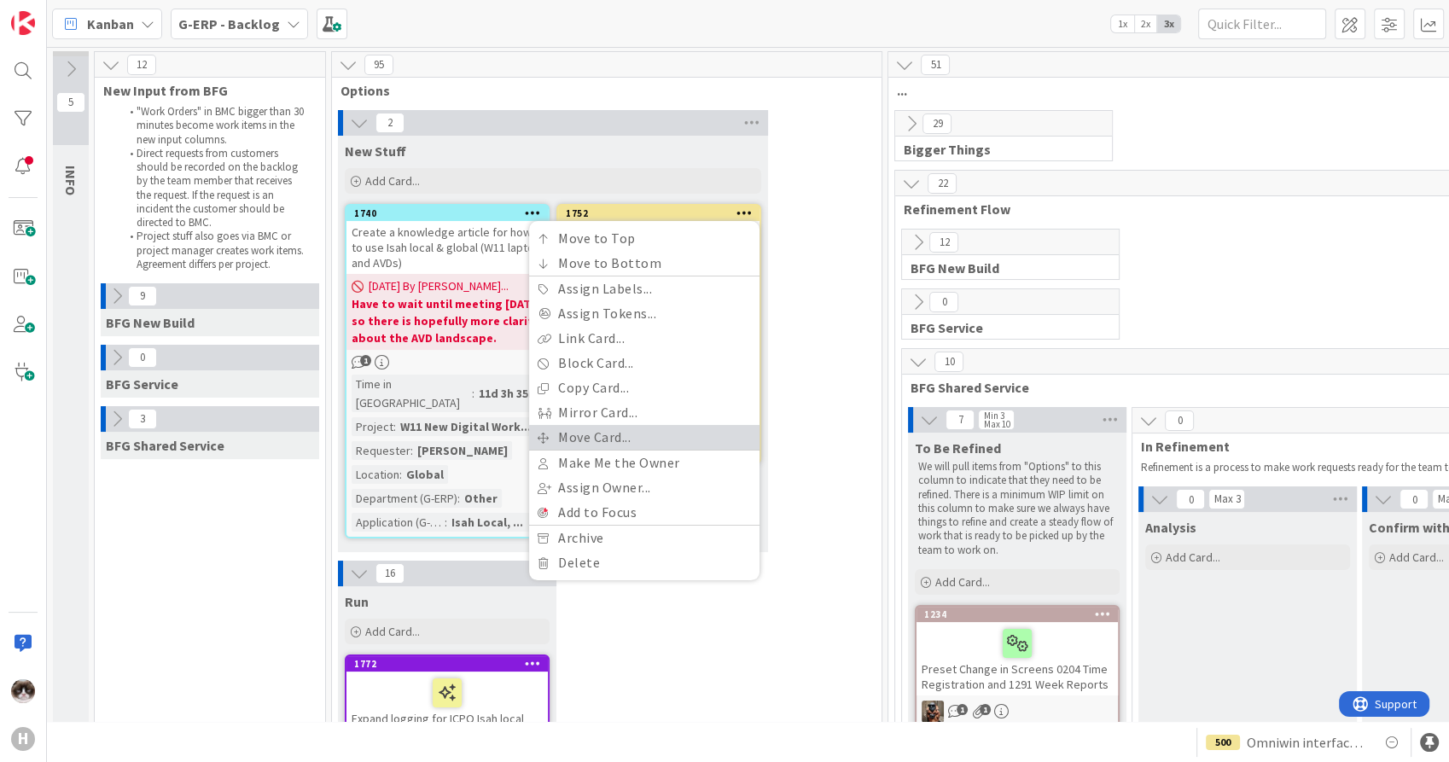
click at [669, 432] on link "Move Card..." at bounding box center [644, 437] width 230 height 25
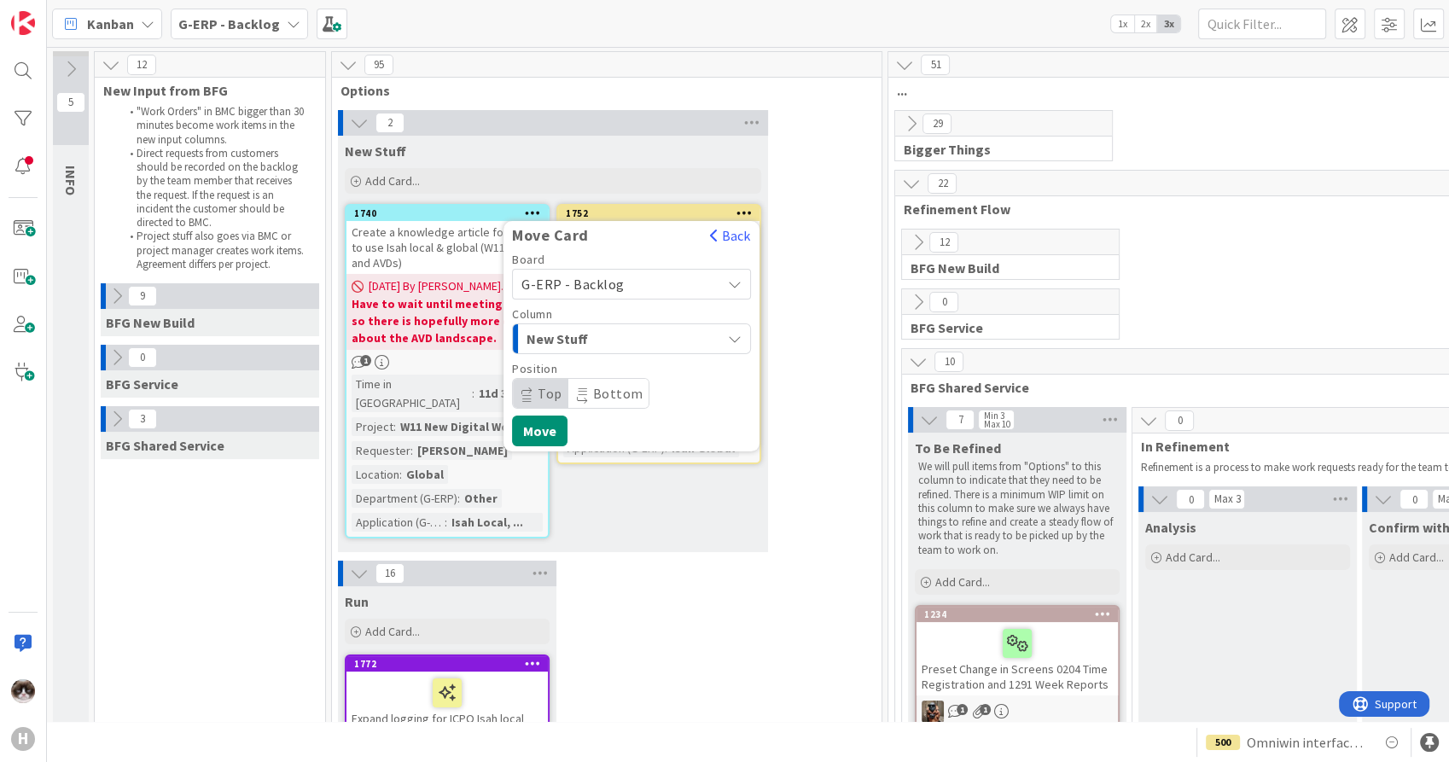
click at [675, 341] on div "New Stuff" at bounding box center [621, 338] width 199 height 27
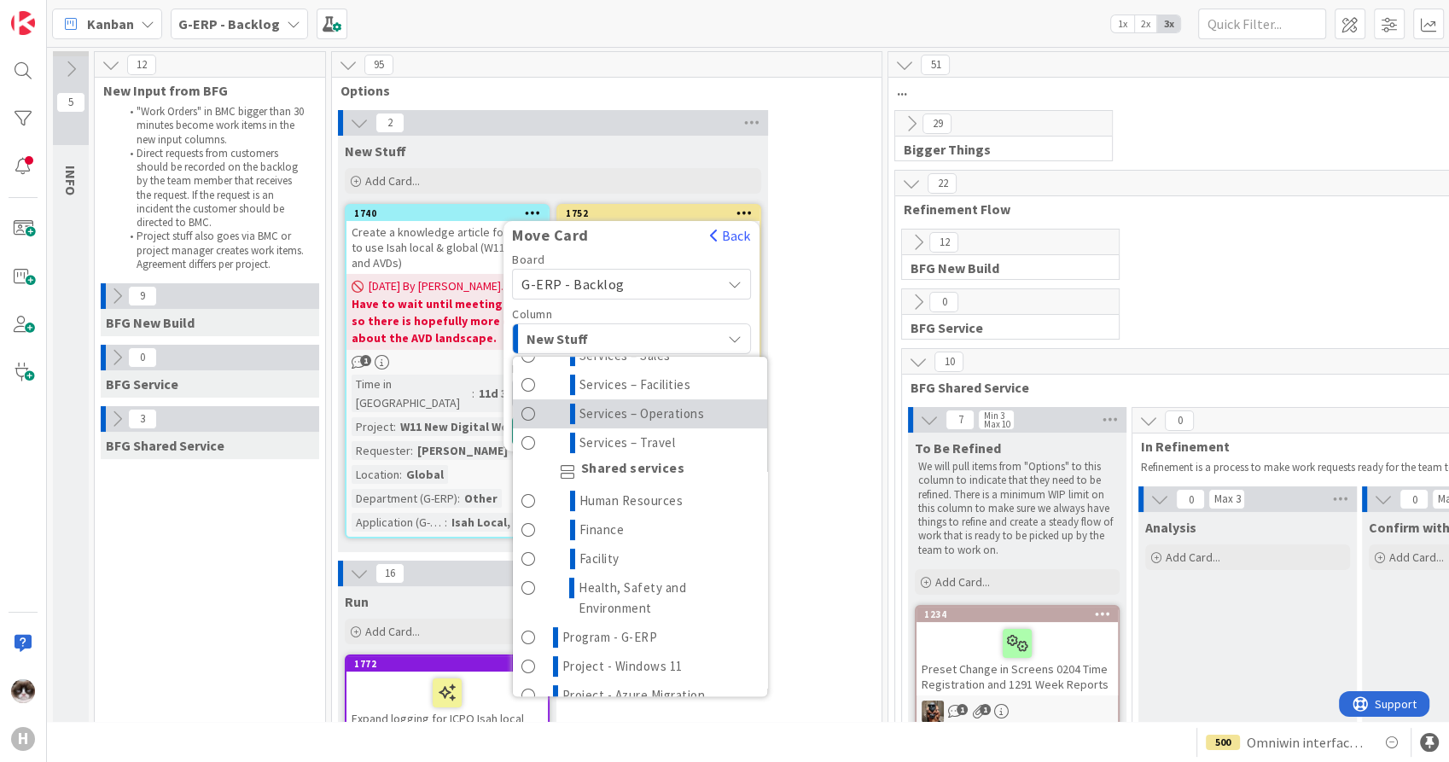
scroll to position [568, 0]
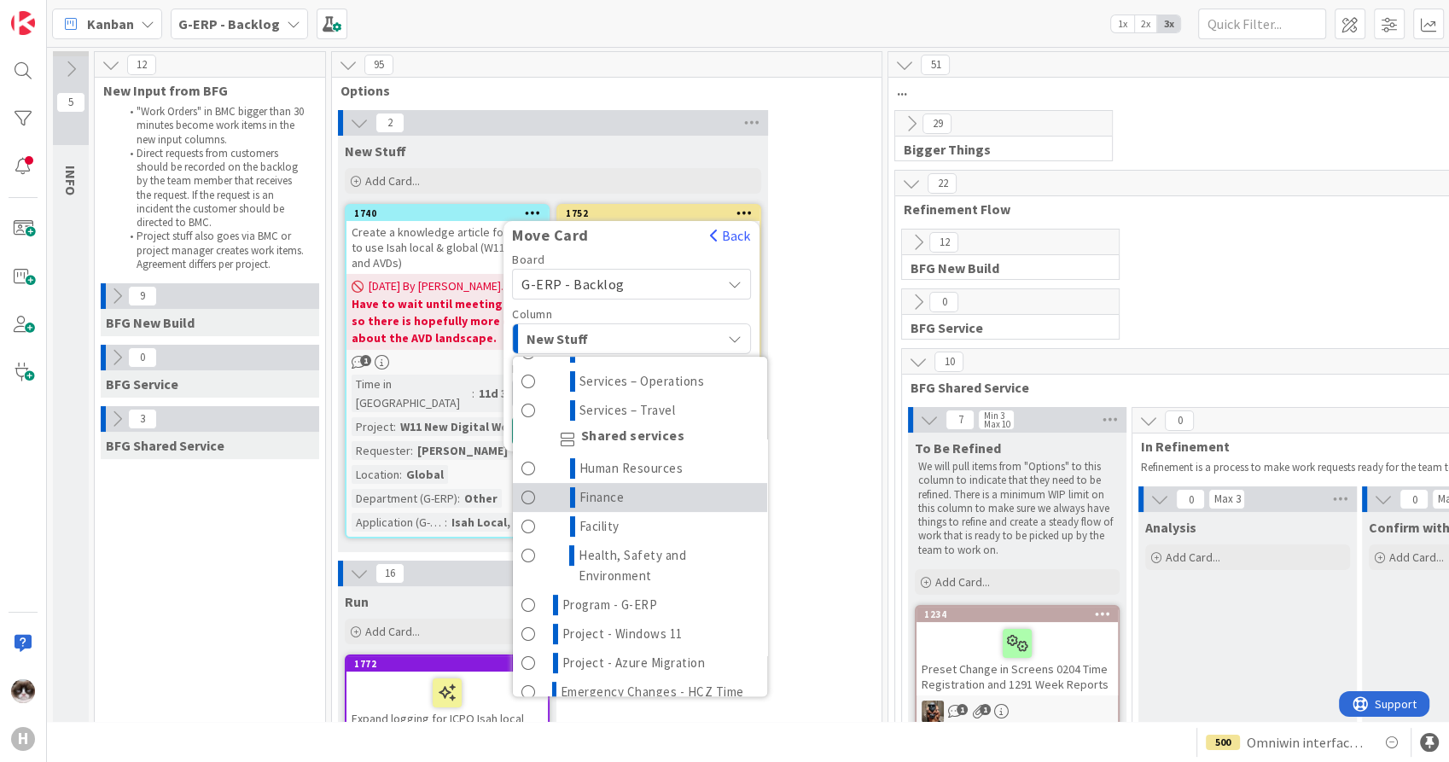
click at [656, 506] on link "Finance" at bounding box center [640, 497] width 254 height 29
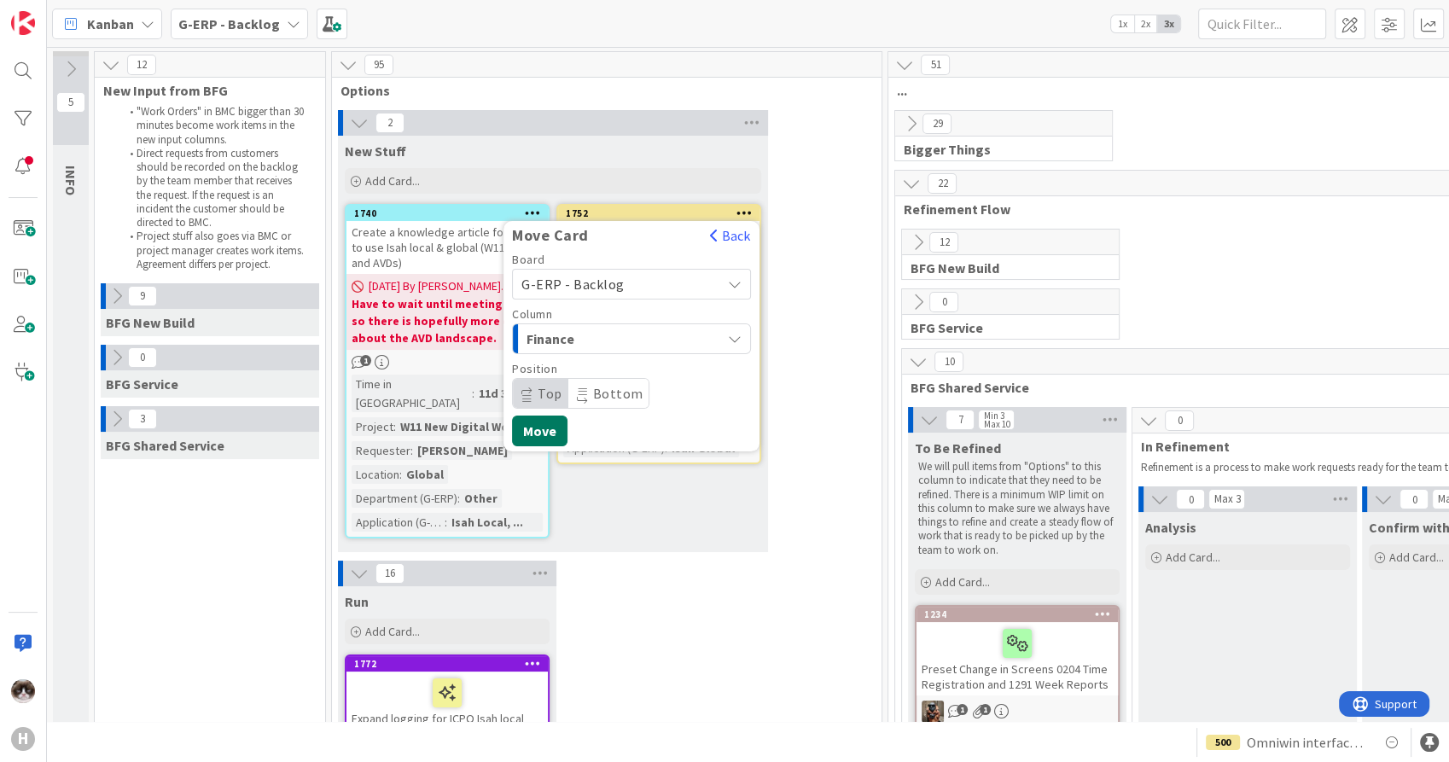
click at [560, 428] on button "Move" at bounding box center [539, 431] width 55 height 31
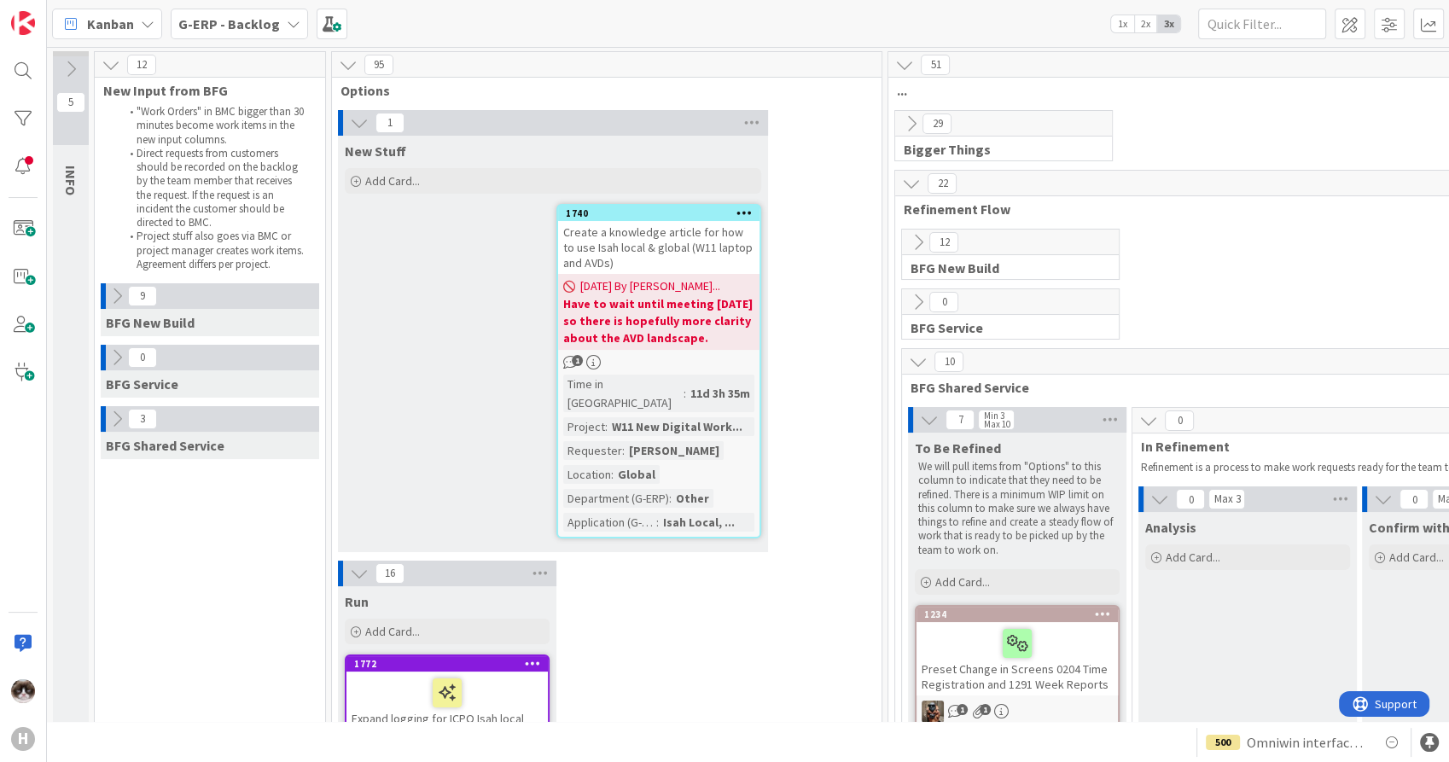
click at [117, 421] on icon at bounding box center [117, 419] width 19 height 19
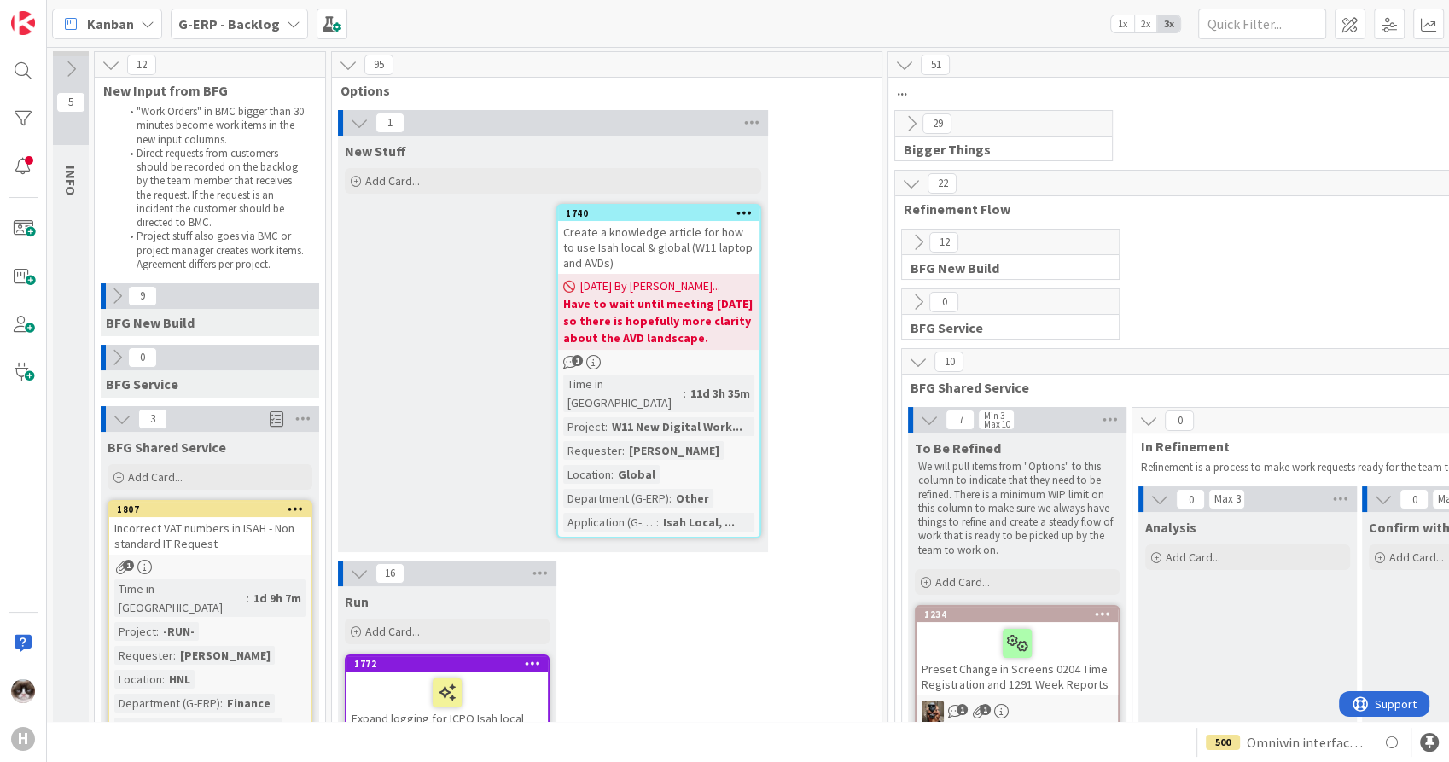
click at [114, 421] on icon at bounding box center [122, 419] width 19 height 19
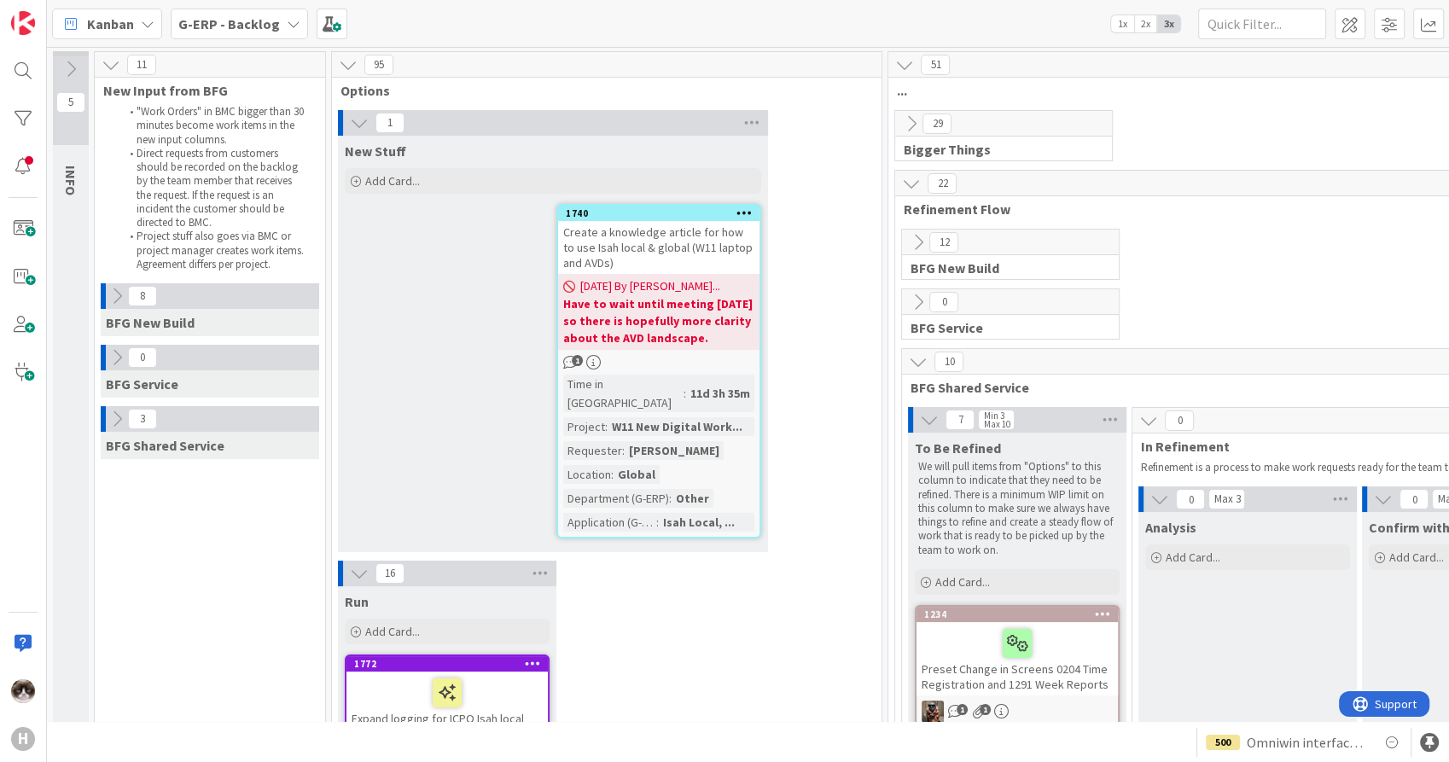
click at [255, 26] on b "G-ERP - Backlog" at bounding box center [229, 23] width 102 height 17
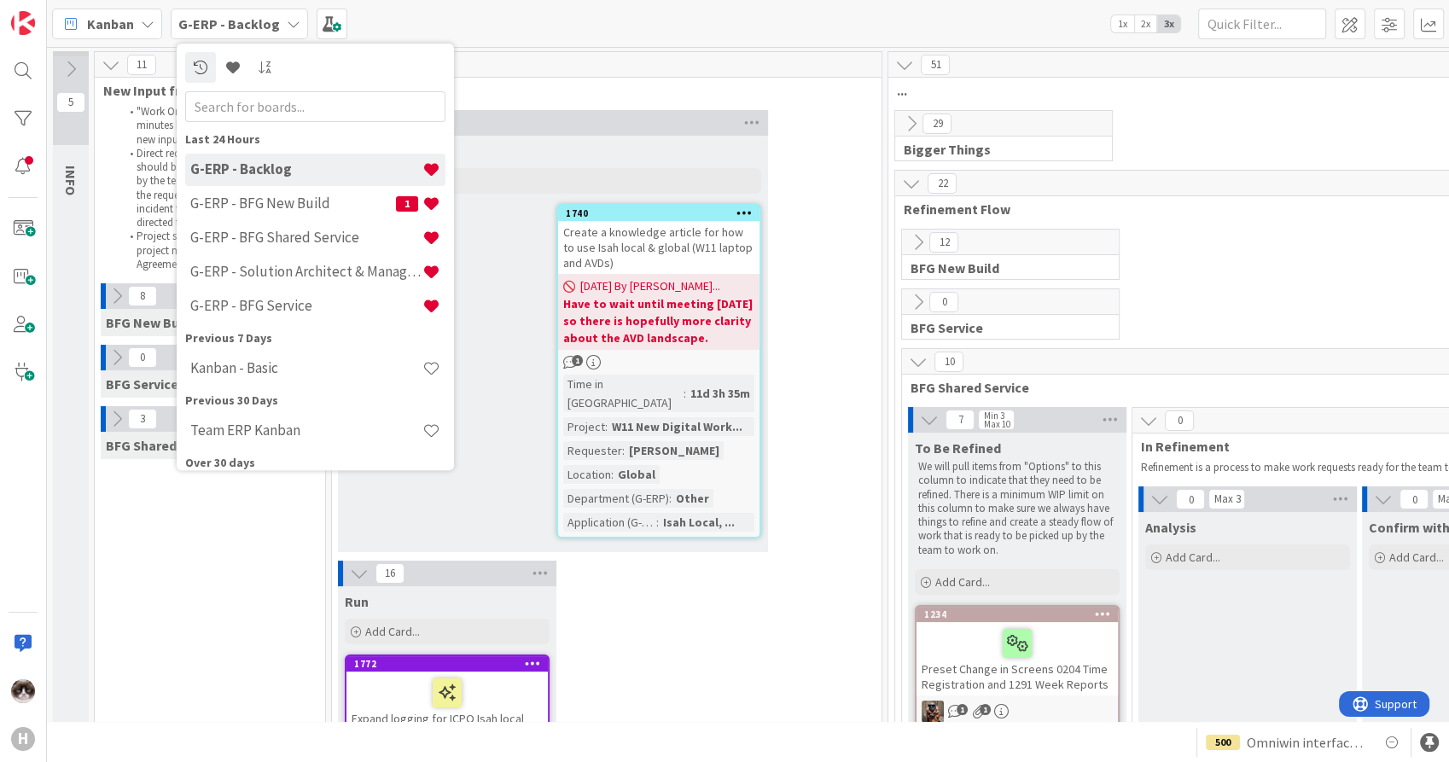
click at [584, 156] on div "New Stuff" at bounding box center [553, 151] width 417 height 17
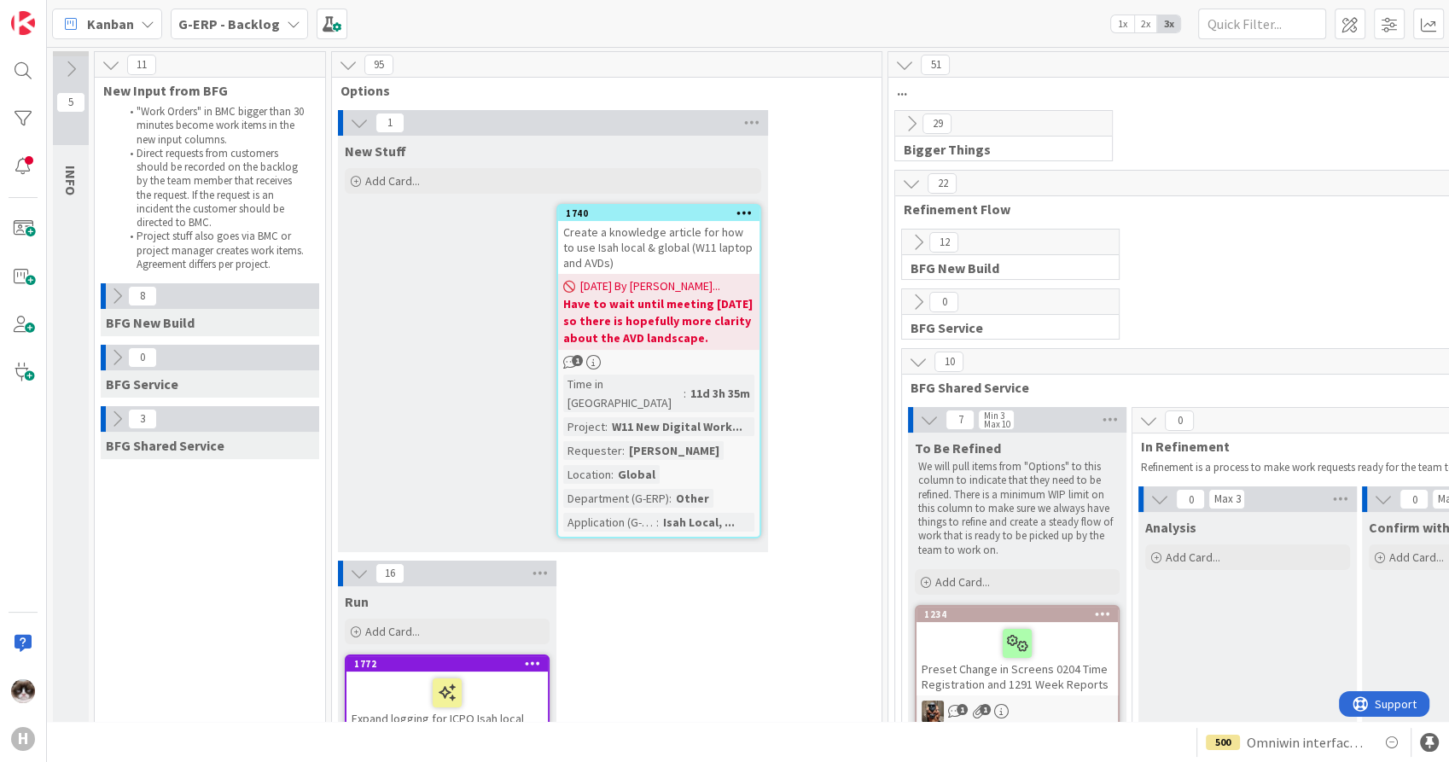
click at [356, 127] on icon at bounding box center [359, 123] width 19 height 19
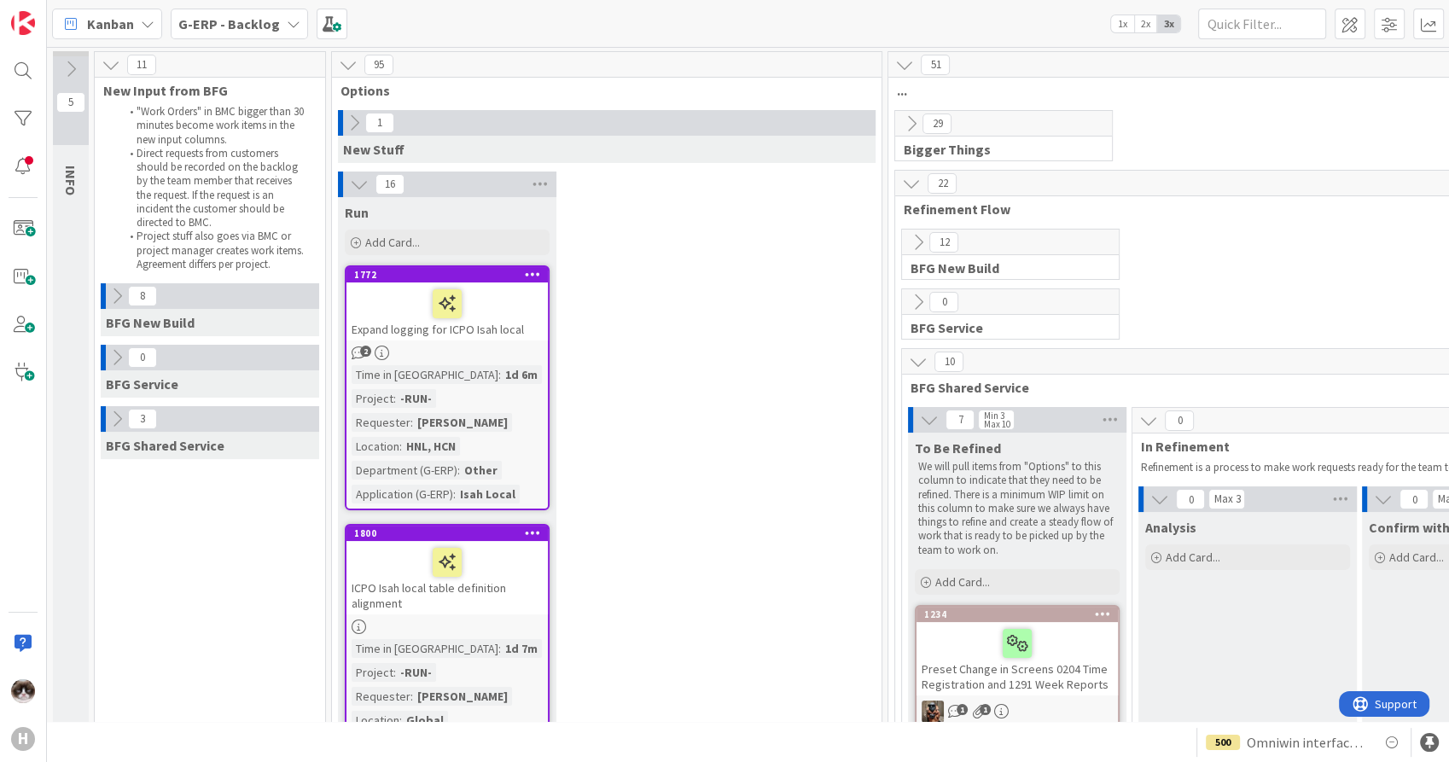
click at [902, 125] on icon at bounding box center [911, 123] width 19 height 19
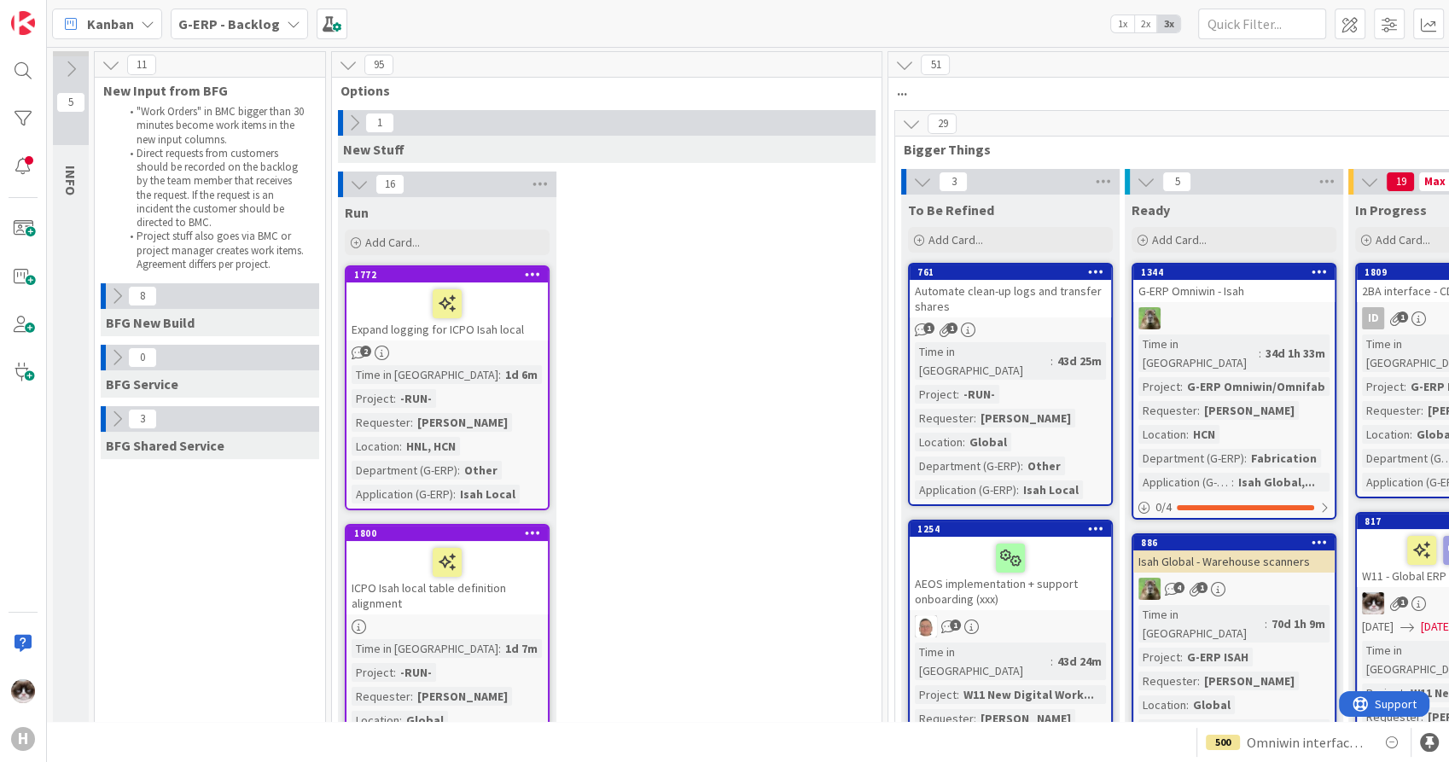
click at [902, 125] on icon at bounding box center [911, 123] width 19 height 19
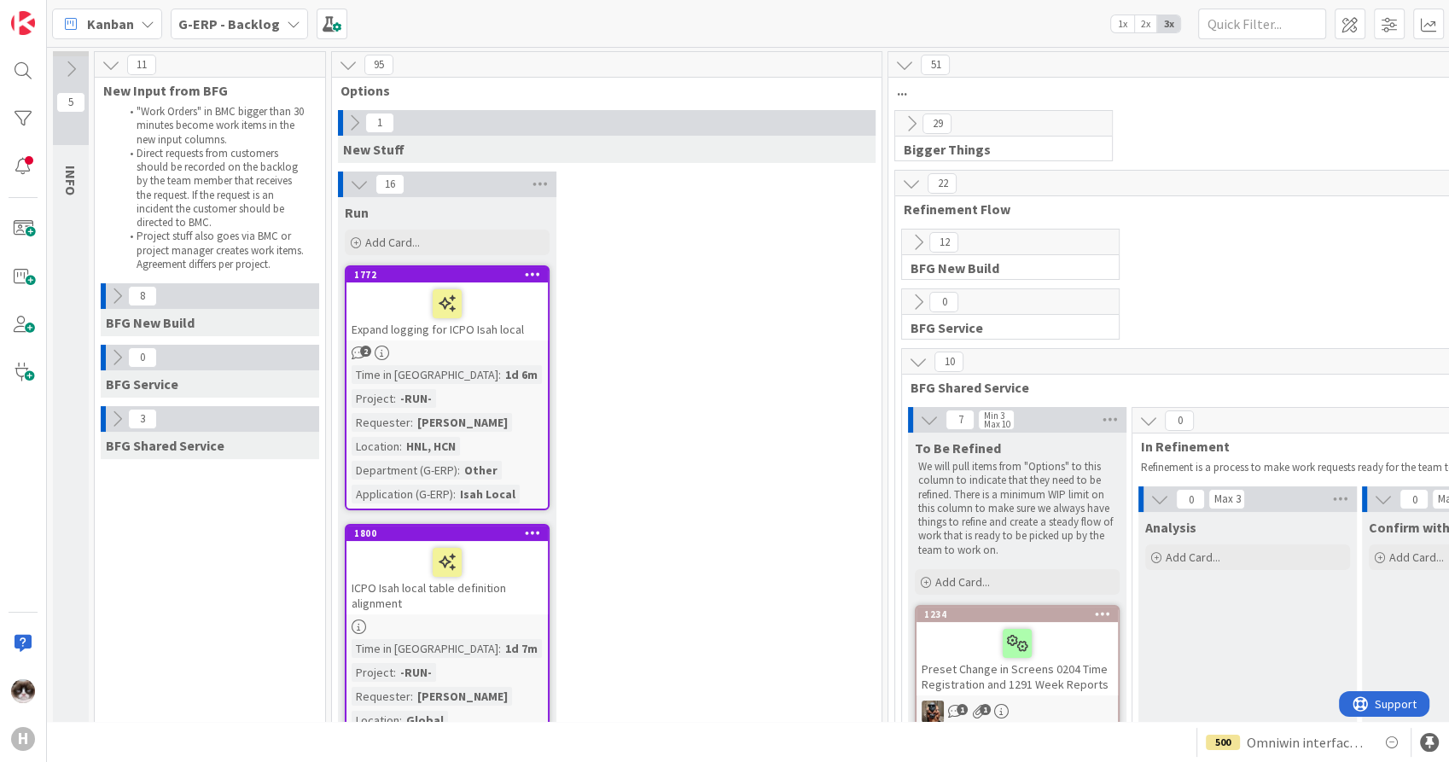
click at [911, 182] on icon at bounding box center [911, 183] width 19 height 19
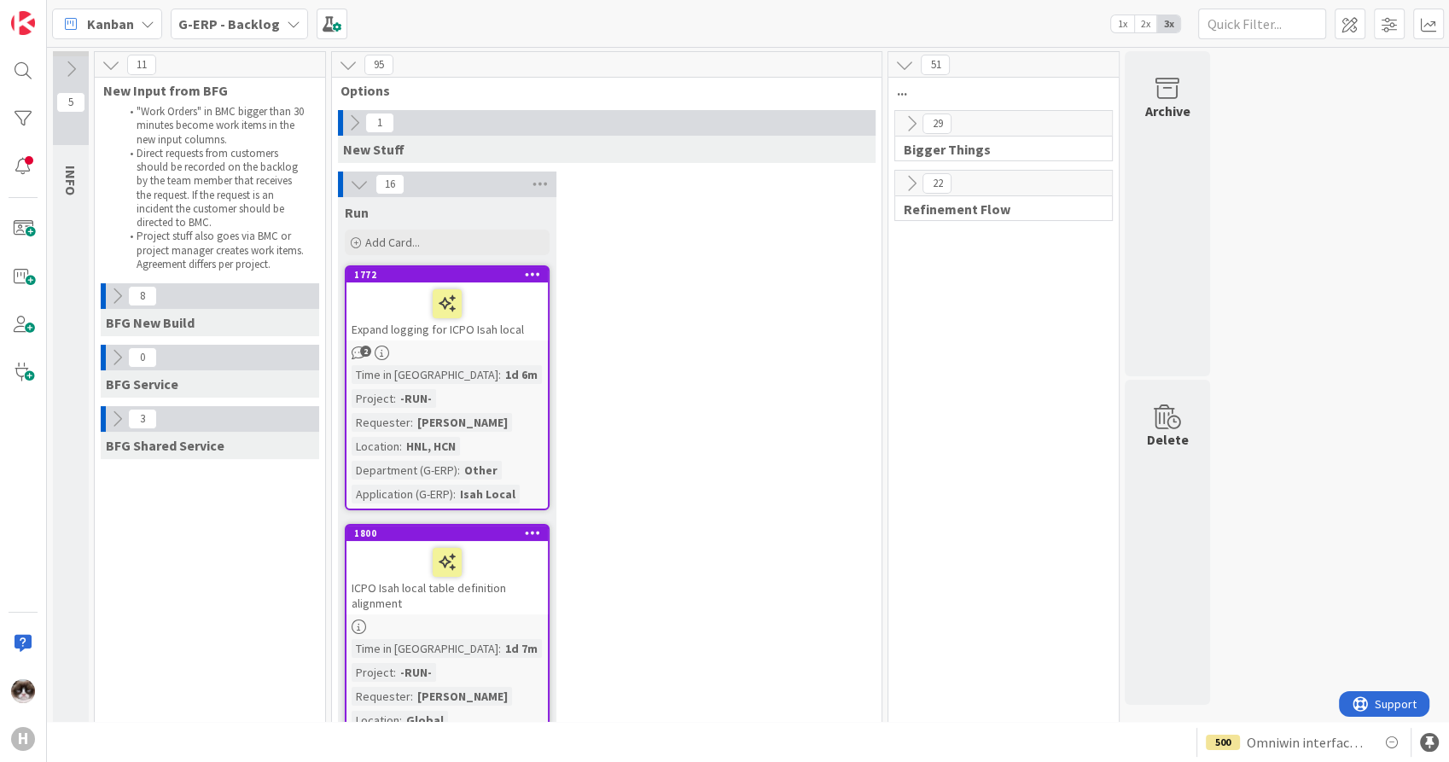
click at [359, 184] on icon at bounding box center [359, 184] width 19 height 19
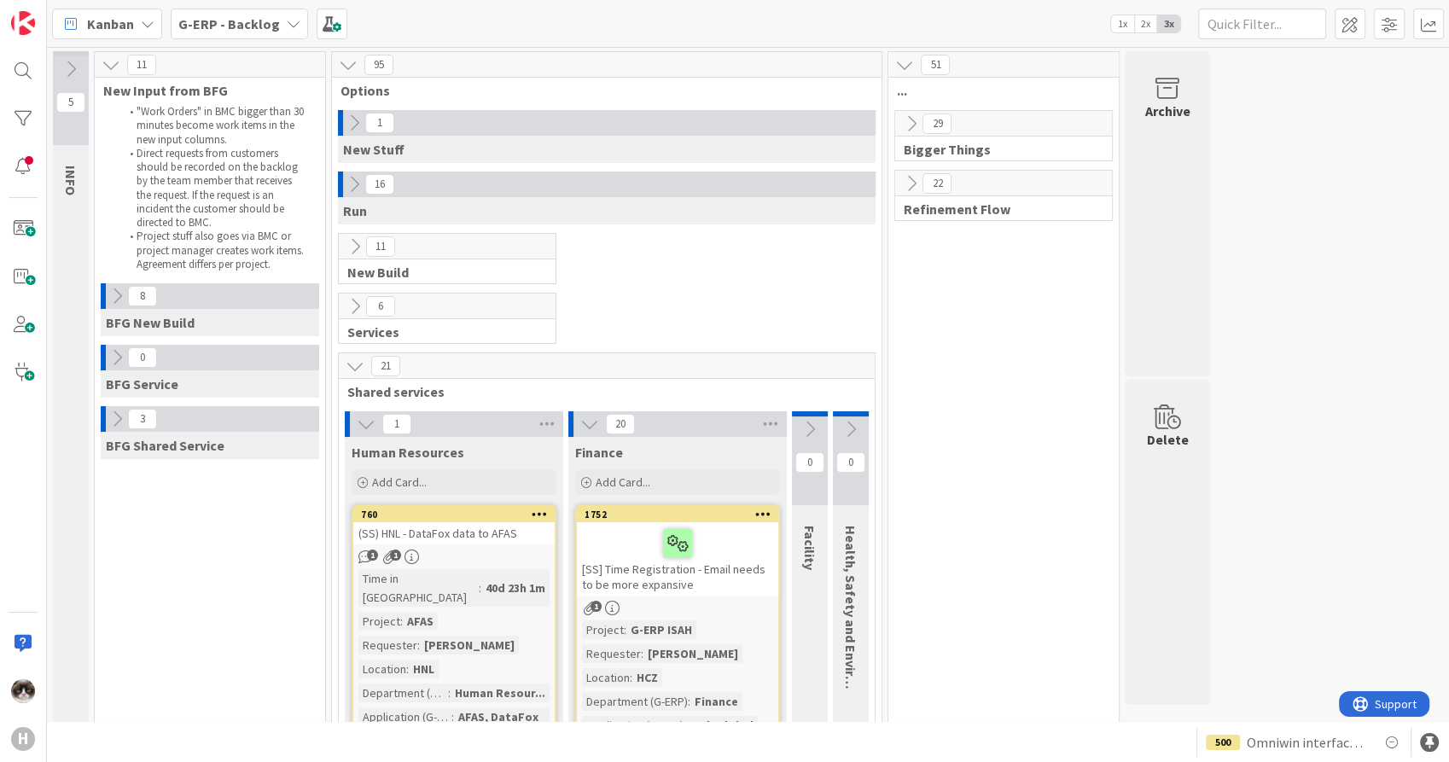
click at [361, 361] on icon at bounding box center [355, 366] width 19 height 19
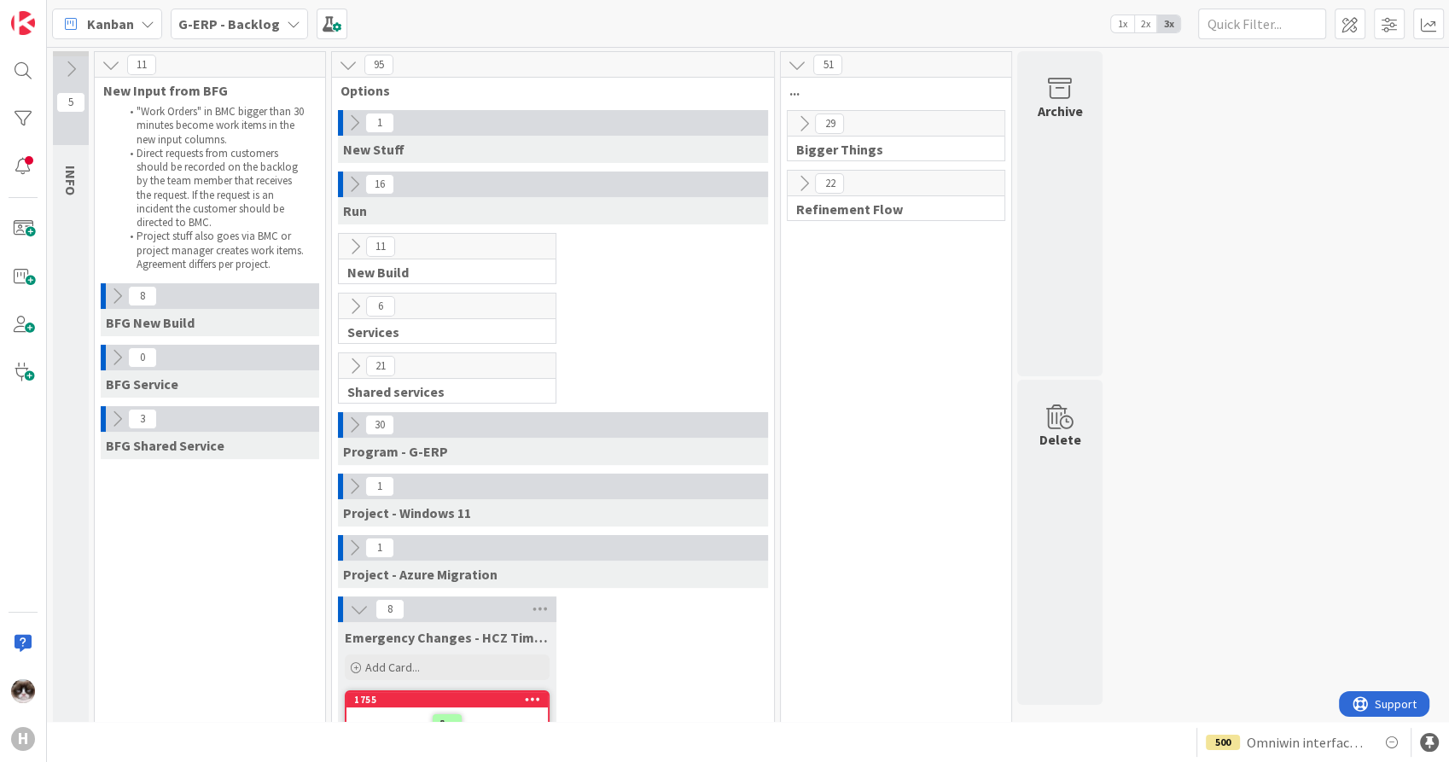
click at [361, 610] on icon at bounding box center [359, 609] width 19 height 19
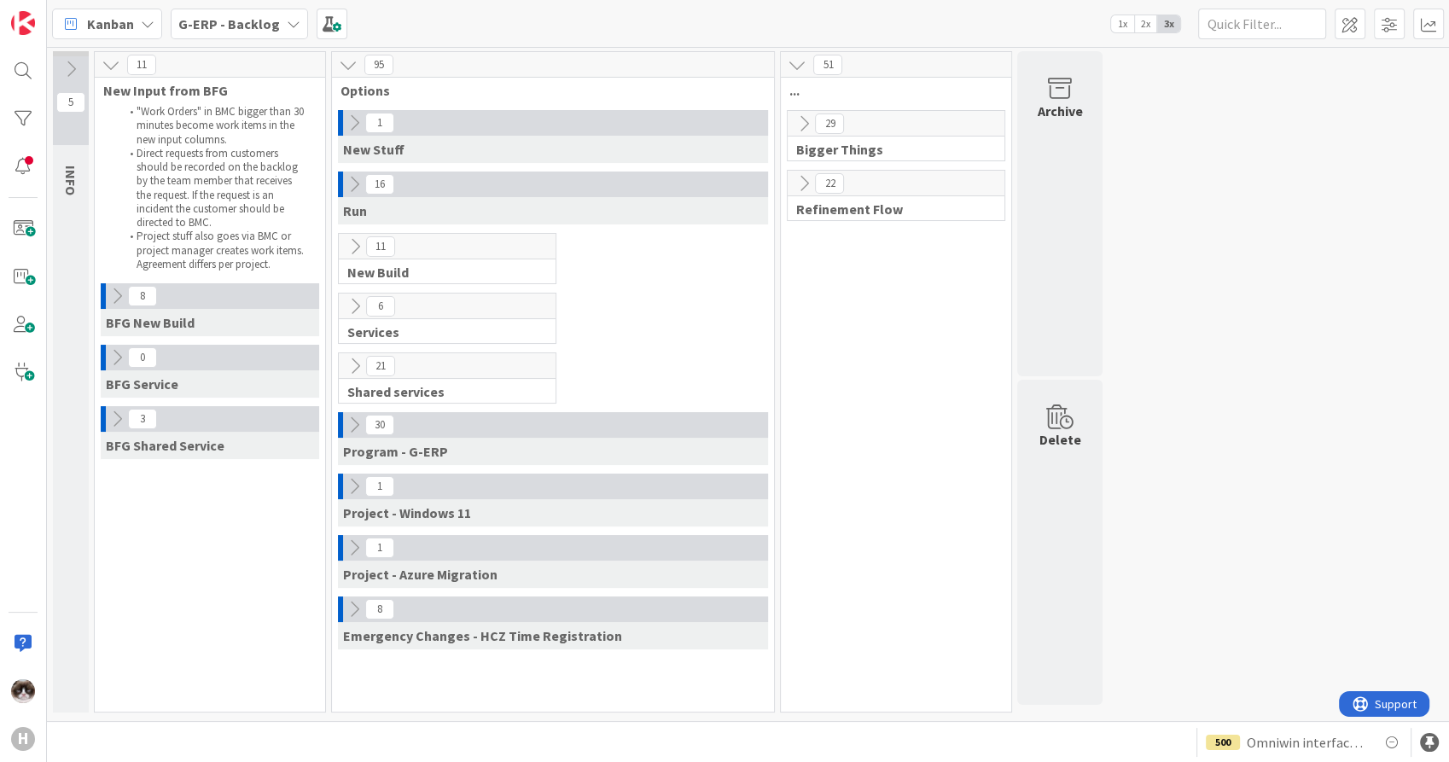
click at [795, 178] on icon at bounding box center [804, 183] width 19 height 19
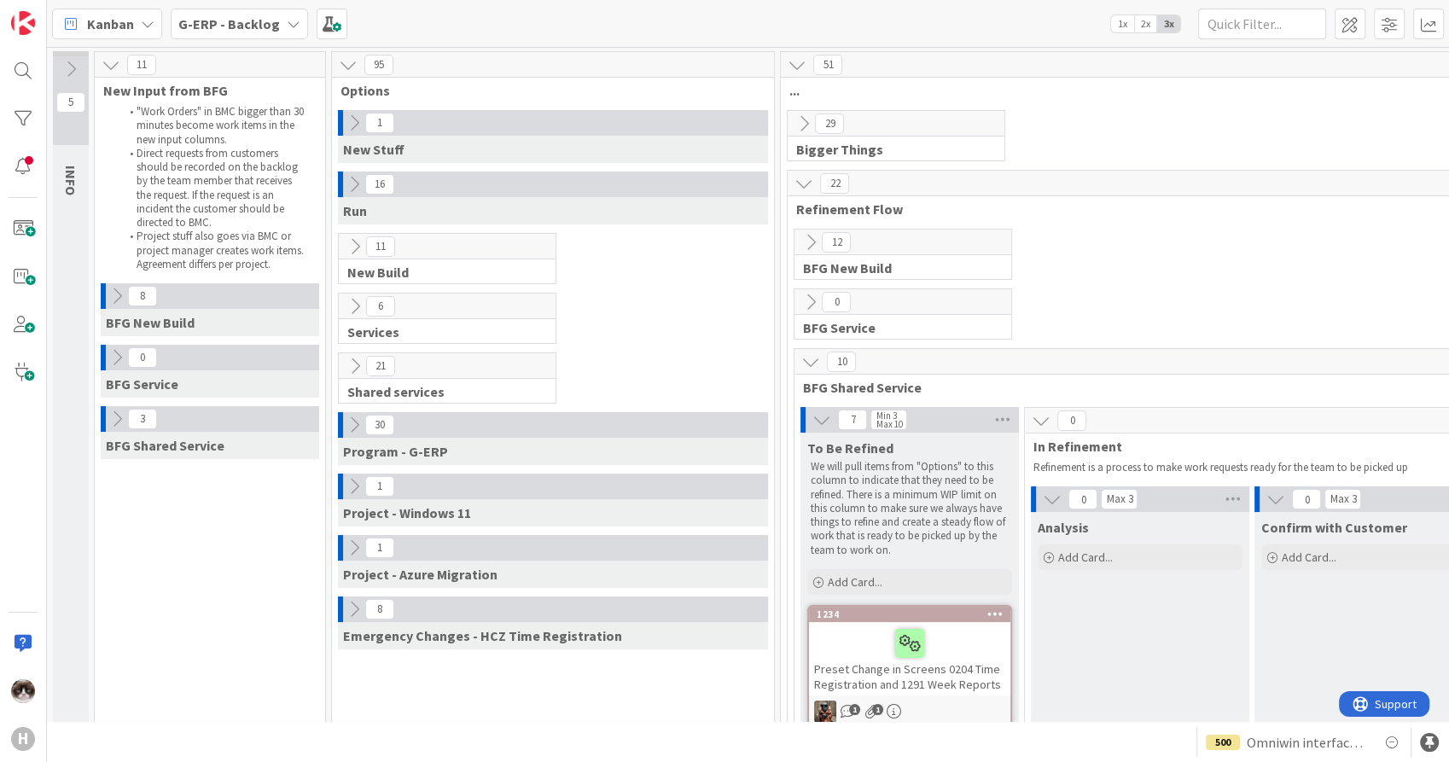
click at [806, 374] on div "10 BFG Shared Service" at bounding box center [1252, 374] width 915 height 50
click at [807, 363] on icon at bounding box center [810, 361] width 19 height 19
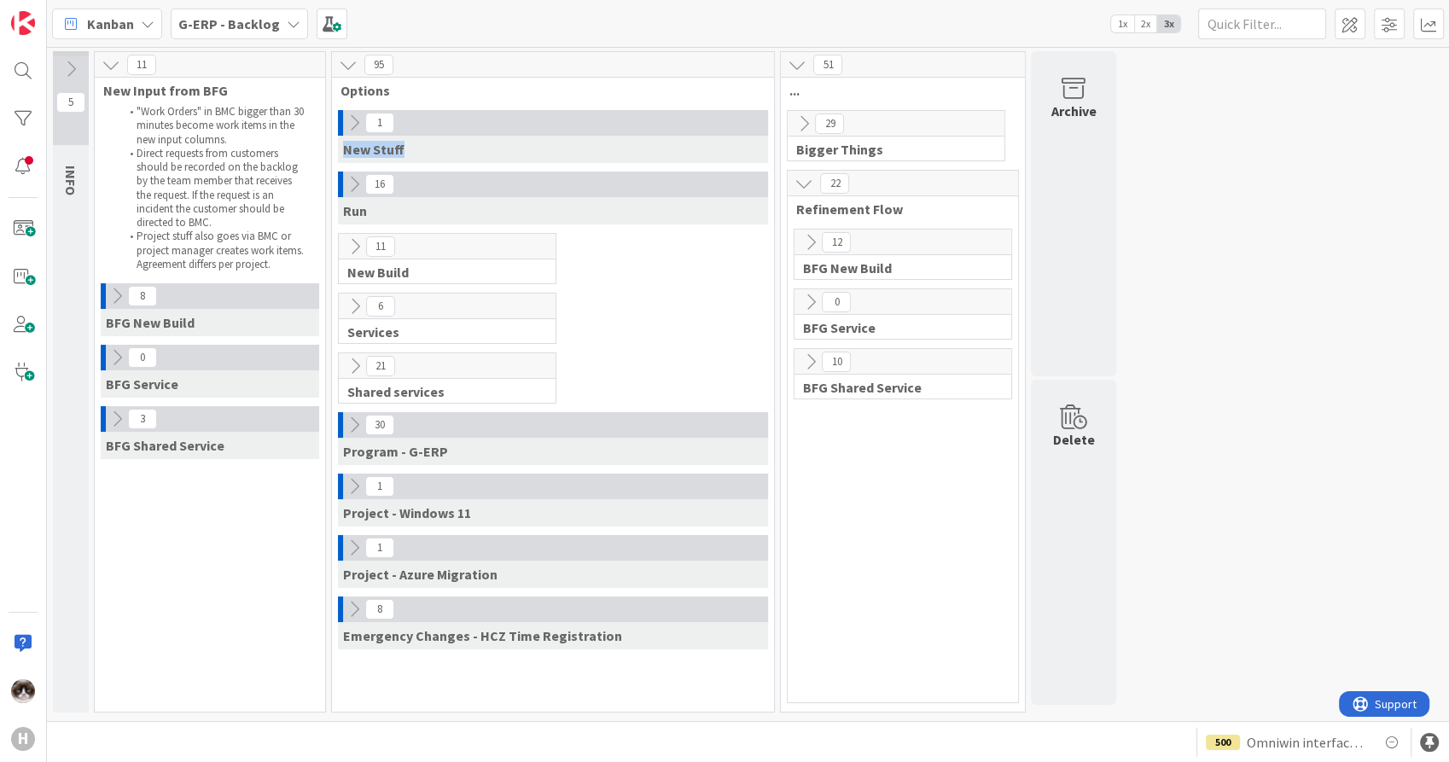
drag, startPoint x: 343, startPoint y: 148, endPoint x: 406, endPoint y: 148, distance: 63.2
click at [406, 148] on div "New Stuff" at bounding box center [553, 149] width 430 height 27
click at [357, 248] on icon at bounding box center [355, 246] width 19 height 19
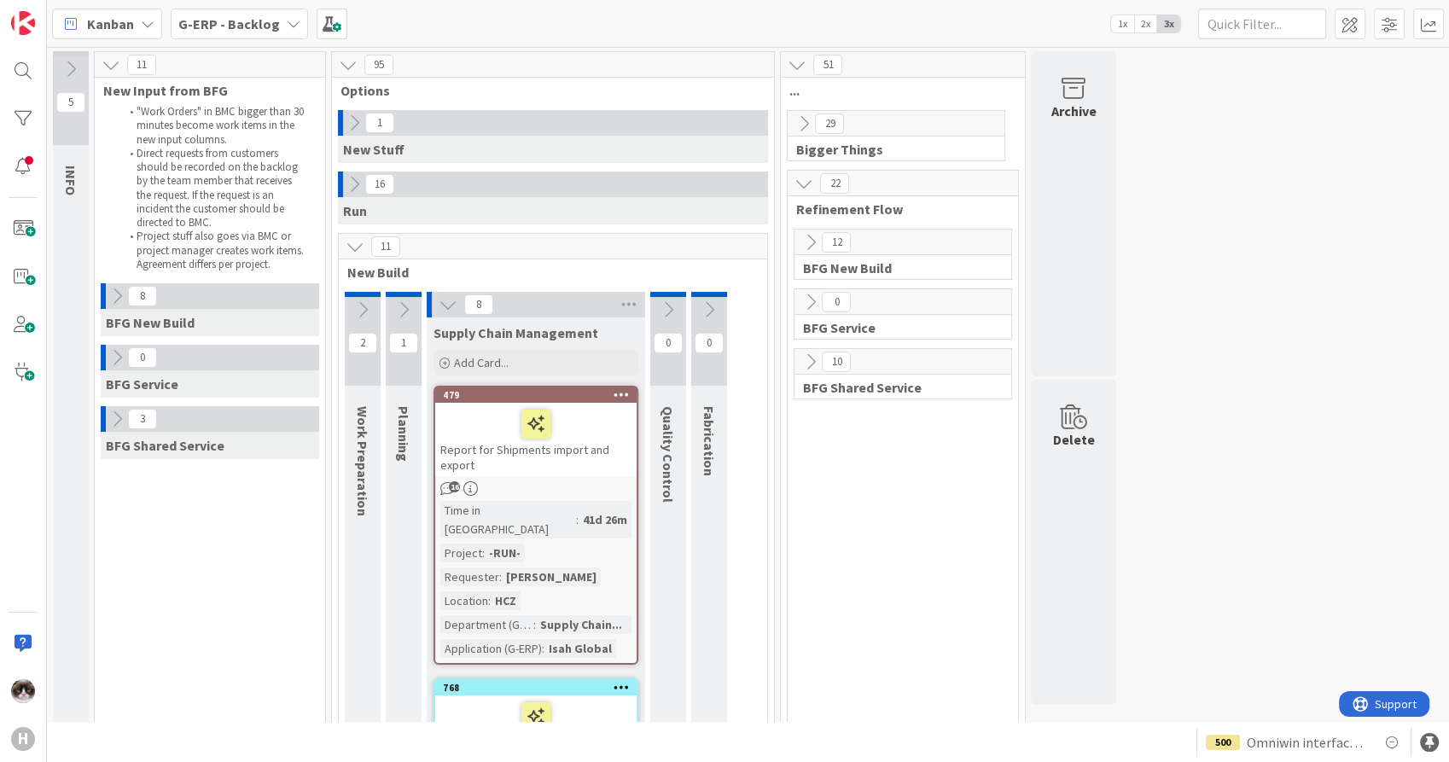
click at [434, 307] on div "8" at bounding box center [536, 305] width 218 height 26
click at [440, 305] on icon at bounding box center [448, 304] width 19 height 19
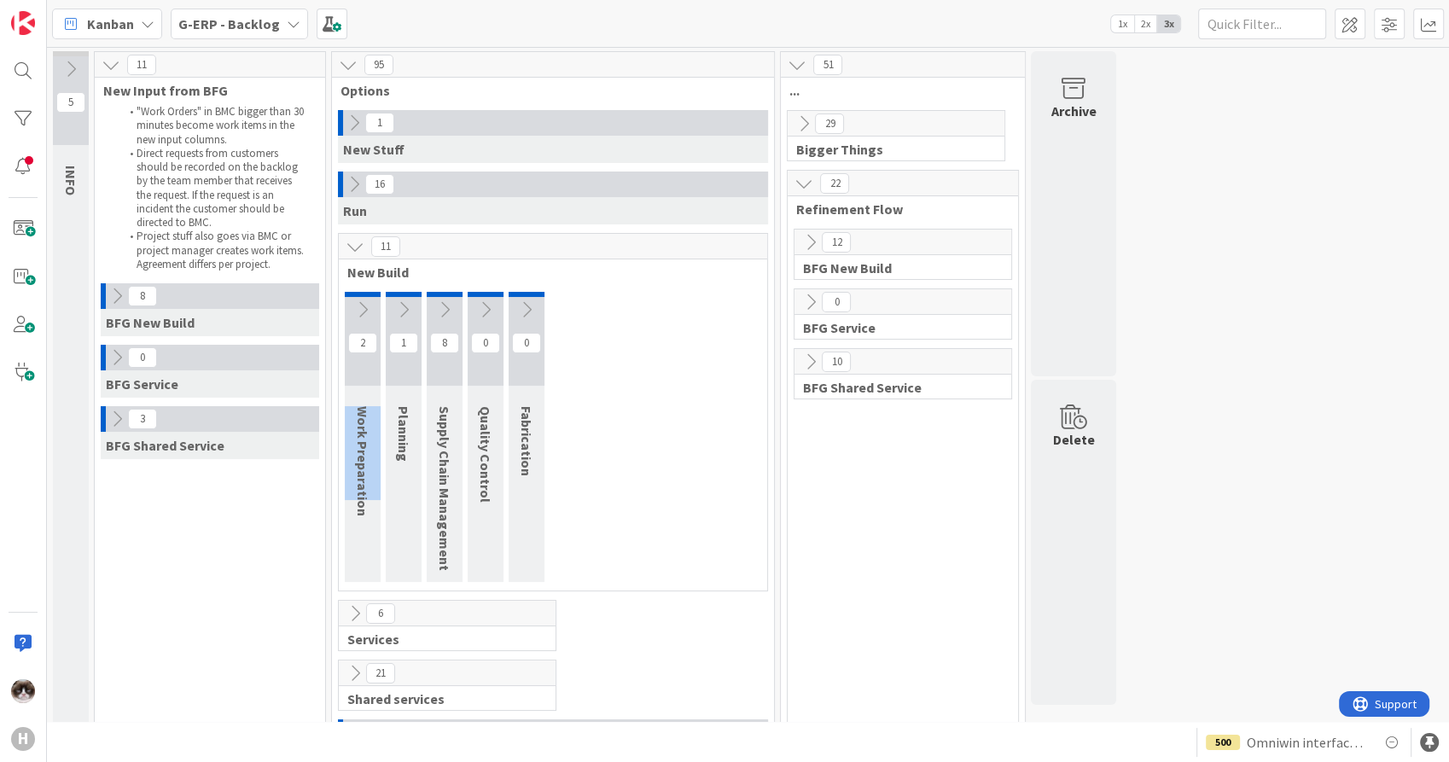
drag, startPoint x: 355, startPoint y: 404, endPoint x: 357, endPoint y: 496, distance: 92.2
click at [357, 496] on div "Work Preparation" at bounding box center [365, 461] width 41 height 127
drag, startPoint x: 357, startPoint y: 496, endPoint x: 402, endPoint y: 524, distance: 53.3
click at [402, 524] on div "1 Planning" at bounding box center [404, 437] width 36 height 290
drag, startPoint x: 447, startPoint y: 473, endPoint x: 443, endPoint y: 505, distance: 32.7
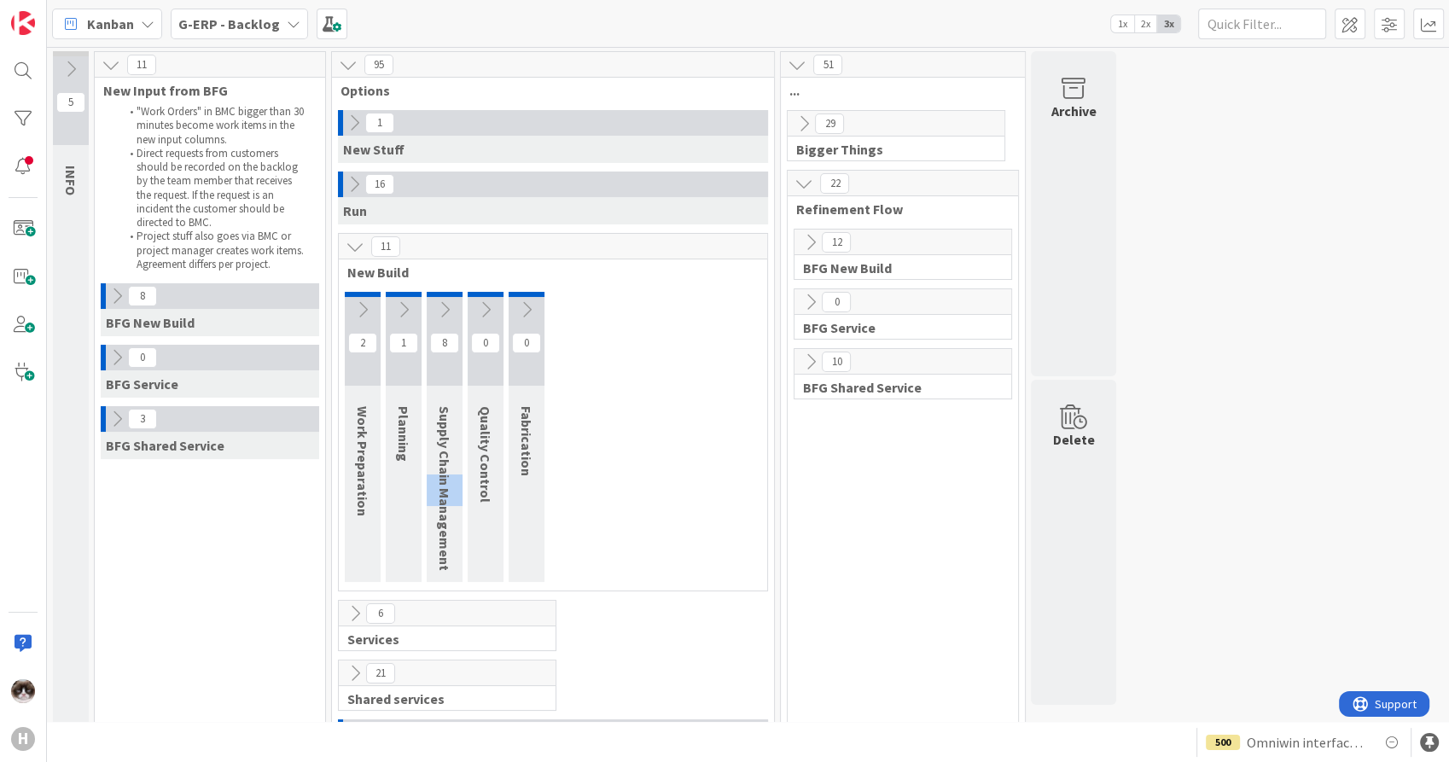
click at [443, 505] on span "Supply Chain Management" at bounding box center [444, 488] width 17 height 165
drag, startPoint x: 443, startPoint y: 505, endPoint x: 628, endPoint y: 533, distance: 187.3
click at [635, 543] on div "2 Work Preparation 1 Planning 8 Supply Chain Management 0 Quality Control 0 Fab…" at bounding box center [553, 441] width 422 height 299
click at [524, 301] on icon at bounding box center [526, 309] width 19 height 19
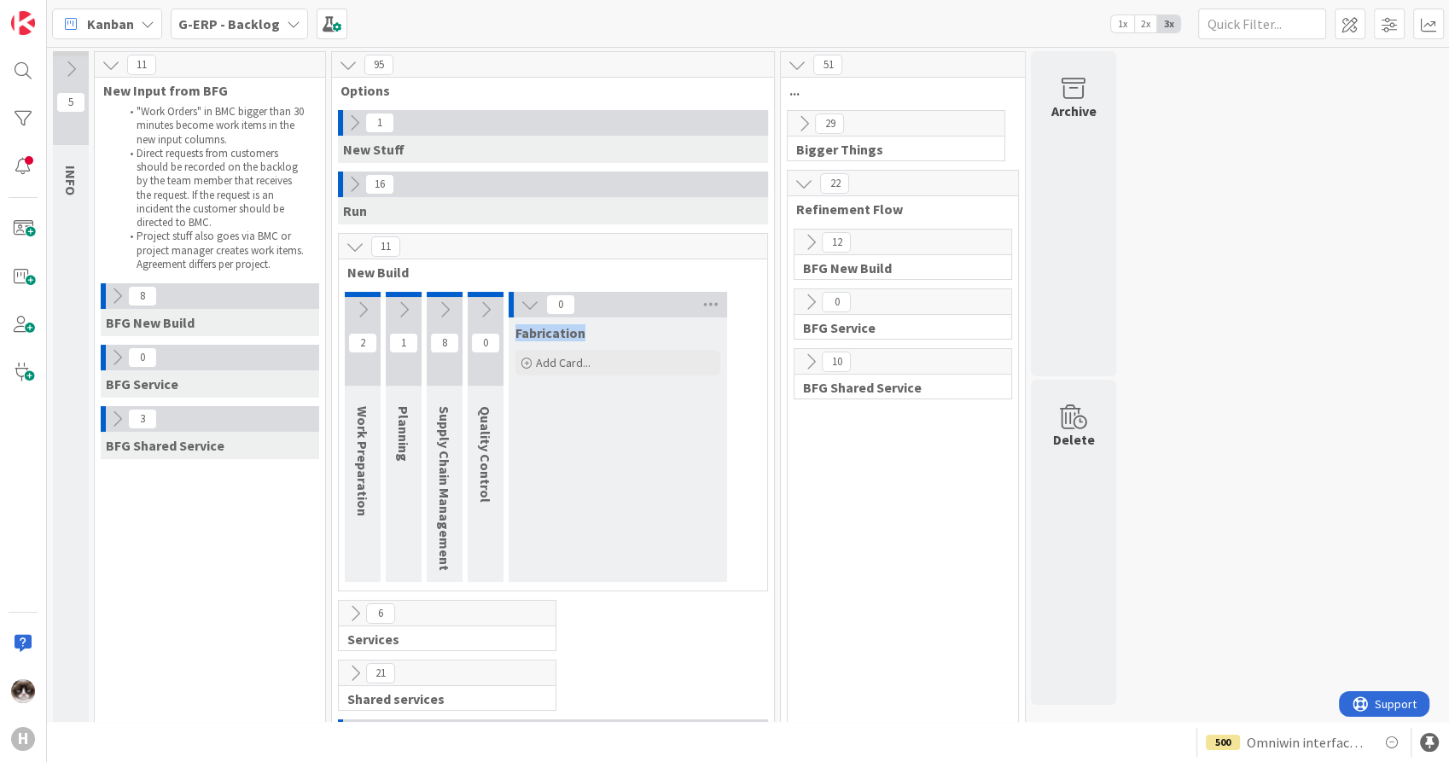
drag, startPoint x: 514, startPoint y: 338, endPoint x: 592, endPoint y: 330, distance: 78.9
click at [592, 330] on div "Fabrication" at bounding box center [618, 330] width 218 height 24
drag, startPoint x: 592, startPoint y: 330, endPoint x: 518, endPoint y: 306, distance: 78.3
click at [519, 306] on button at bounding box center [530, 305] width 22 height 22
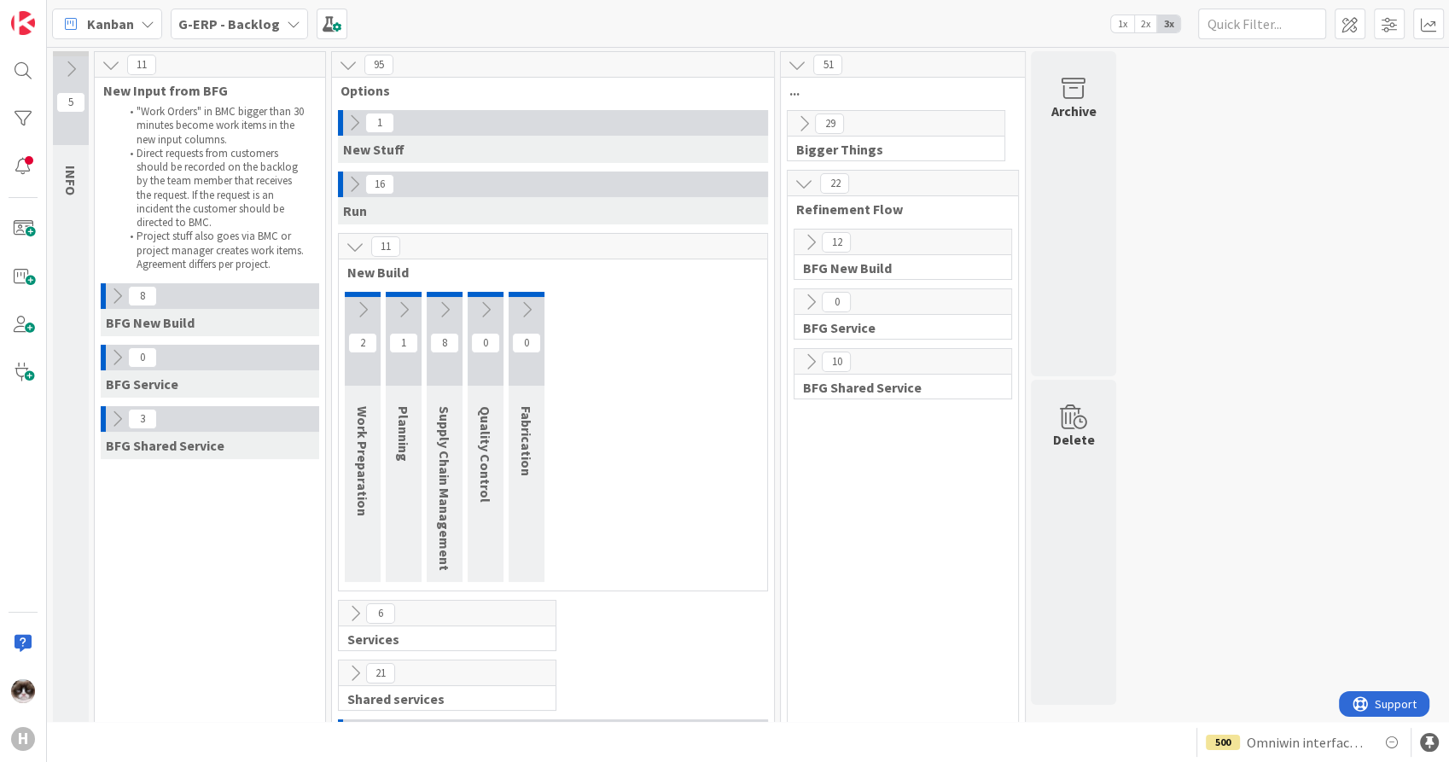
click at [446, 304] on icon at bounding box center [444, 309] width 19 height 19
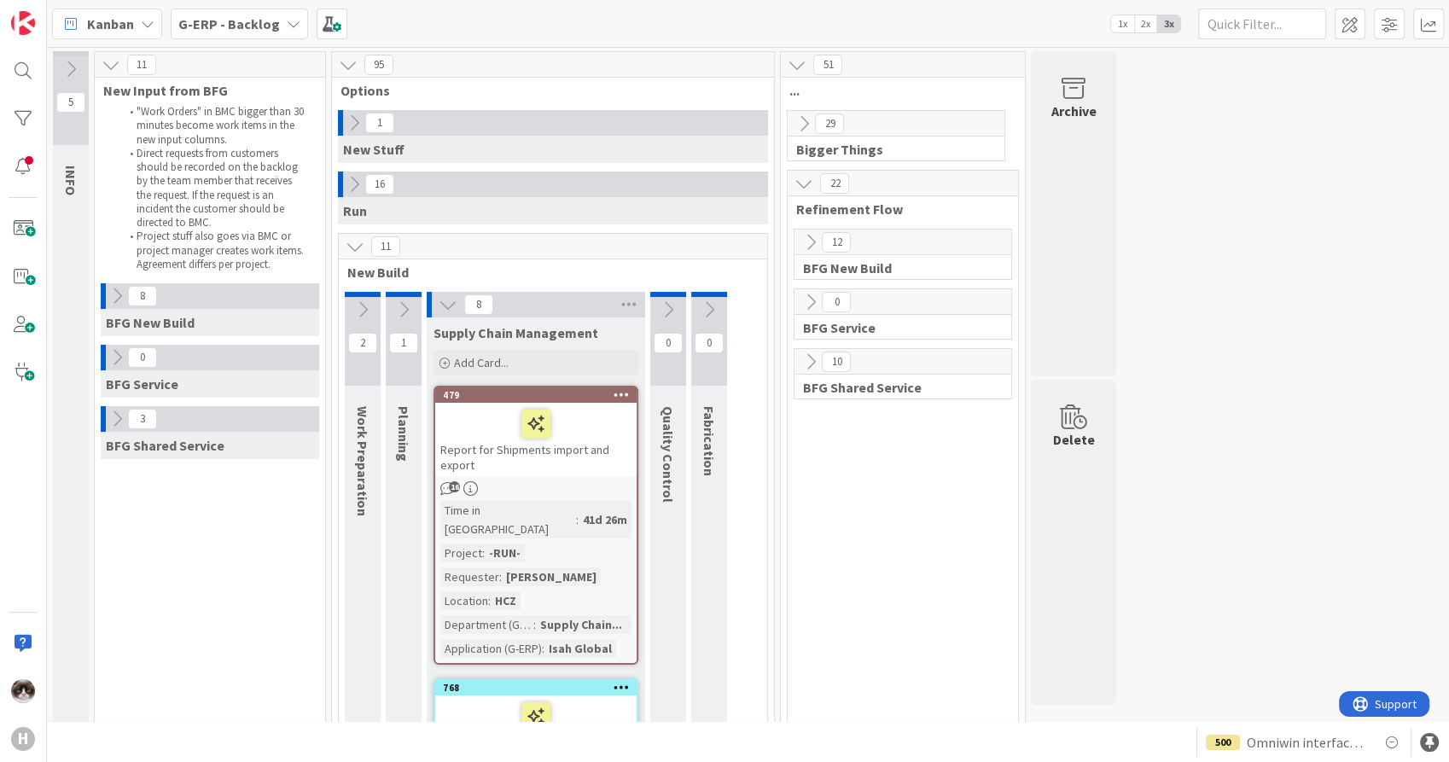
click at [446, 304] on icon at bounding box center [448, 304] width 19 height 19
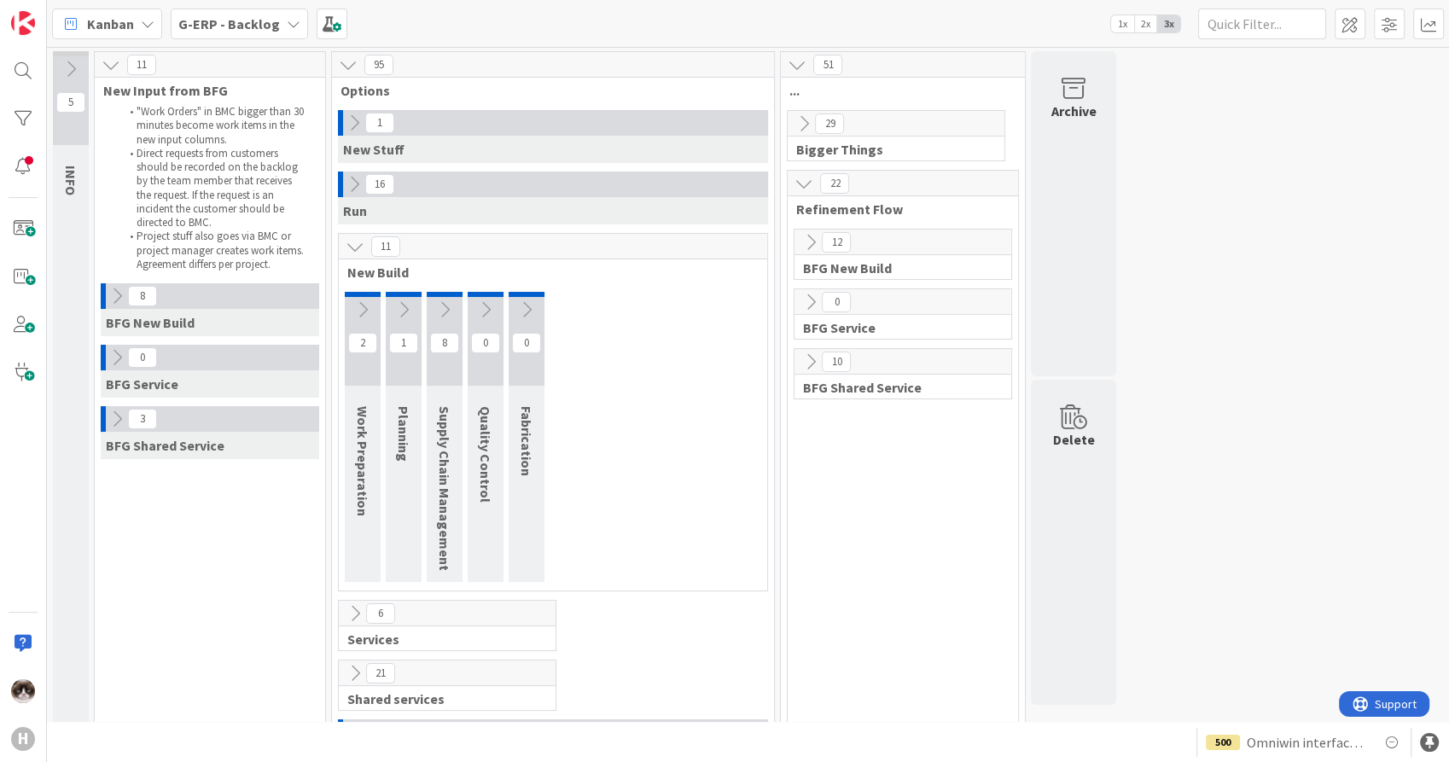
click at [348, 615] on icon at bounding box center [355, 613] width 19 height 19
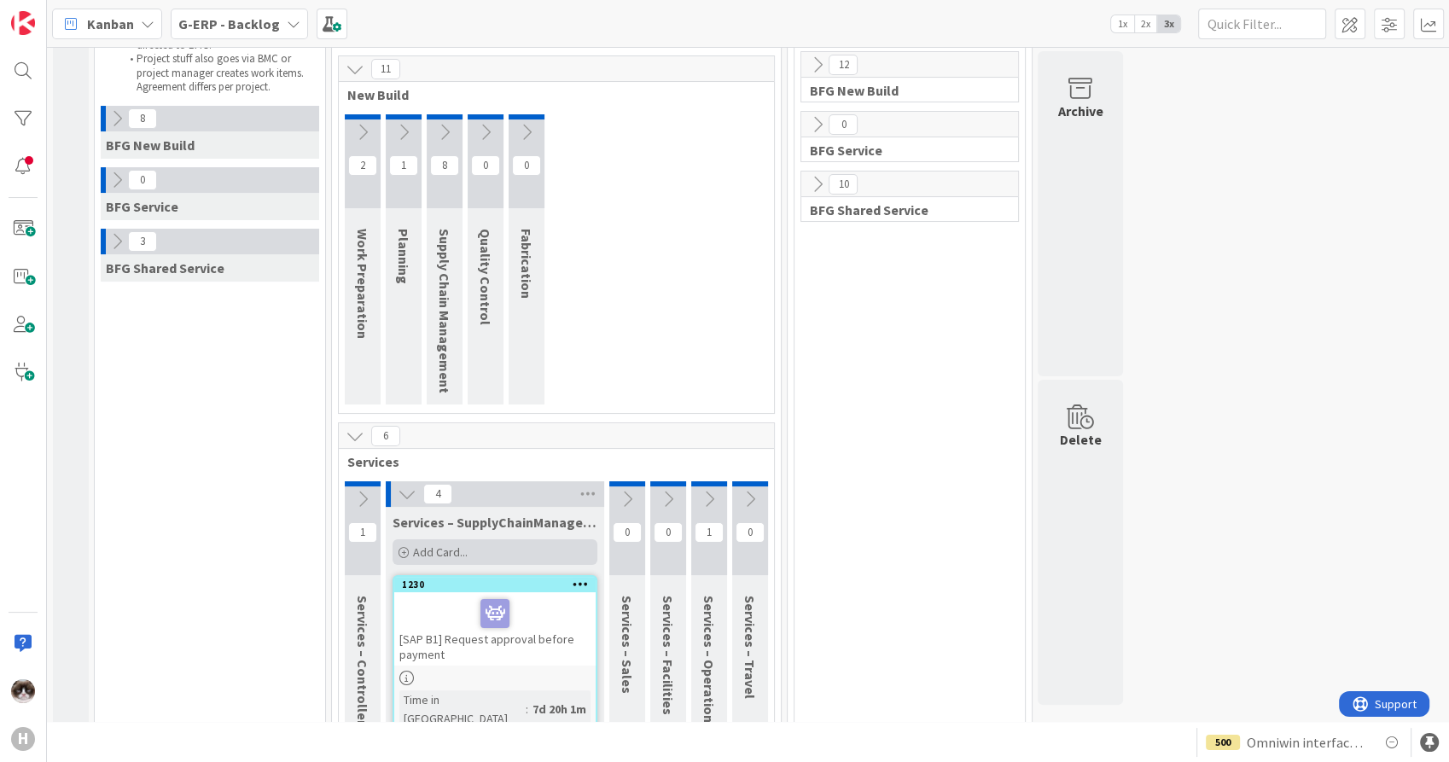
scroll to position [189, 0]
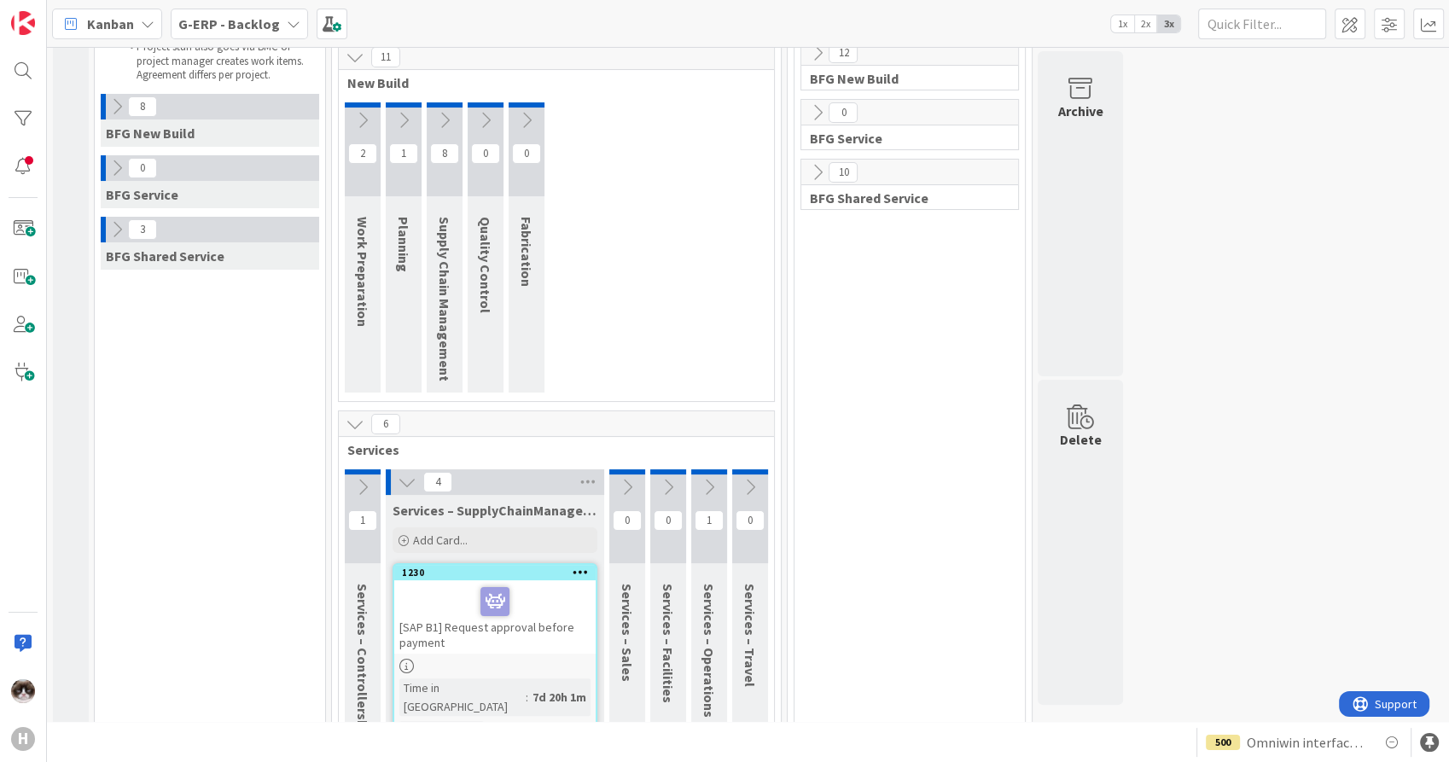
click at [398, 485] on icon at bounding box center [407, 482] width 19 height 19
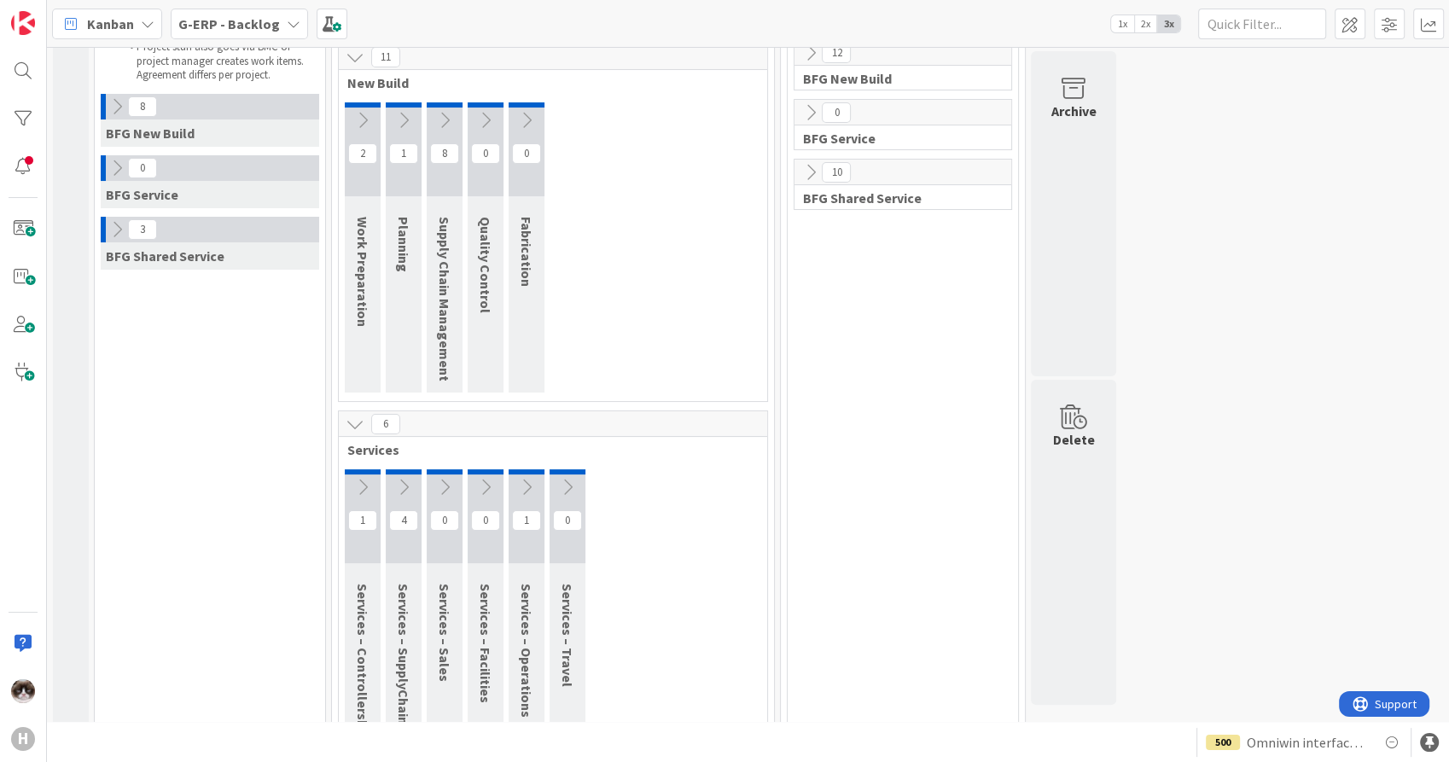
click at [354, 430] on icon at bounding box center [355, 424] width 19 height 19
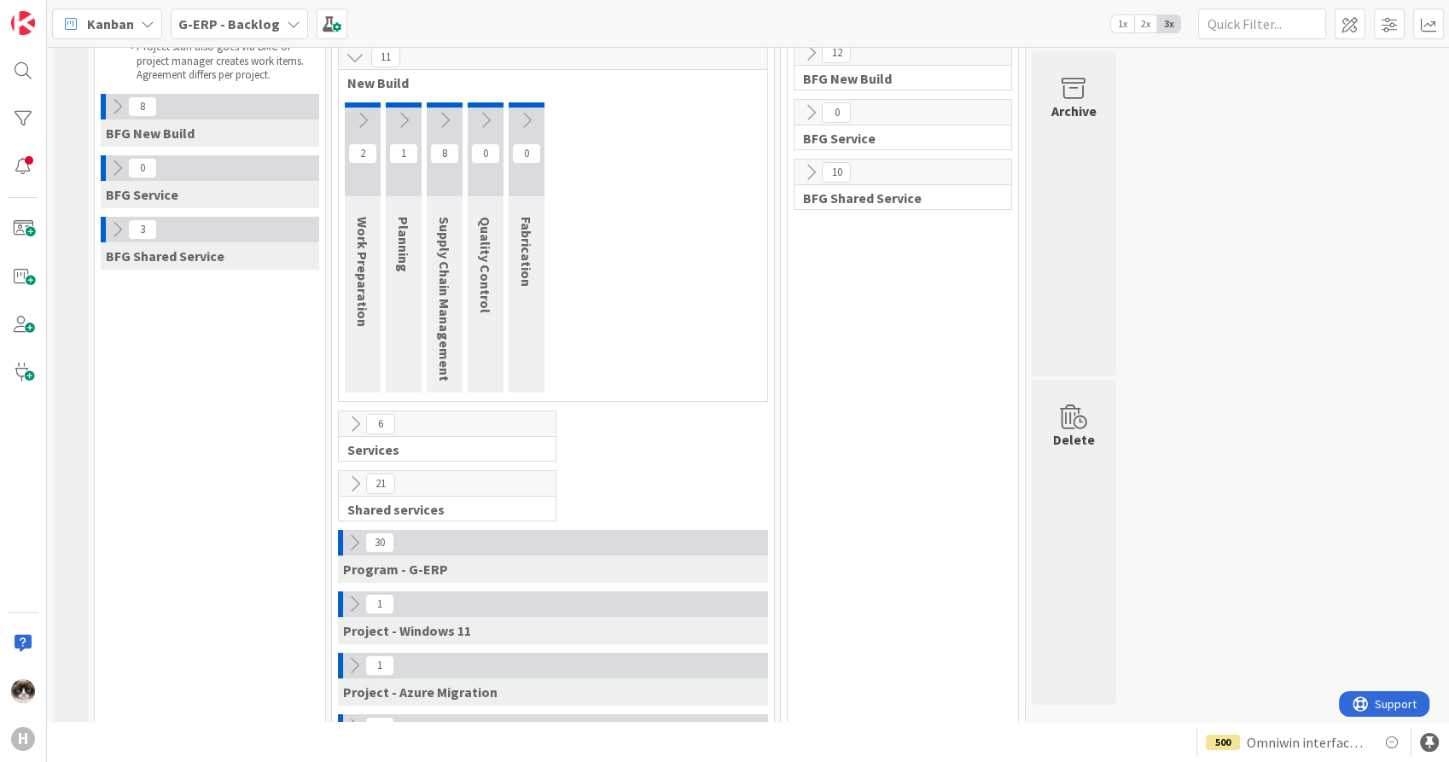
click at [351, 483] on icon at bounding box center [355, 484] width 19 height 19
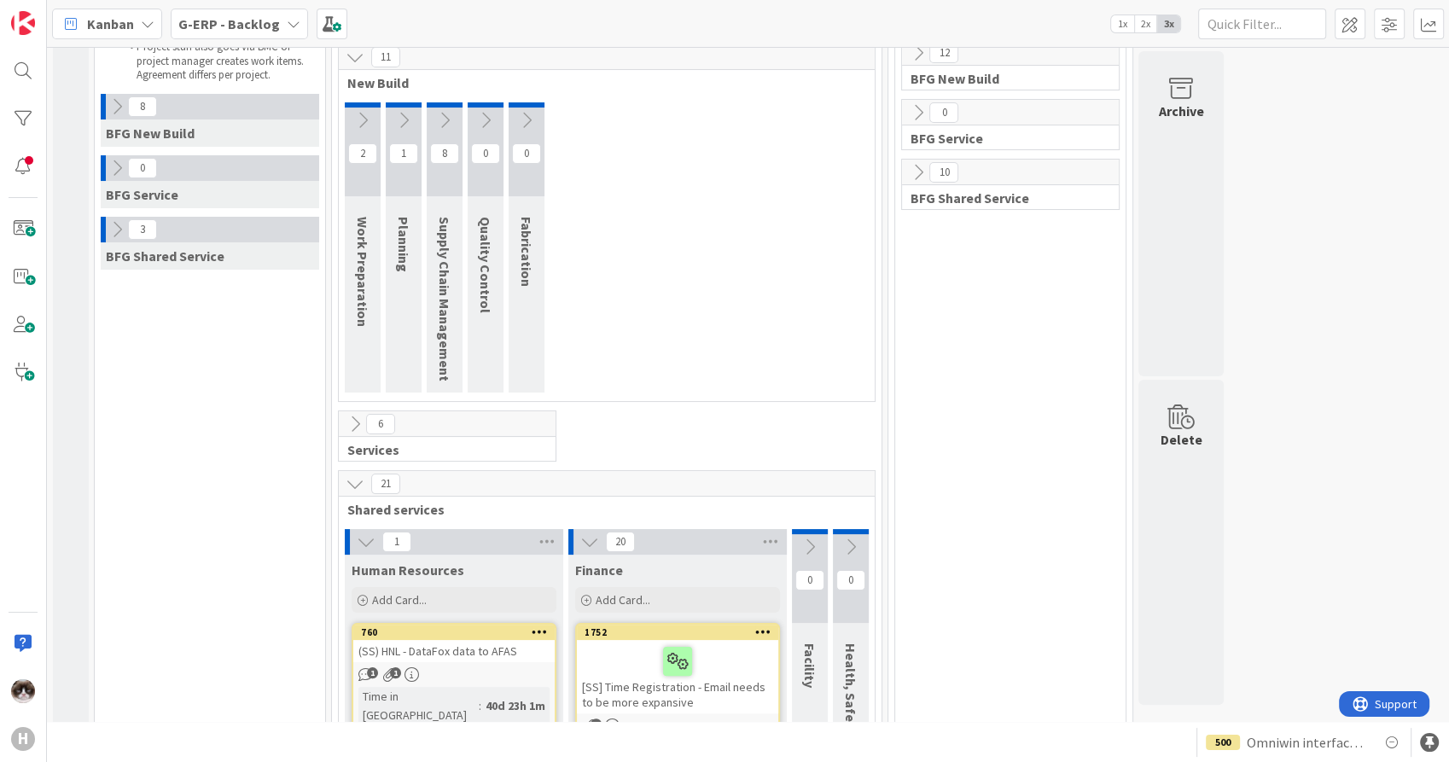
click at [358, 539] on icon at bounding box center [366, 542] width 19 height 19
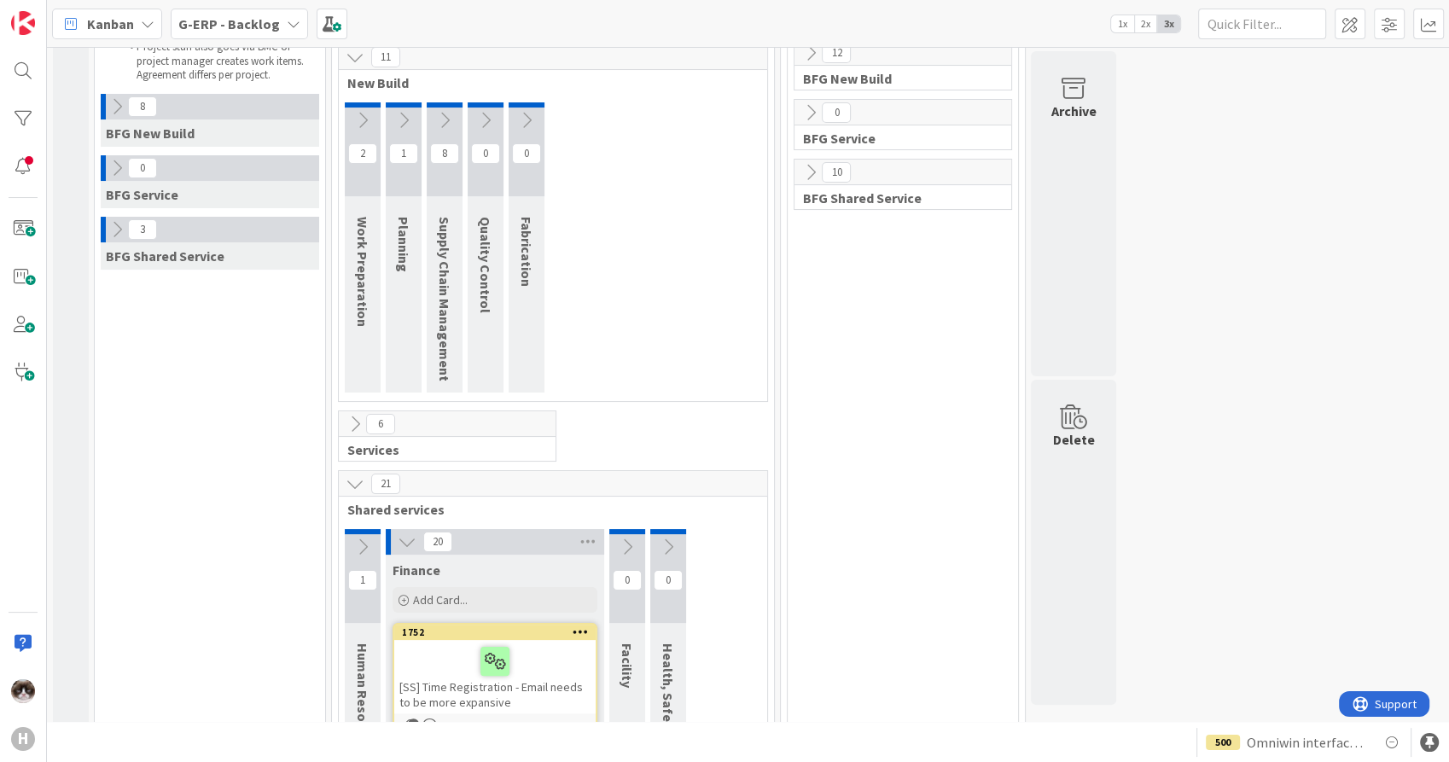
click at [402, 543] on icon at bounding box center [407, 542] width 19 height 19
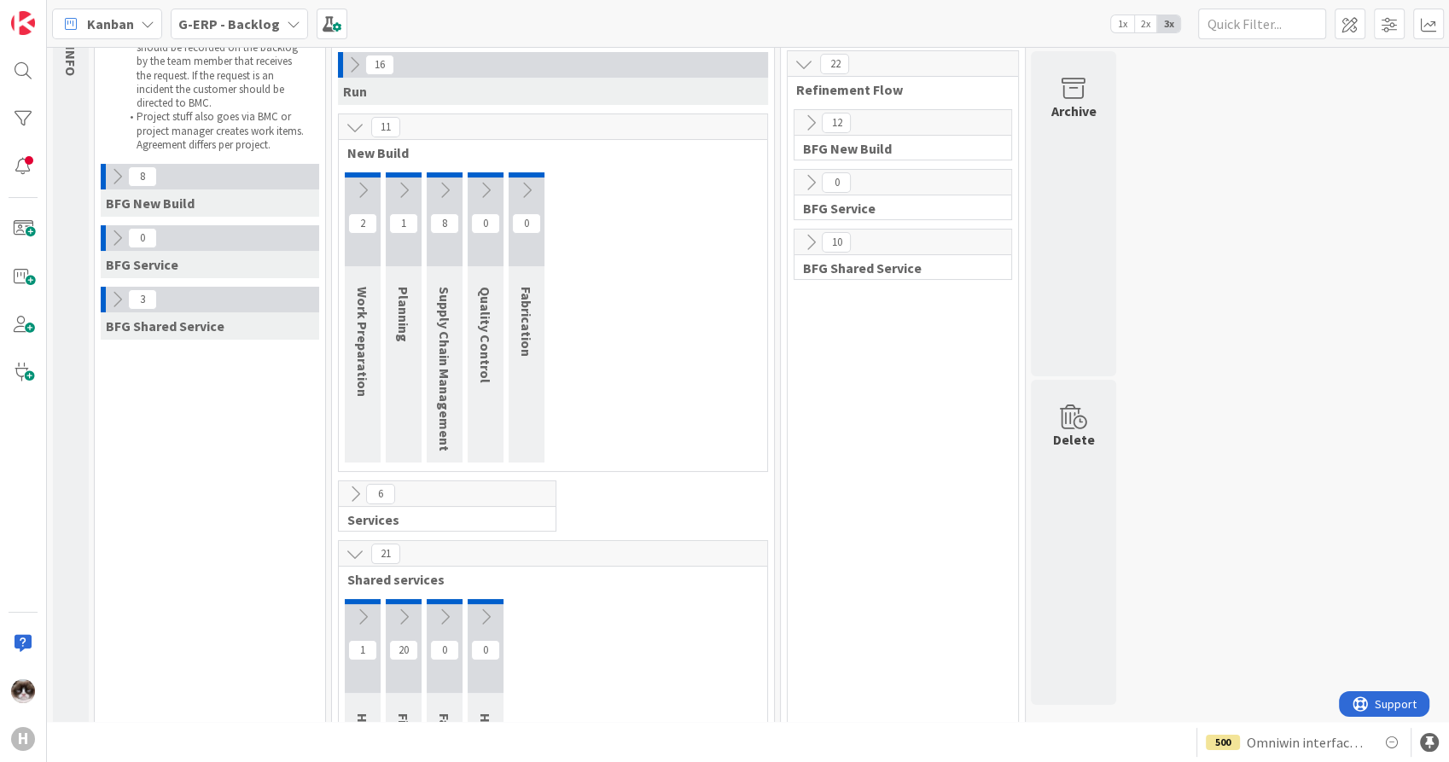
scroll to position [0, 0]
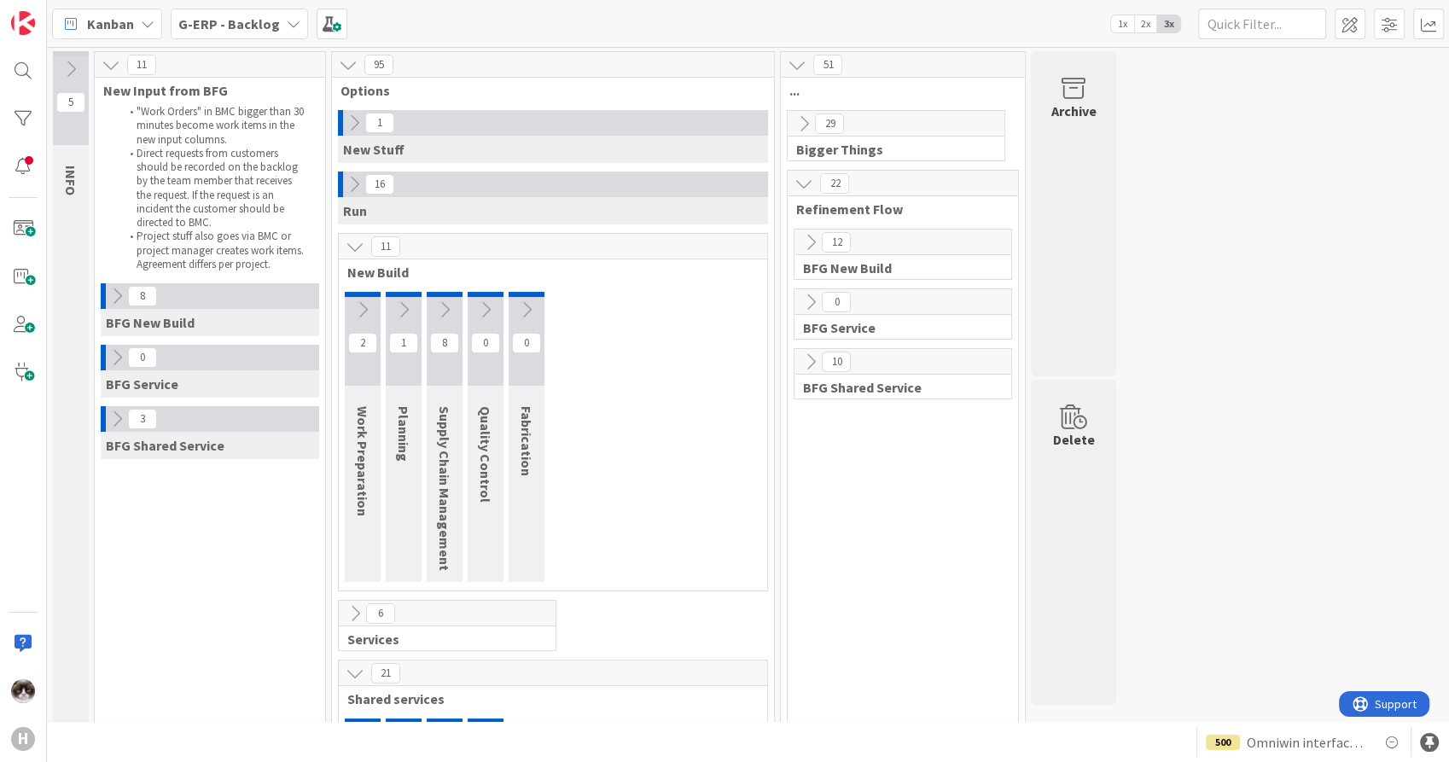
click at [259, 20] on b "G-ERP - Backlog" at bounding box center [229, 23] width 102 height 17
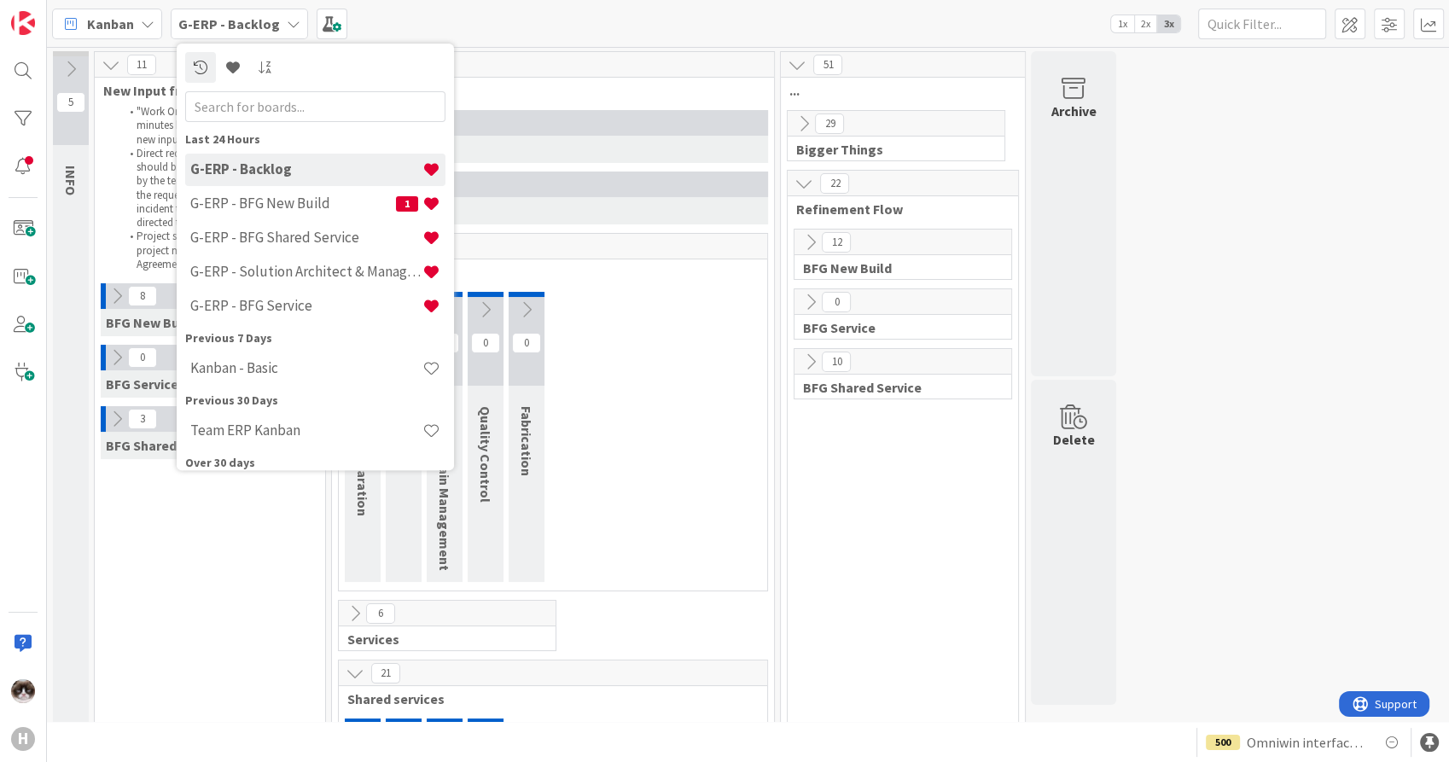
click at [685, 373] on div "2 Work Preparation 1 Planning 8 Supply Chain Management 0 Quality Control 0 Fab…" at bounding box center [553, 441] width 422 height 299
